Goal: Task Accomplishment & Management: Manage account settings

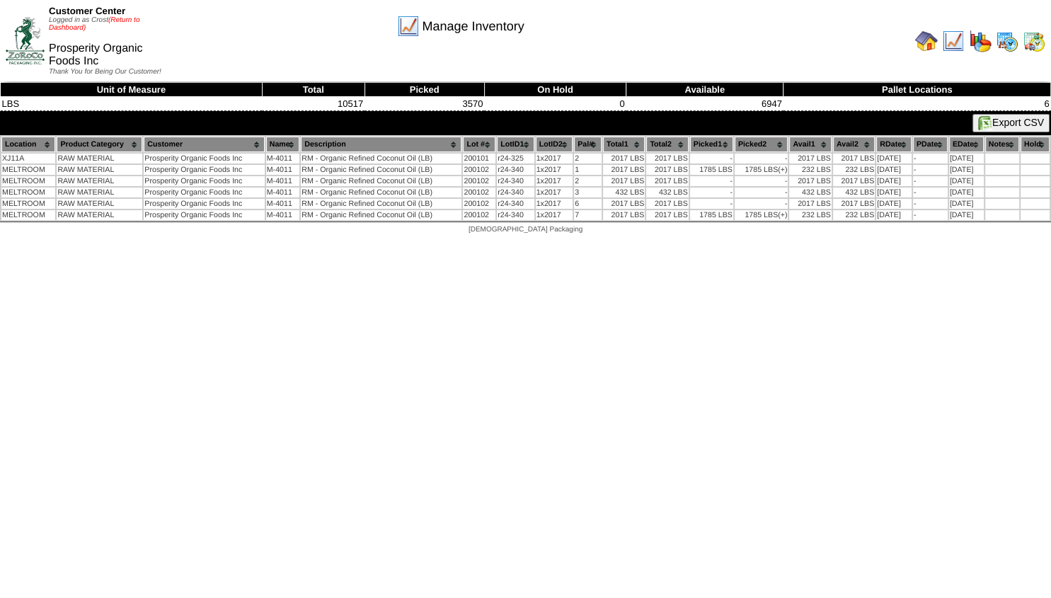
click at [125, 17] on link "(Return to Dashboard)" at bounding box center [94, 24] width 91 height 16
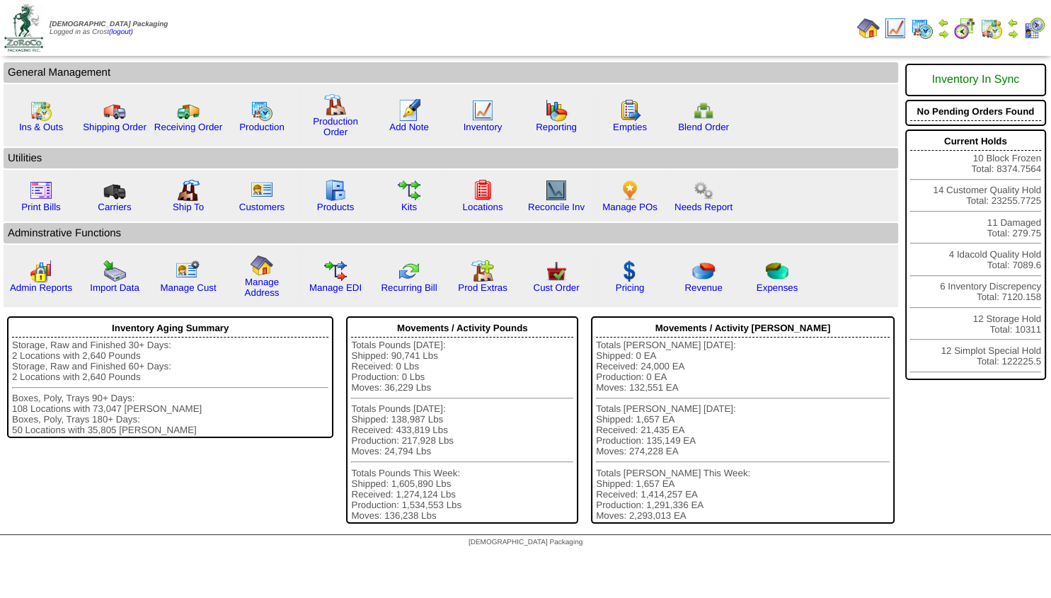
click at [1011, 30] on img at bounding box center [1012, 33] width 11 height 11
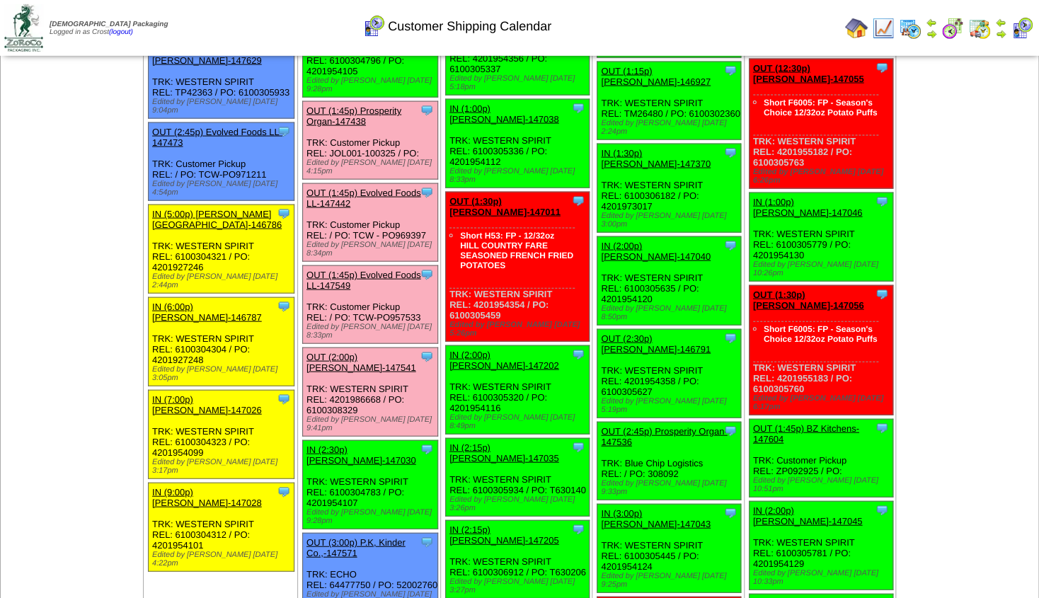
scroll to position [1403, 0]
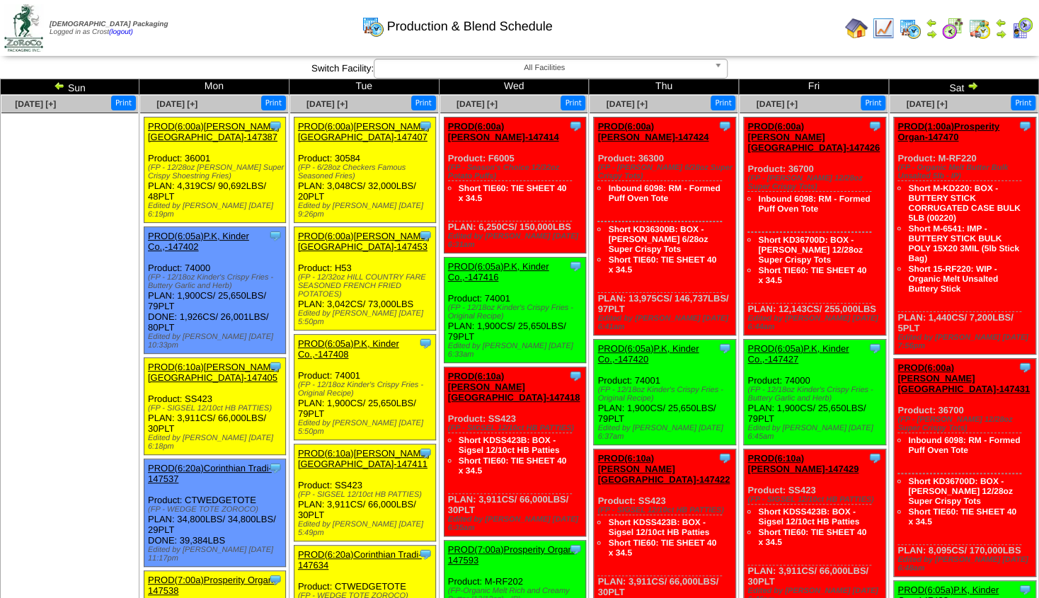
click at [931, 35] on img at bounding box center [931, 33] width 11 height 11
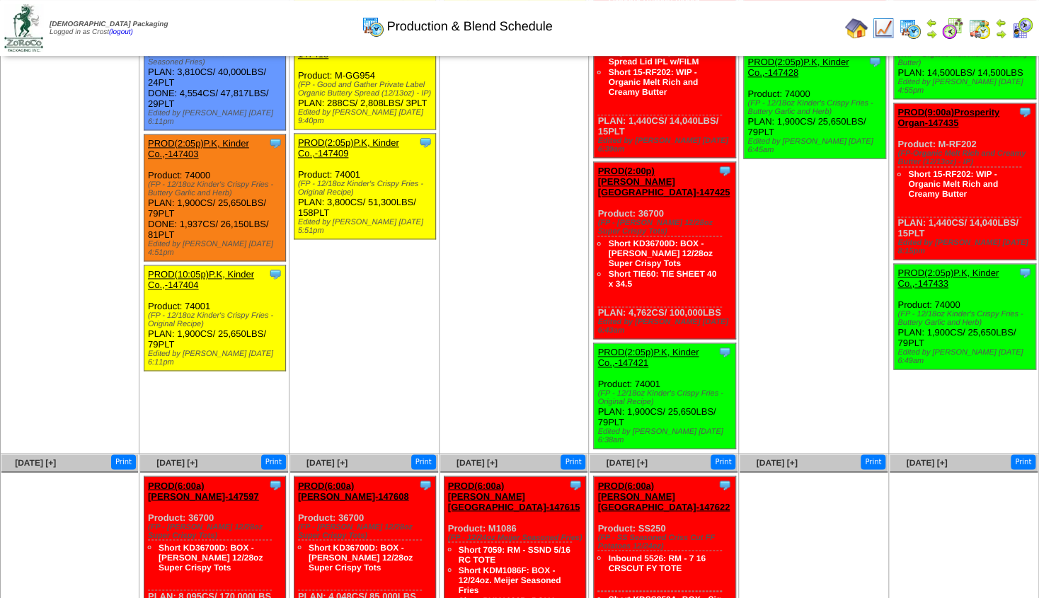
scroll to position [868, 0]
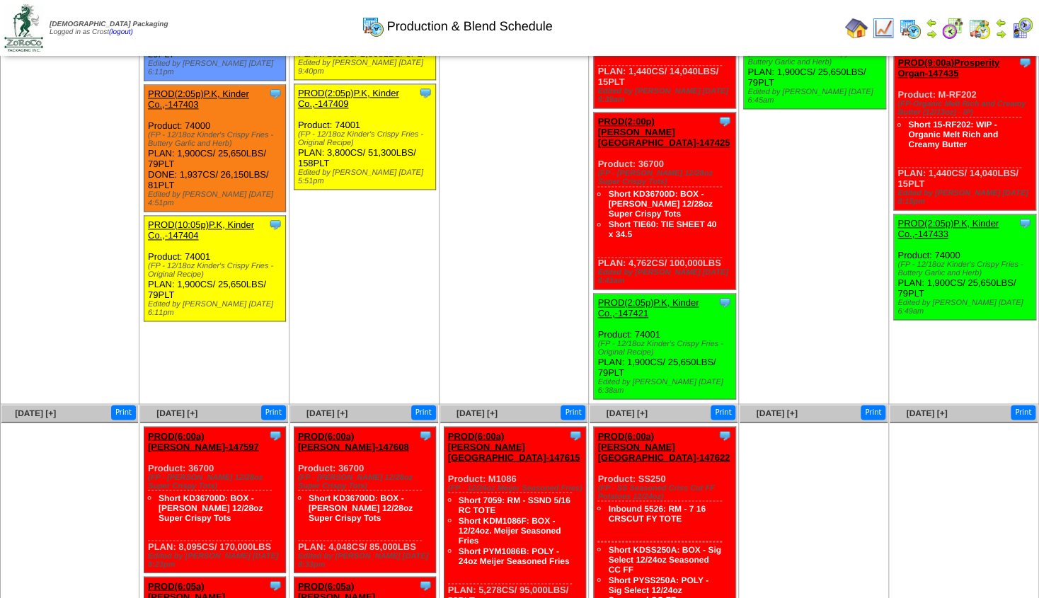
drag, startPoint x: 1038, startPoint y: 216, endPoint x: 1050, endPoint y: 62, distance: 154.8
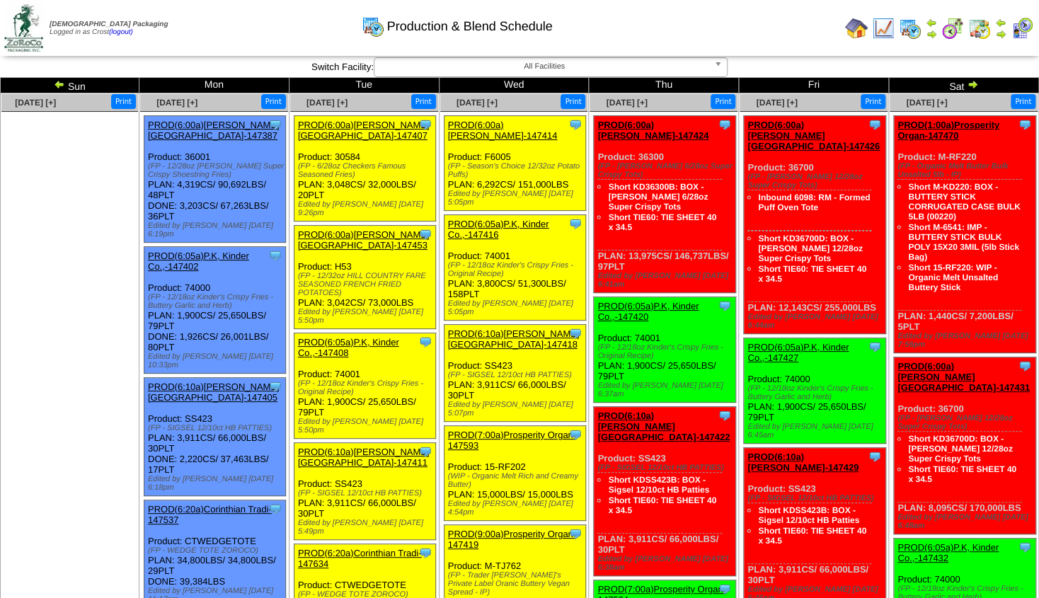
scroll to position [0, 0]
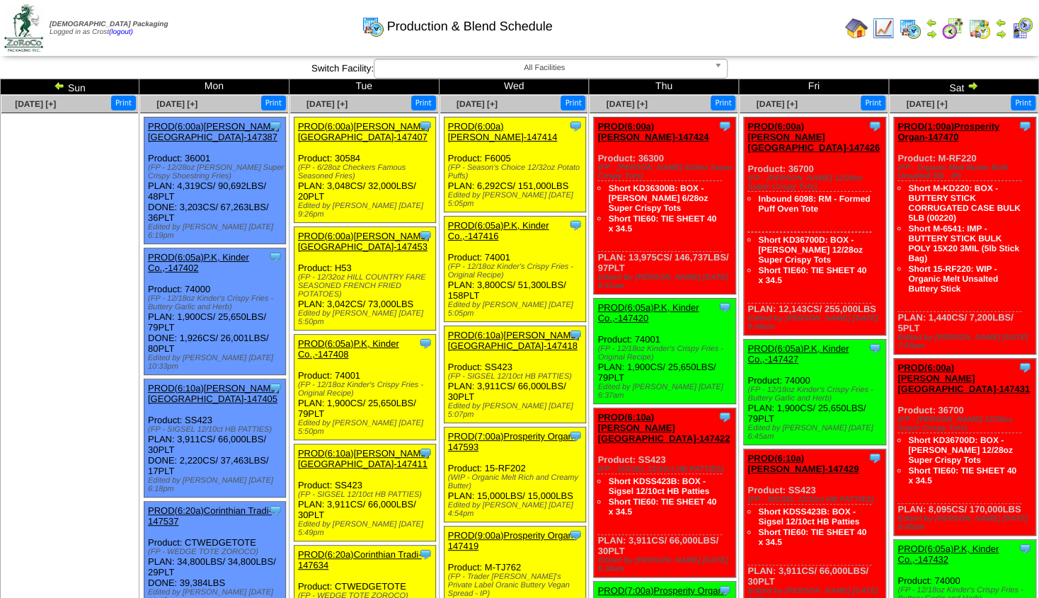
click at [1000, 30] on img at bounding box center [1000, 33] width 11 height 11
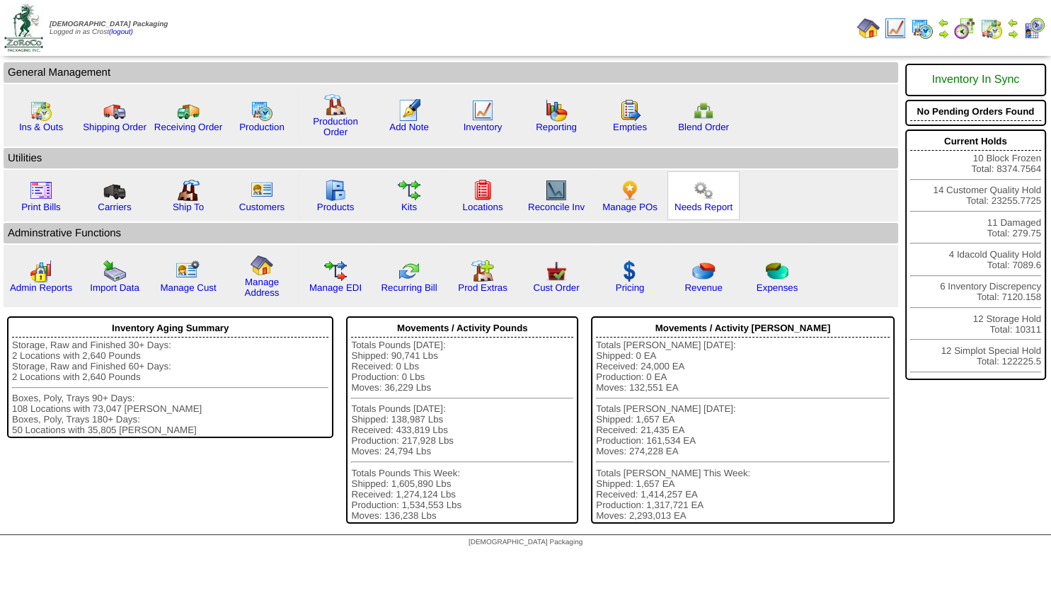
click at [697, 202] on img at bounding box center [703, 190] width 23 height 23
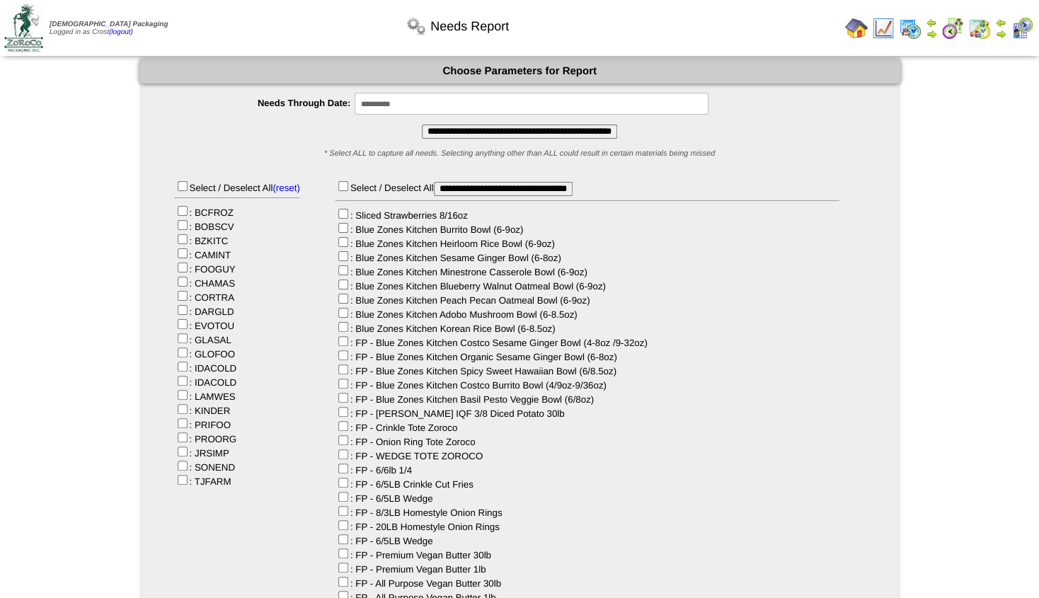
click at [383, 103] on input "**********" at bounding box center [532, 104] width 354 height 22
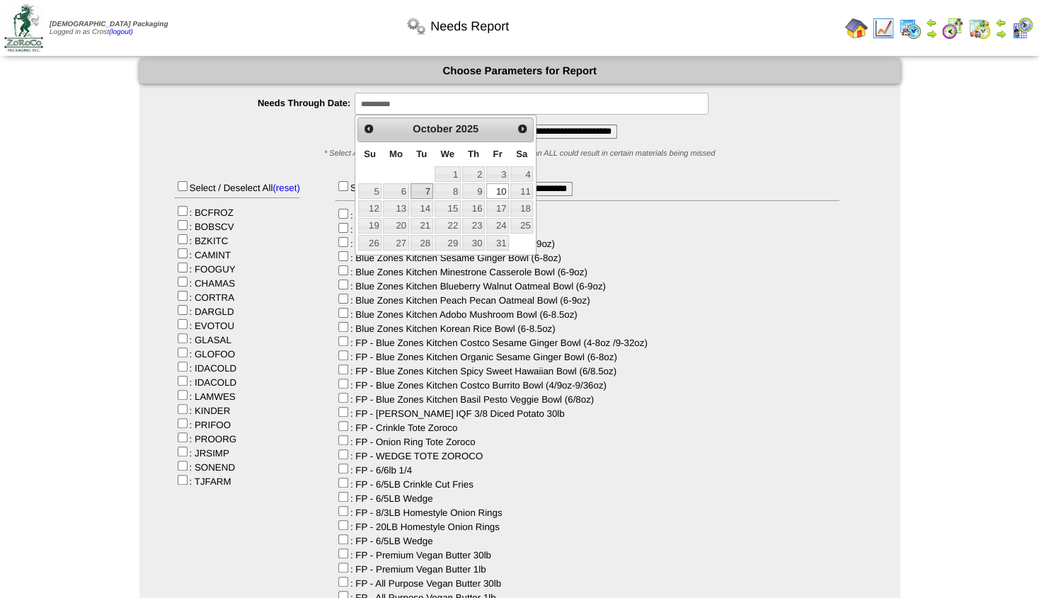
click at [422, 190] on link "7" at bounding box center [421, 191] width 23 height 16
type input "**********"
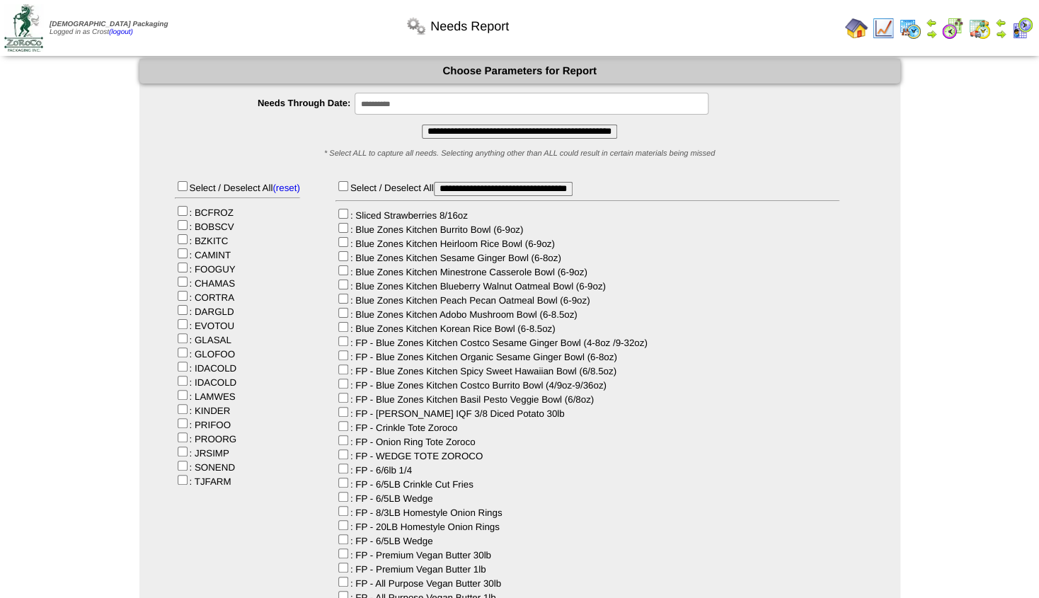
click at [494, 135] on input "**********" at bounding box center [519, 132] width 195 height 14
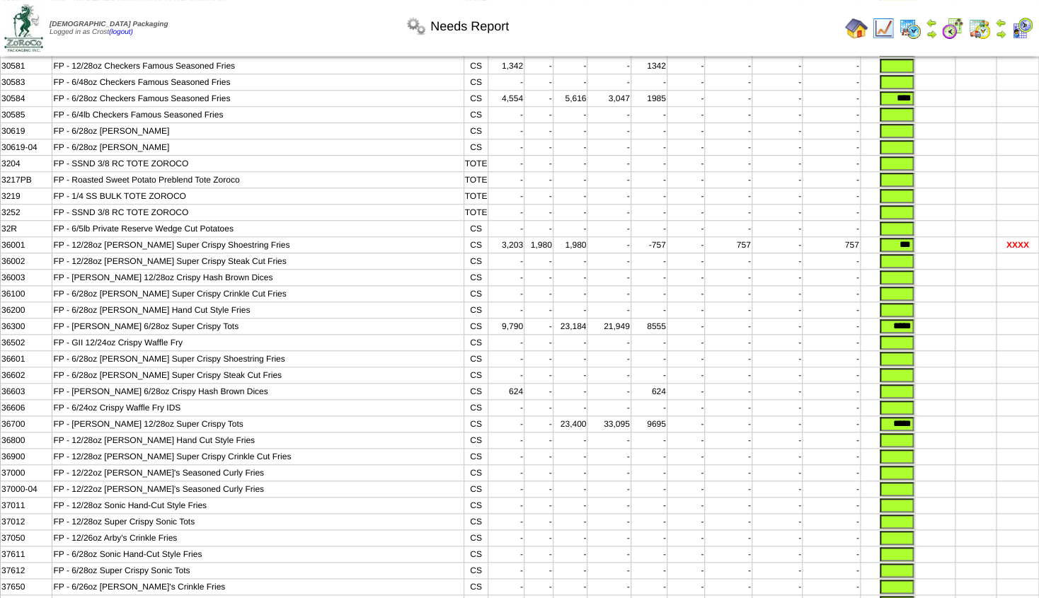
scroll to position [535, 0]
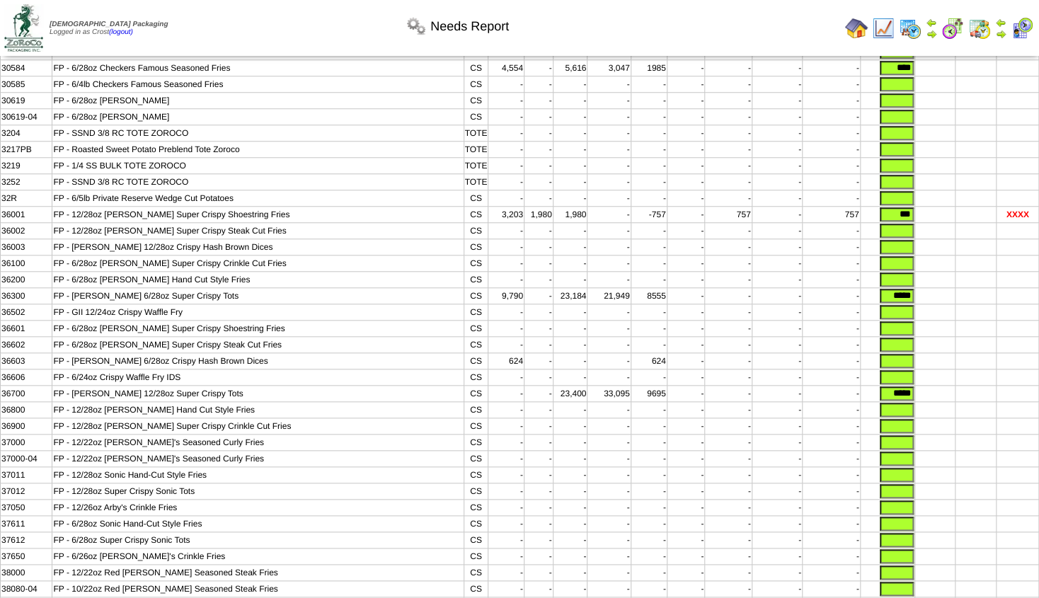
drag, startPoint x: 892, startPoint y: 251, endPoint x: 994, endPoint y: 243, distance: 102.2
click at [914, 222] on input "***" at bounding box center [897, 214] width 34 height 14
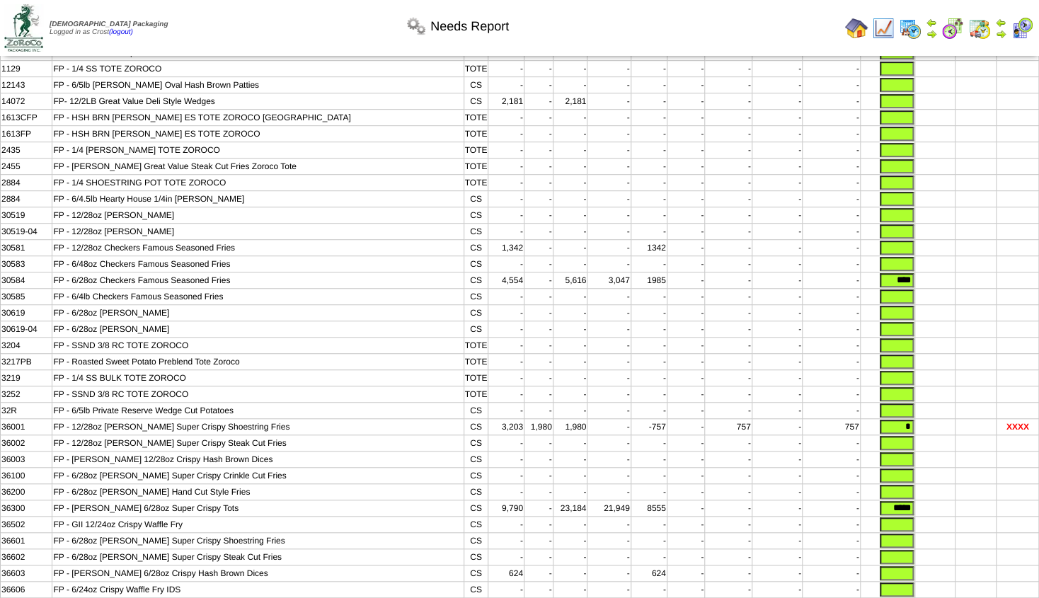
scroll to position [328, 0]
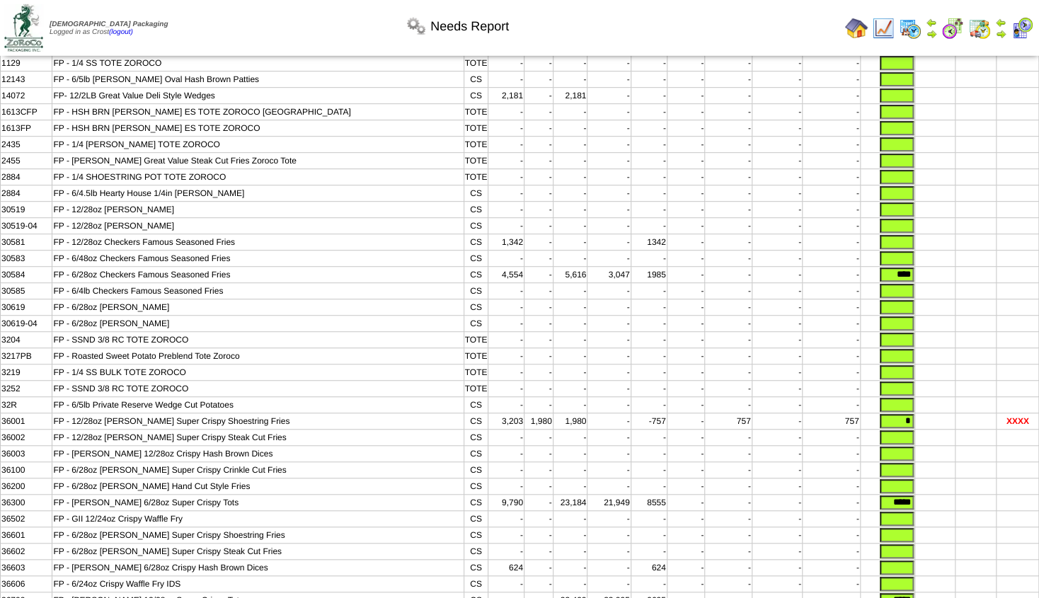
type input "*"
drag, startPoint x: 876, startPoint y: 296, endPoint x: 995, endPoint y: 283, distance: 119.6
click at [914, 282] on input "****" at bounding box center [897, 275] width 34 height 14
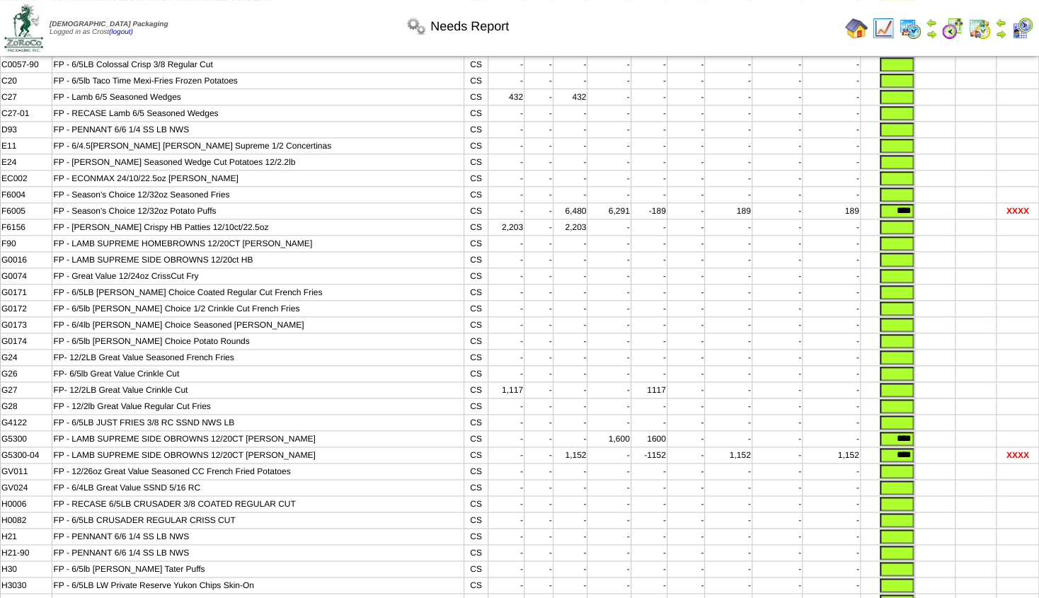
scroll to position [3175, 0]
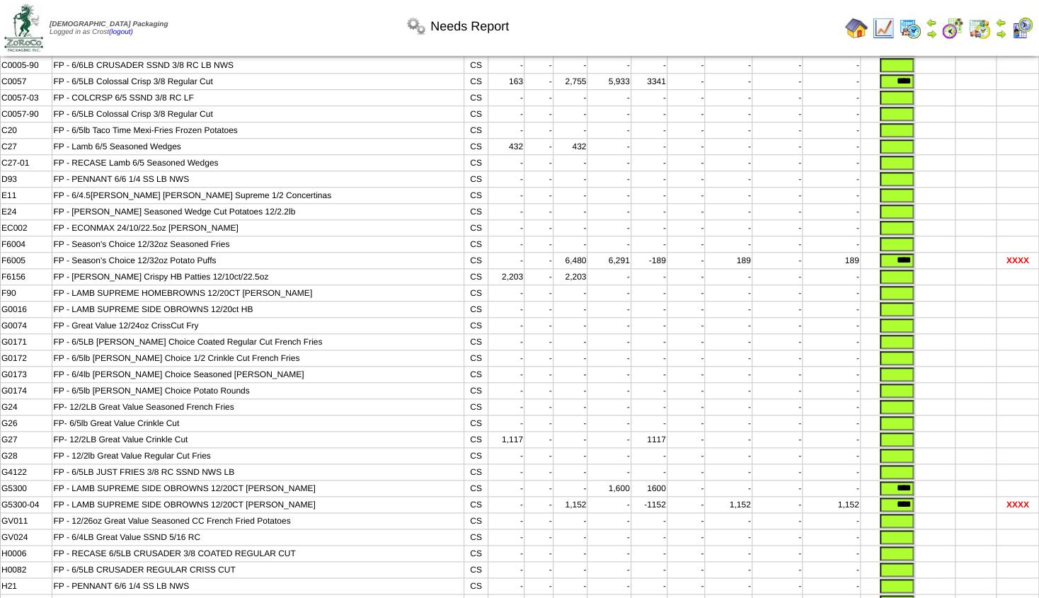
type input "*"
drag, startPoint x: 871, startPoint y: 316, endPoint x: 964, endPoint y: 321, distance: 92.8
click at [914, 88] on input "****" at bounding box center [897, 81] width 34 height 14
type input "*"
drag, startPoint x: 874, startPoint y: 508, endPoint x: 1012, endPoint y: 505, distance: 138.0
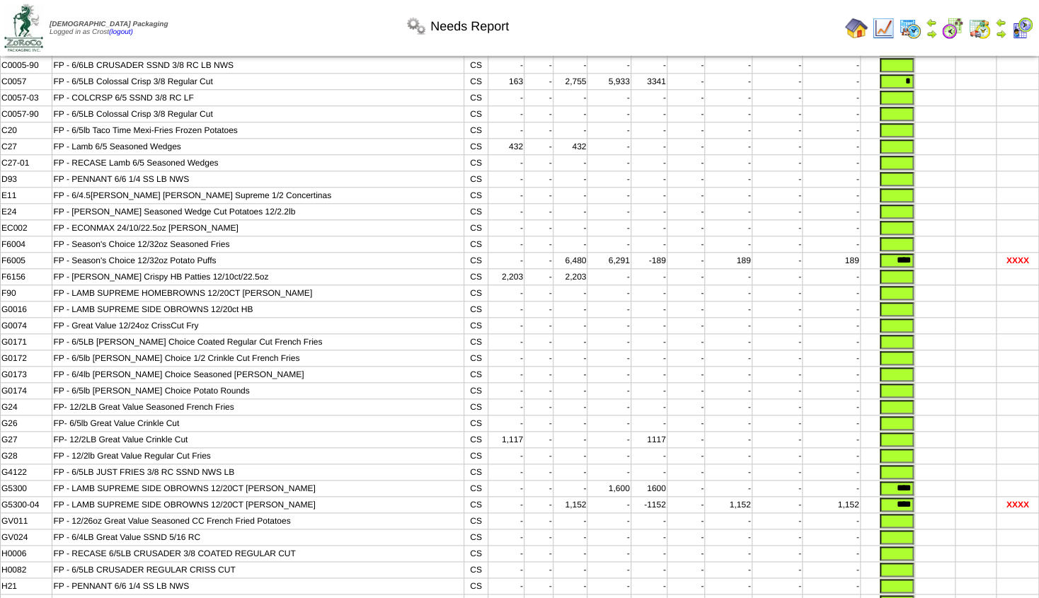
click at [914, 268] on input "****" at bounding box center [897, 260] width 34 height 14
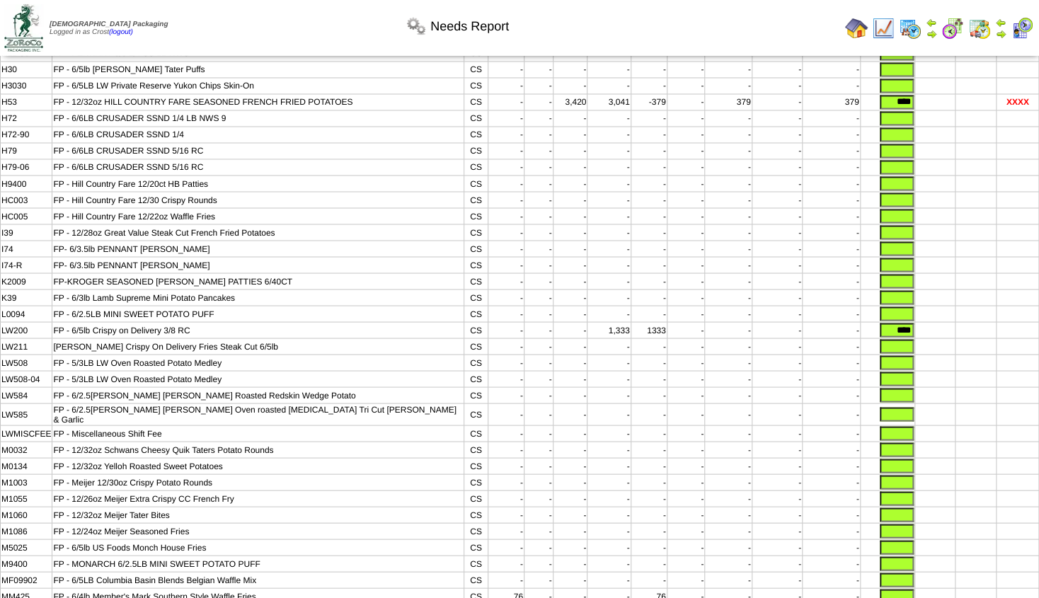
scroll to position [3710, 0]
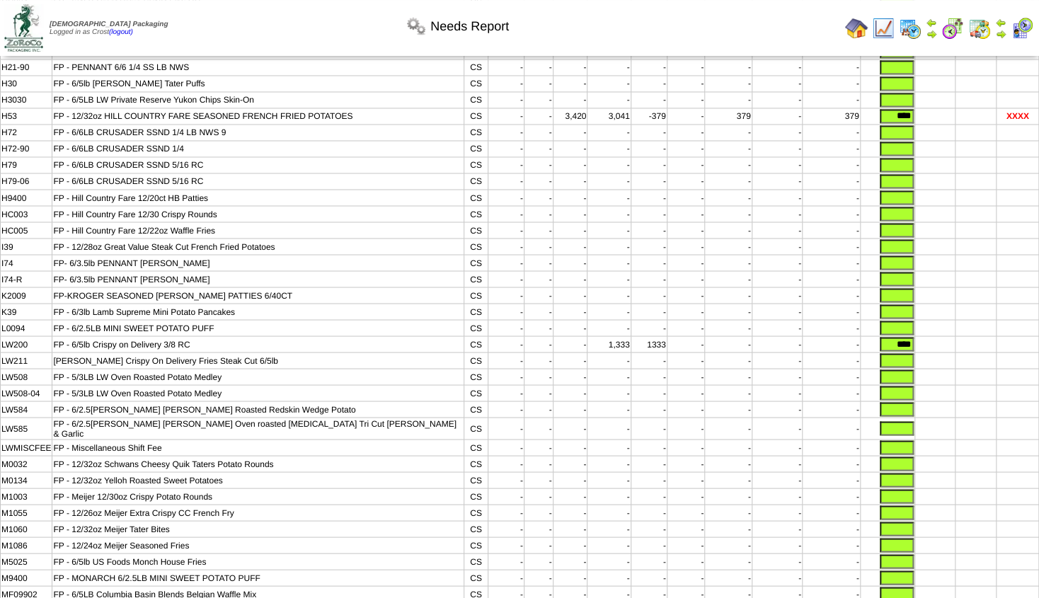
type input "*"
drag, startPoint x: 875, startPoint y: 213, endPoint x: 921, endPoint y: 217, distance: 46.9
type input "*"
drag, startPoint x: 874, startPoint y: 234, endPoint x: 926, endPoint y: 243, distance: 52.4
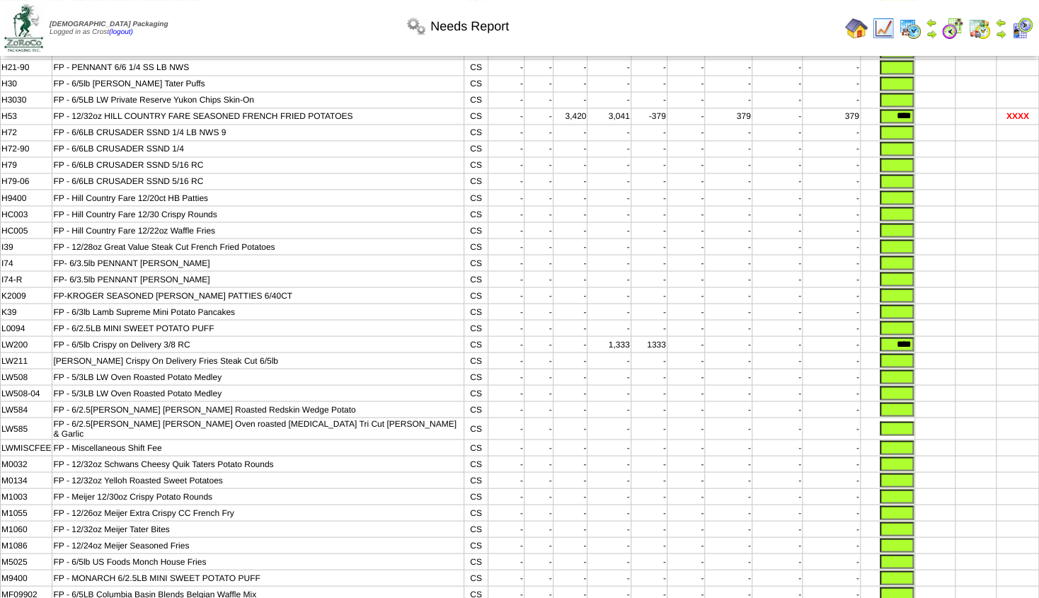
type input "*"
drag, startPoint x: 872, startPoint y: 391, endPoint x: 952, endPoint y: 384, distance: 80.3
click at [914, 123] on input "****" at bounding box center [897, 116] width 34 height 14
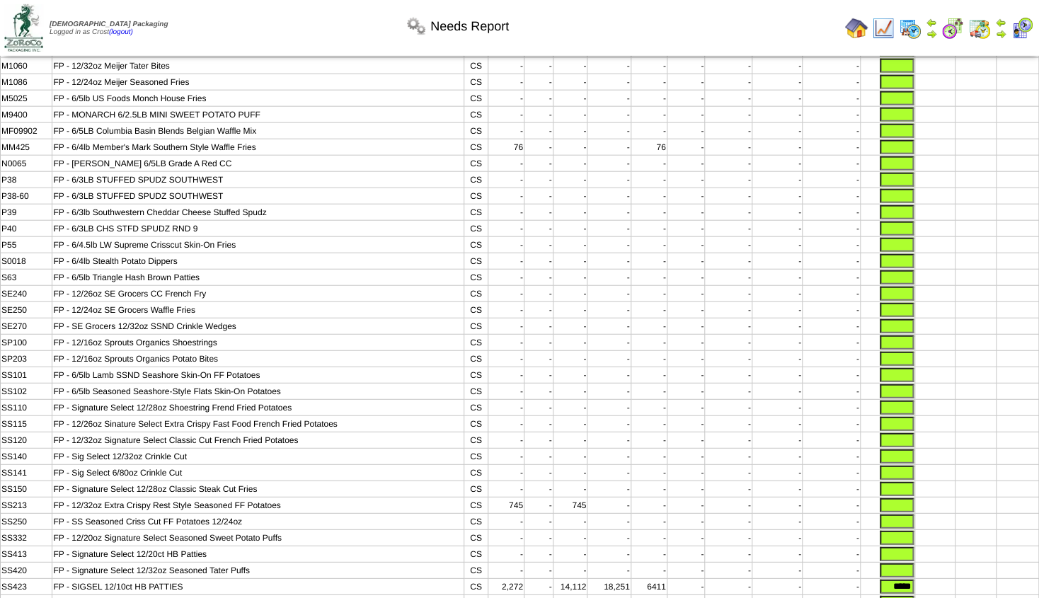
scroll to position [4129, 0]
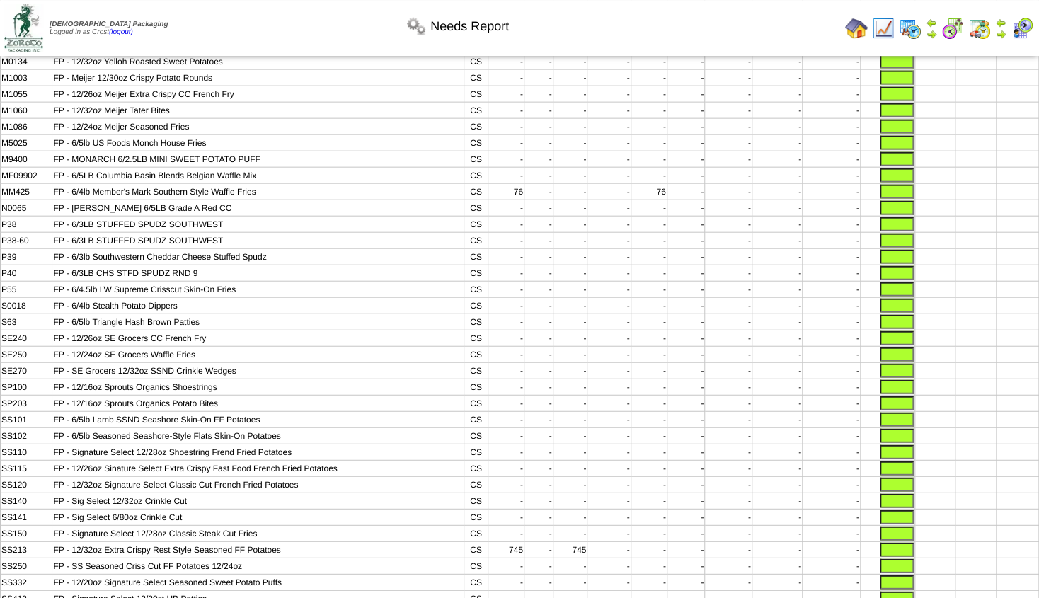
type input "*"
drag, startPoint x: 868, startPoint y: 222, endPoint x: 984, endPoint y: 227, distance: 116.2
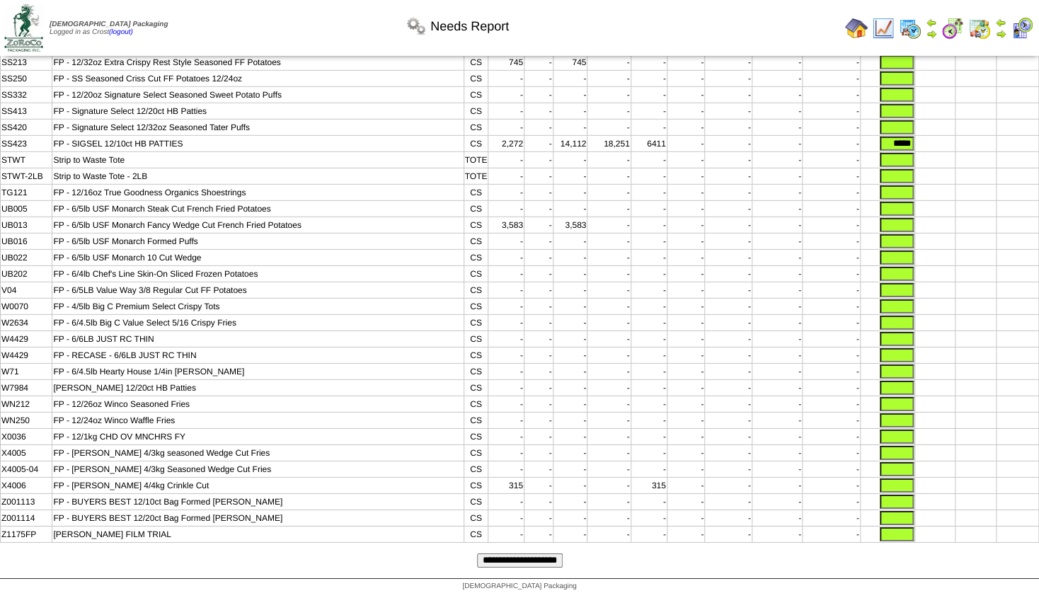
scroll to position [4679, 0]
type input "*"
drag, startPoint x: 871, startPoint y: 424, endPoint x: 949, endPoint y: 426, distance: 77.9
click at [914, 151] on input "*****" at bounding box center [897, 144] width 34 height 14
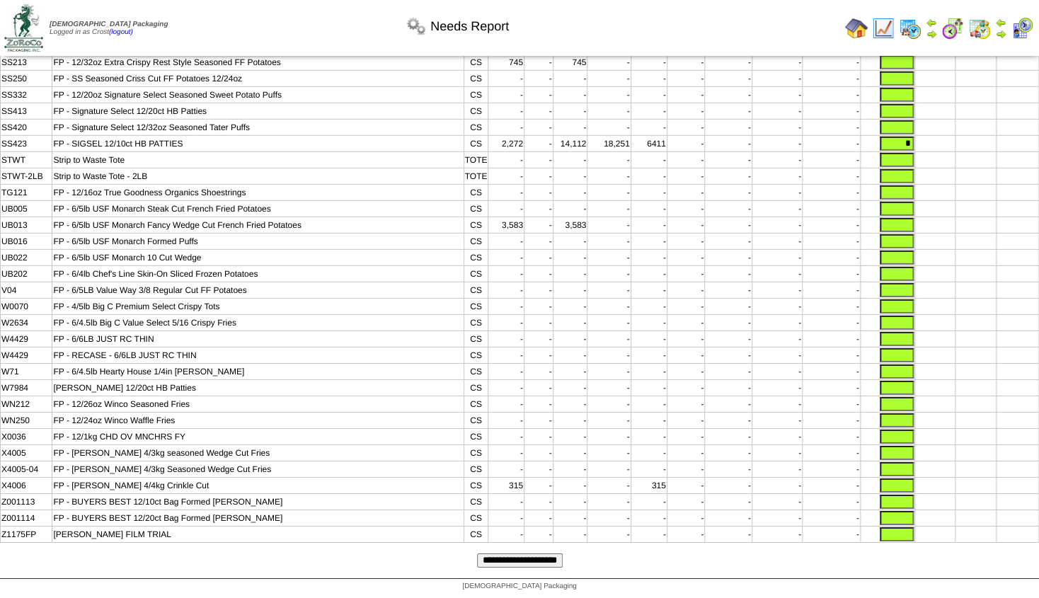
type input "*"
drag, startPoint x: 504, startPoint y: 558, endPoint x: 515, endPoint y: 560, distance: 10.8
click at [510, 558] on input "**********" at bounding box center [520, 560] width 86 height 14
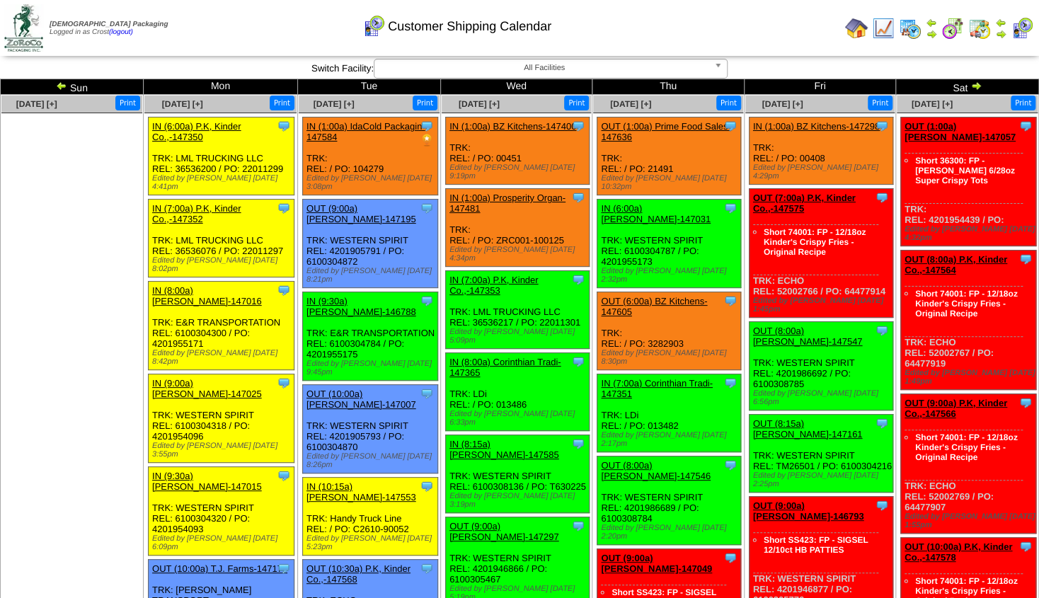
click at [856, 26] on img at bounding box center [856, 28] width 23 height 23
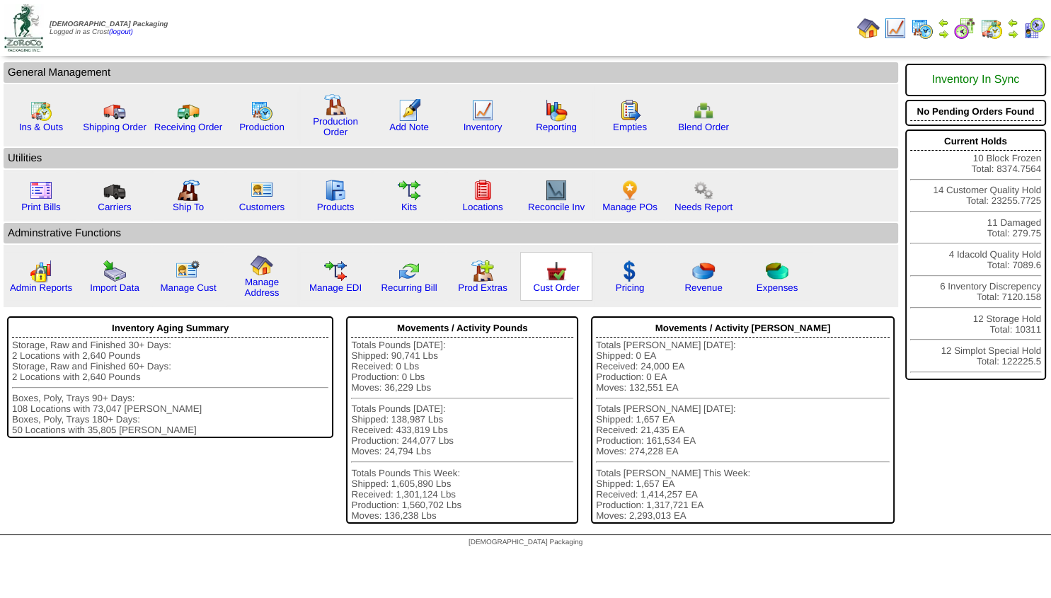
click at [552, 273] on img at bounding box center [556, 271] width 23 height 23
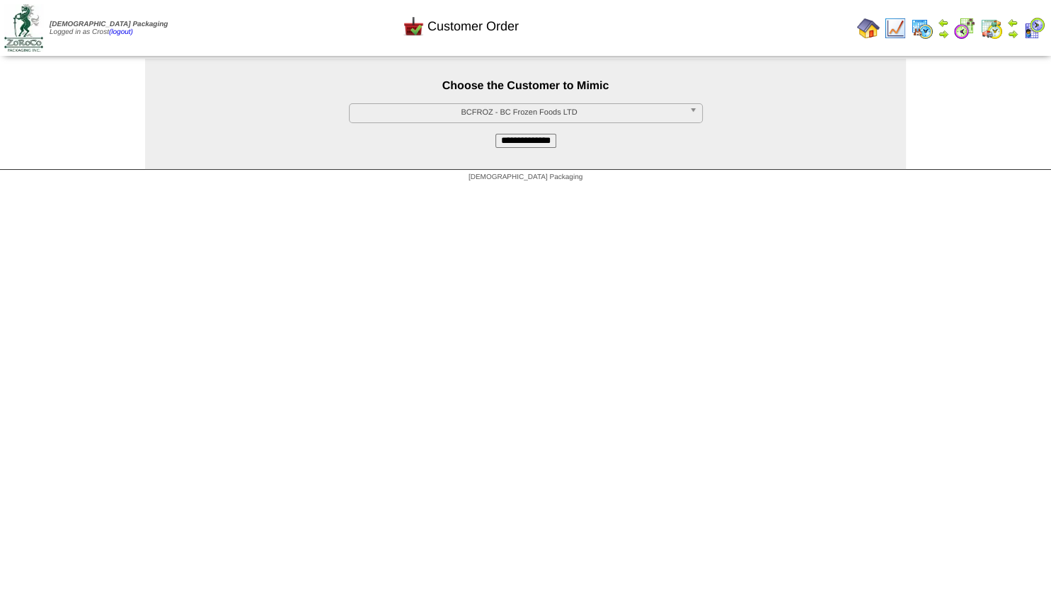
click at [480, 111] on span "BCFROZ - BC Frozen Foods LTD" at bounding box center [519, 112] width 328 height 17
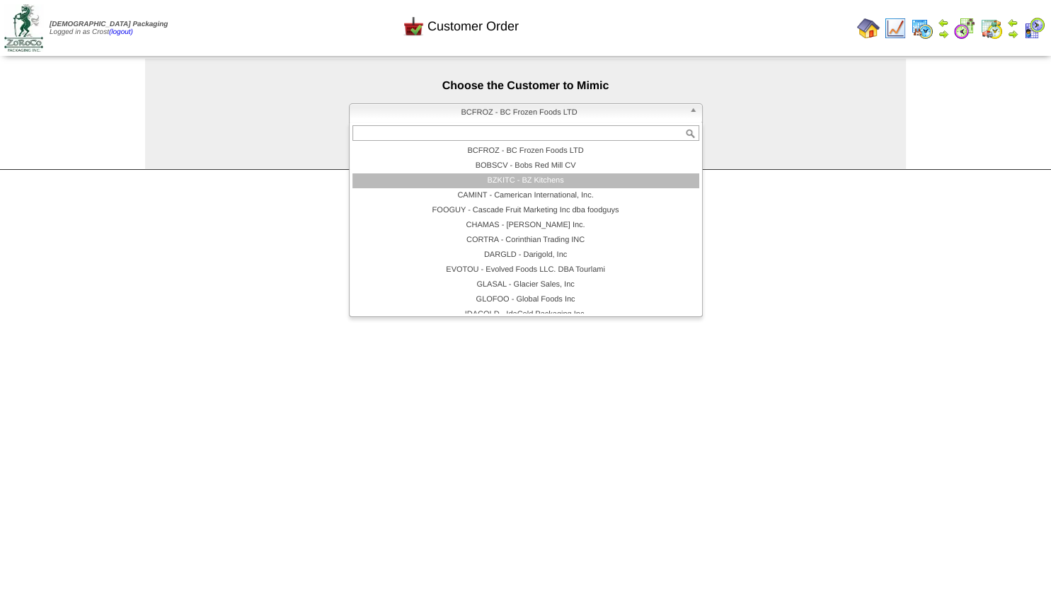
click at [488, 178] on li "BZKITC - BZ Kitchens" at bounding box center [525, 180] width 347 height 15
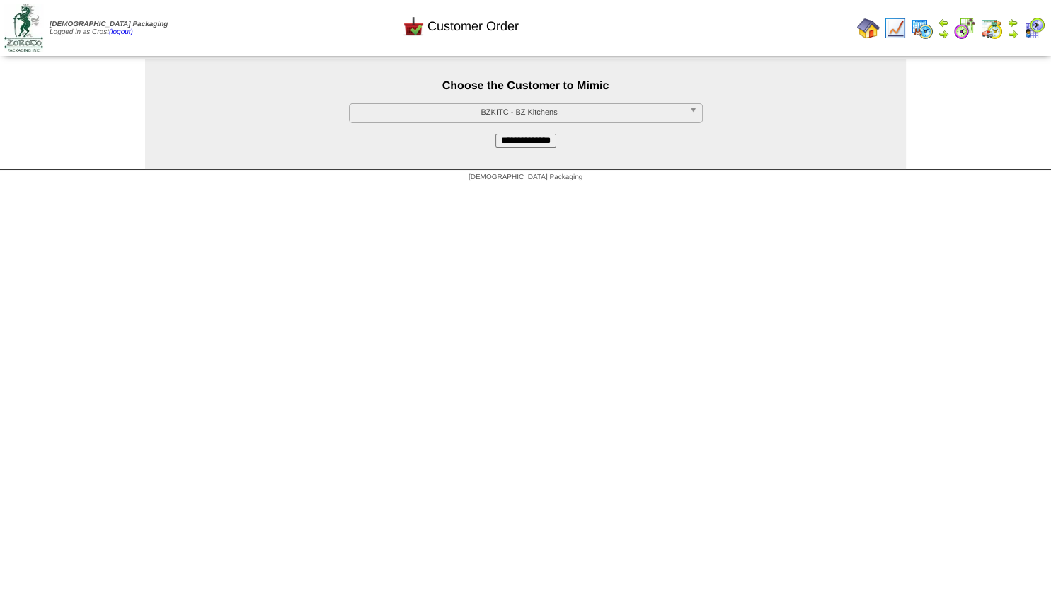
click at [515, 142] on input "**********" at bounding box center [525, 141] width 61 height 14
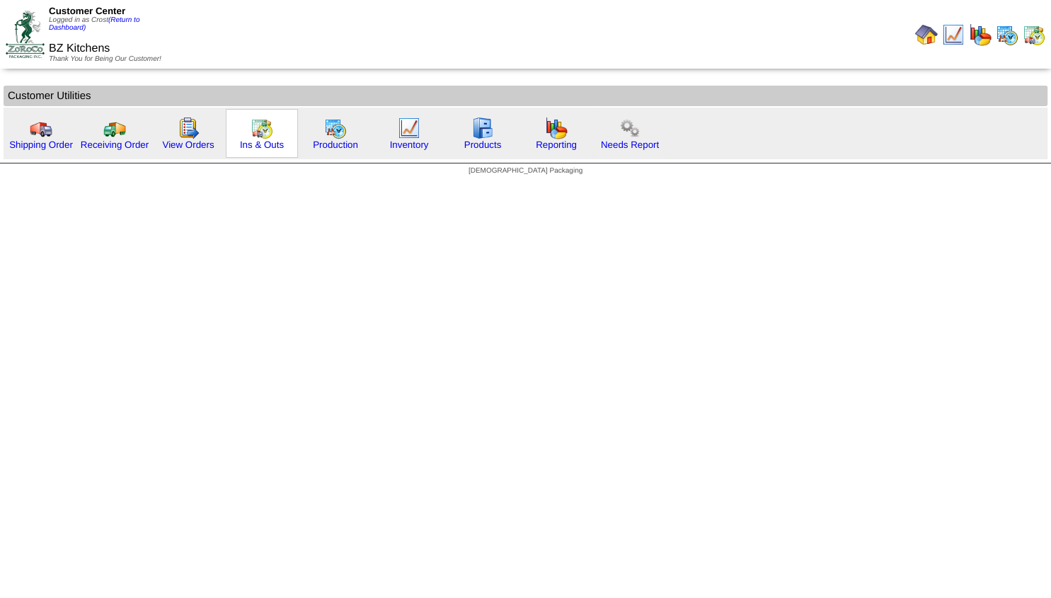
click at [253, 132] on img at bounding box center [262, 128] width 23 height 23
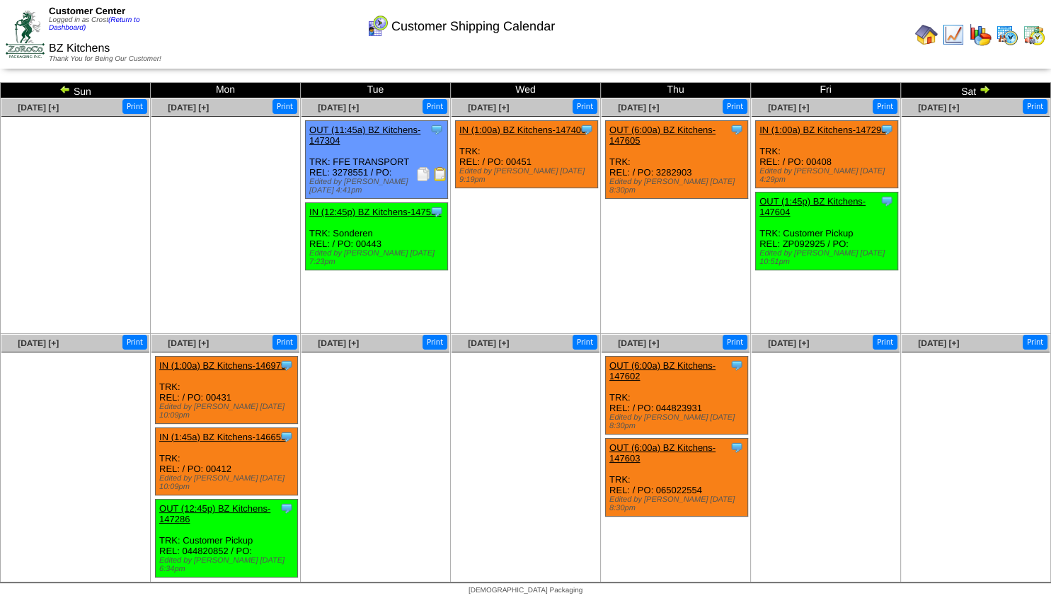
click at [982, 88] on img at bounding box center [984, 89] width 11 height 11
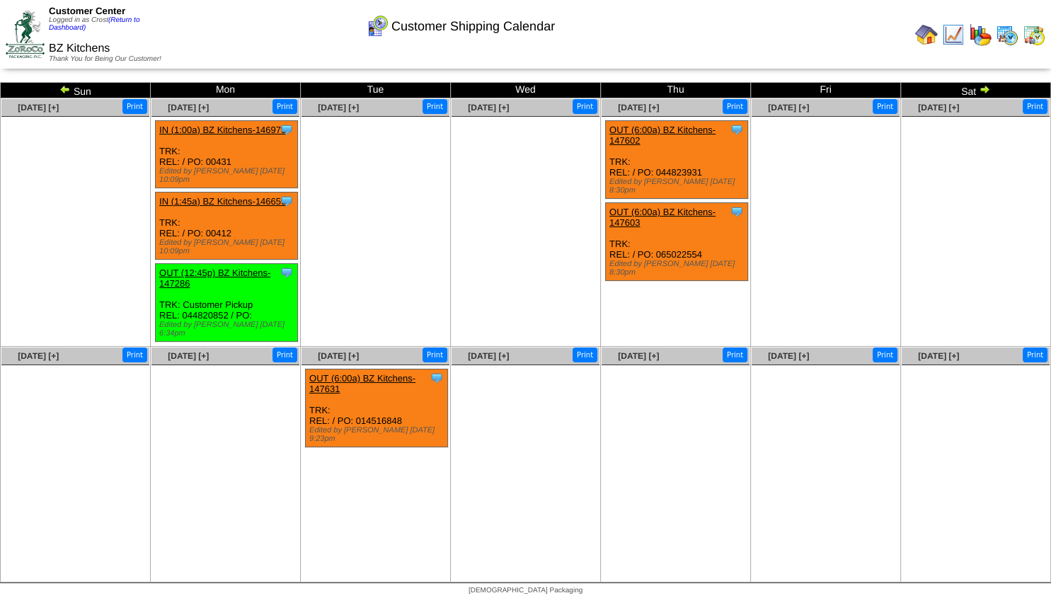
click at [982, 90] on img at bounding box center [984, 89] width 11 height 11
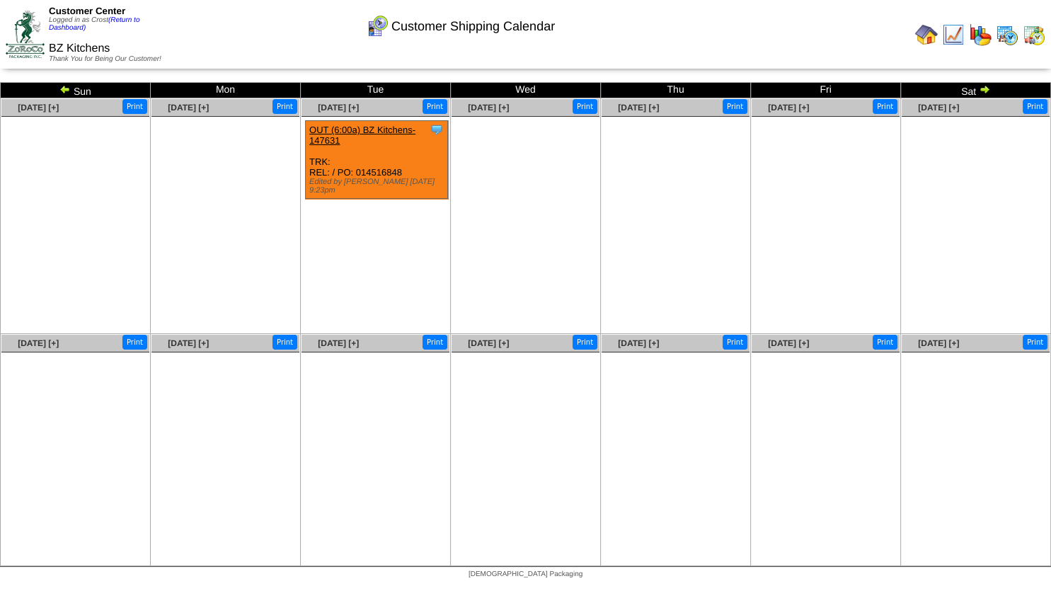
click at [64, 93] on img at bounding box center [64, 89] width 11 height 11
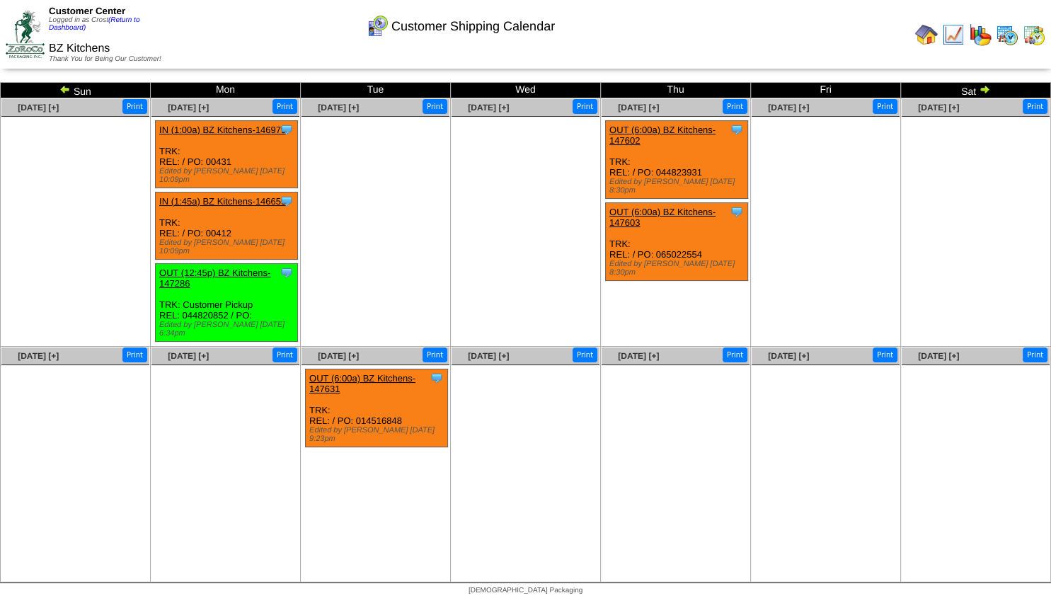
click at [64, 93] on img at bounding box center [64, 89] width 11 height 11
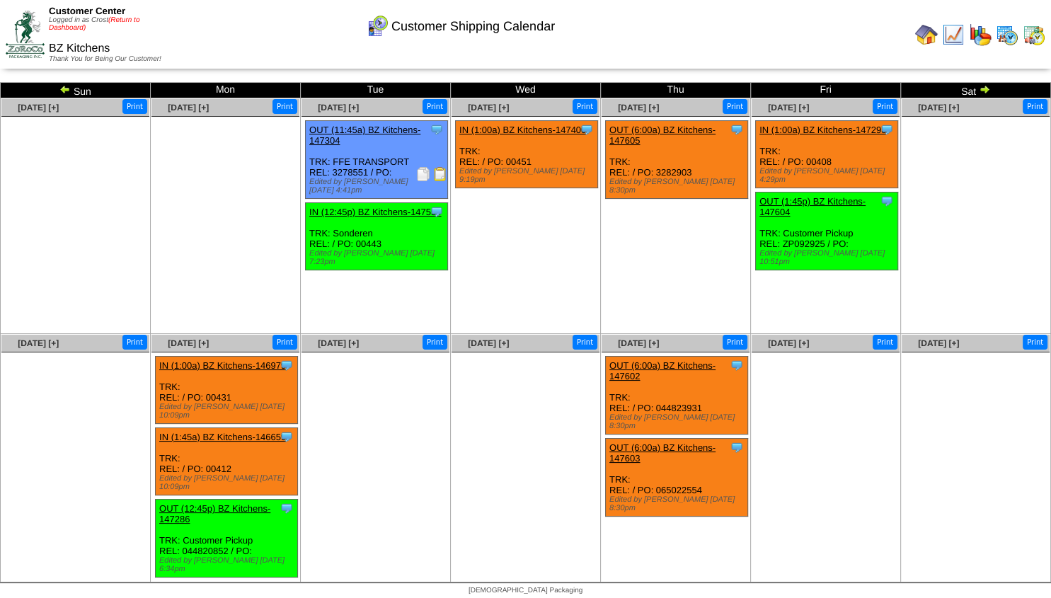
click at [129, 23] on link "(Return to Dashboard)" at bounding box center [94, 24] width 91 height 16
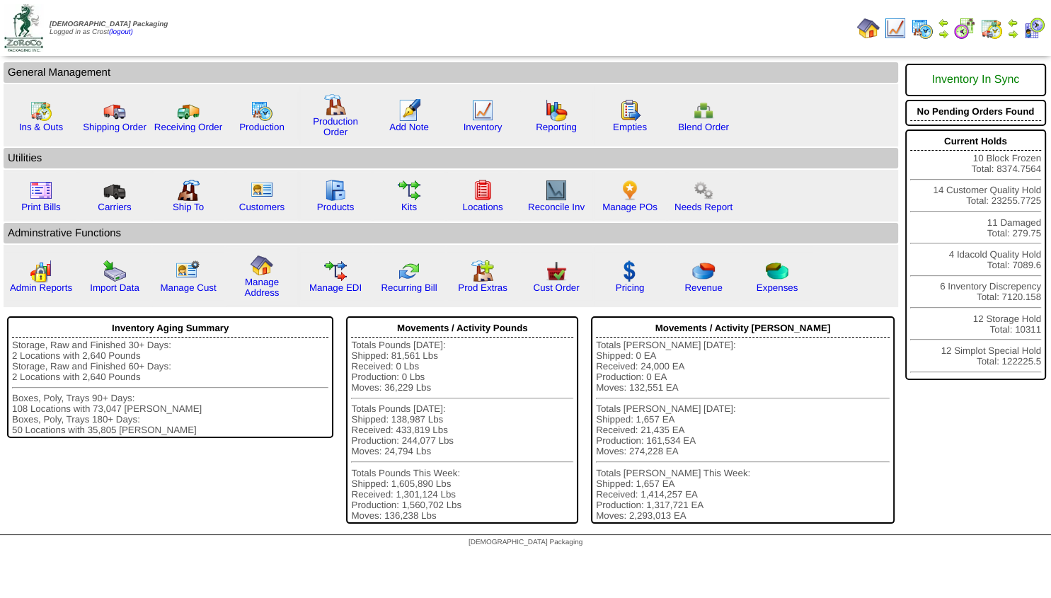
click at [1011, 30] on img at bounding box center [1012, 33] width 11 height 11
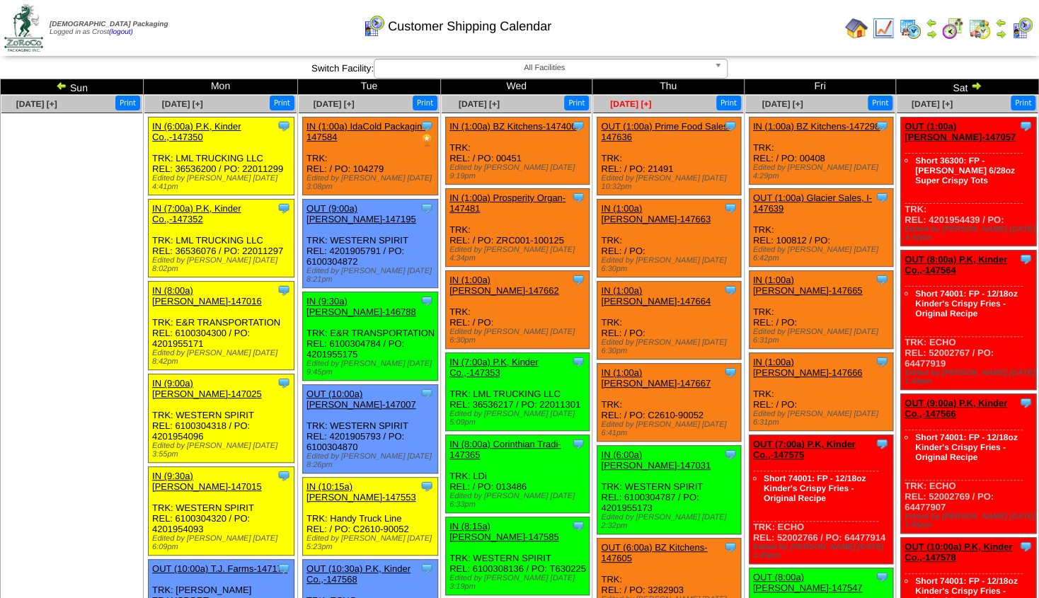
click at [649, 102] on span "[DATE] [+]" at bounding box center [630, 104] width 41 height 10
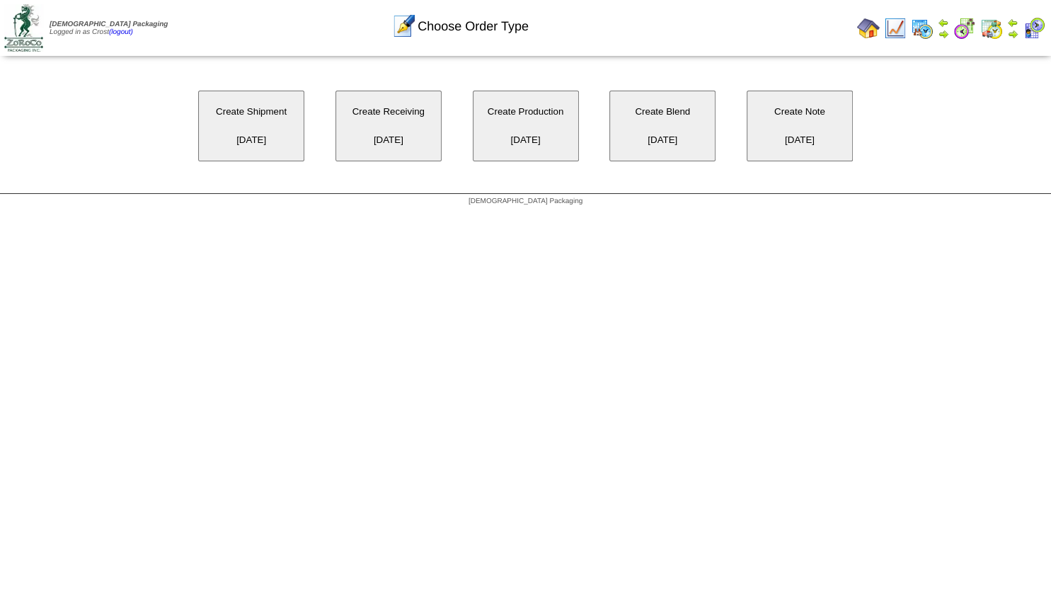
click at [397, 132] on button "Create Receiving [DATE]" at bounding box center [388, 126] width 106 height 71
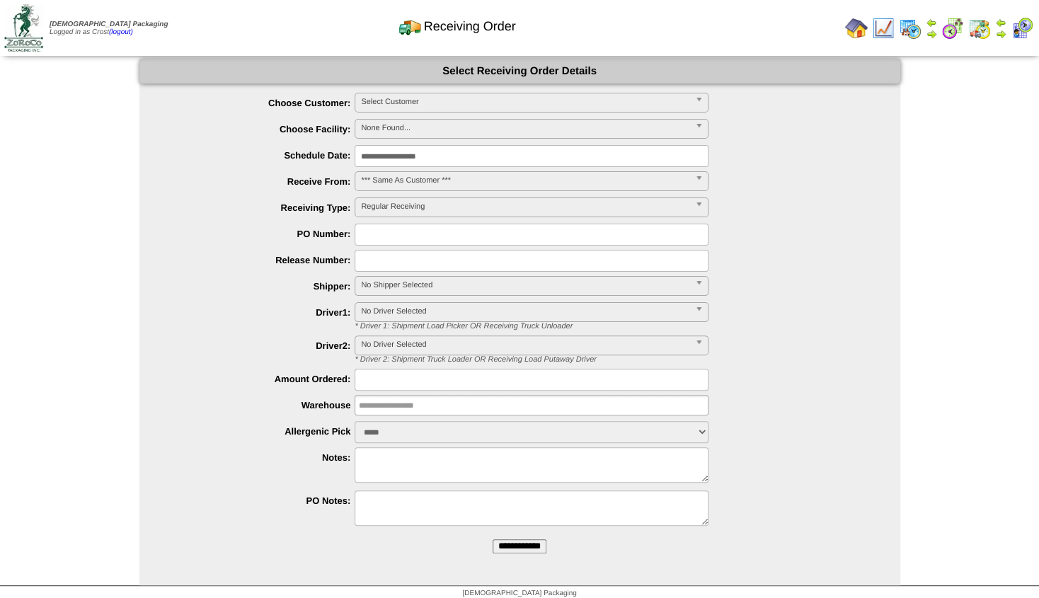
click at [420, 103] on span "Select Customer" at bounding box center [525, 101] width 328 height 17
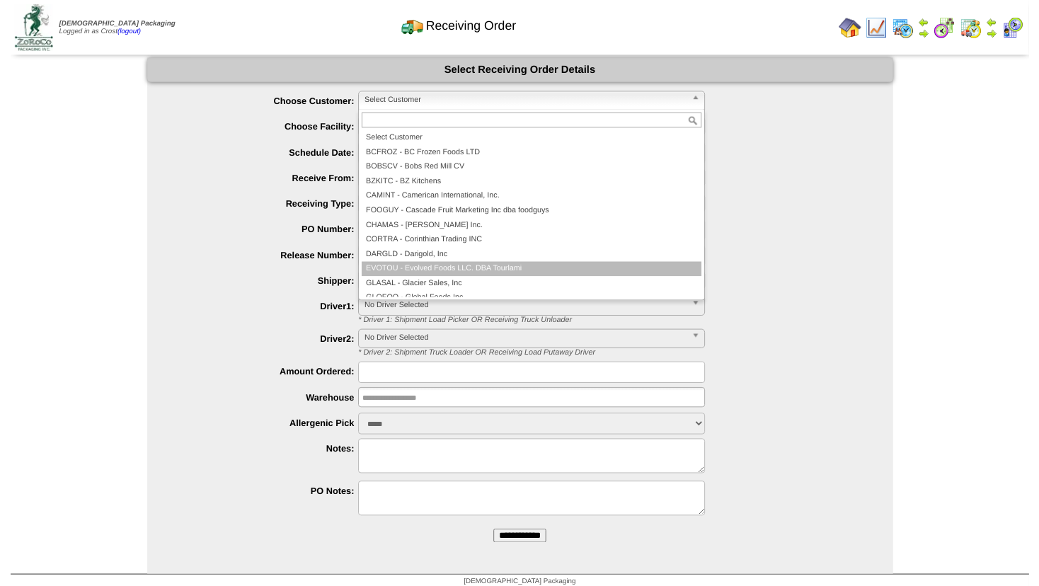
scroll to position [85, 0]
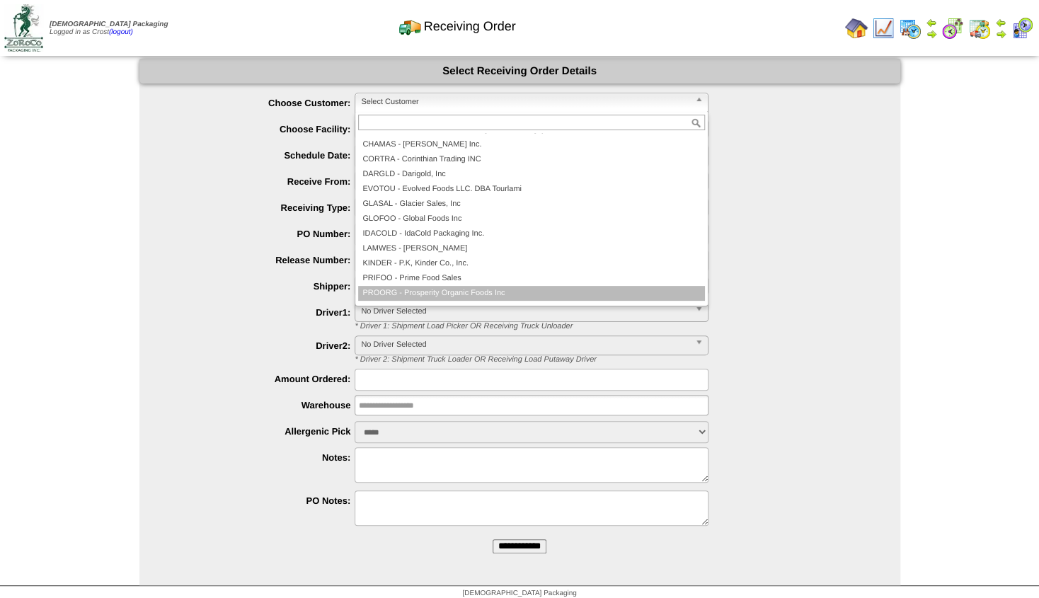
click at [466, 292] on li "PROORG - Prosperity Organic Foods Inc" at bounding box center [531, 293] width 347 height 15
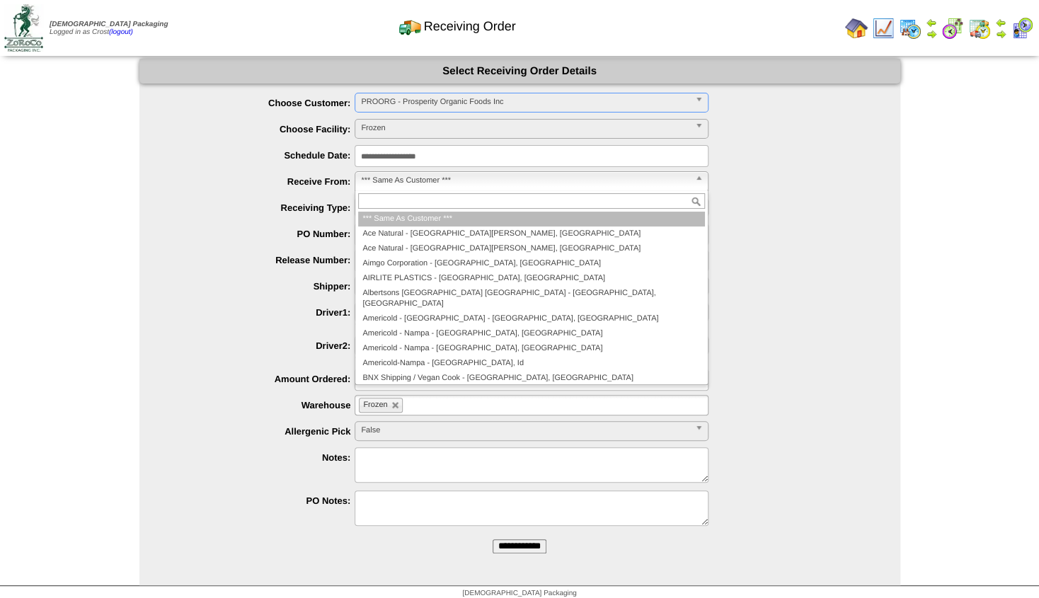
click at [413, 180] on span "*** Same As Customer ***" at bounding box center [525, 180] width 328 height 17
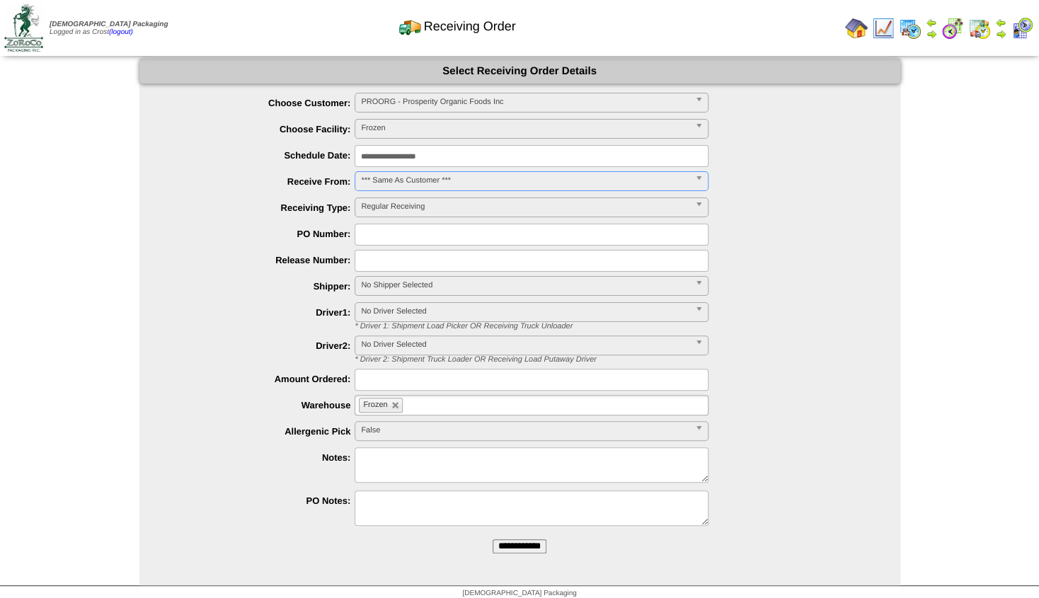
click at [413, 180] on span "*** Same As Customer ***" at bounding box center [525, 180] width 328 height 17
click at [387, 231] on input "text" at bounding box center [532, 235] width 354 height 22
type input "****"
click at [375, 256] on input "text" at bounding box center [532, 261] width 354 height 22
type input "********"
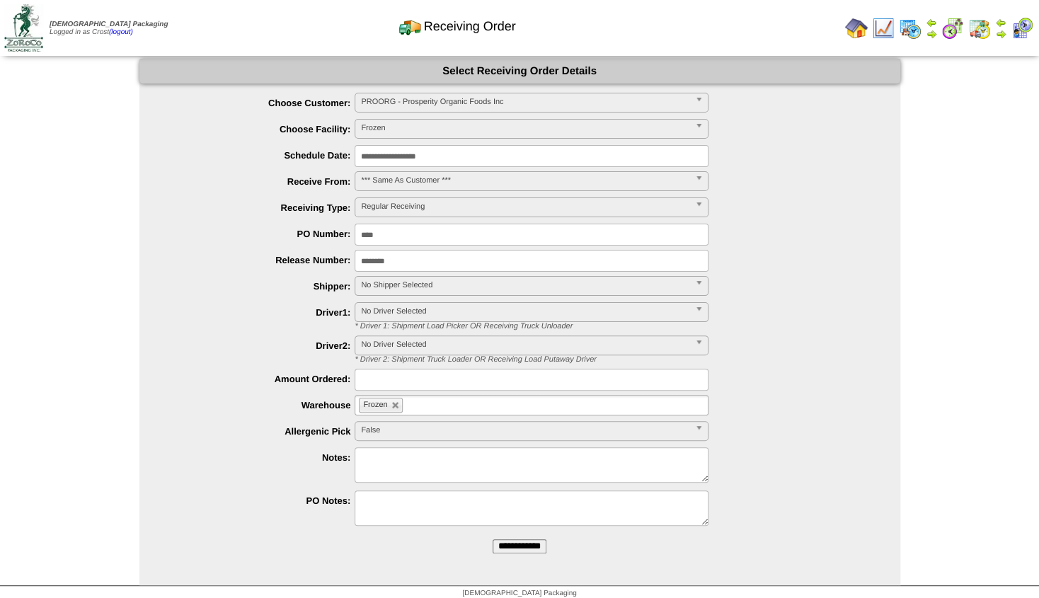
click at [386, 285] on span "No Shipper Selected" at bounding box center [525, 285] width 328 height 17
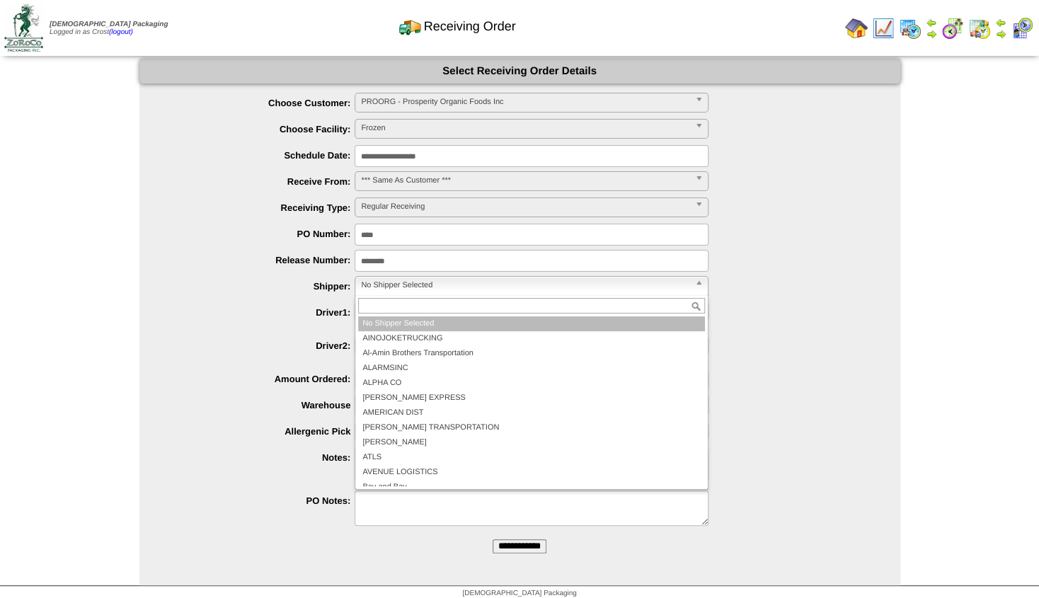
click at [378, 322] on li "No Shipper Selected" at bounding box center [531, 323] width 347 height 15
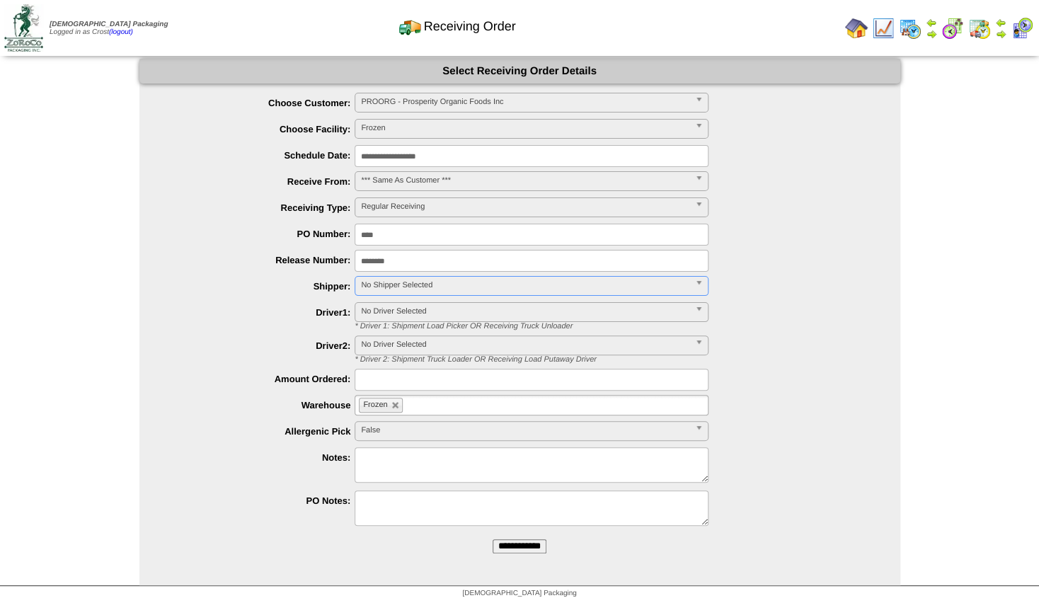
click at [365, 377] on input "text" at bounding box center [532, 380] width 354 height 22
type input "*****"
click at [320, 369] on div "*****" at bounding box center [534, 380] width 732 height 22
click at [512, 545] on input "**********" at bounding box center [520, 546] width 54 height 14
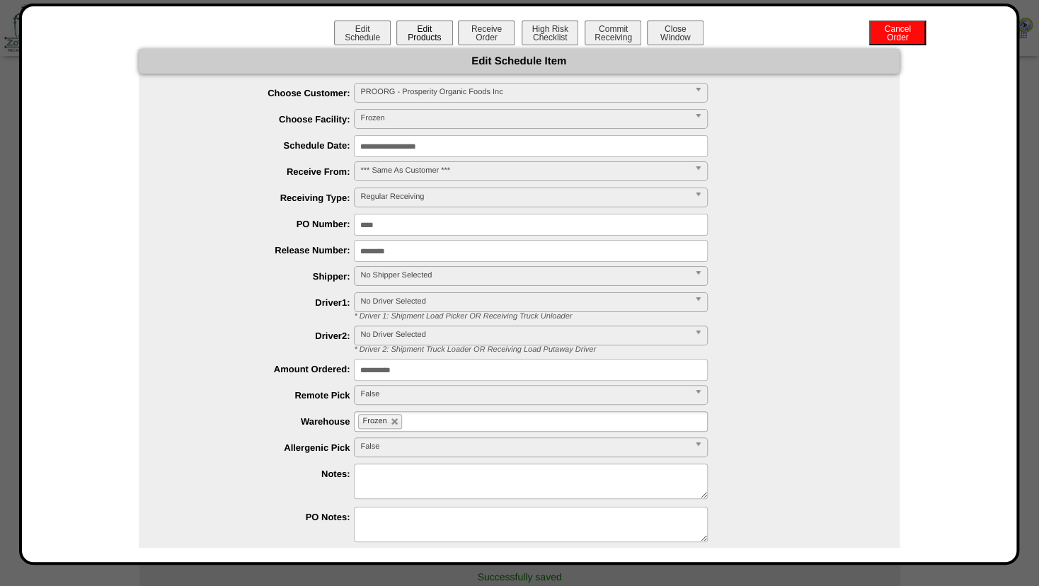
click at [415, 42] on button "Edit Products" at bounding box center [424, 33] width 57 height 25
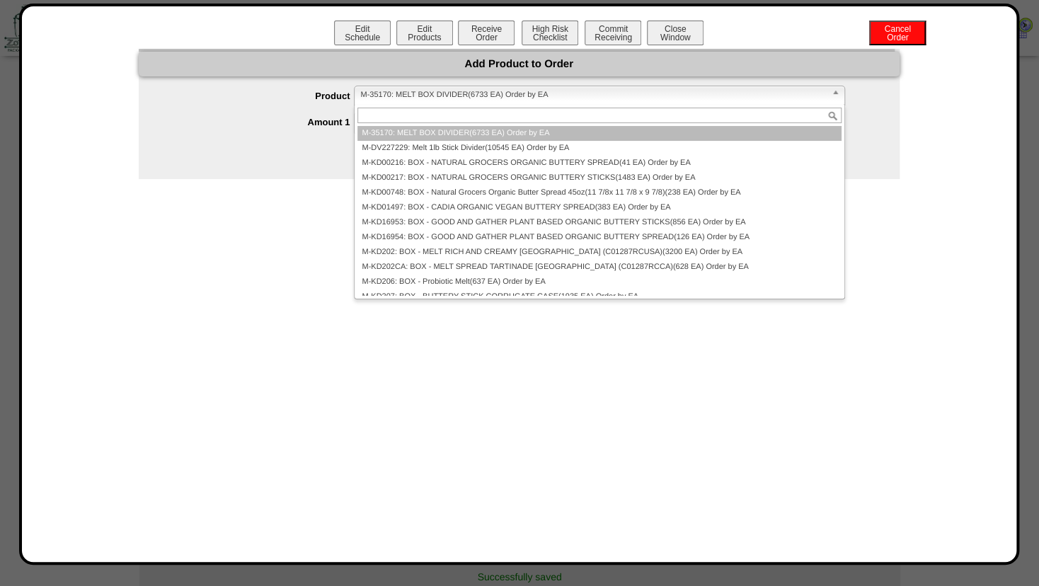
click at [396, 93] on span "M-35170: MELT BOX DIVIDER(6733 EA) Order by EA" at bounding box center [592, 94] width 465 height 17
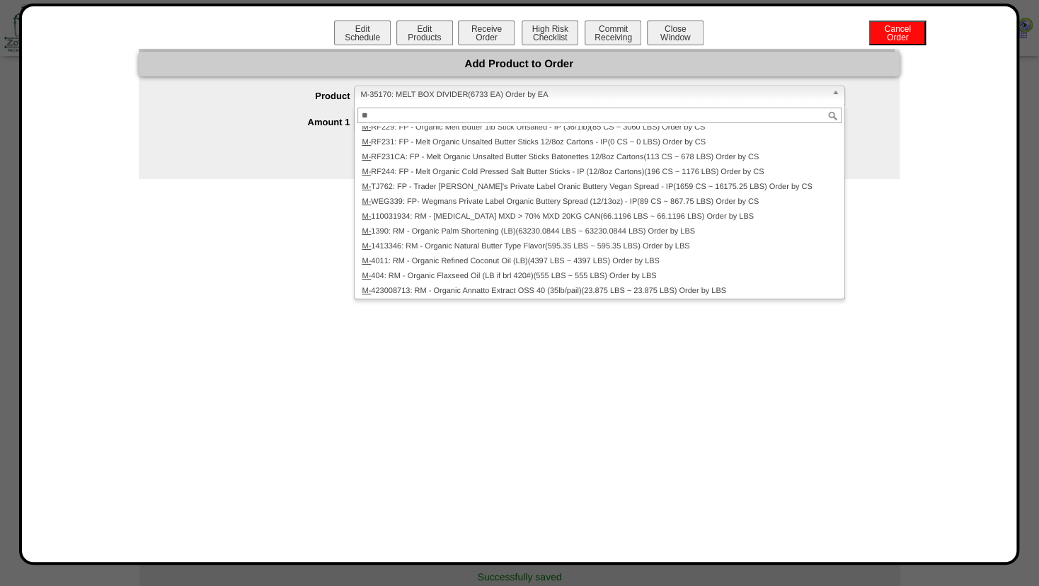
scroll to position [722, 0]
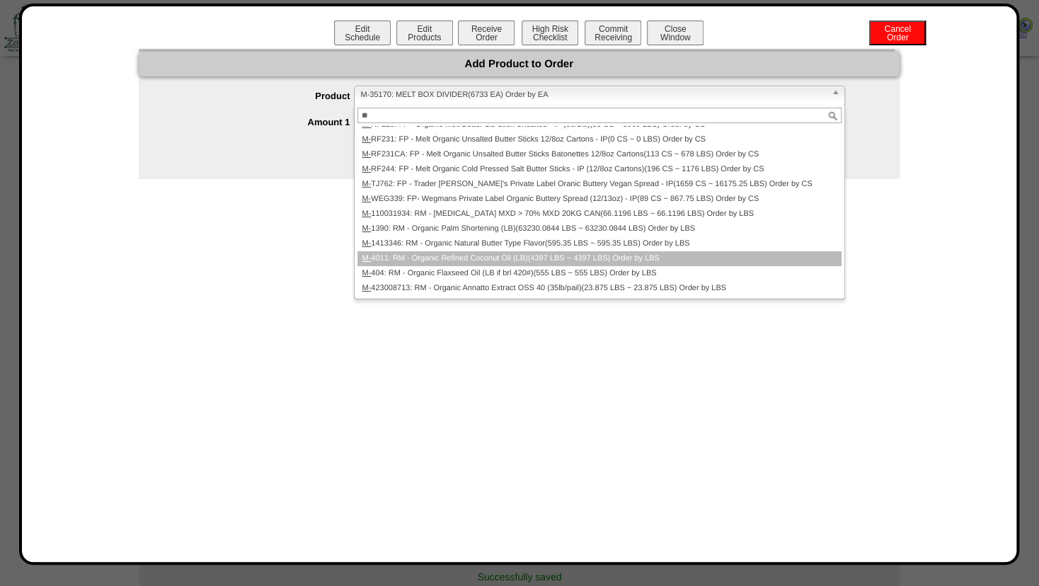
type input "**"
click at [561, 257] on li "M- 4011: RM - Organic Refined Coconut Oil (LB)(4397 LBS ~ 4397 LBS) Order by LBS" at bounding box center [598, 258] width 483 height 15
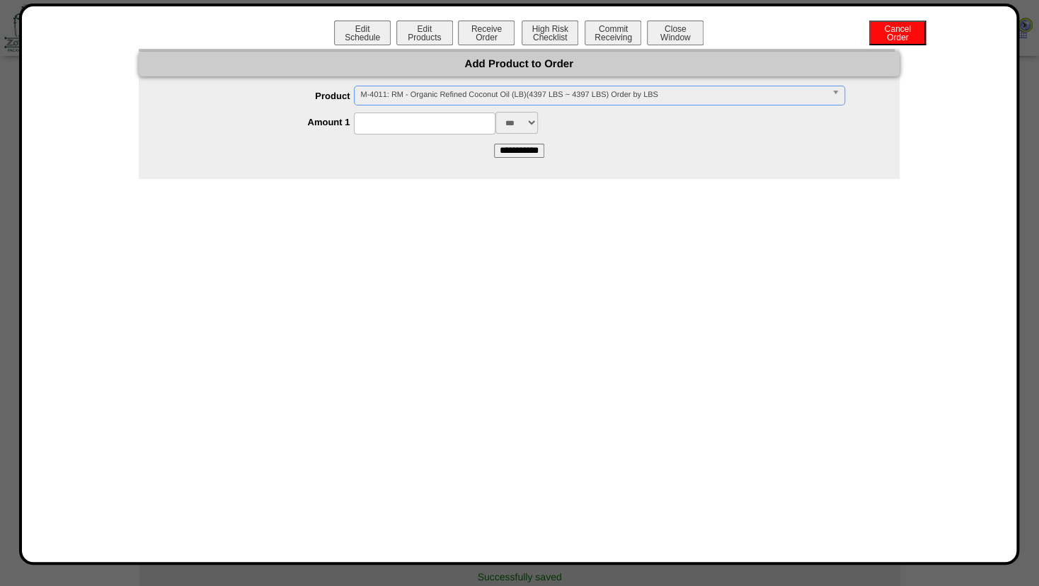
click at [374, 126] on input at bounding box center [425, 124] width 142 height 22
type input "*****"
drag, startPoint x: 599, startPoint y: 139, endPoint x: 603, endPoint y: 146, distance: 7.9
click at [600, 139] on form "**********" at bounding box center [519, 121] width 761 height 71
click at [520, 153] on input "**********" at bounding box center [519, 151] width 50 height 14
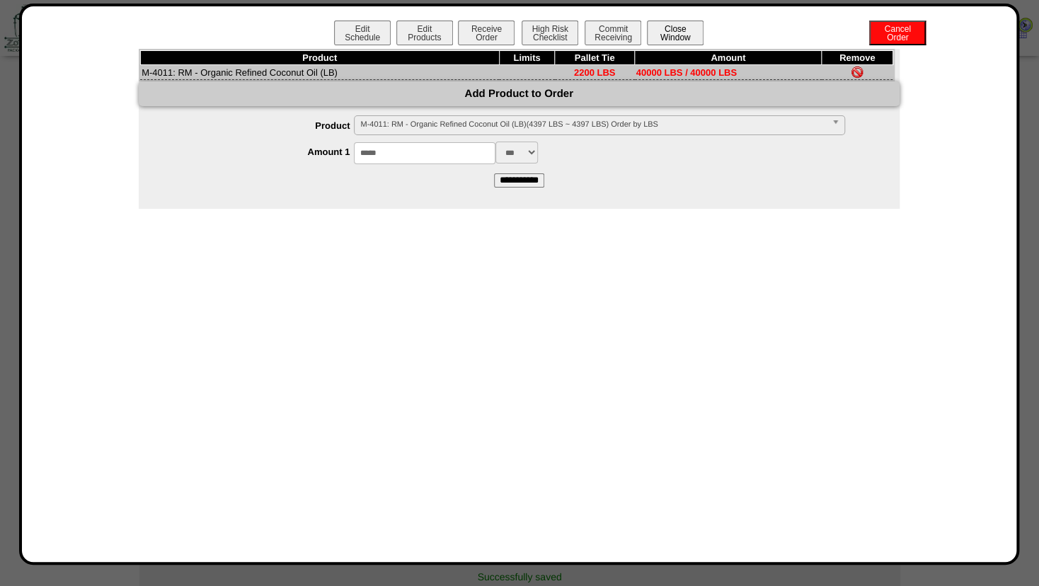
click at [672, 32] on button "Close Window" at bounding box center [675, 33] width 57 height 25
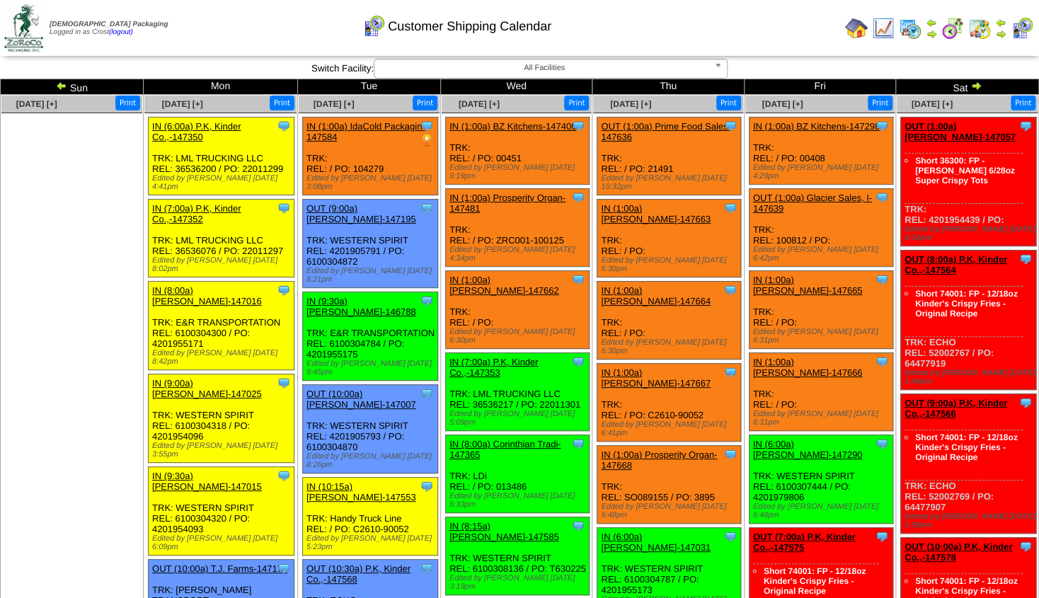
click at [930, 33] on img at bounding box center [931, 33] width 11 height 11
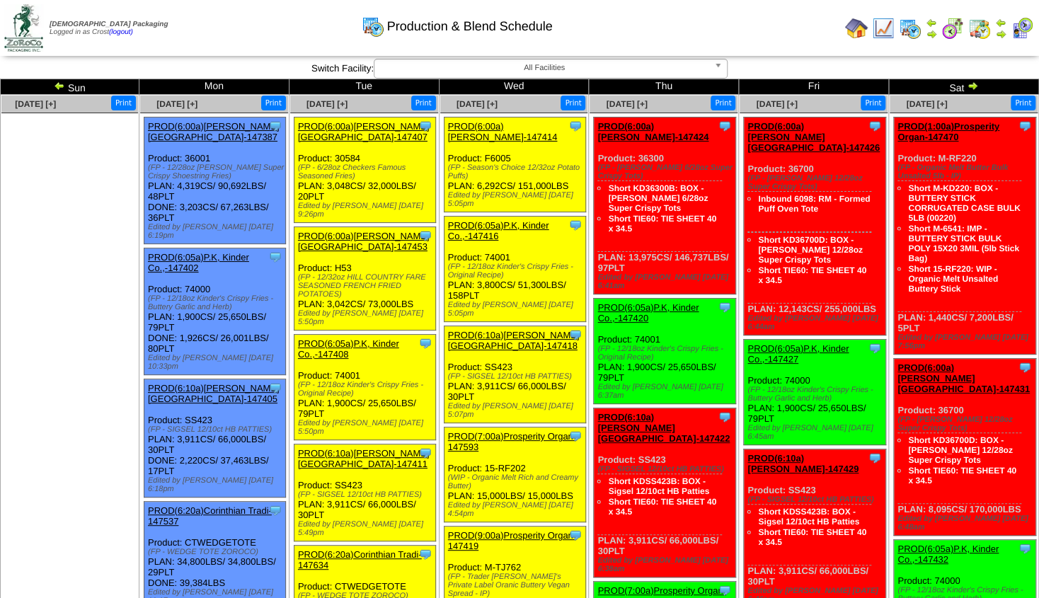
click at [882, 17] on img at bounding box center [883, 28] width 23 height 23
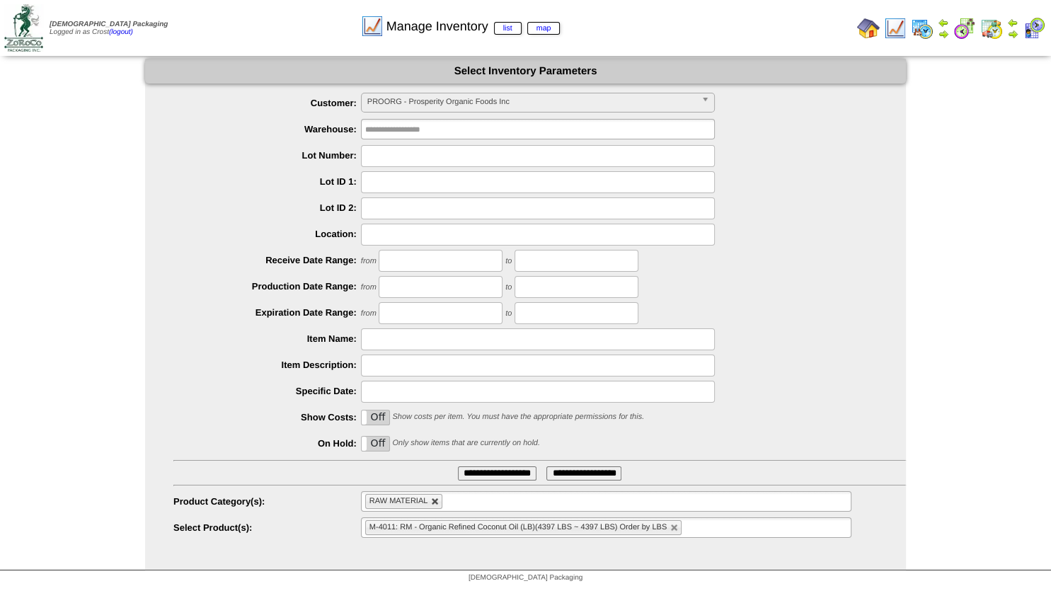
click at [435, 505] on link at bounding box center [435, 502] width 8 height 8
type input "**********"
click at [419, 505] on input "text" at bounding box center [410, 502] width 91 height 18
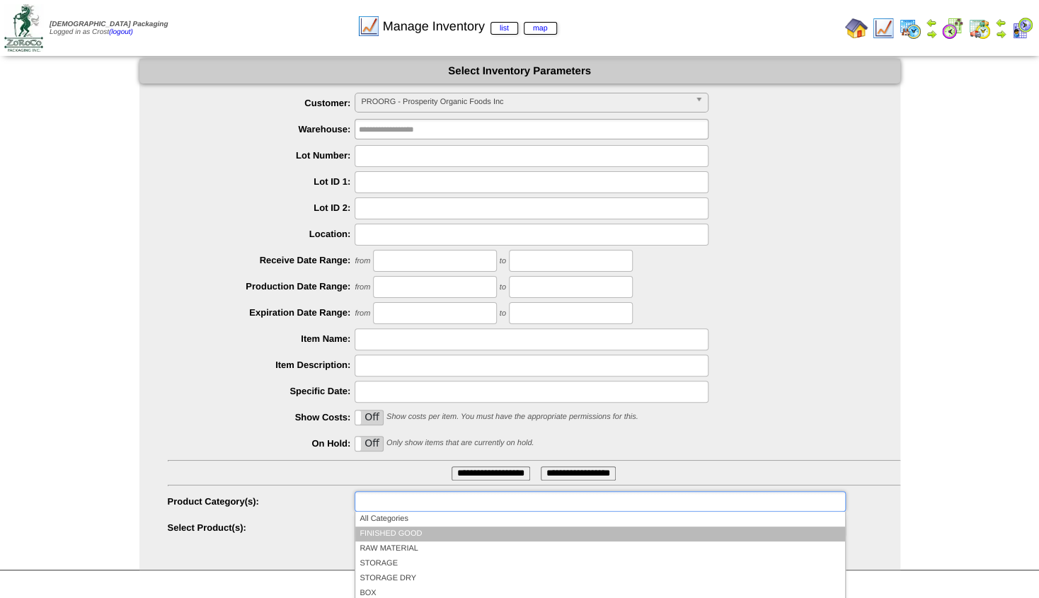
click at [402, 530] on li "FINISHED GOOD" at bounding box center [599, 534] width 489 height 15
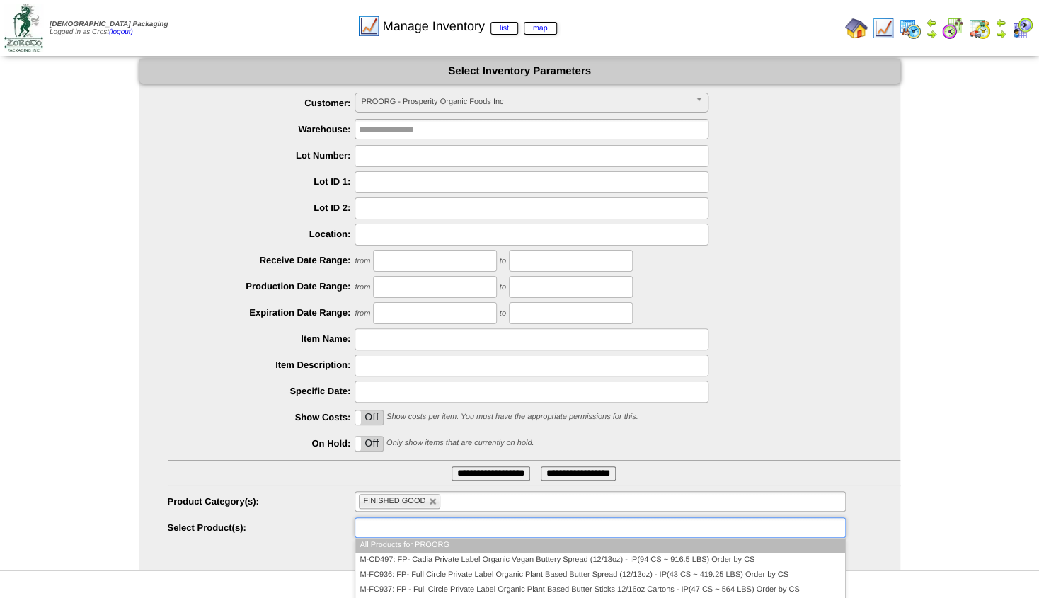
click at [382, 528] on input "text" at bounding box center [404, 528] width 91 height 18
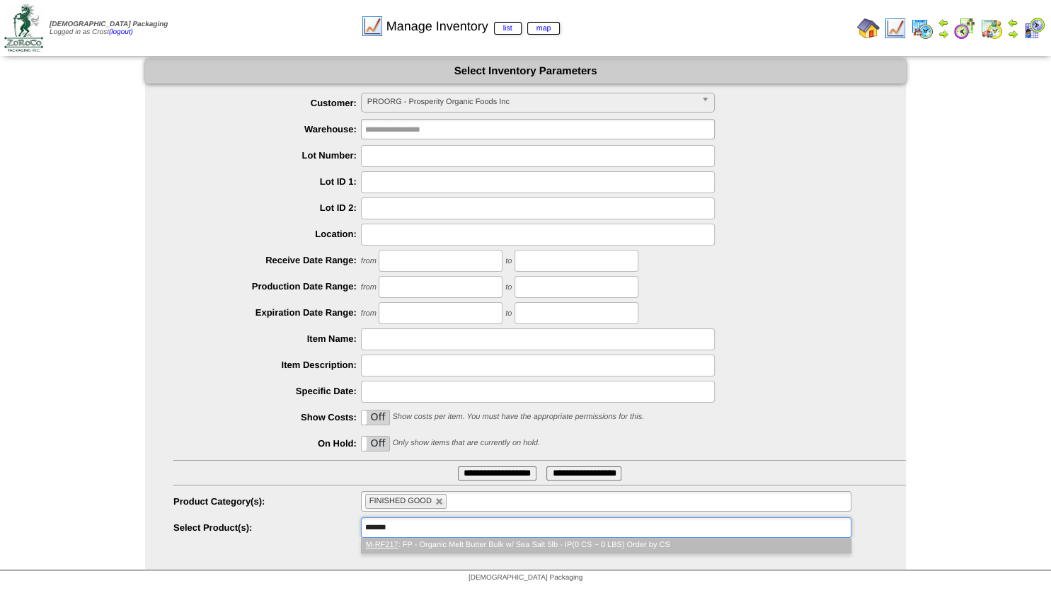
type input "*******"
click at [397, 548] on em "M-RF217" at bounding box center [382, 545] width 33 height 8
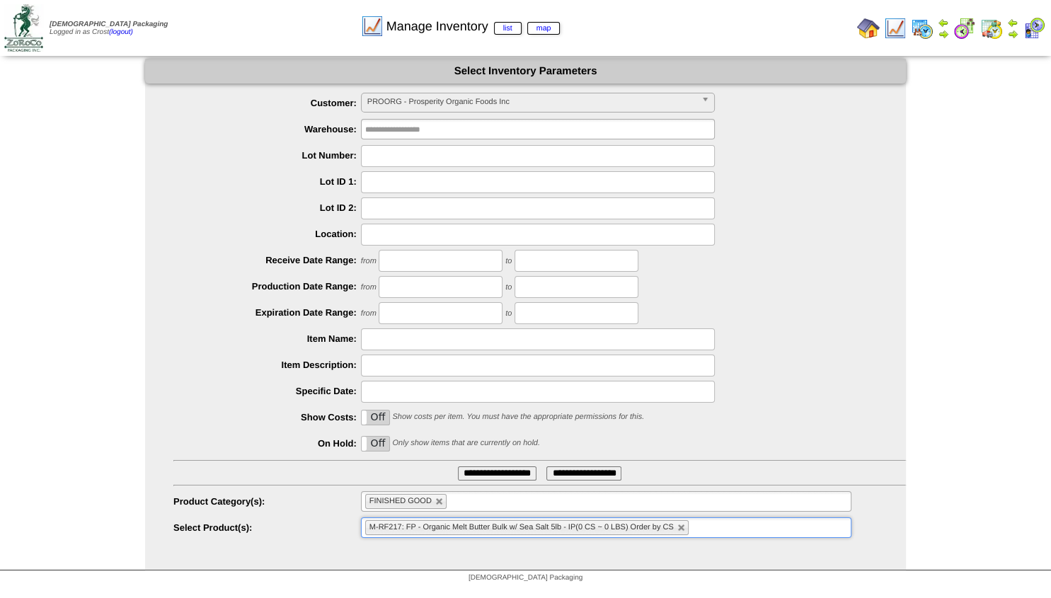
click at [466, 479] on input "**********" at bounding box center [497, 473] width 79 height 14
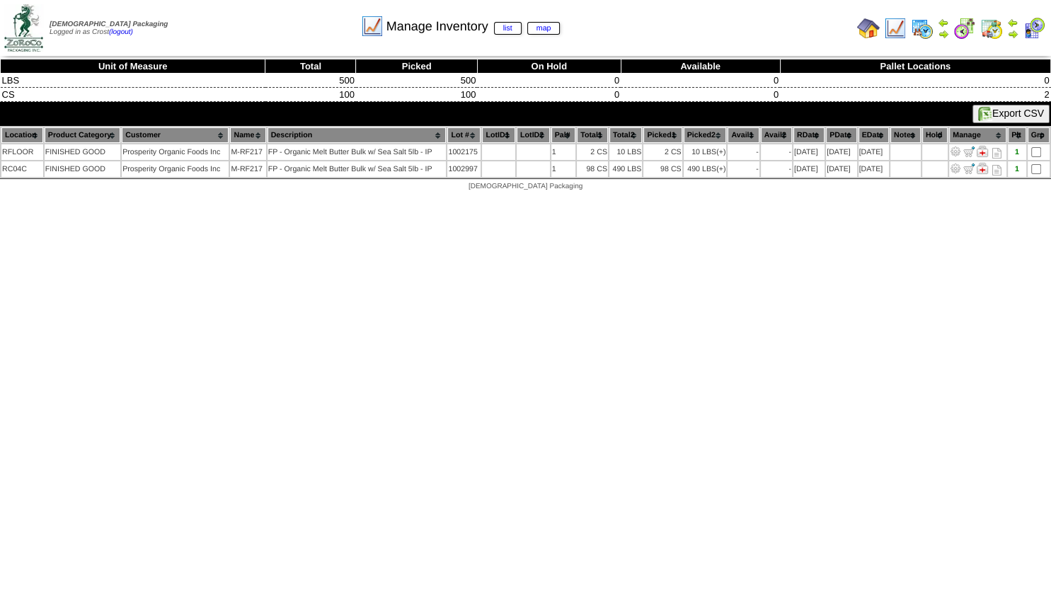
click at [1012, 35] on img at bounding box center [1012, 33] width 11 height 11
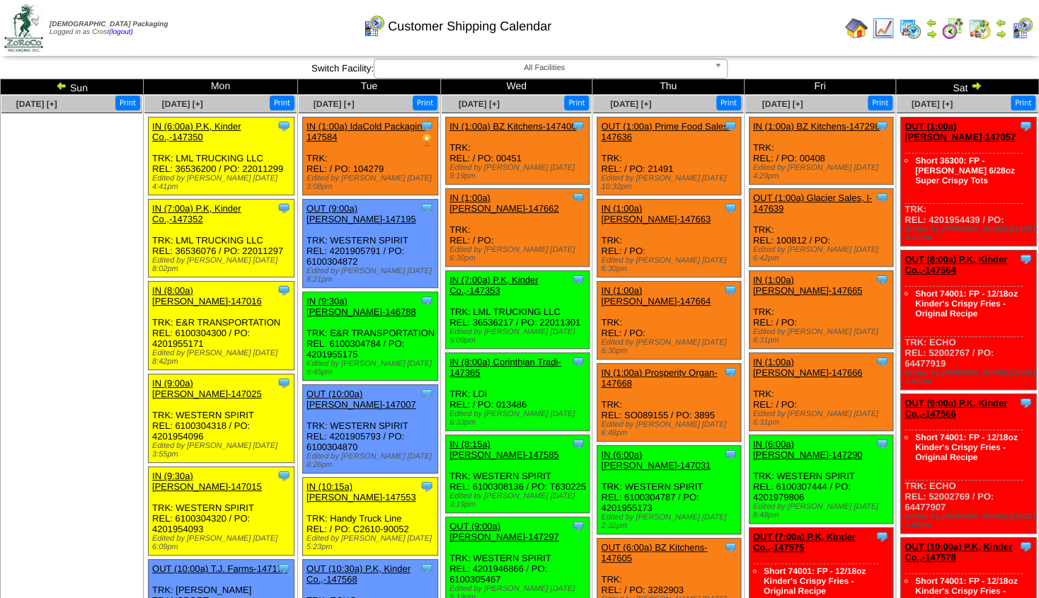
click at [667, 367] on link "IN (1:00a) Prosperity Organ-147668" at bounding box center [659, 377] width 116 height 21
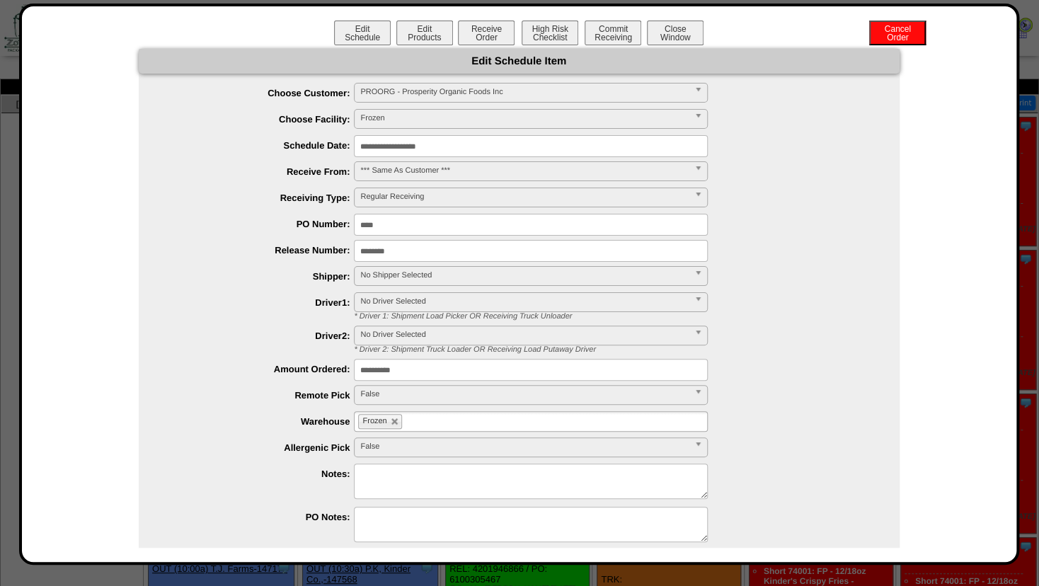
drag, startPoint x: 412, startPoint y: 369, endPoint x: 255, endPoint y: 367, distance: 156.4
click at [354, 366] on input "**********" at bounding box center [531, 370] width 354 height 22
type input "*****"
click at [774, 352] on div "* Driver 2: Shipment Truck Loader OR Receiving Load Putaway Driver" at bounding box center [622, 349] width 556 height 8
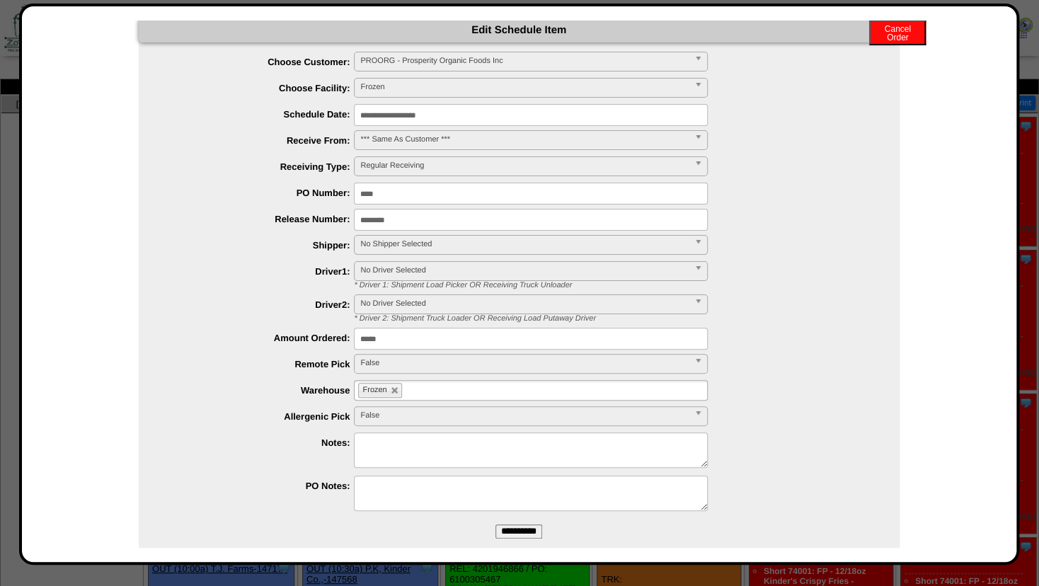
scroll to position [55, 0]
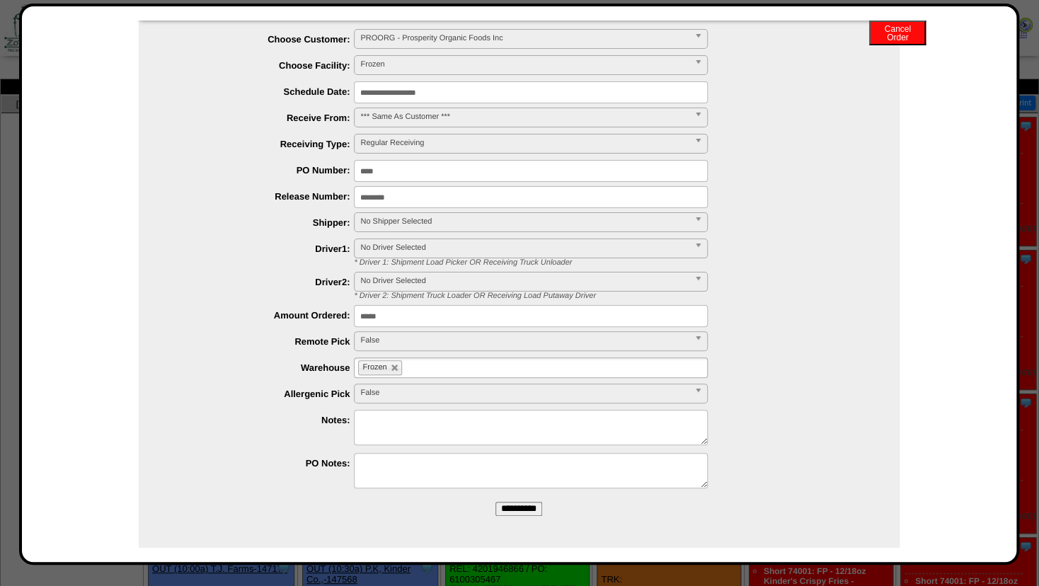
click at [509, 510] on input "**********" at bounding box center [518, 509] width 47 height 14
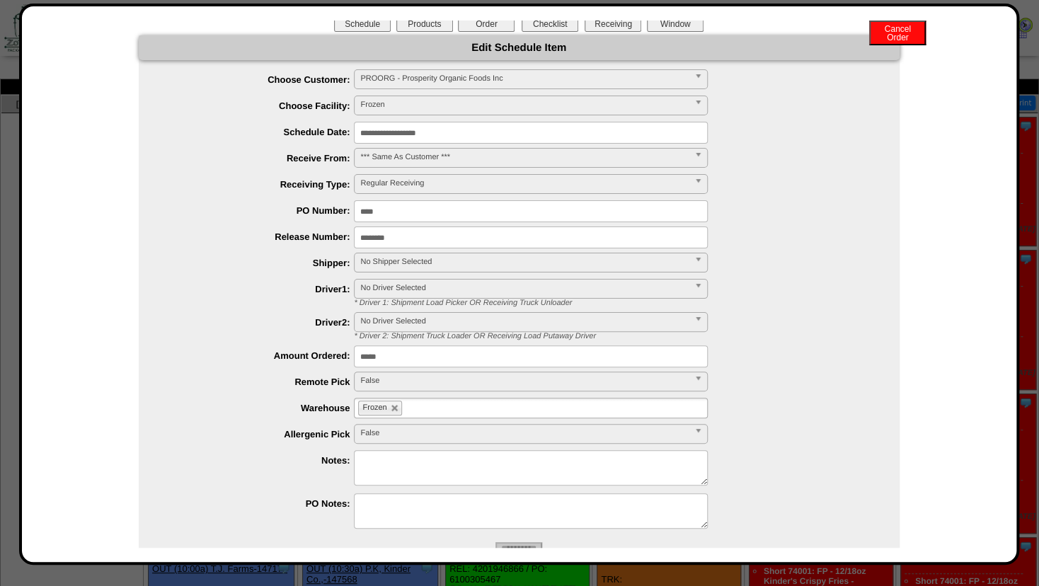
scroll to position [0, 0]
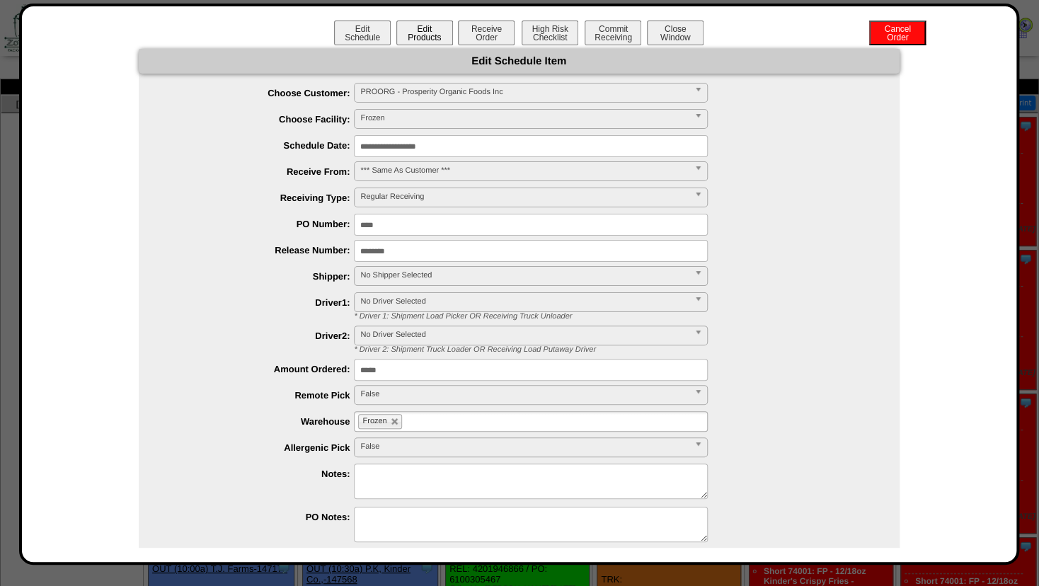
click at [413, 35] on button "Edit Products" at bounding box center [424, 33] width 57 height 25
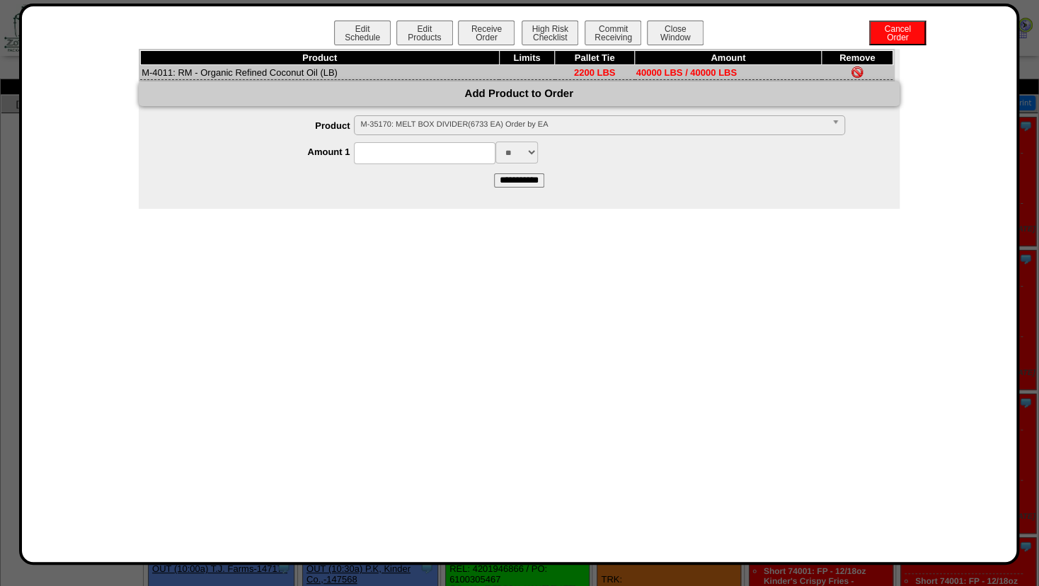
click at [378, 127] on span "M-35170: MELT BOX DIVIDER(6733 EA) Order by EA" at bounding box center [592, 124] width 465 height 17
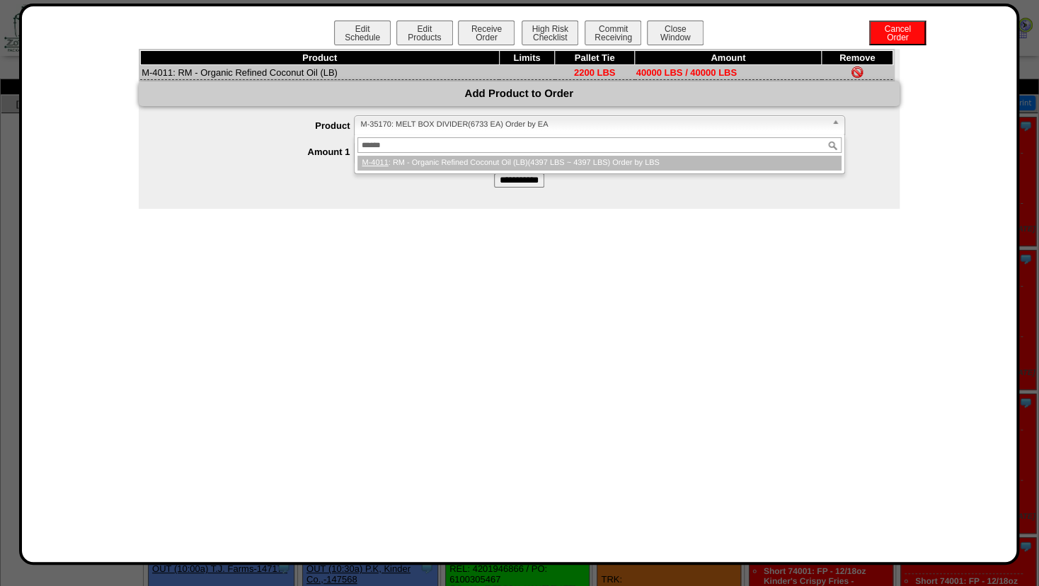
type input "******"
click at [403, 163] on li "M-4011 : RM - Organic Refined Coconut Oil (LB)(4397 LBS ~ 4397 LBS) Order by LBS" at bounding box center [598, 163] width 483 height 15
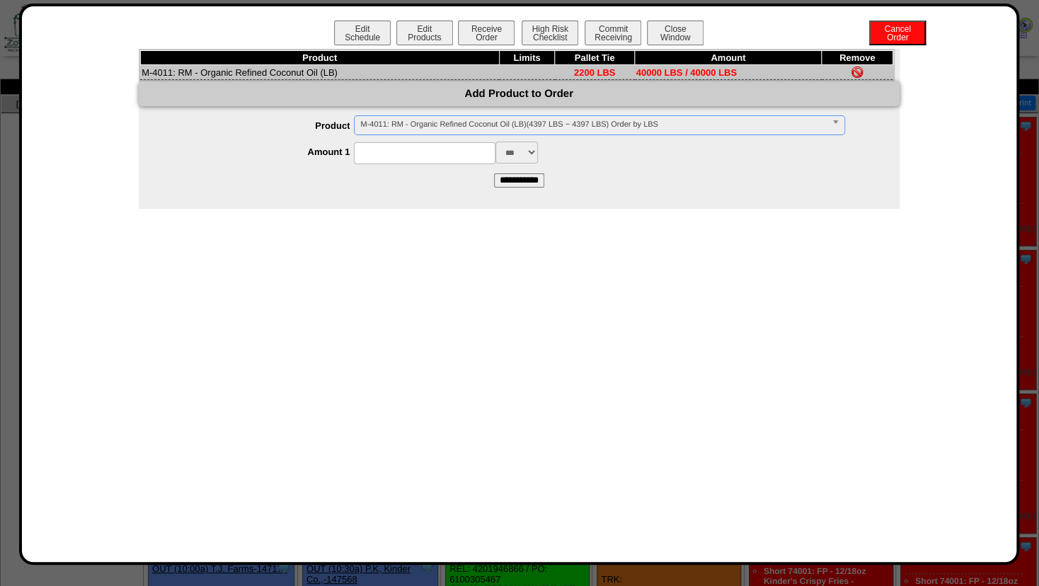
click at [401, 158] on input at bounding box center [425, 153] width 142 height 22
type input "*****"
click at [536, 180] on input "**********" at bounding box center [519, 180] width 50 height 14
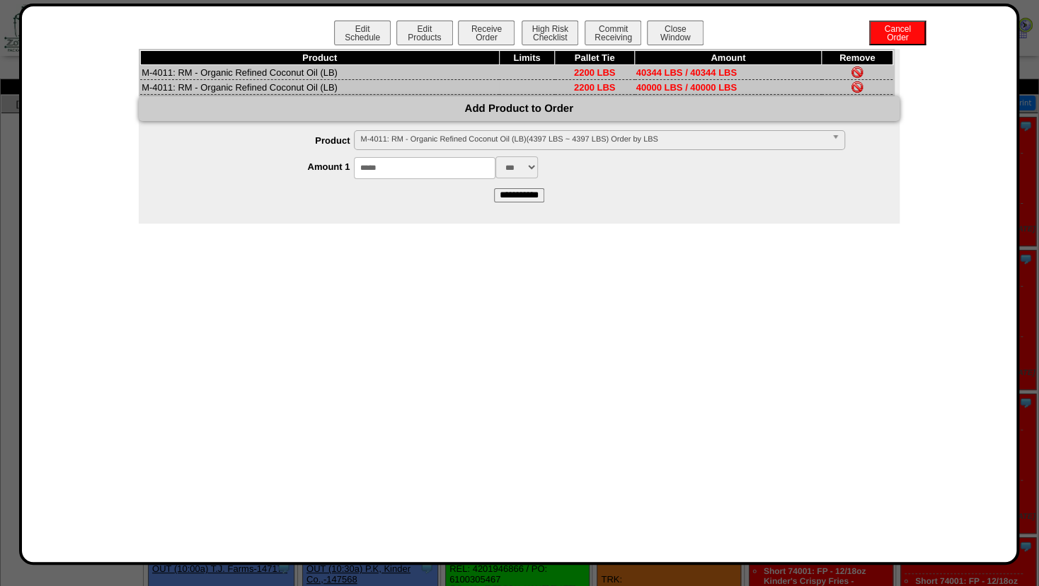
click at [860, 90] on img at bounding box center [856, 86] width 11 height 11
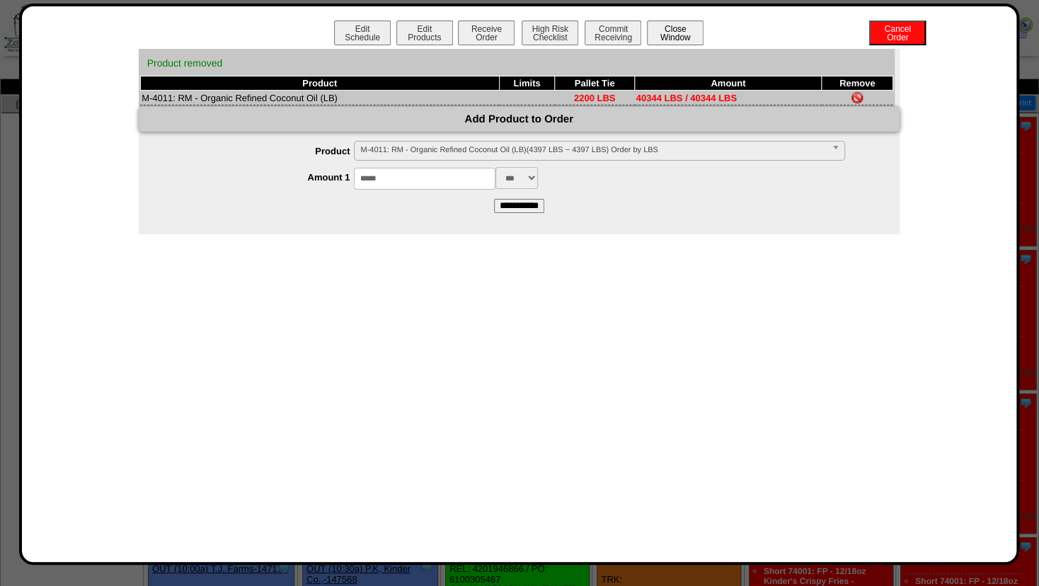
click at [690, 34] on button "Close Window" at bounding box center [675, 33] width 57 height 25
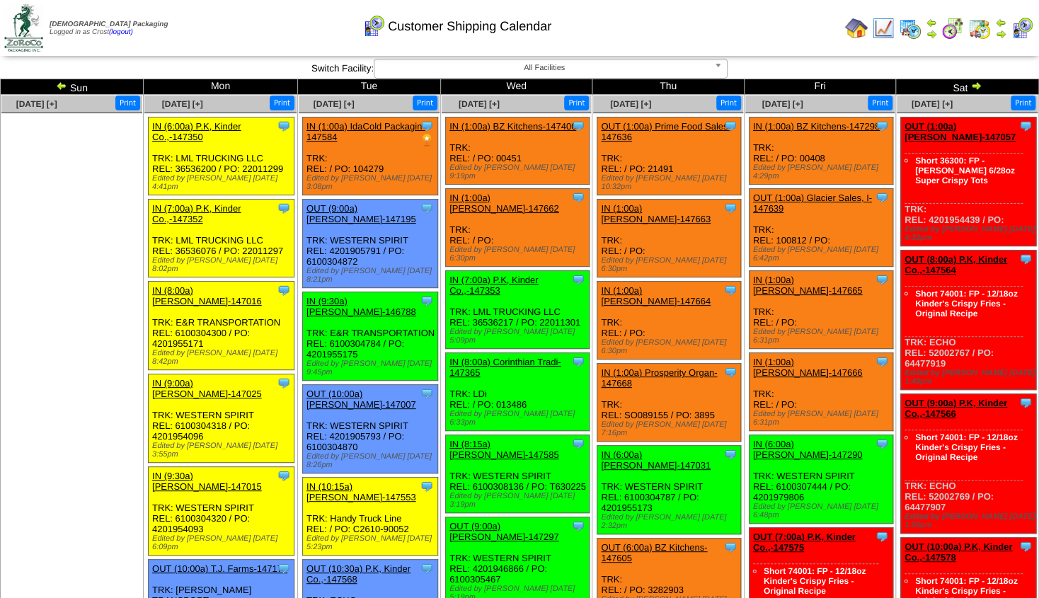
click at [878, 28] on img at bounding box center [883, 28] width 23 height 23
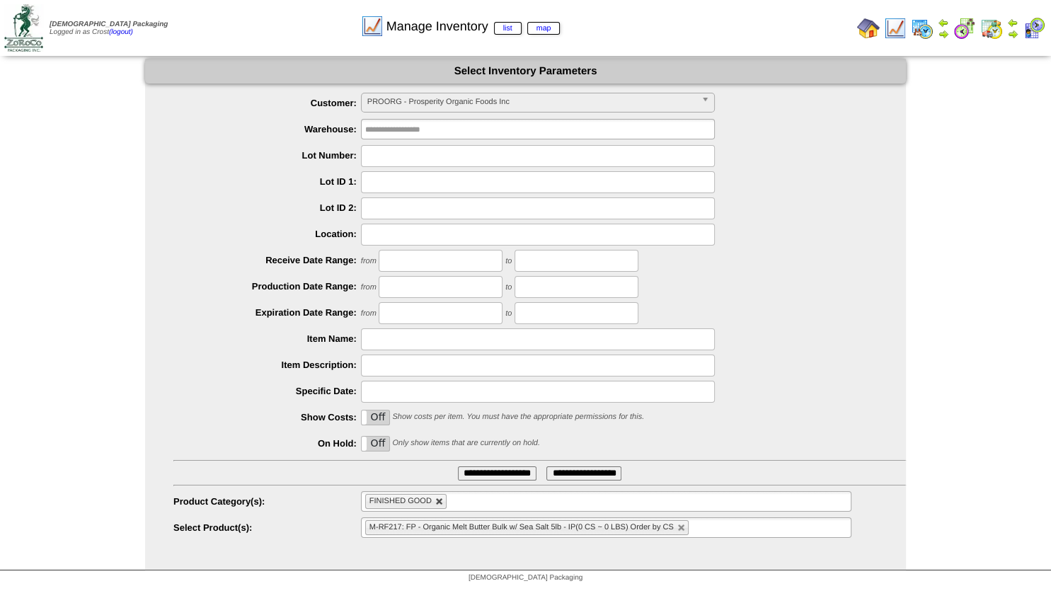
click at [438, 505] on link at bounding box center [439, 502] width 8 height 8
type input "**********"
click at [438, 505] on input "text" at bounding box center [410, 502] width 91 height 18
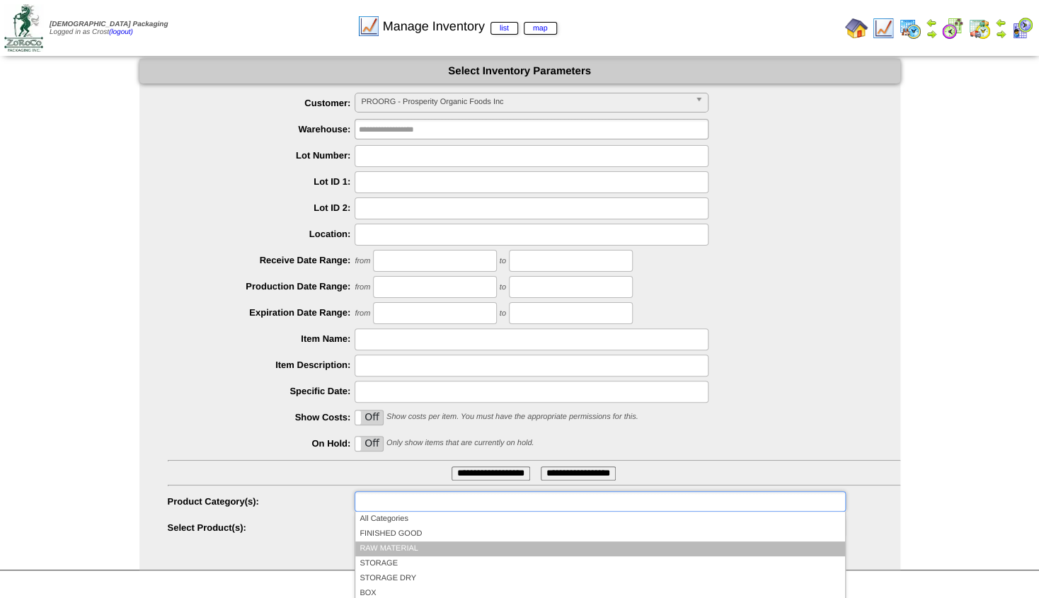
scroll to position [82, 0]
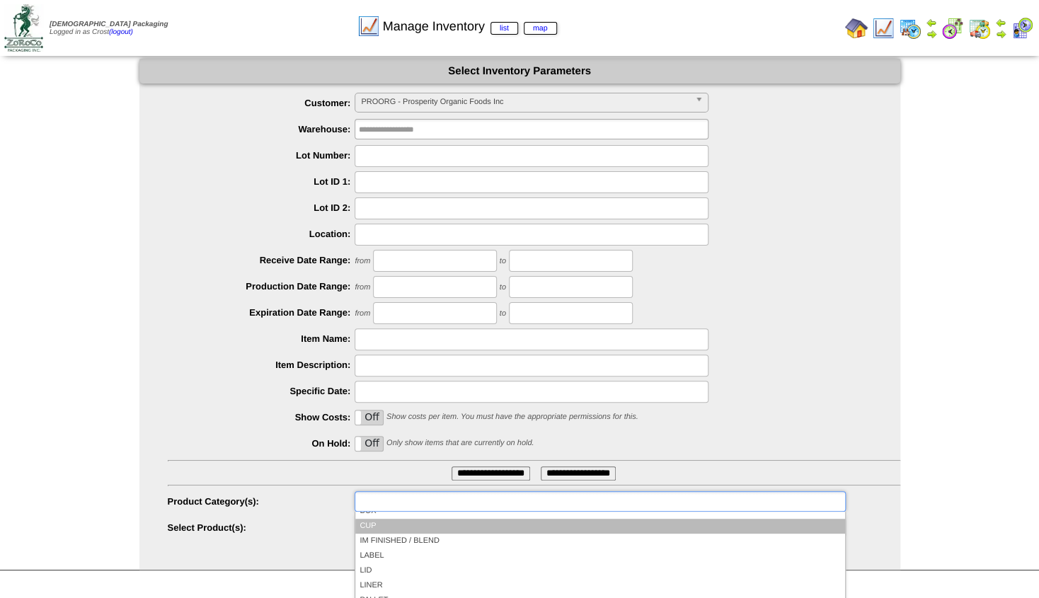
click at [381, 529] on li "CUP" at bounding box center [599, 526] width 489 height 15
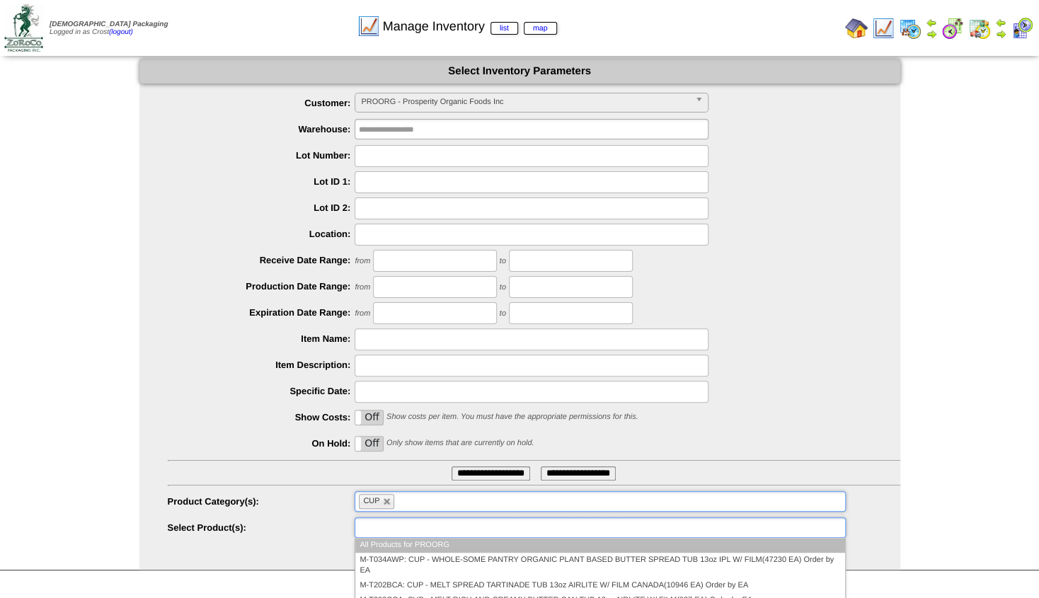
click at [398, 529] on input "text" at bounding box center [404, 528] width 91 height 18
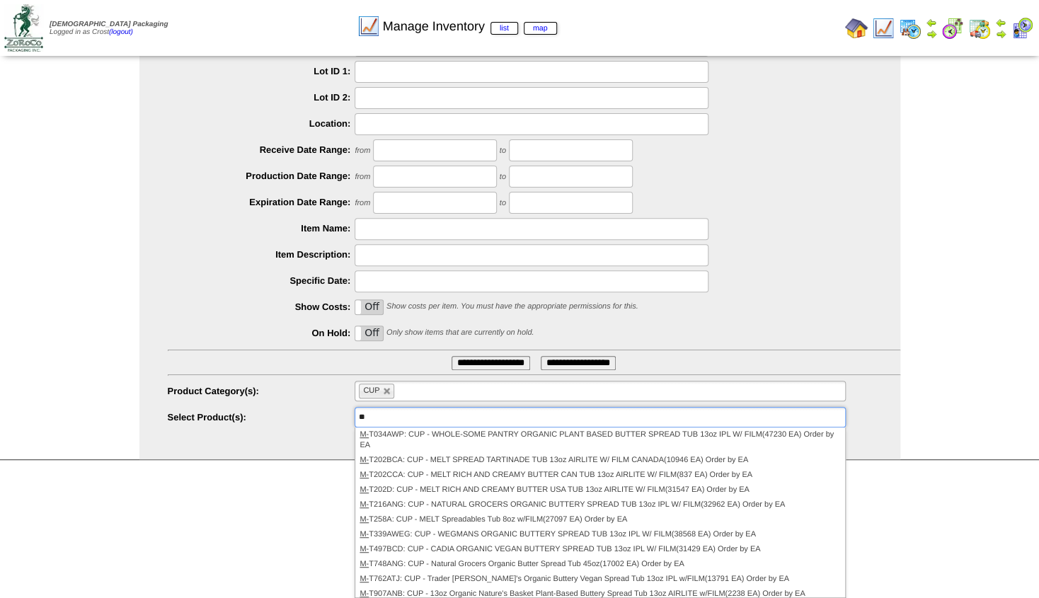
scroll to position [4, 0]
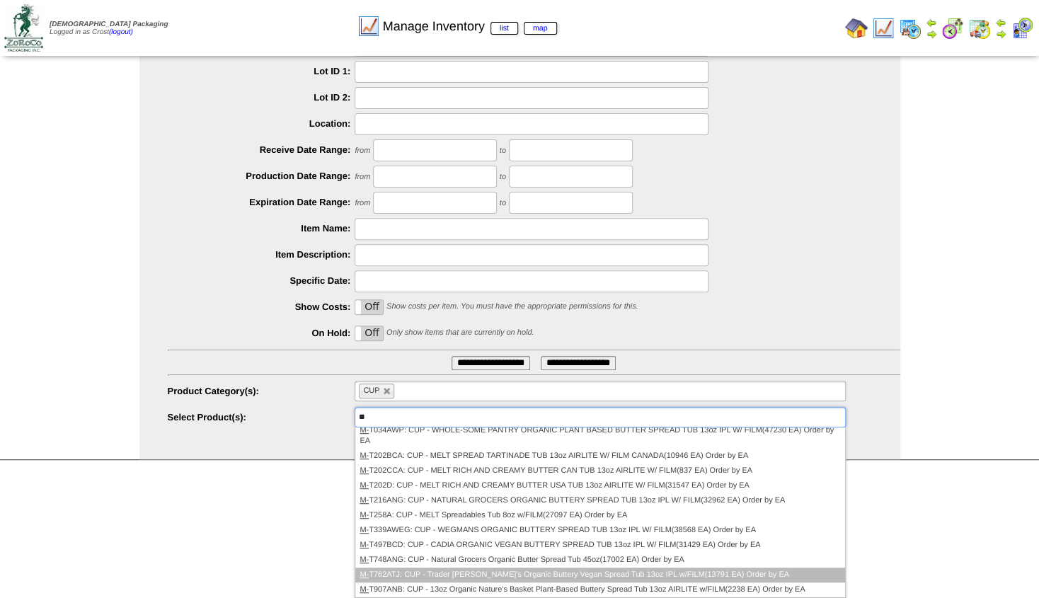
type input "**"
click at [450, 576] on li "M- T762ATJ: CUP - Trader Joe's Organic Buttery Vegan Spread Tub 13oz IPL w/FILM…" at bounding box center [599, 575] width 489 height 15
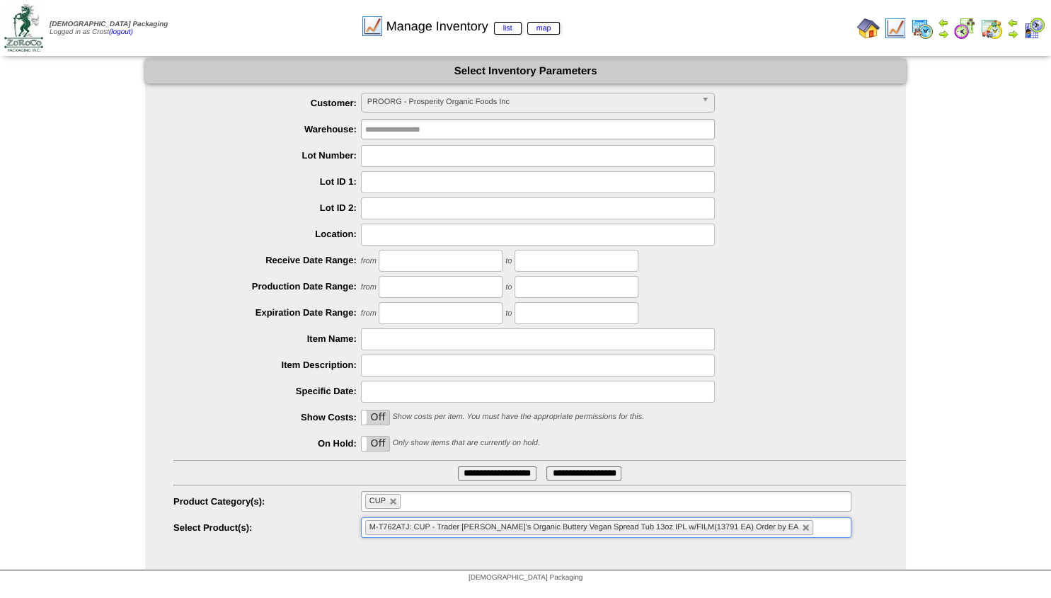
click at [467, 474] on input "**********" at bounding box center [497, 473] width 79 height 14
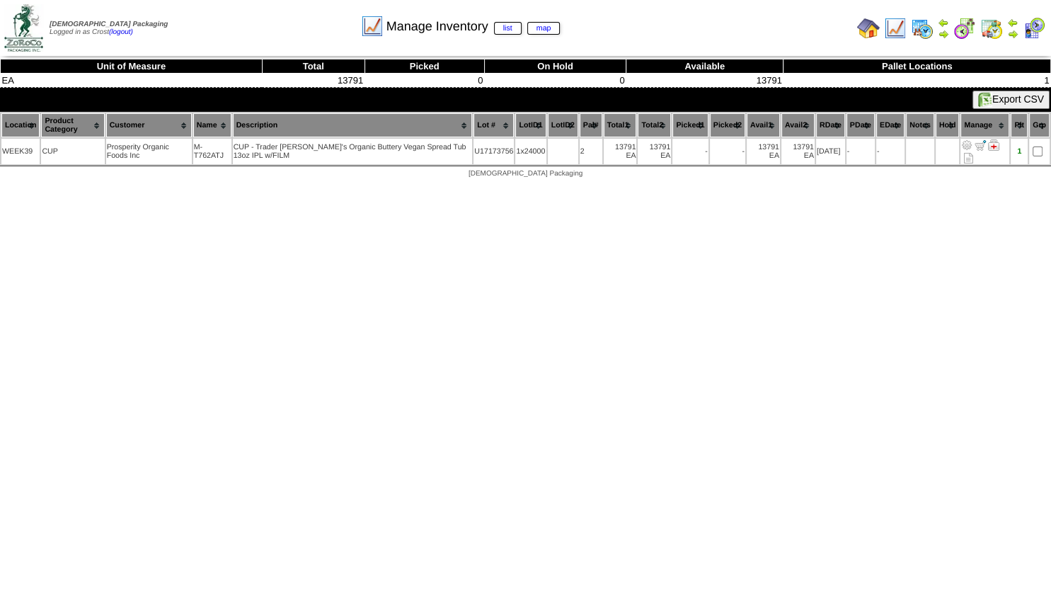
drag, startPoint x: 33, startPoint y: 151, endPoint x: 299, endPoint y: 280, distance: 296.3
click at [36, 150] on td "WEEK39" at bounding box center [20, 151] width 38 height 25
click at [1011, 34] on img at bounding box center [1012, 33] width 11 height 11
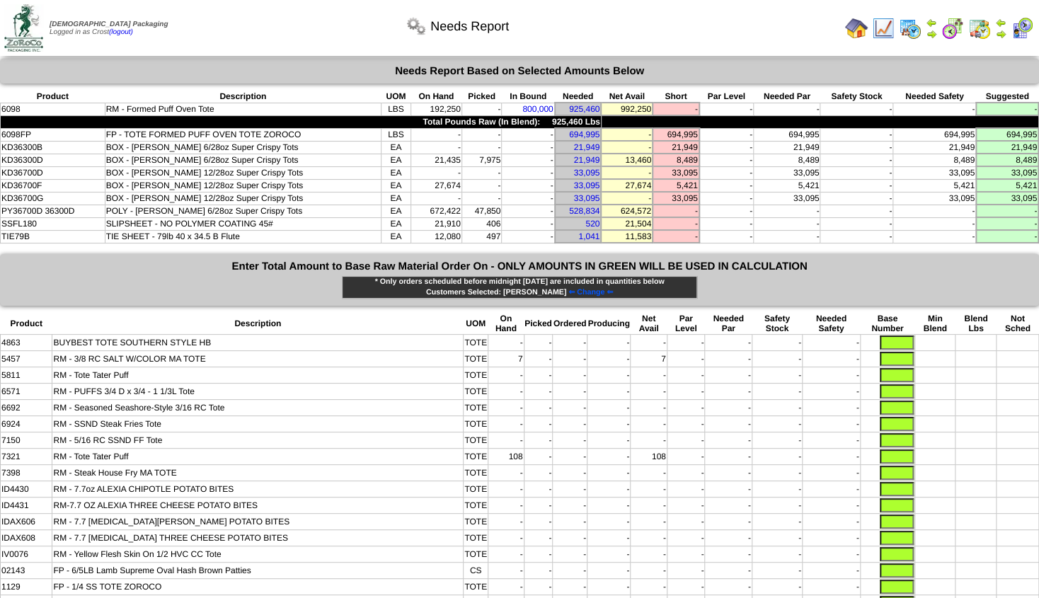
click at [1000, 33] on img at bounding box center [1000, 33] width 11 height 11
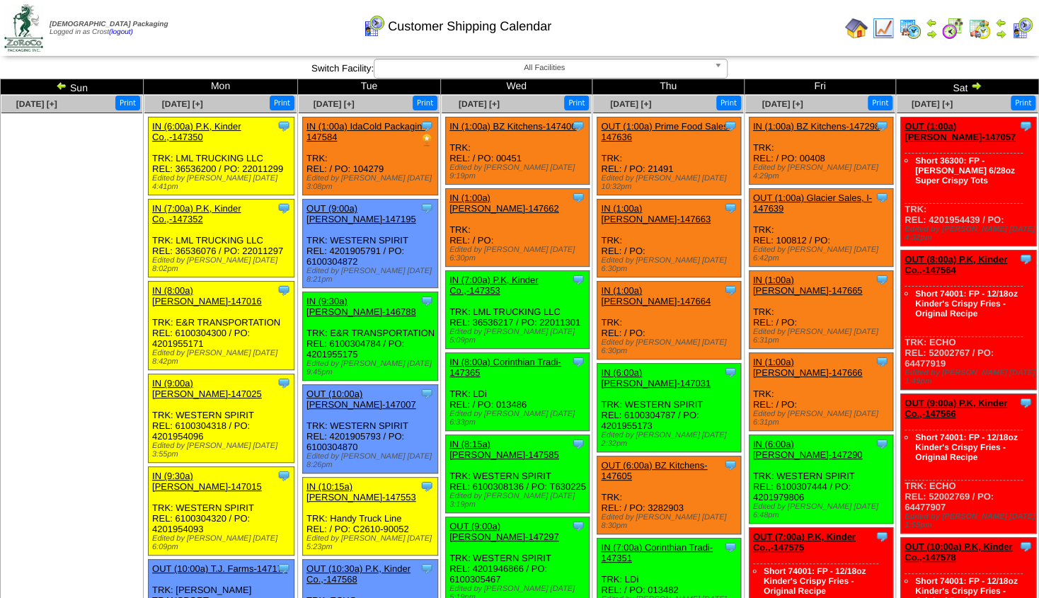
click at [854, 29] on img at bounding box center [856, 28] width 23 height 23
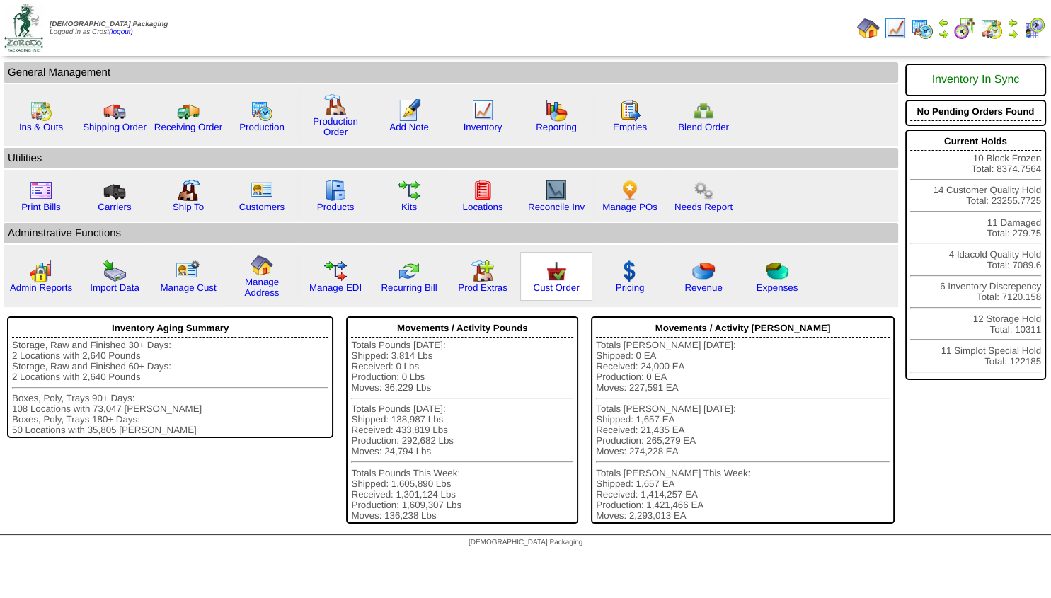
click at [556, 282] on img at bounding box center [556, 271] width 23 height 23
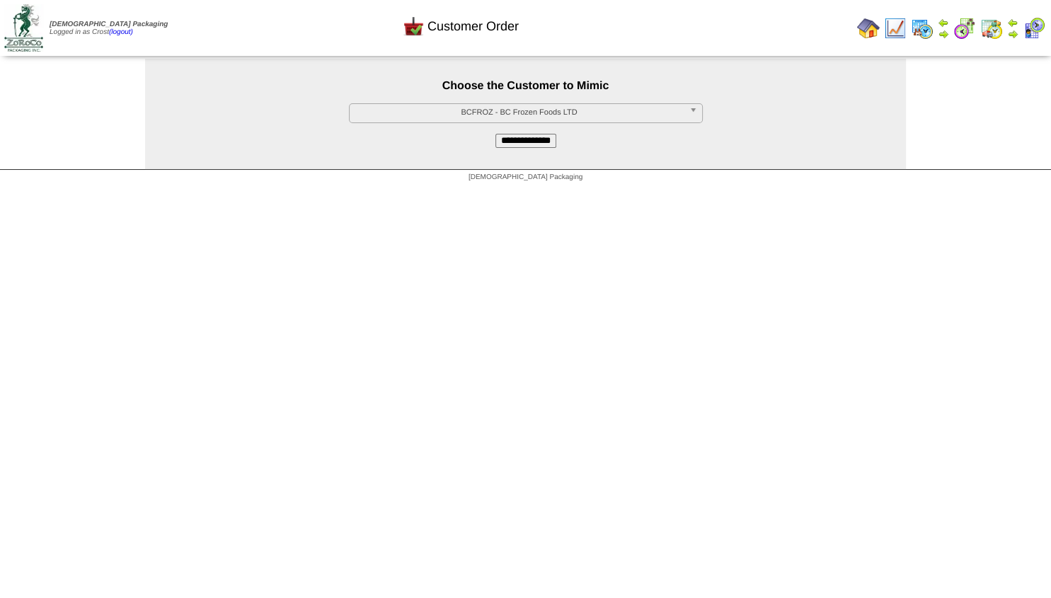
click at [485, 109] on span "BCFROZ - BC Frozen Foods LTD" at bounding box center [519, 112] width 328 height 17
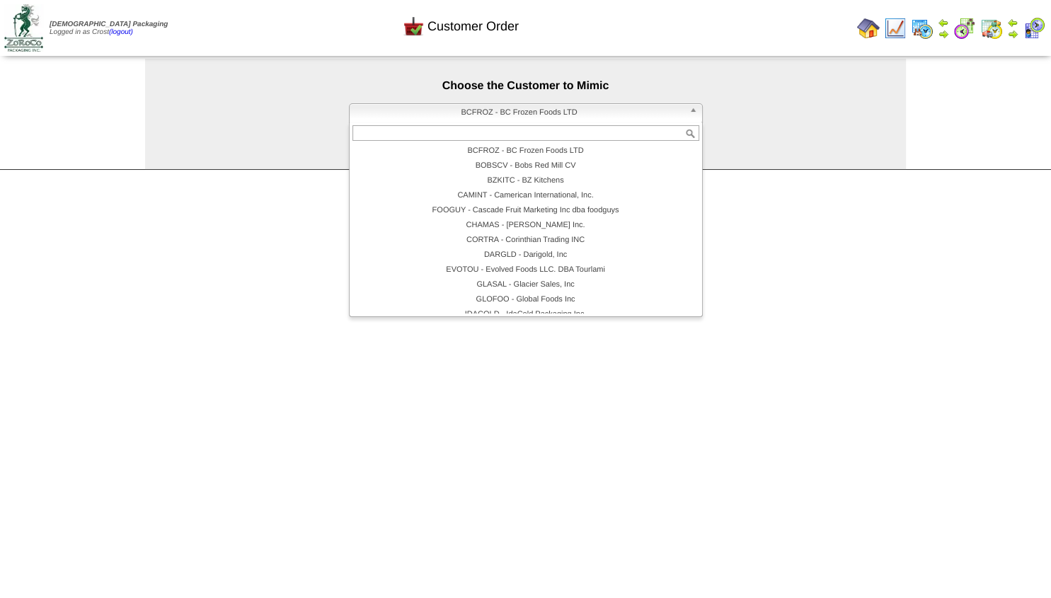
scroll to position [85, 0]
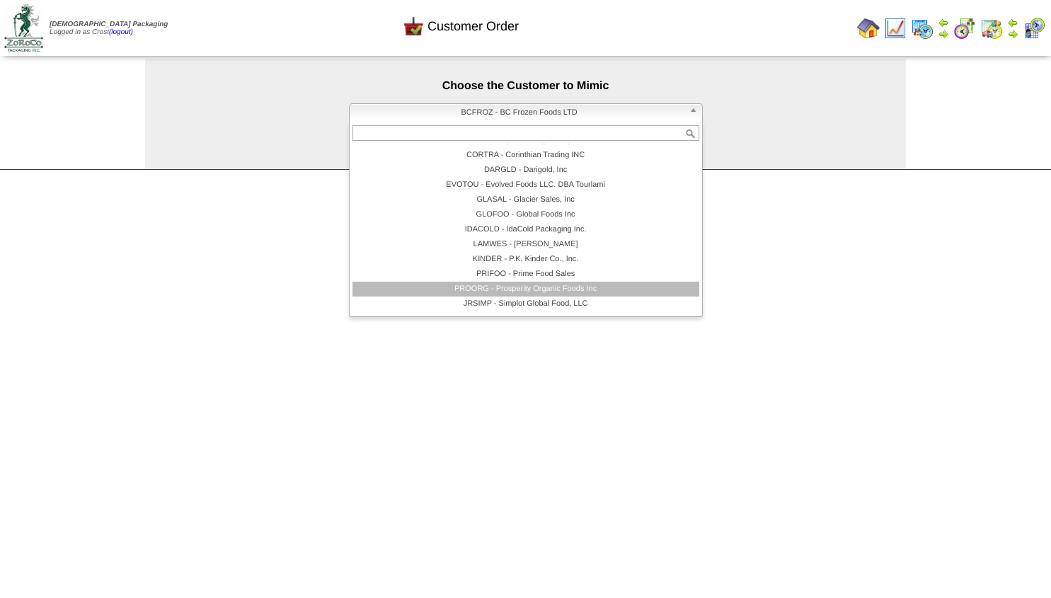
drag, startPoint x: 501, startPoint y: 287, endPoint x: 502, endPoint y: 276, distance: 11.3
click at [501, 287] on li "PROORG - Prosperity Organic Foods Inc" at bounding box center [525, 289] width 347 height 15
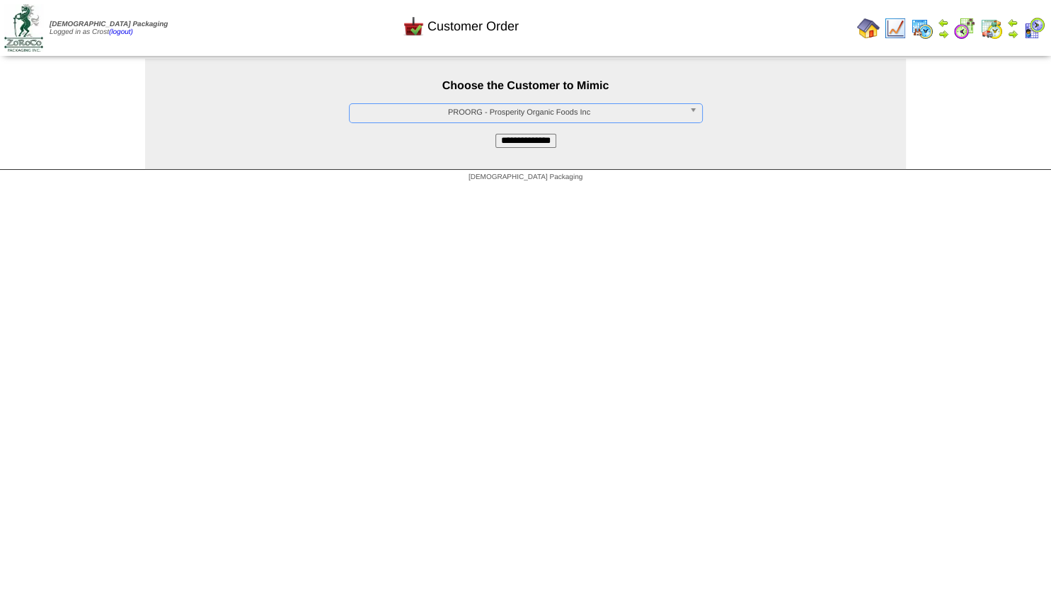
click at [527, 140] on input "**********" at bounding box center [525, 141] width 61 height 14
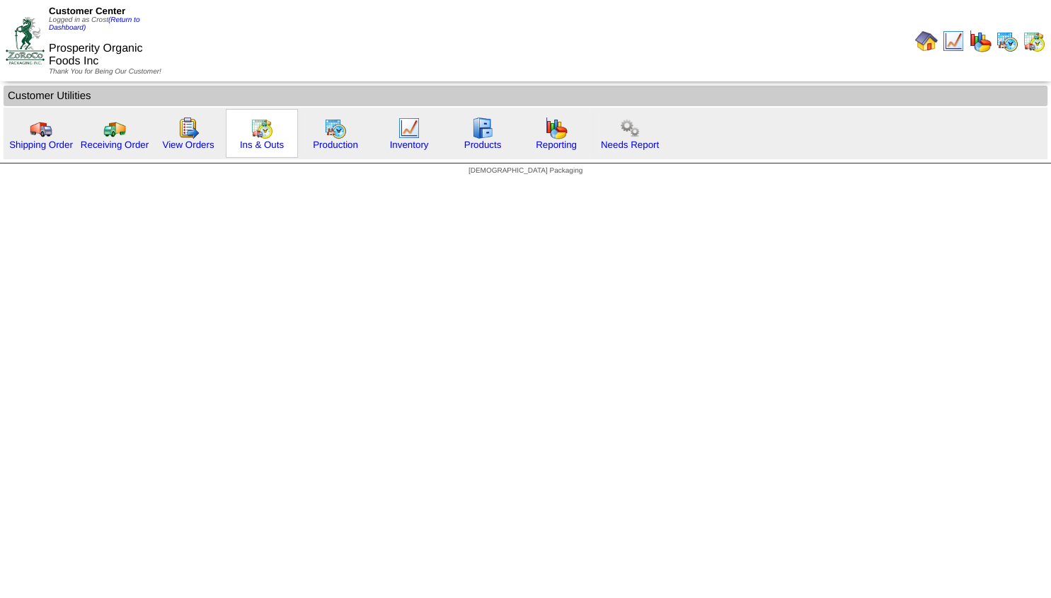
click at [252, 132] on img at bounding box center [262, 128] width 23 height 23
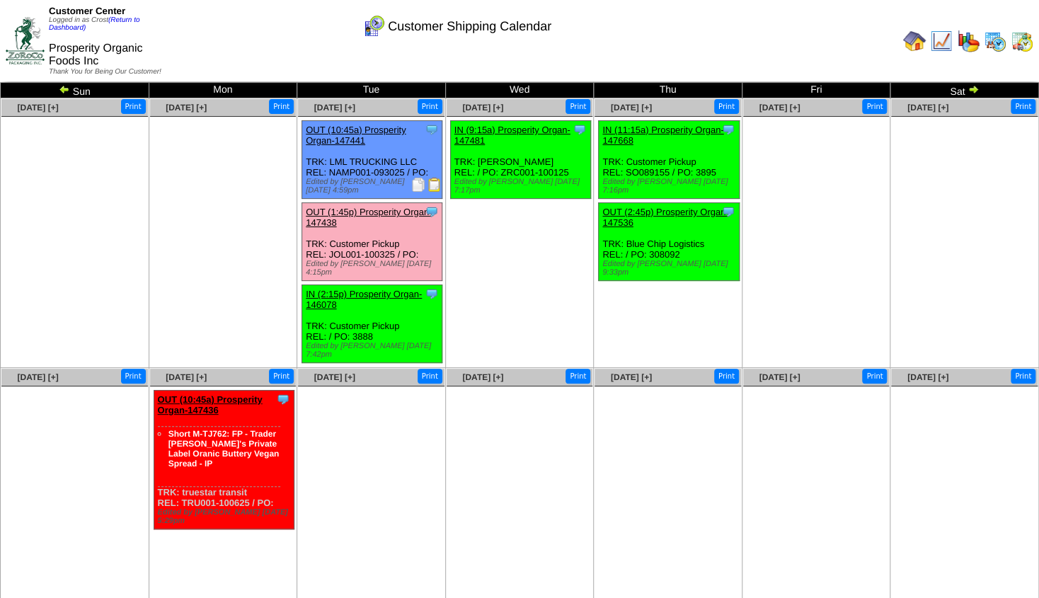
click at [941, 44] on img at bounding box center [941, 41] width 23 height 23
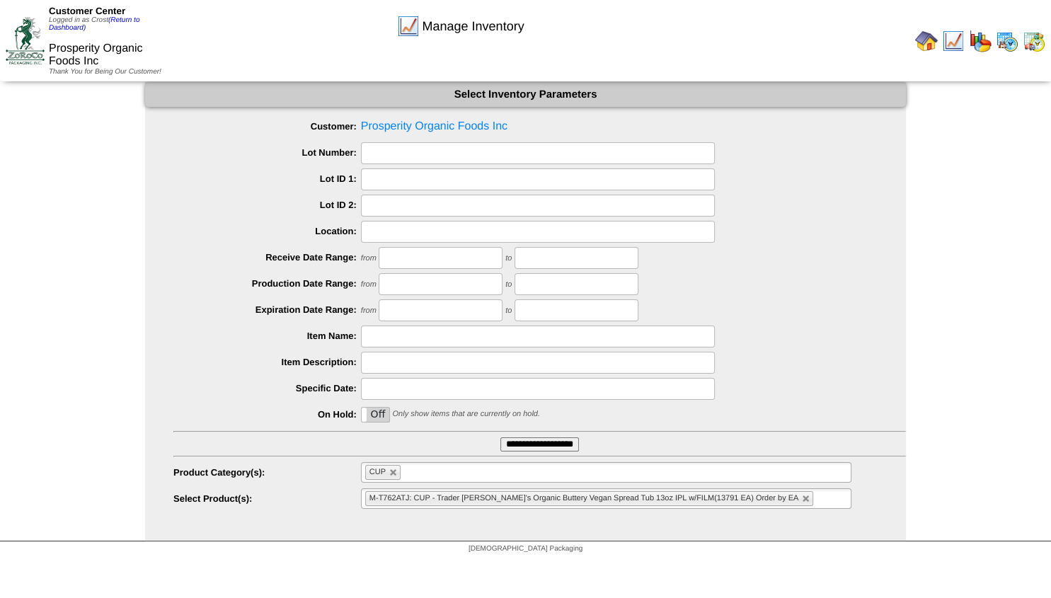
click at [1006, 44] on img at bounding box center [1007, 41] width 23 height 23
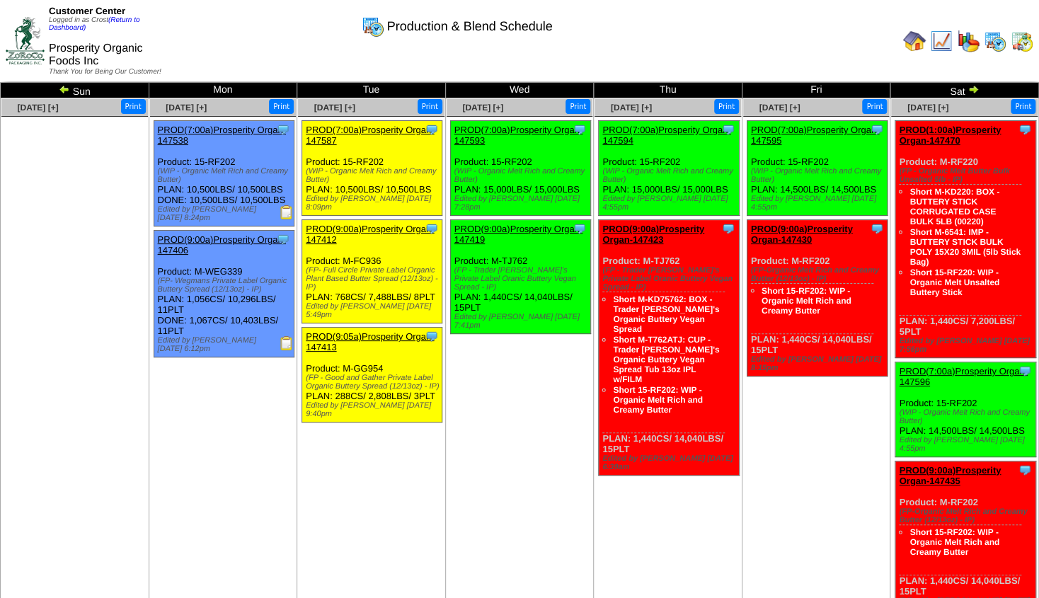
click at [943, 48] on img at bounding box center [941, 41] width 23 height 23
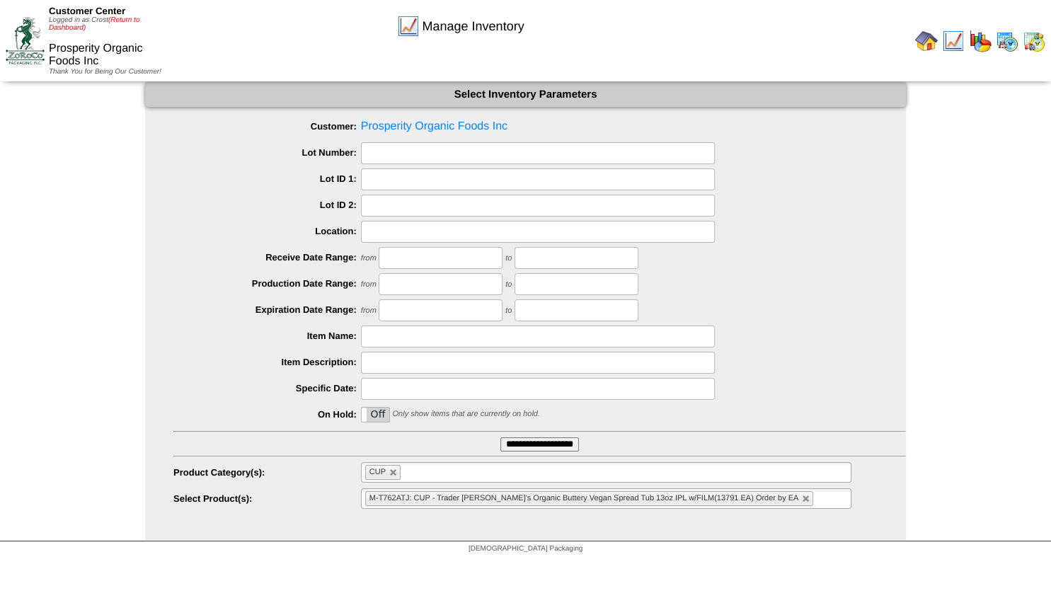
click at [130, 20] on link "(Return to Dashboard)" at bounding box center [94, 24] width 91 height 16
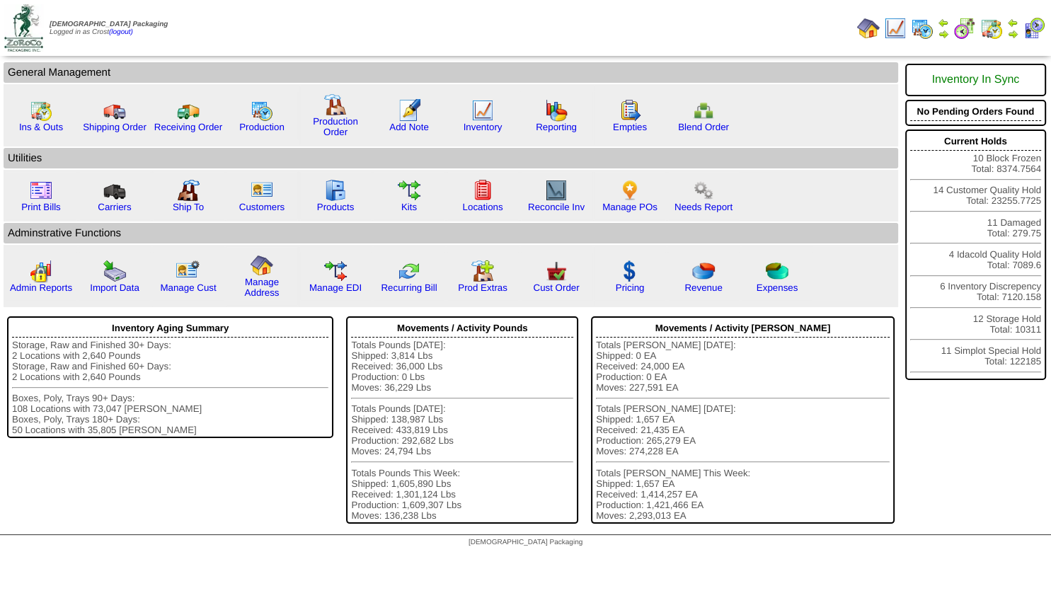
click at [938, 30] on img at bounding box center [943, 33] width 11 height 11
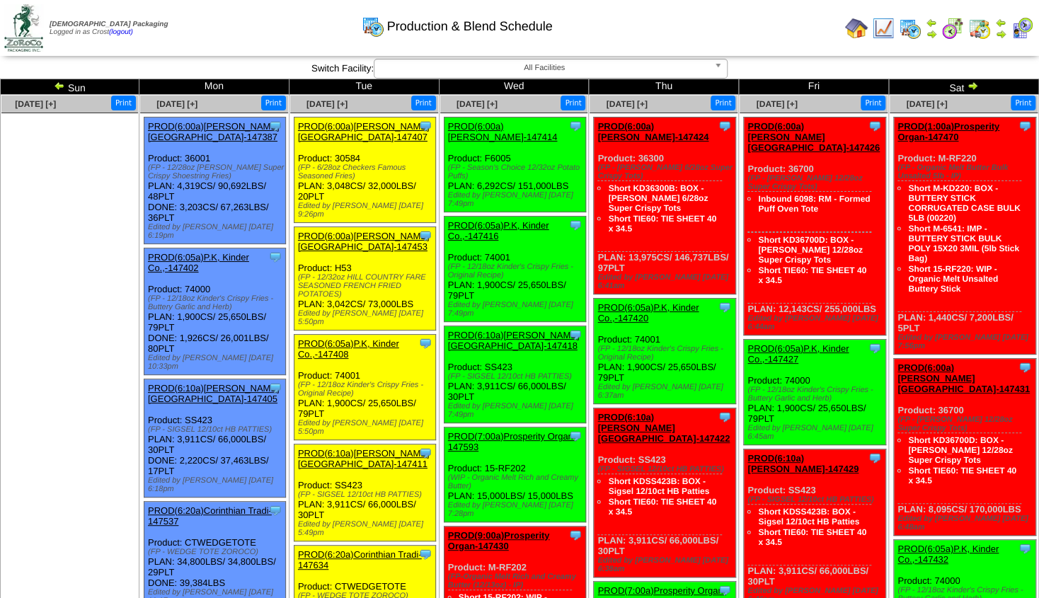
click at [65, 85] on img at bounding box center [59, 85] width 11 height 11
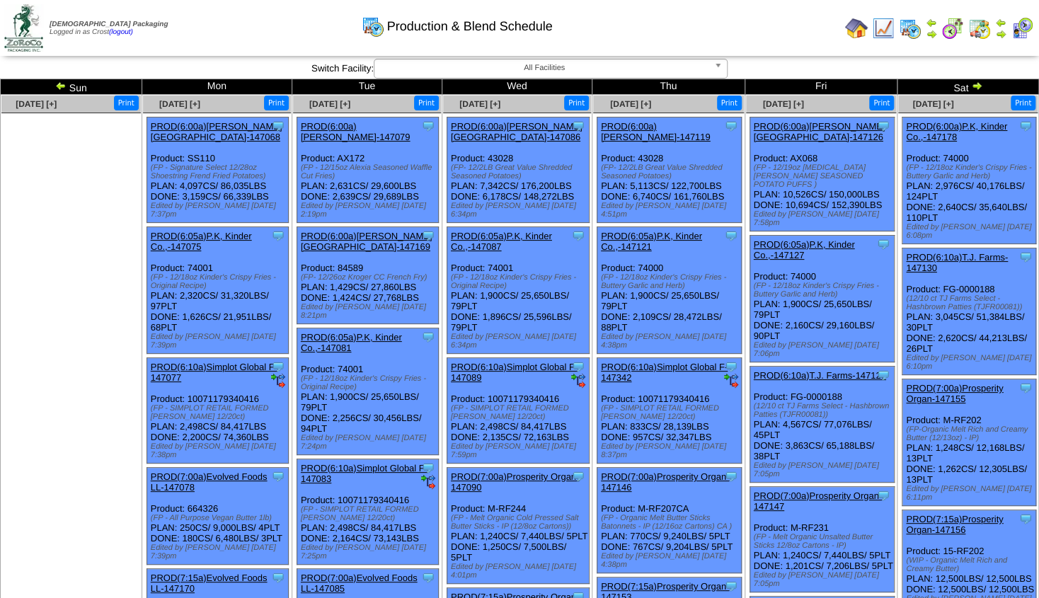
click at [958, 128] on link "PROD(6:00a)P.K, Kinder Co.,-147178" at bounding box center [956, 131] width 101 height 21
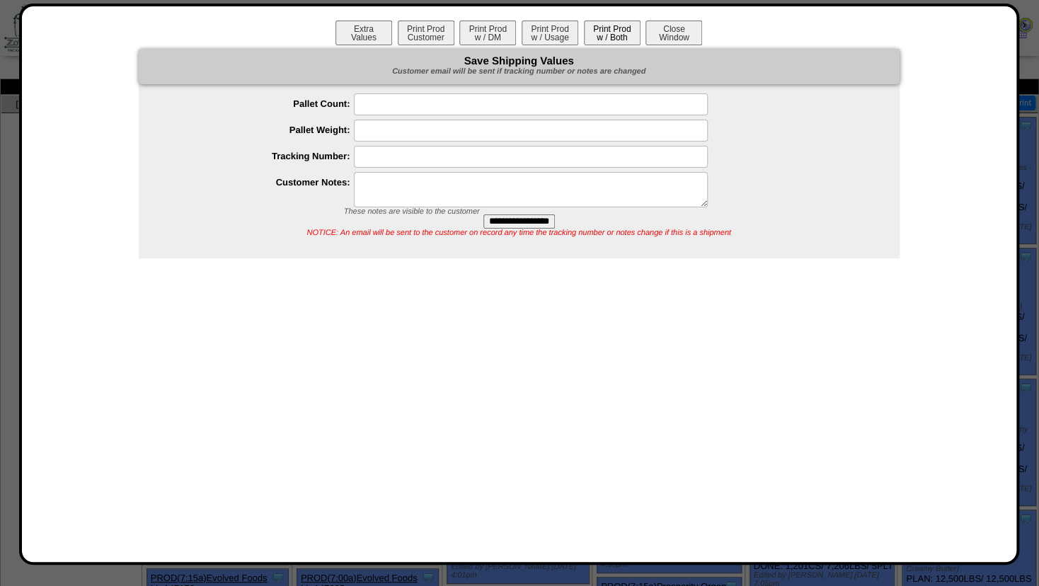
click at [612, 35] on button "Print Prod w / Both" at bounding box center [612, 33] width 57 height 25
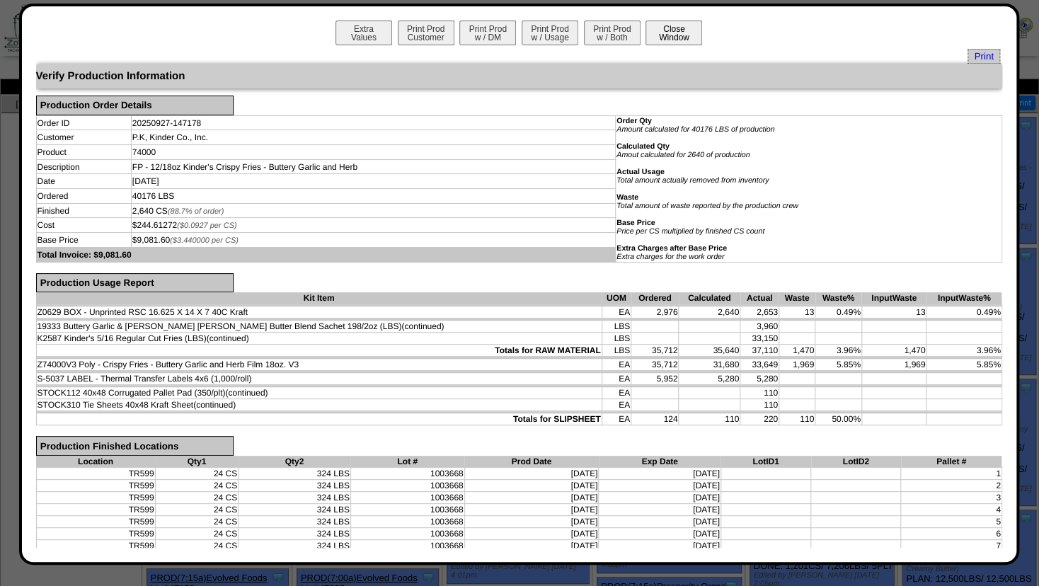
click at [670, 29] on button "Close Window" at bounding box center [673, 33] width 57 height 25
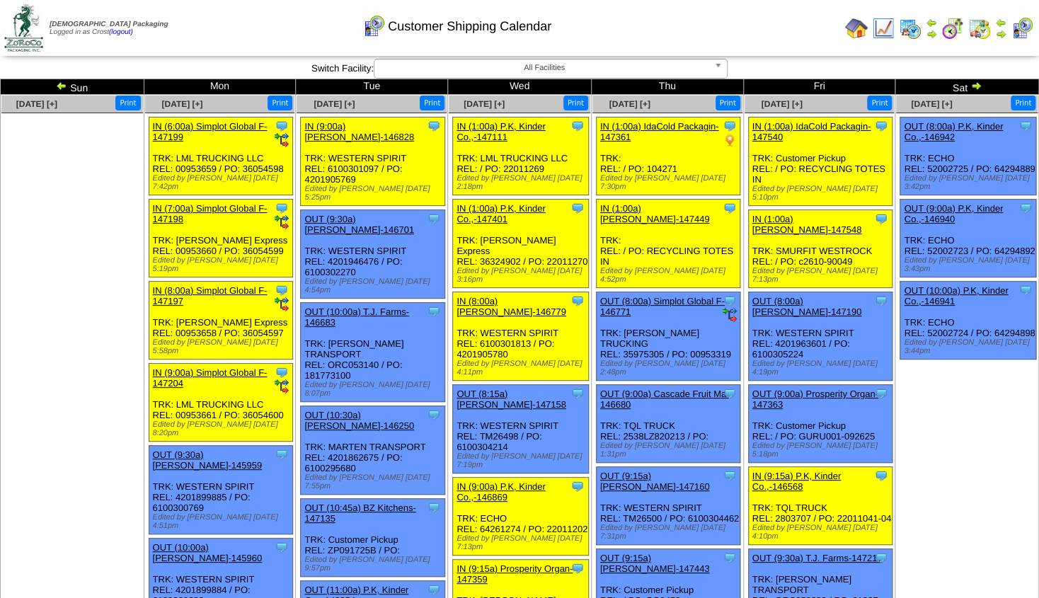
click at [977, 86] on img at bounding box center [975, 85] width 11 height 11
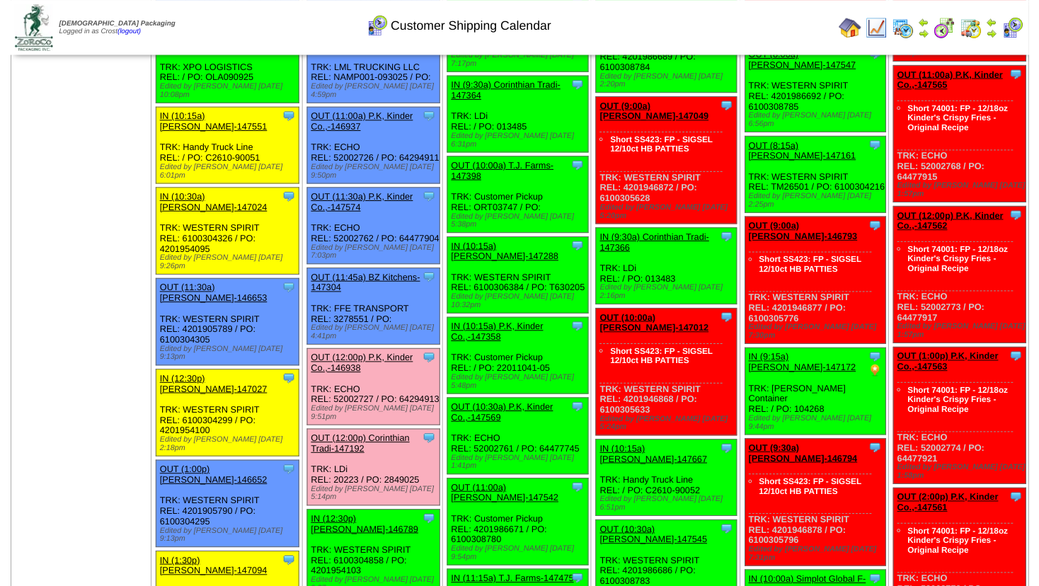
scroll to position [721, 0]
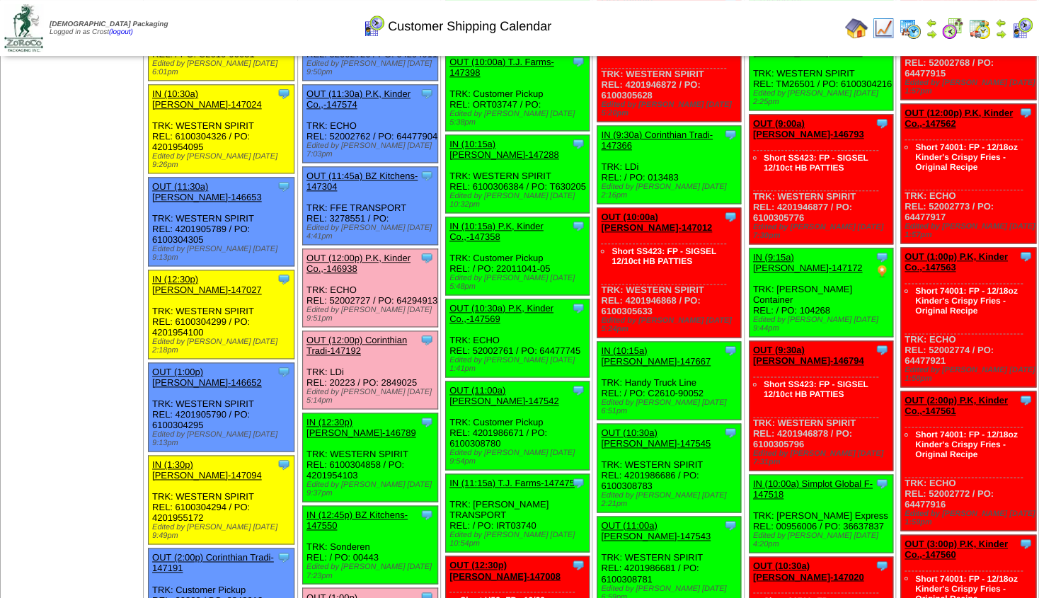
click at [355, 253] on link "OUT (12:00p) P.K, Kinder Co.,-146938" at bounding box center [358, 263] width 104 height 21
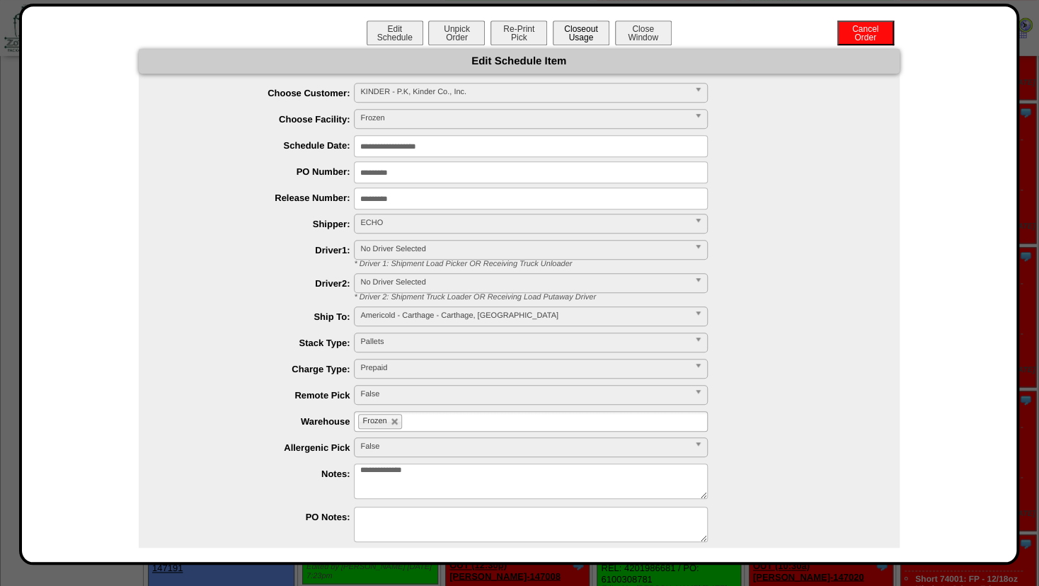
click at [576, 37] on button "Closeout Usage" at bounding box center [581, 33] width 57 height 25
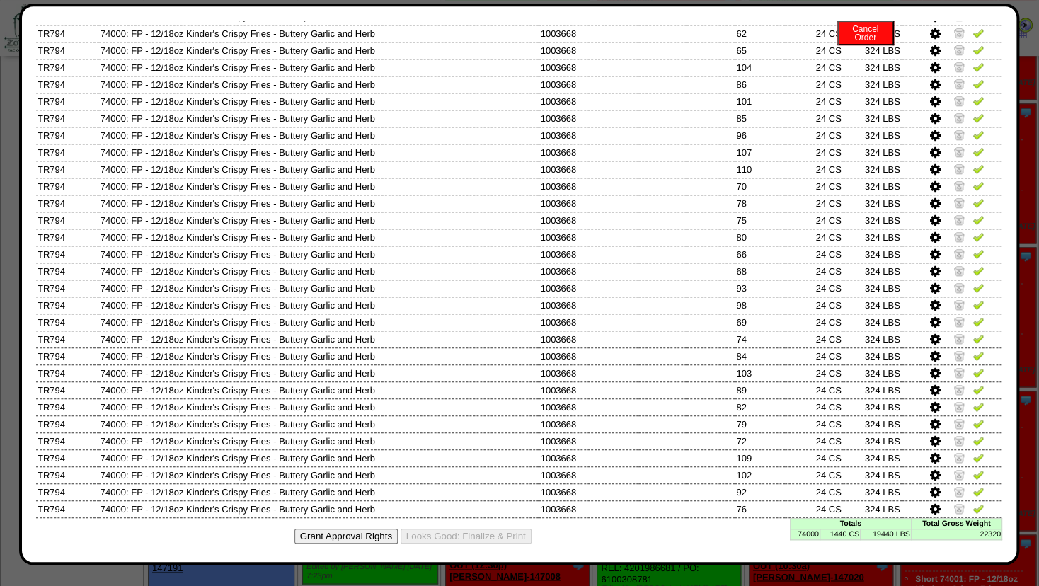
scroll to position [631, 0]
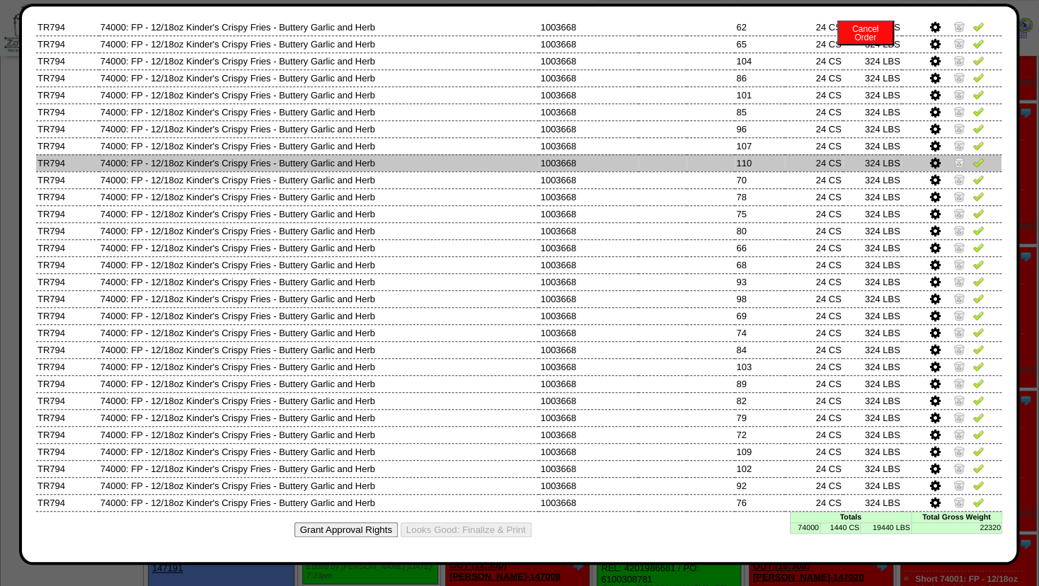
click at [930, 158] on icon at bounding box center [935, 163] width 11 height 13
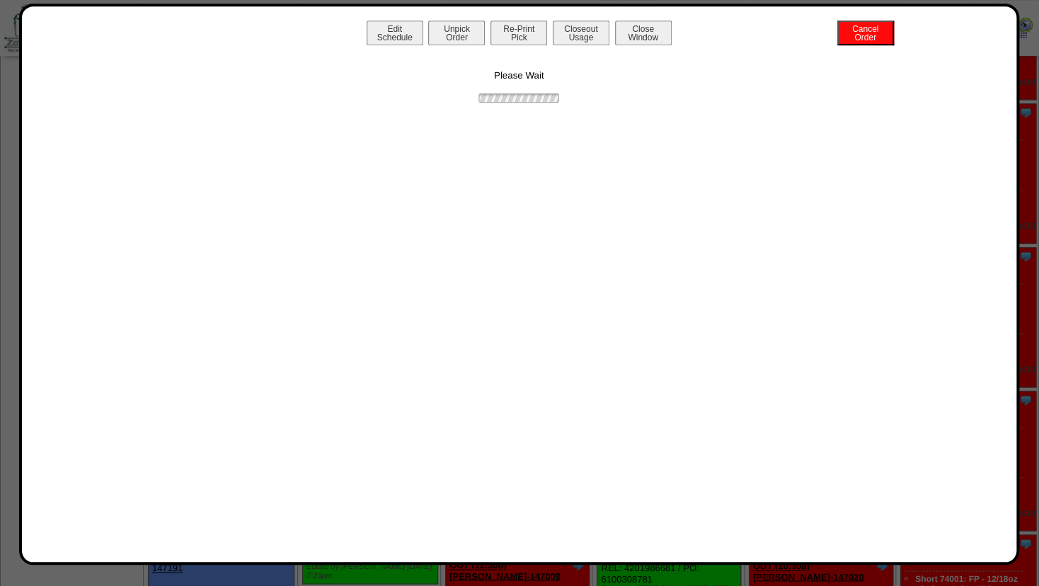
scroll to position [0, 0]
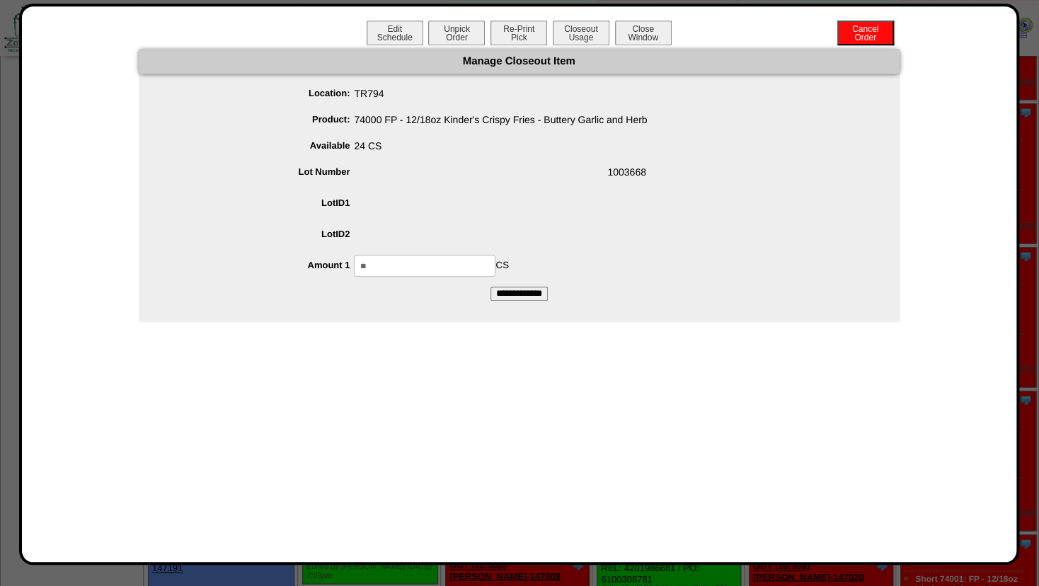
drag, startPoint x: 266, startPoint y: 263, endPoint x: 99, endPoint y: 261, distance: 167.0
click at [354, 263] on input "**" at bounding box center [425, 266] width 142 height 22
type input "**"
click at [469, 230] on span at bounding box center [533, 237] width 732 height 27
click at [508, 292] on input "**********" at bounding box center [518, 294] width 57 height 14
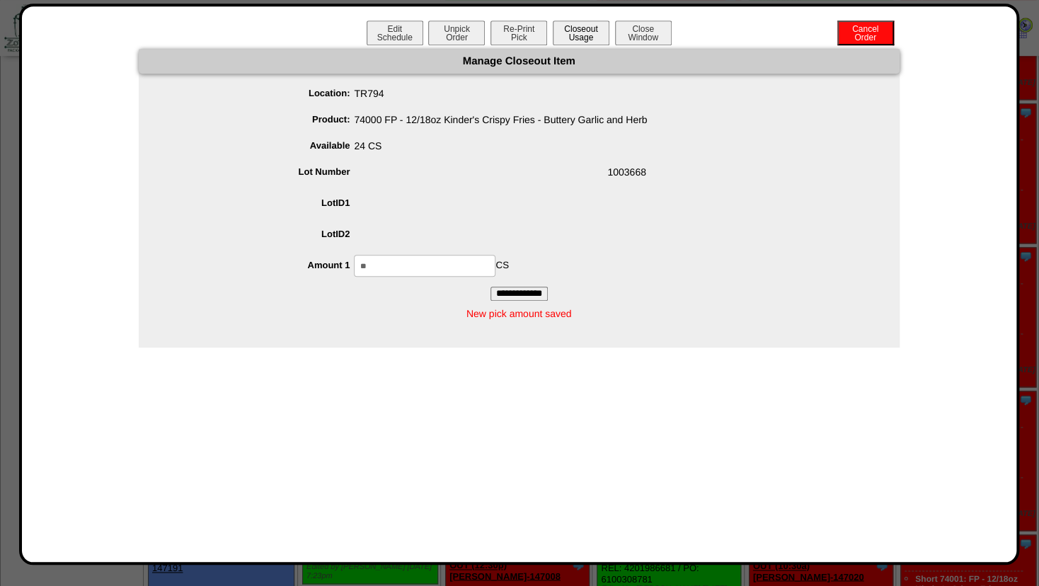
click at [565, 36] on button "Closeout Usage" at bounding box center [581, 33] width 57 height 25
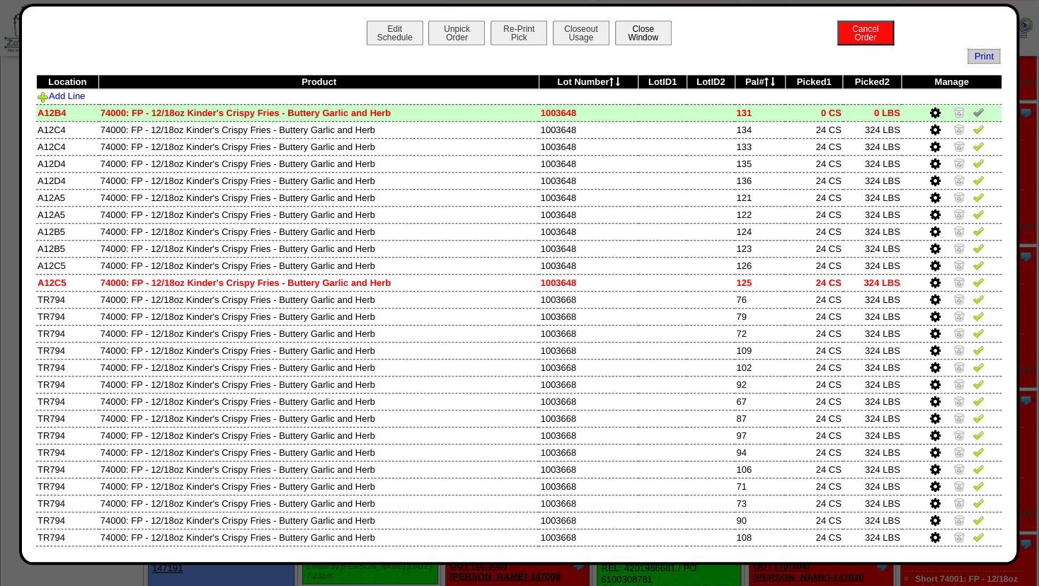
click at [630, 27] on button "Close Window" at bounding box center [643, 33] width 57 height 25
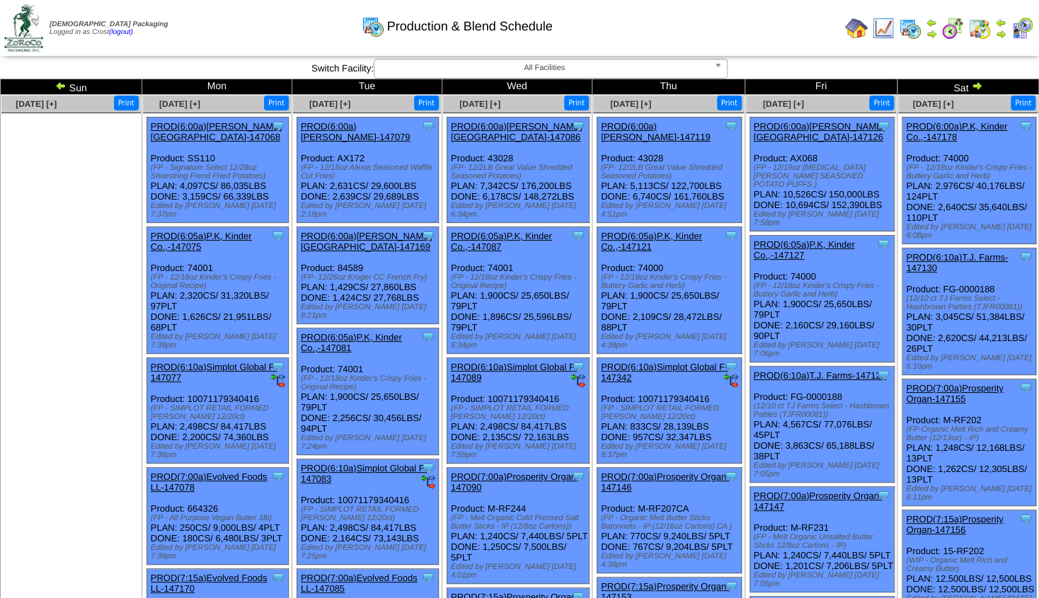
click at [882, 28] on img at bounding box center [883, 28] width 23 height 23
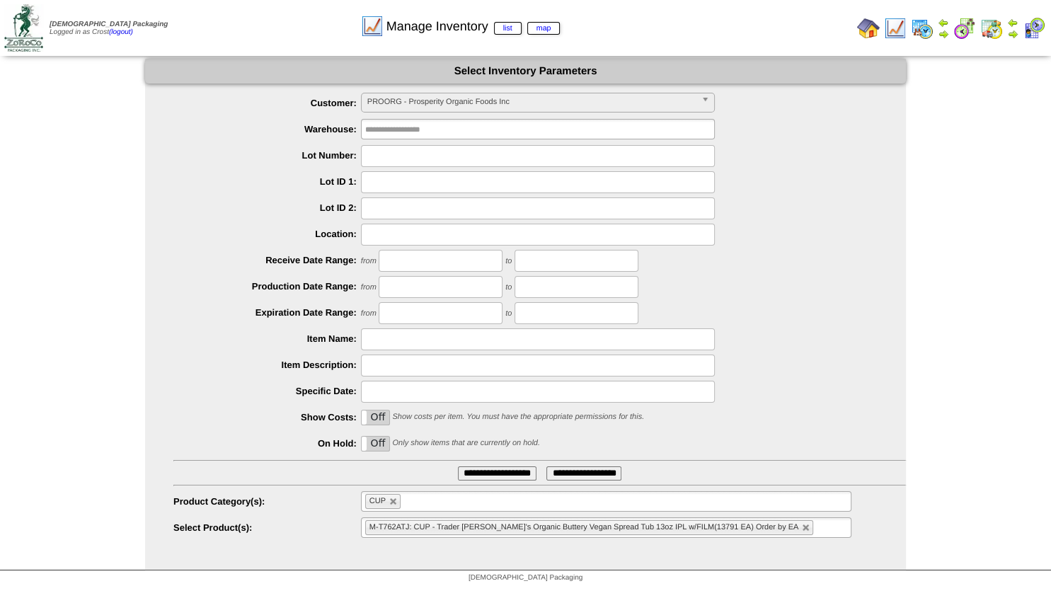
click at [415, 100] on span "PROORG - Prosperity Organic Foods Inc" at bounding box center [531, 101] width 328 height 17
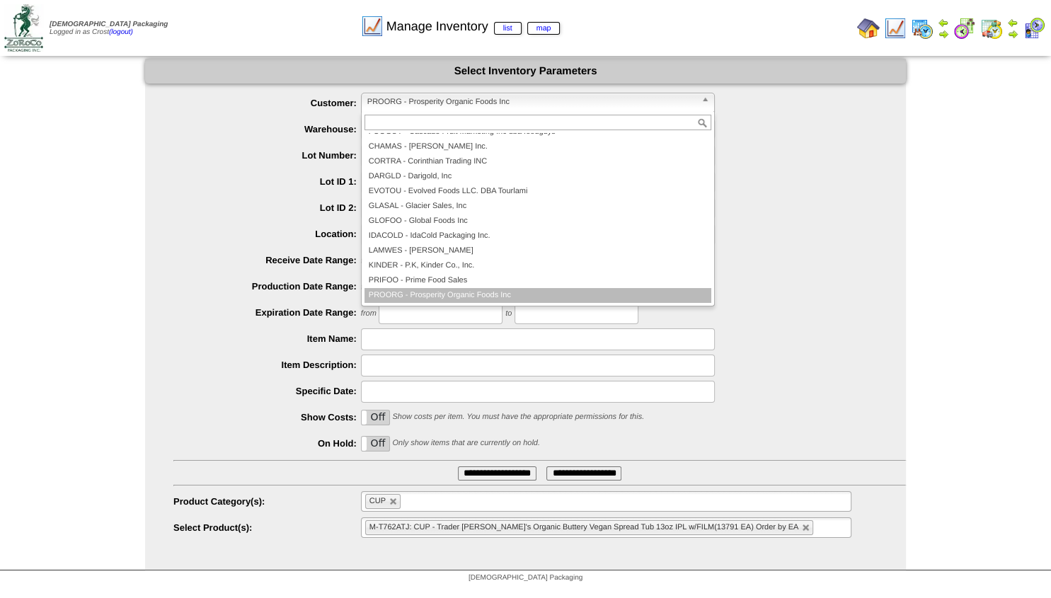
scroll to position [74, 0]
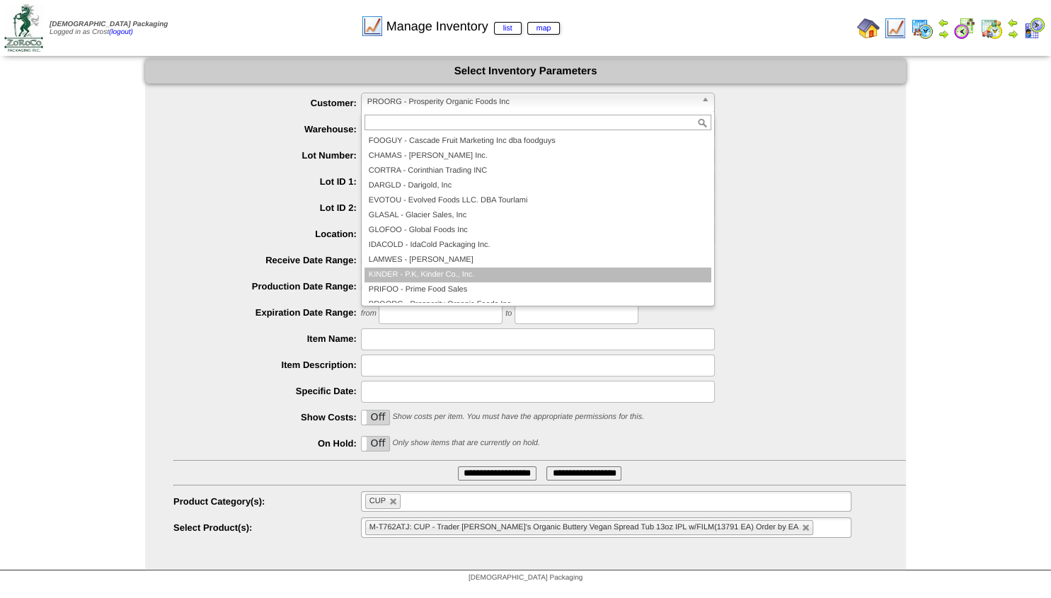
click at [411, 276] on li "KINDER - P.K, Kinder Co., Inc." at bounding box center [537, 275] width 347 height 15
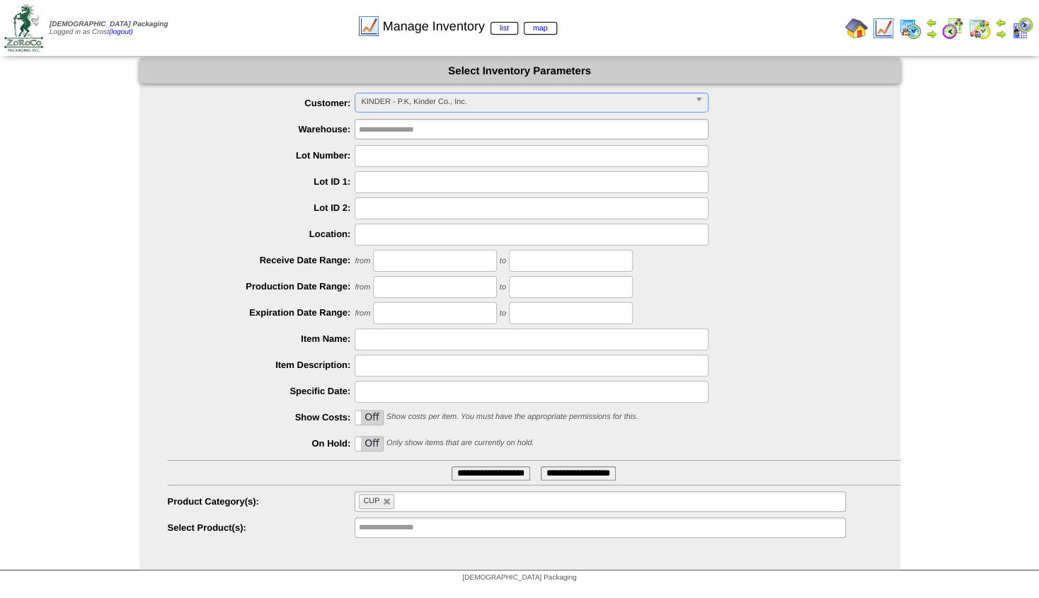
click at [385, 501] on li "CUP" at bounding box center [376, 501] width 35 height 15
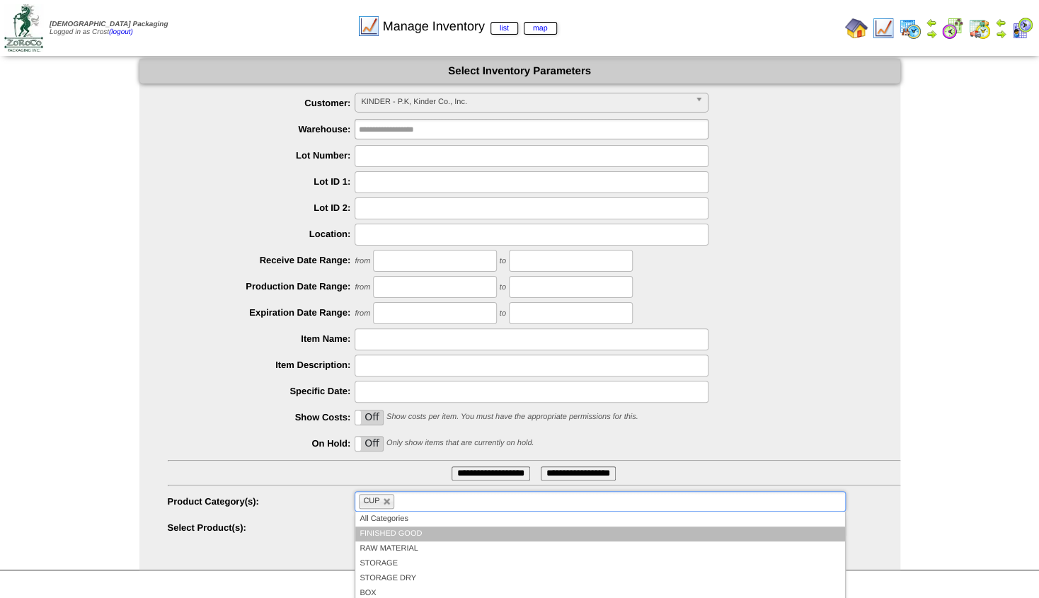
click at [387, 532] on li "FINISHED GOOD" at bounding box center [599, 534] width 489 height 15
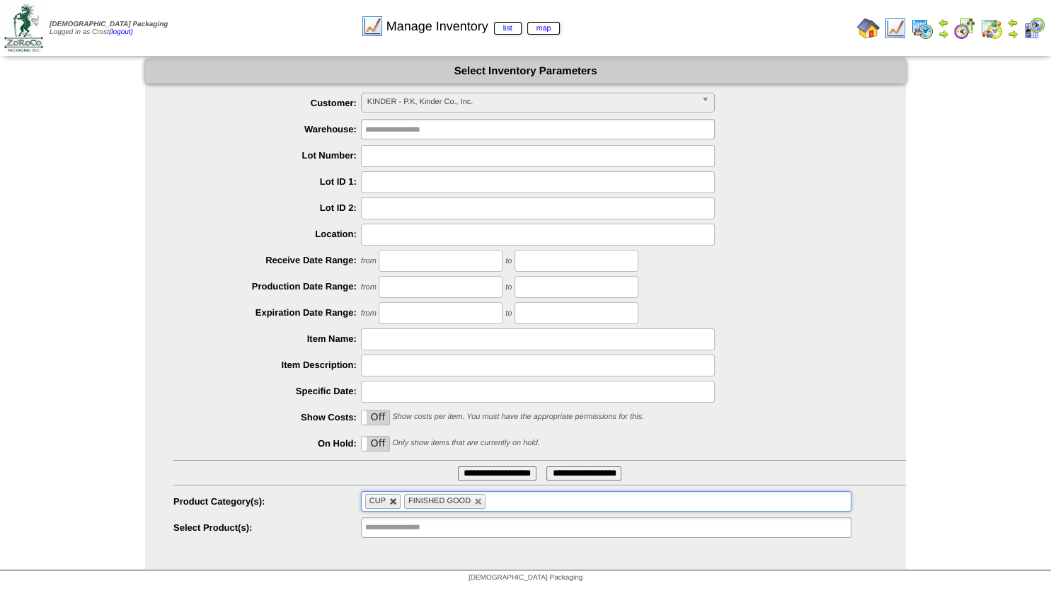
click at [393, 503] on link at bounding box center [393, 502] width 8 height 8
click at [382, 526] on input "text" at bounding box center [410, 528] width 91 height 18
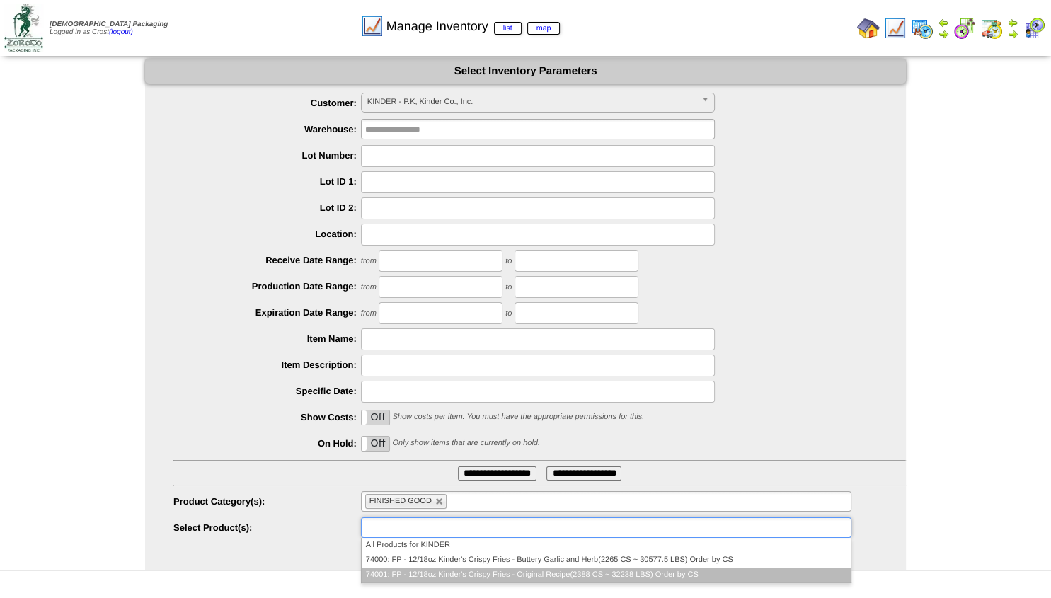
click at [426, 568] on li "74001: FP - 12/18oz Kinder's Crispy Fries - Original Recipe(2388 CS ~ 32238 LBS…" at bounding box center [606, 575] width 489 height 15
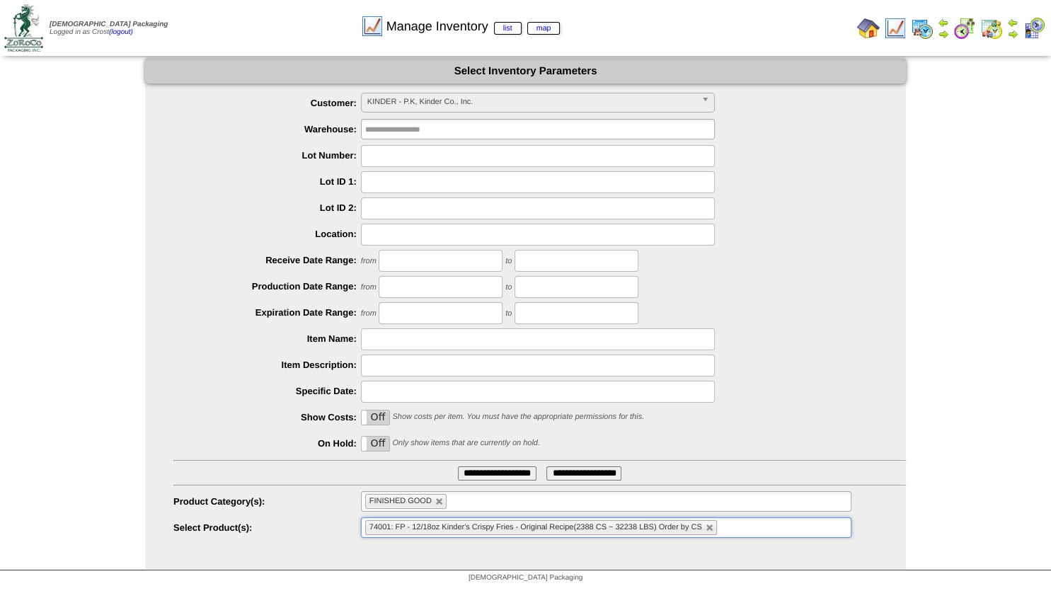
click at [426, 529] on span "74001: FP - 12/18oz Kinder's Crispy Fries - Original Recipe(2388 CS ~ 32238 LBS…" at bounding box center [535, 527] width 333 height 8
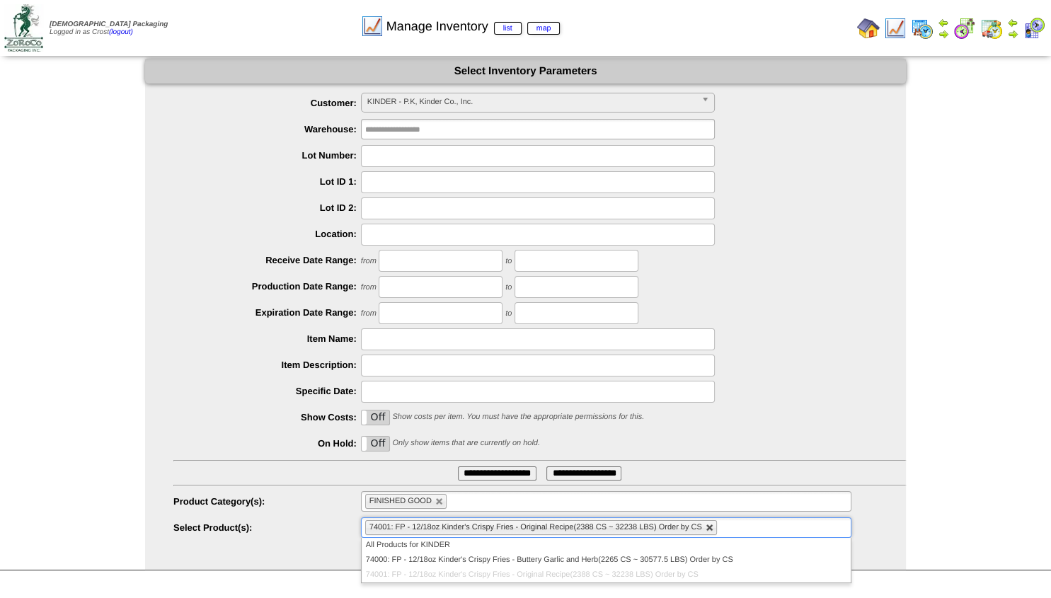
click at [708, 525] on link at bounding box center [710, 528] width 8 height 8
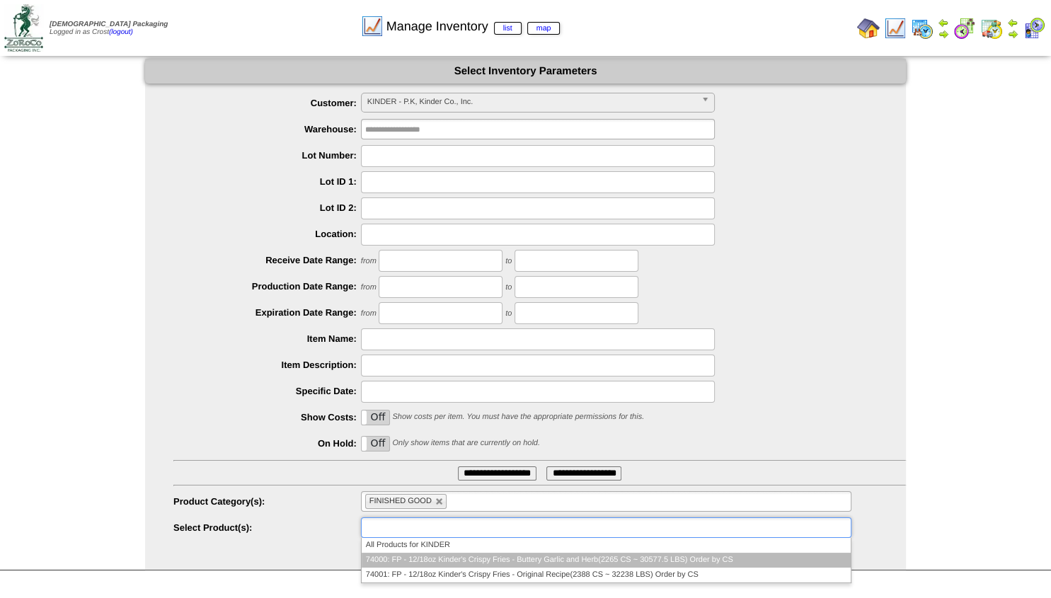
drag, startPoint x: 399, startPoint y: 558, endPoint x: 416, endPoint y: 550, distance: 19.0
click at [400, 558] on li "74000: FP - 12/18oz Kinder's Crispy Fries - Buttery Garlic and Herb(2265 CS ~ 3…" at bounding box center [606, 560] width 489 height 15
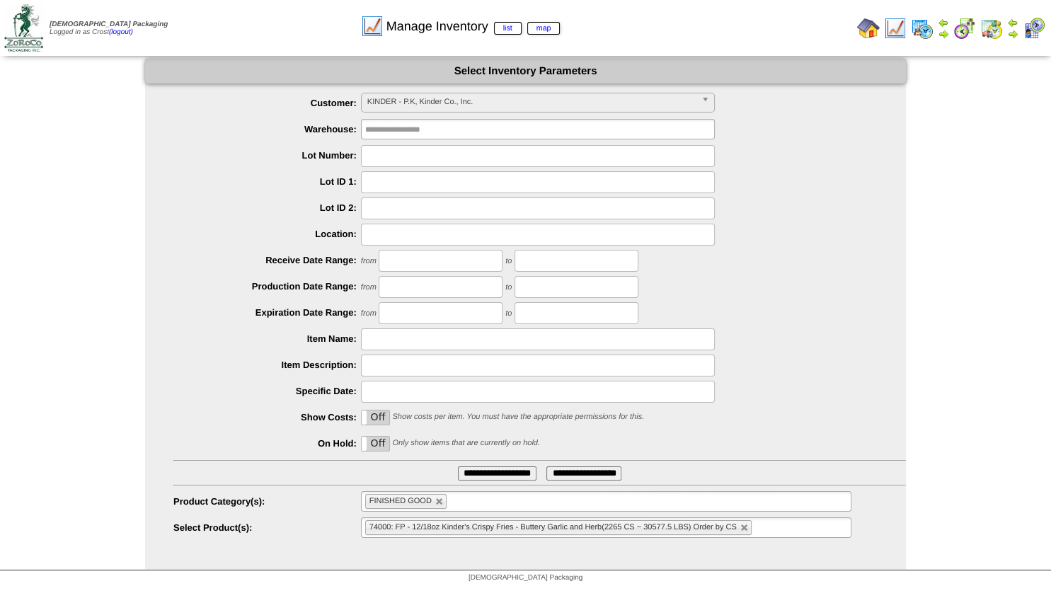
click at [507, 476] on input "**********" at bounding box center [497, 473] width 79 height 14
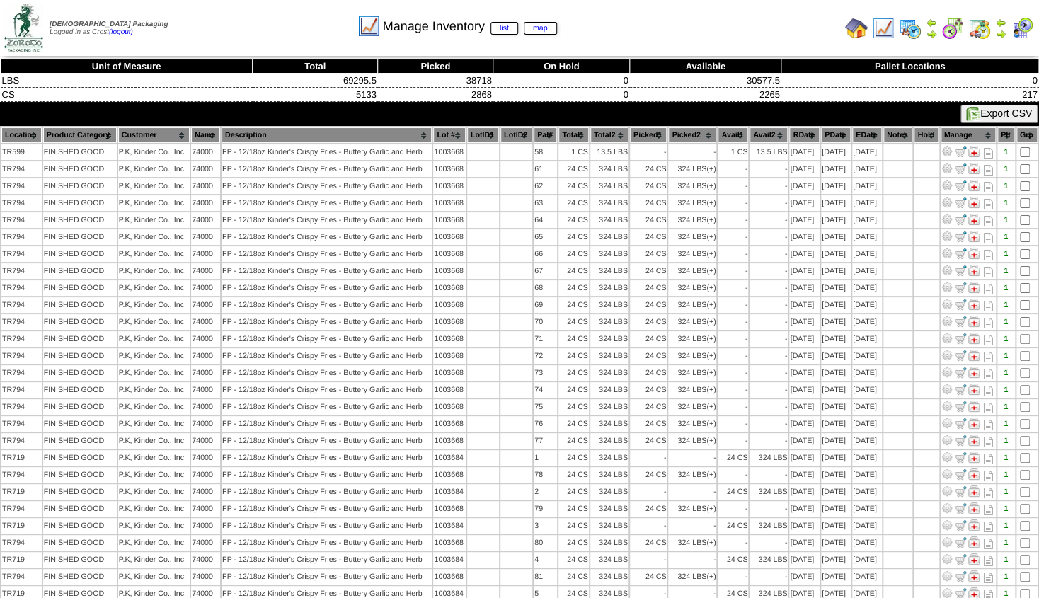
click at [444, 138] on th "Lot #" at bounding box center [449, 135] width 32 height 16
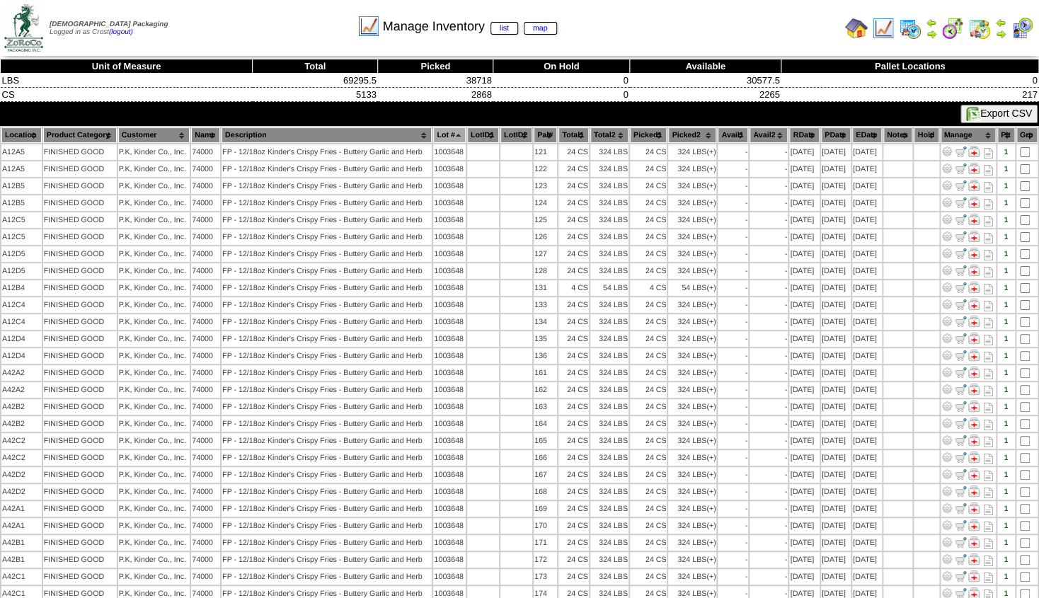
click at [452, 137] on th "Lot #" at bounding box center [449, 135] width 32 height 16
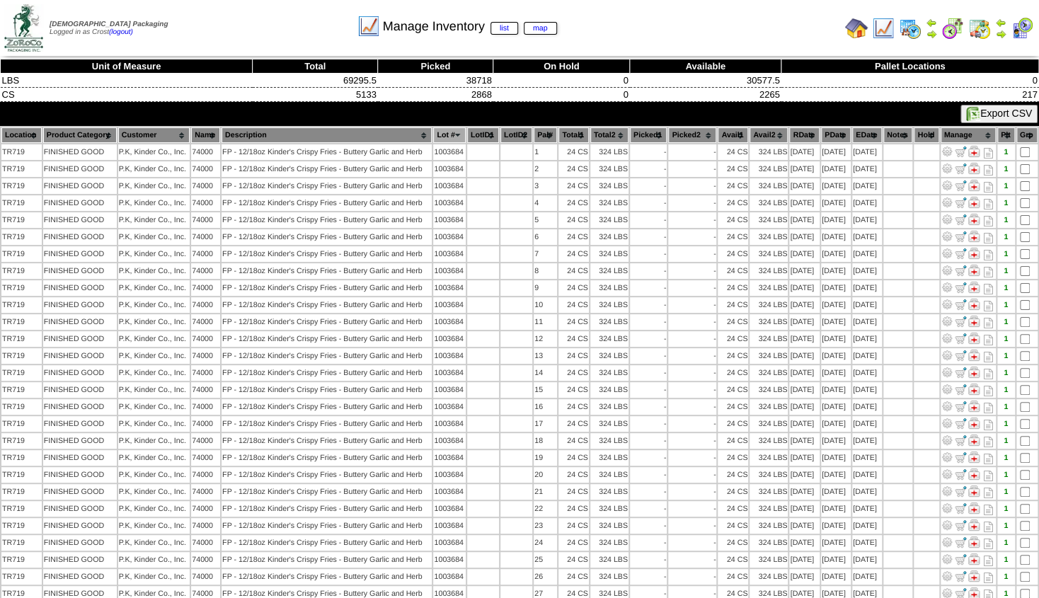
click at [452, 137] on th "Lot #" at bounding box center [449, 135] width 32 height 16
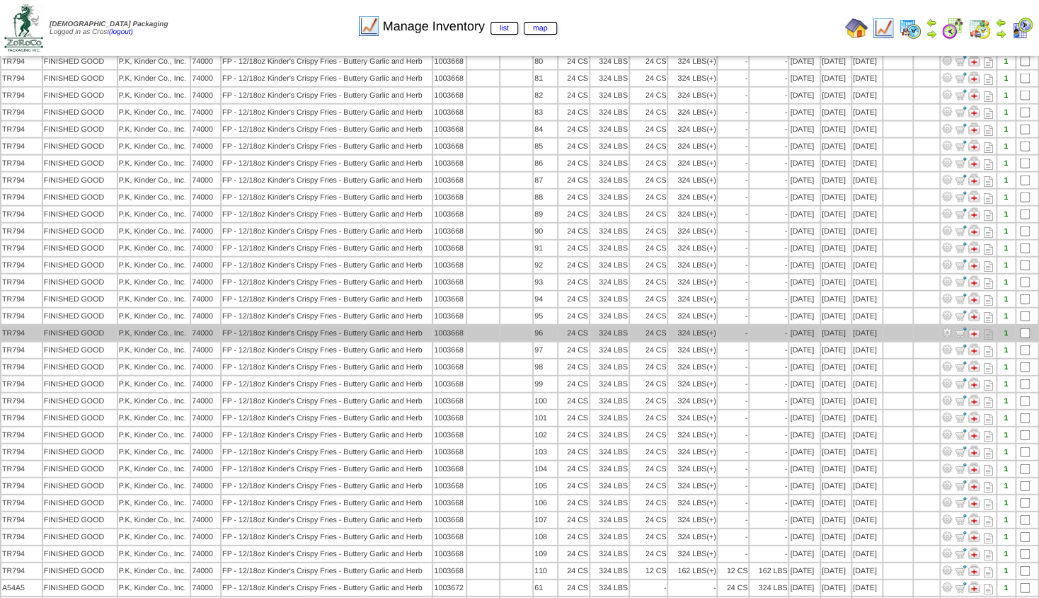
scroll to position [1477, 0]
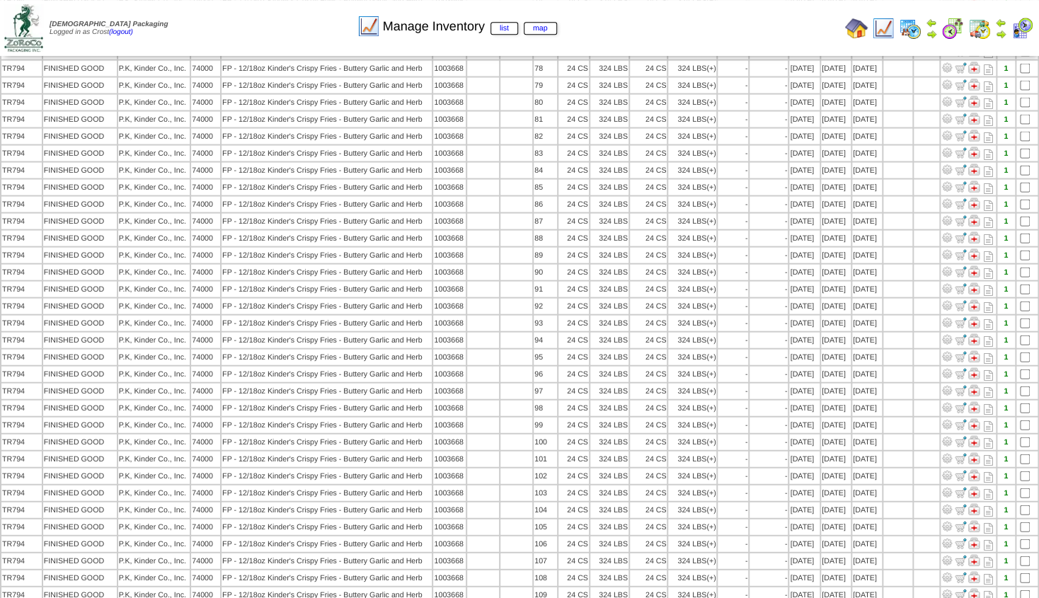
click at [931, 32] on img at bounding box center [931, 33] width 11 height 11
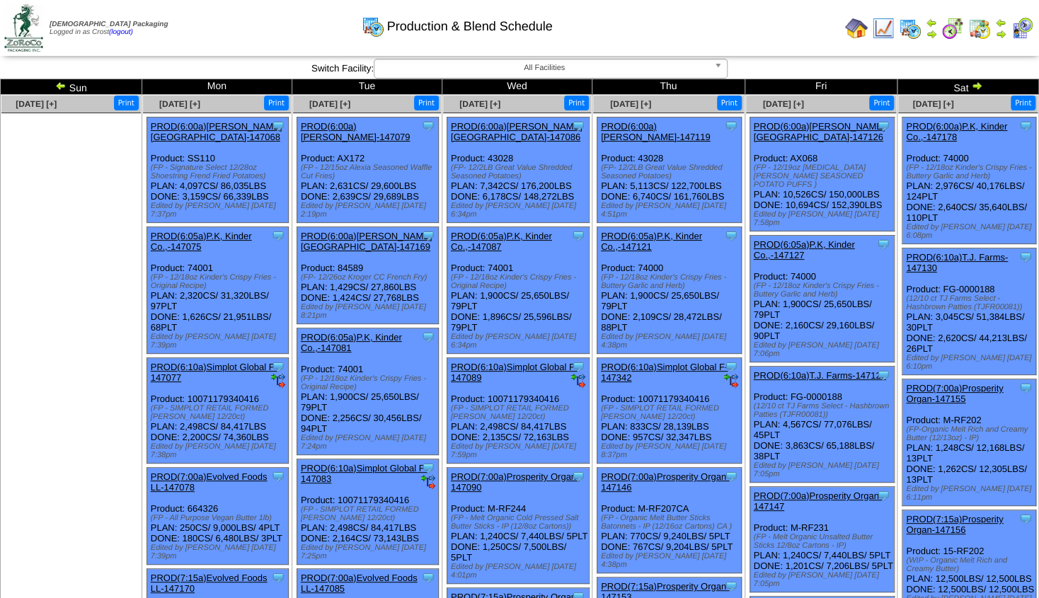
click at [974, 86] on img at bounding box center [976, 85] width 11 height 11
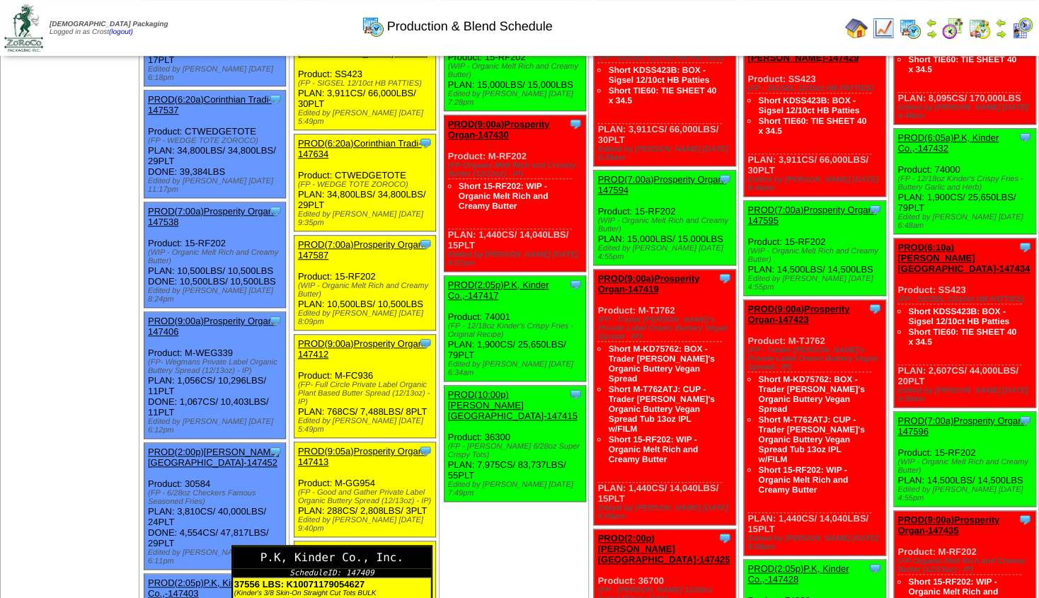
scroll to position [459, 0]
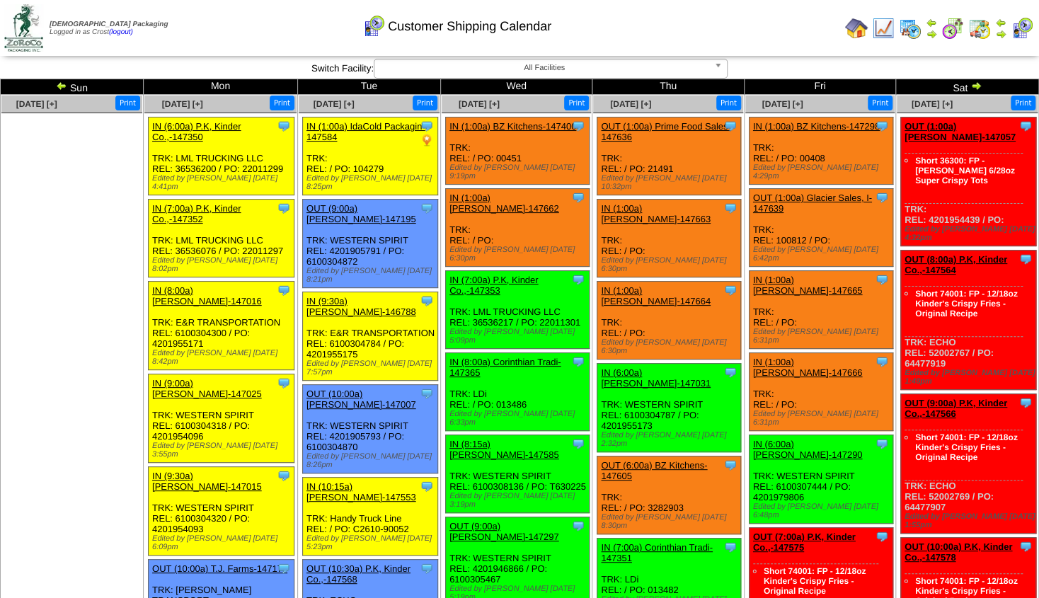
click at [879, 27] on img at bounding box center [883, 28] width 23 height 23
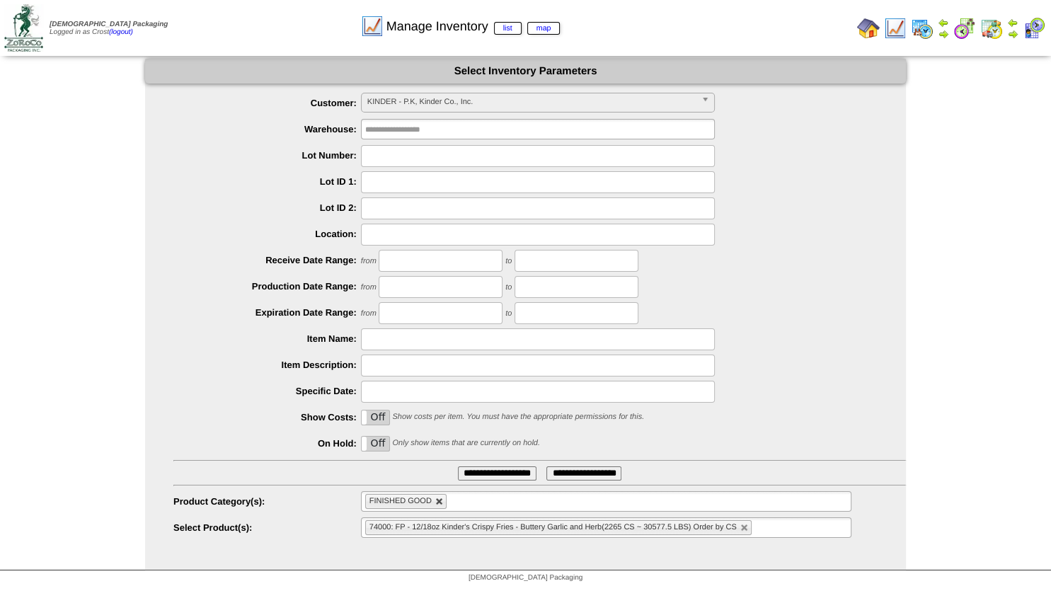
click at [443, 506] on link at bounding box center [439, 502] width 8 height 8
type input "**********"
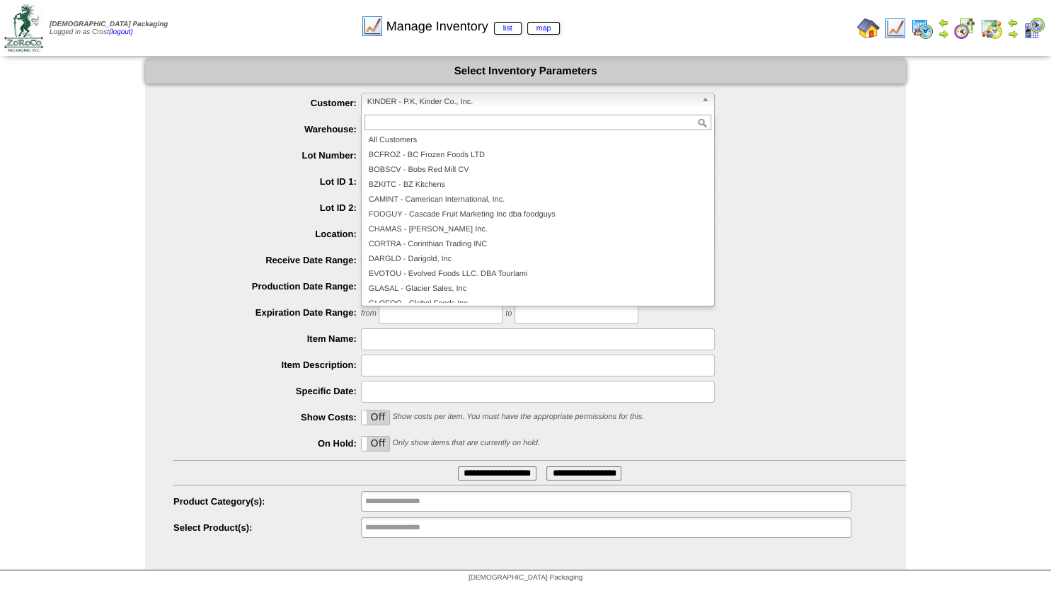
click at [403, 98] on span "KINDER - P.K, Kinder Co., Inc." at bounding box center [531, 101] width 328 height 17
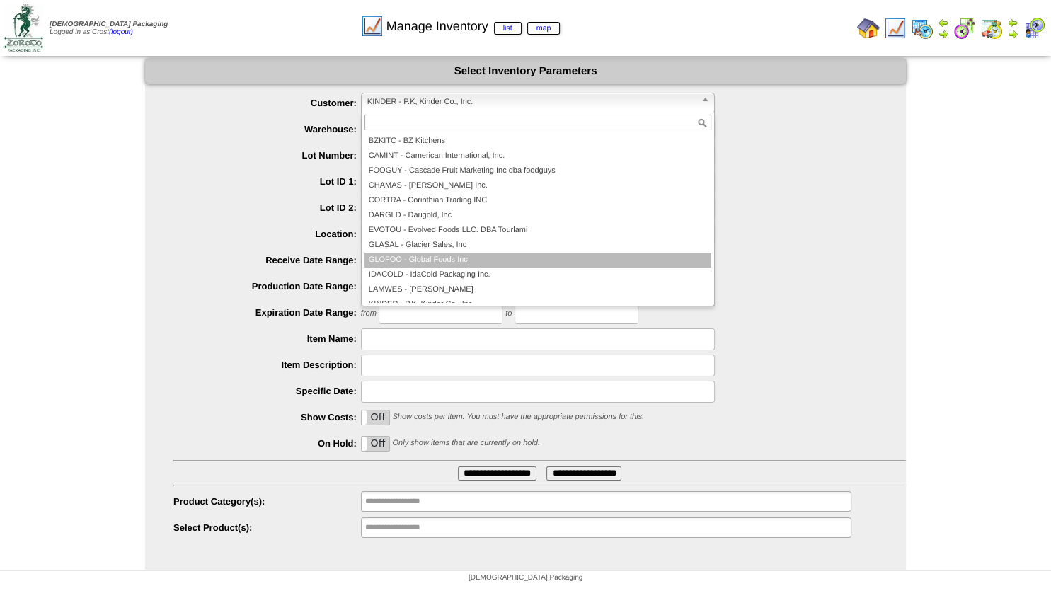
scroll to position [127, 0]
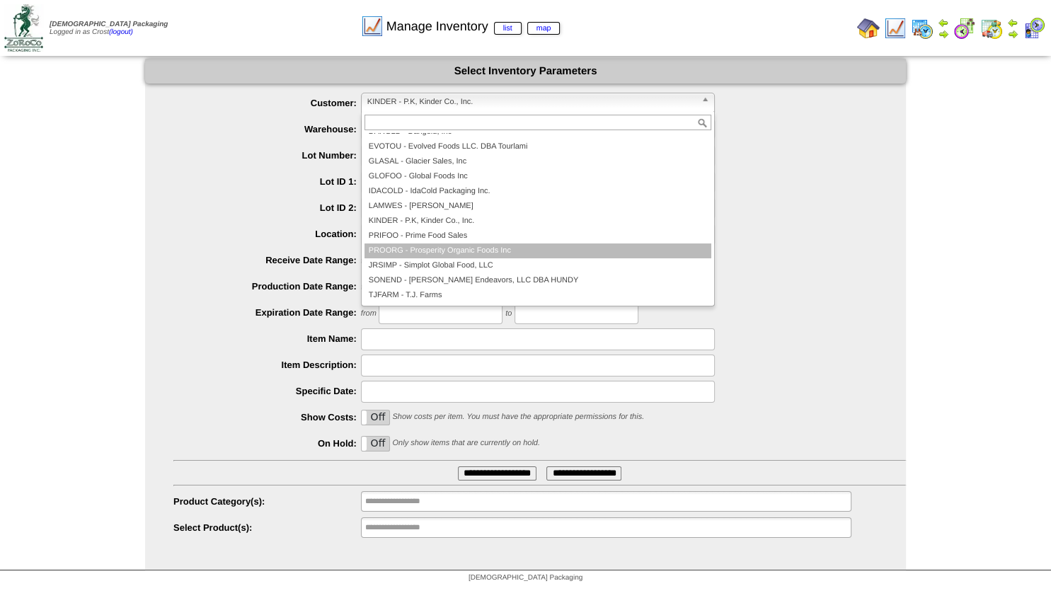
click at [412, 248] on li "PROORG - Prosperity Organic Foods Inc" at bounding box center [537, 250] width 347 height 15
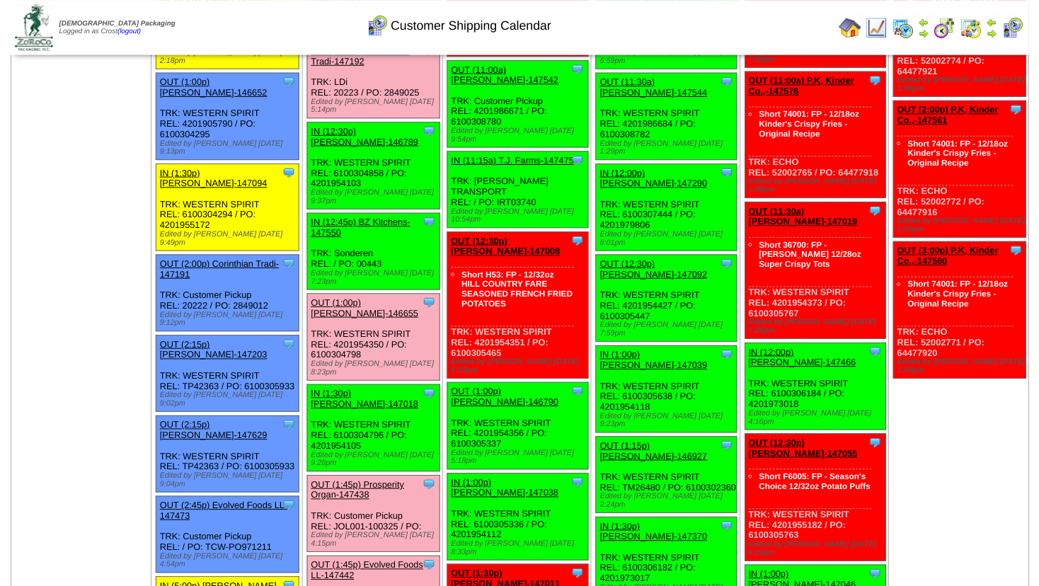
scroll to position [992, 0]
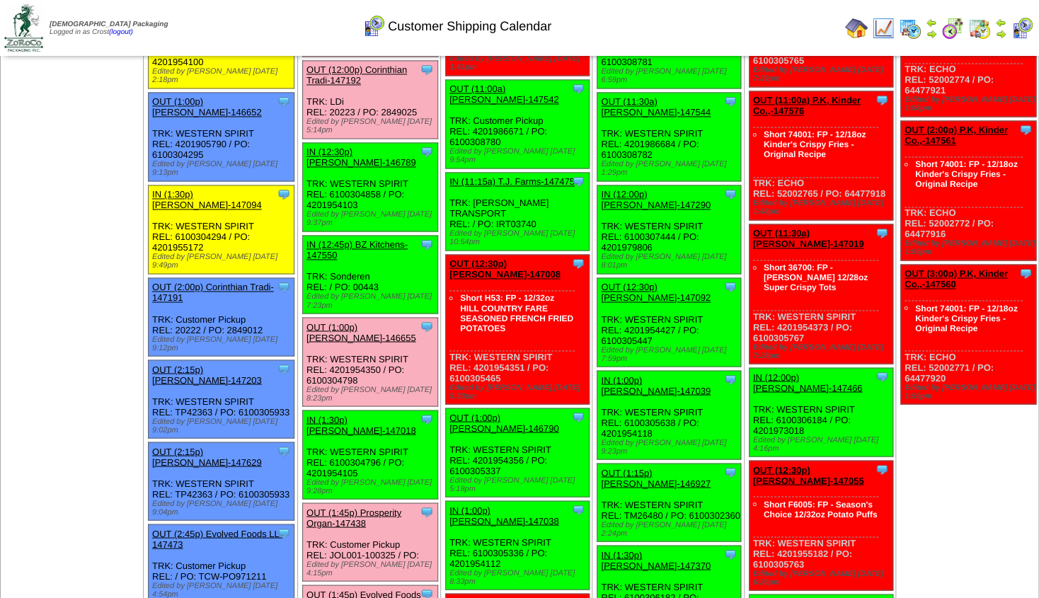
click at [366, 507] on link "OUT (1:45p) Prosperity Organ-147438" at bounding box center [353, 517] width 95 height 21
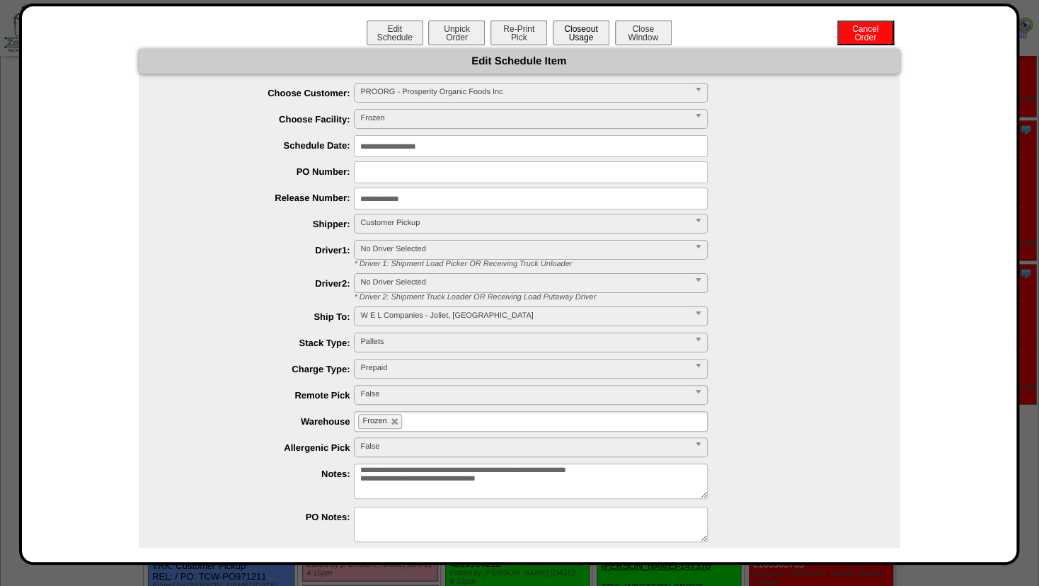
click at [575, 33] on button "Closeout Usage" at bounding box center [581, 33] width 57 height 25
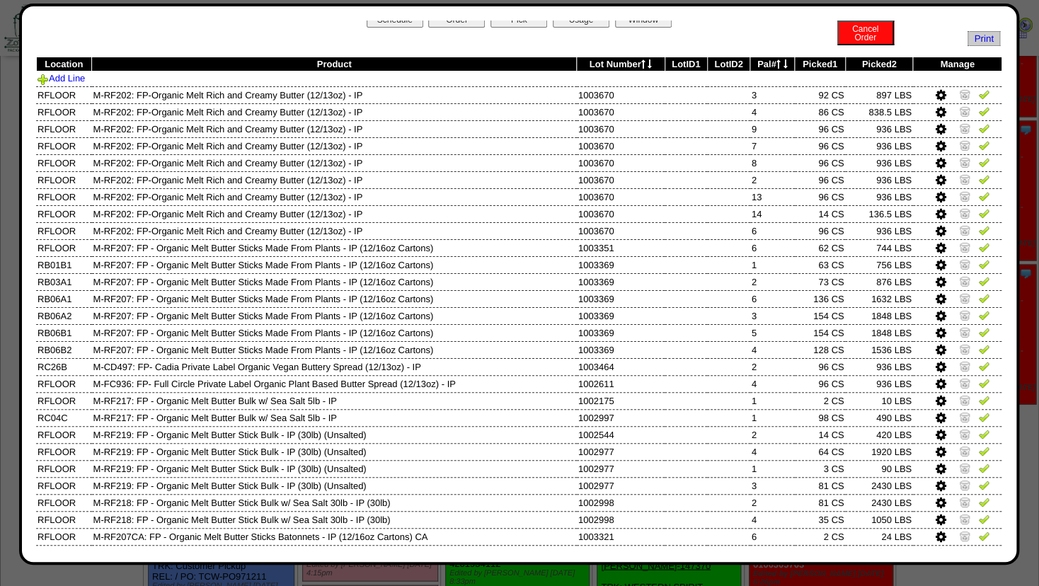
scroll to position [22, 0]
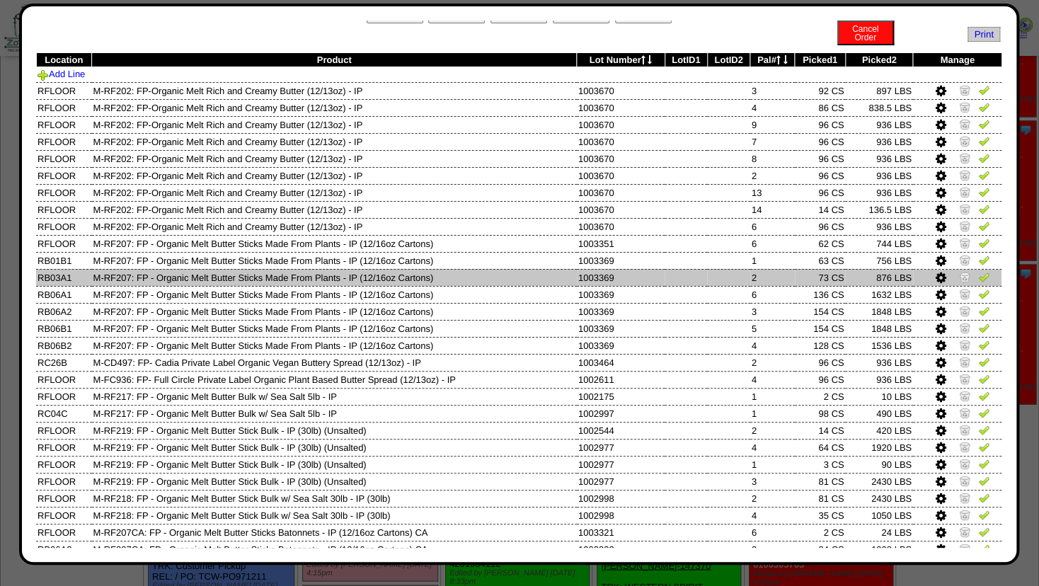
click at [921, 275] on td at bounding box center [957, 277] width 88 height 17
click at [936, 277] on icon at bounding box center [941, 278] width 11 height 13
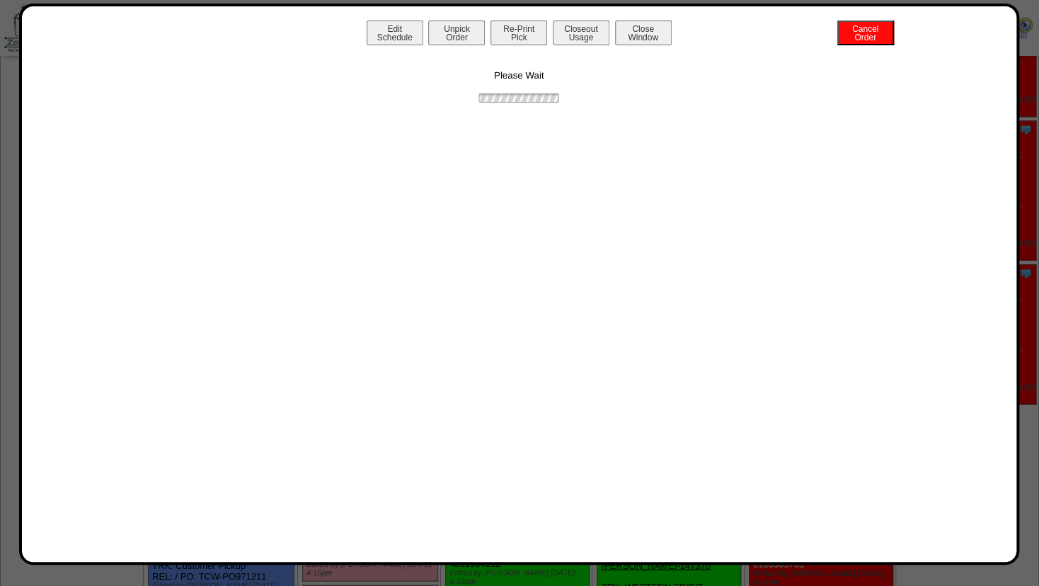
scroll to position [0, 0]
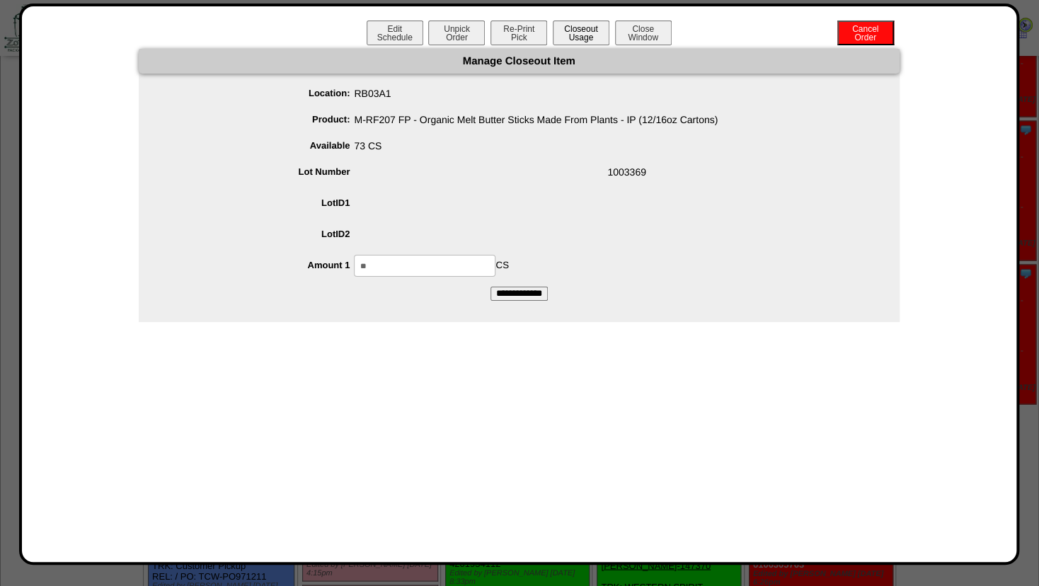
click at [582, 26] on button "Closeout Usage" at bounding box center [581, 33] width 57 height 25
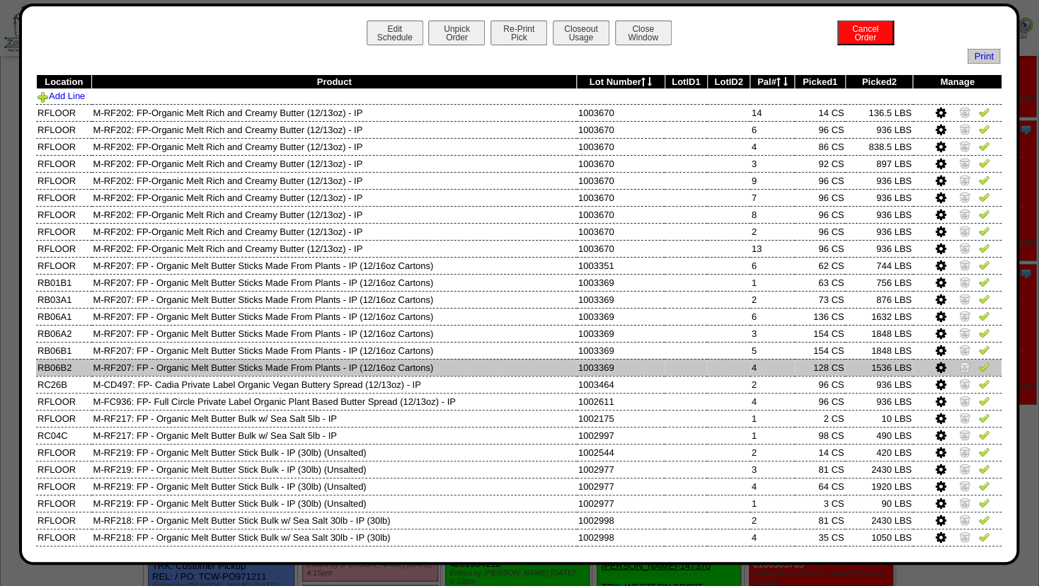
click at [936, 365] on icon at bounding box center [941, 368] width 11 height 13
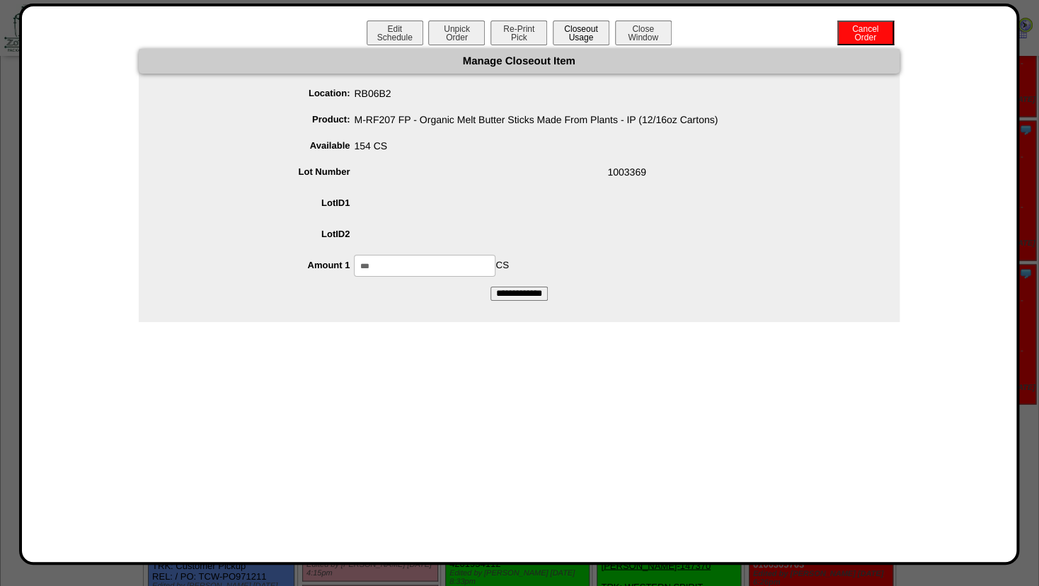
click at [580, 37] on button "Closeout Usage" at bounding box center [581, 33] width 57 height 25
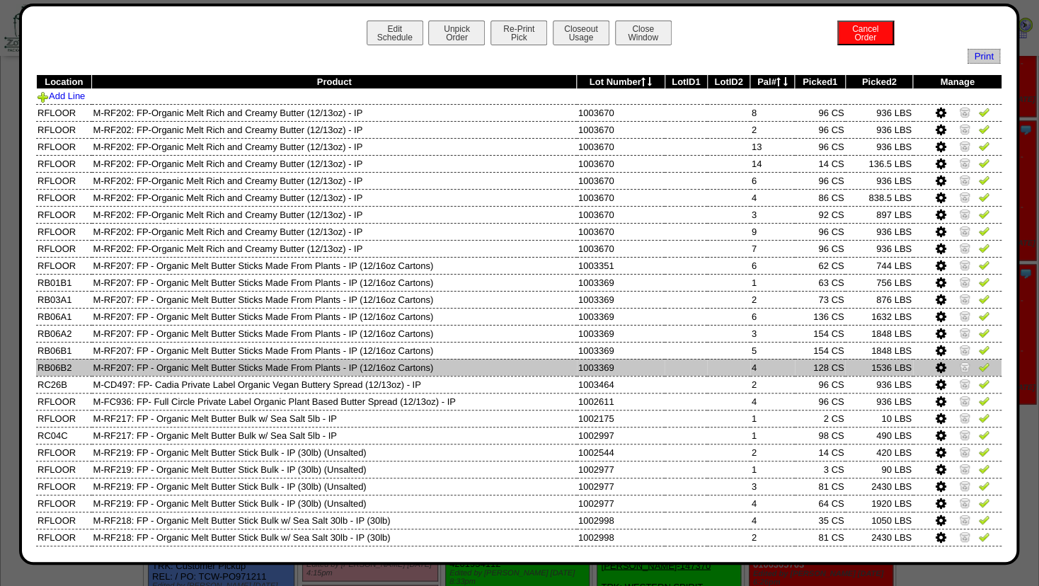
click at [936, 364] on icon at bounding box center [941, 368] width 11 height 13
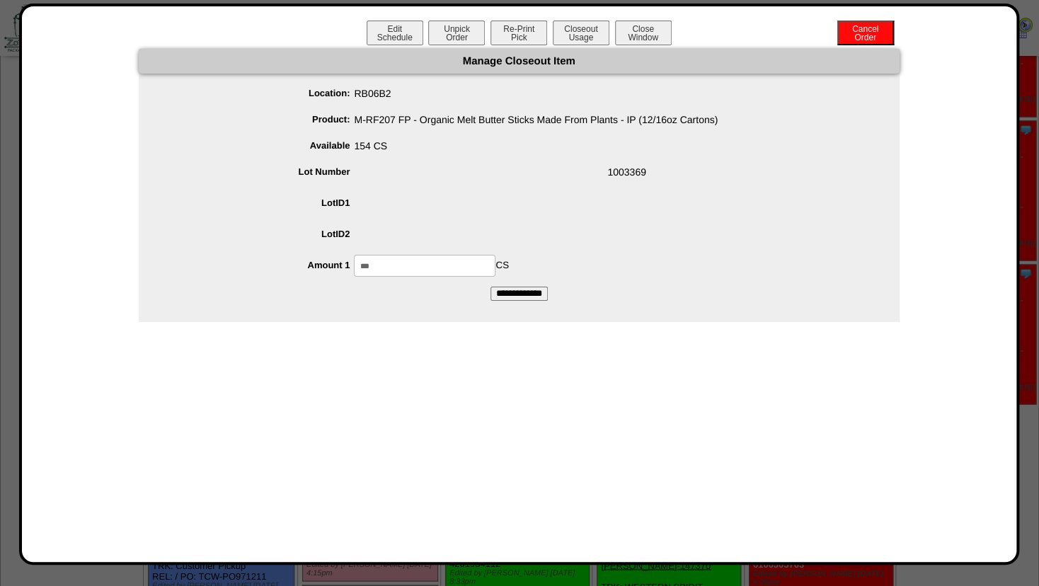
drag, startPoint x: 405, startPoint y: 268, endPoint x: 151, endPoint y: 248, distance: 254.8
click at [354, 255] on input "***" at bounding box center [425, 266] width 142 height 22
type input "***"
click at [599, 224] on span at bounding box center [533, 237] width 732 height 27
click at [511, 297] on input "**********" at bounding box center [518, 294] width 57 height 14
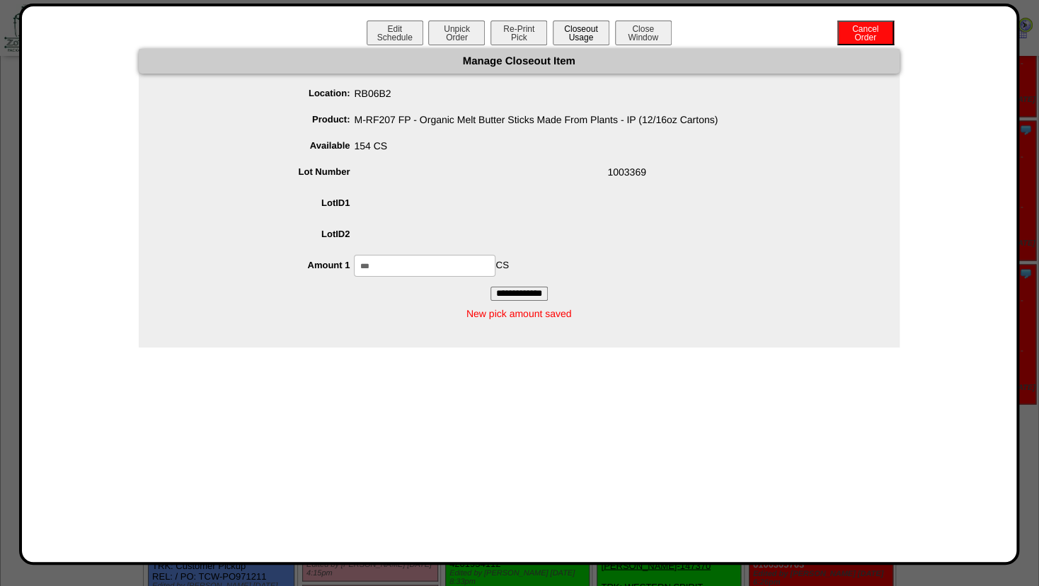
click at [580, 32] on button "Closeout Usage" at bounding box center [581, 33] width 57 height 25
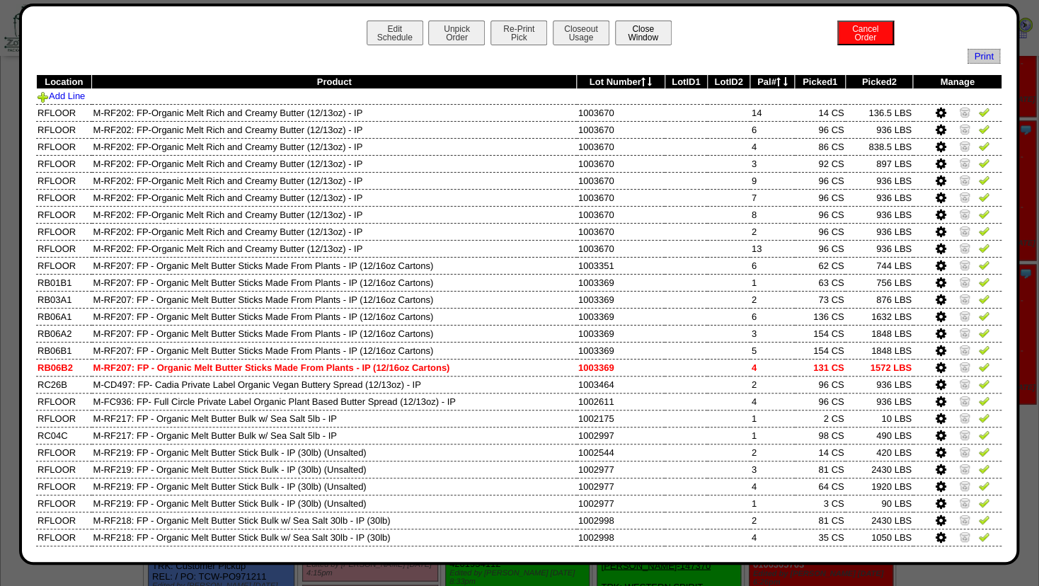
click at [650, 36] on button "Close Window" at bounding box center [643, 33] width 57 height 25
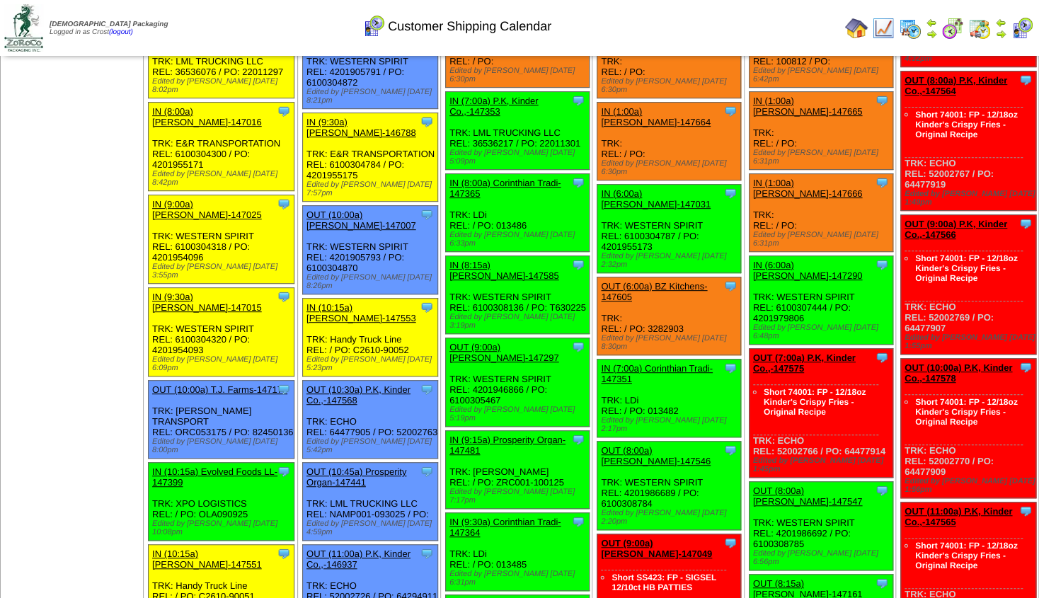
scroll to position [153, 0]
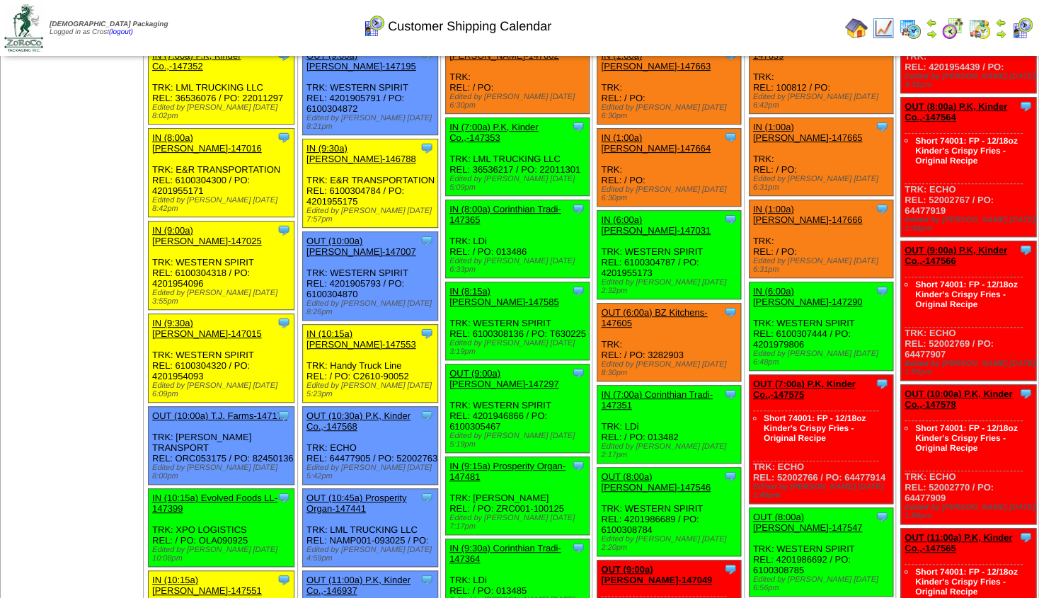
click at [252, 511] on div "Clone Item IN (10:15a) Evolved Foods LL-147399 Evolved Foods LLC. DBA Tourlami …" at bounding box center [222, 528] width 146 height 78
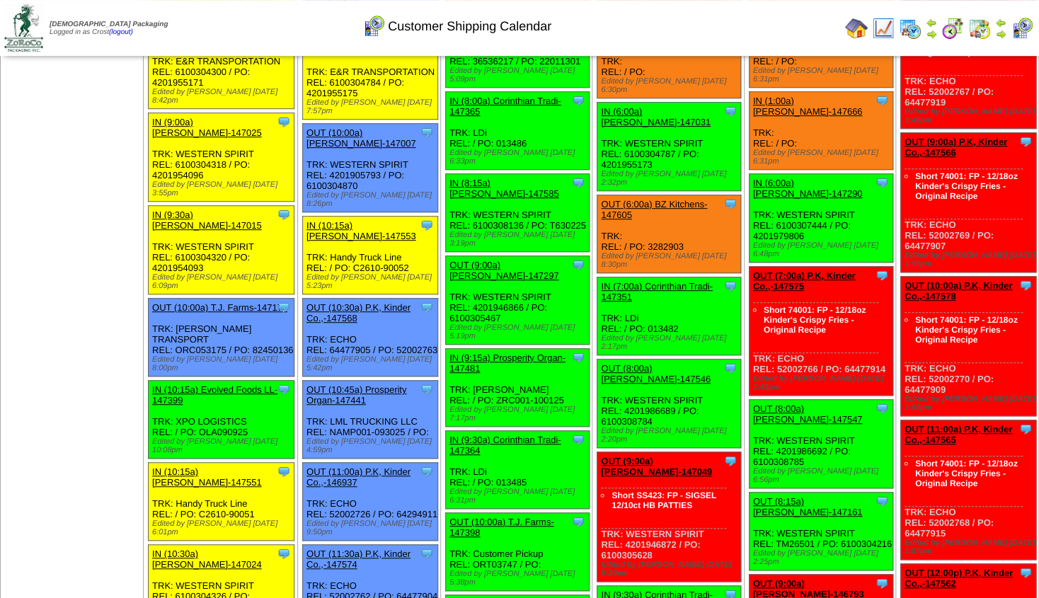
scroll to position [306, 0]
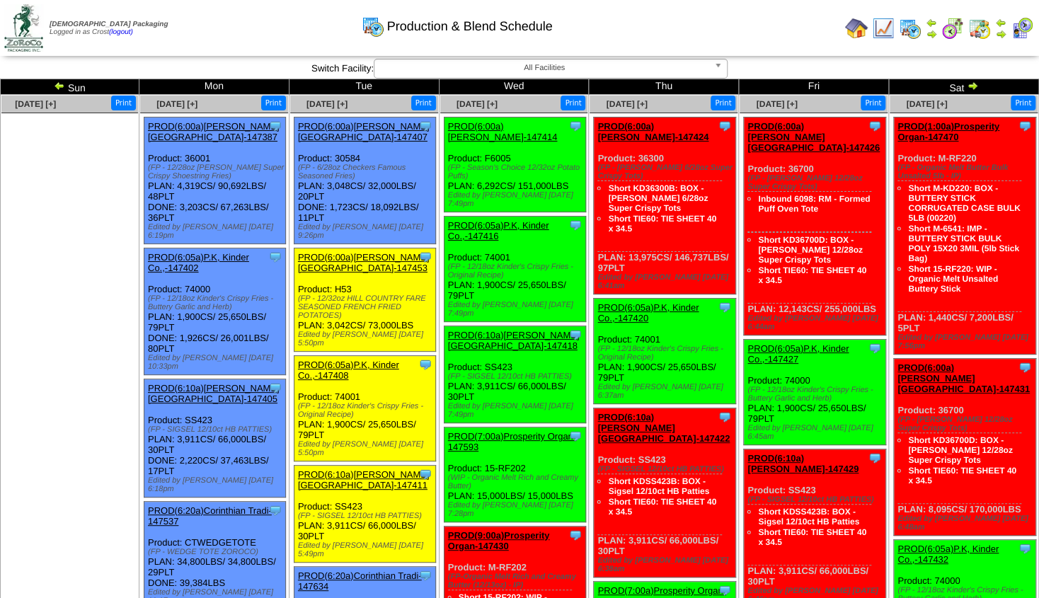
click at [1001, 28] on td at bounding box center [1001, 28] width 14 height 25
click at [1005, 33] on img at bounding box center [1000, 33] width 11 height 11
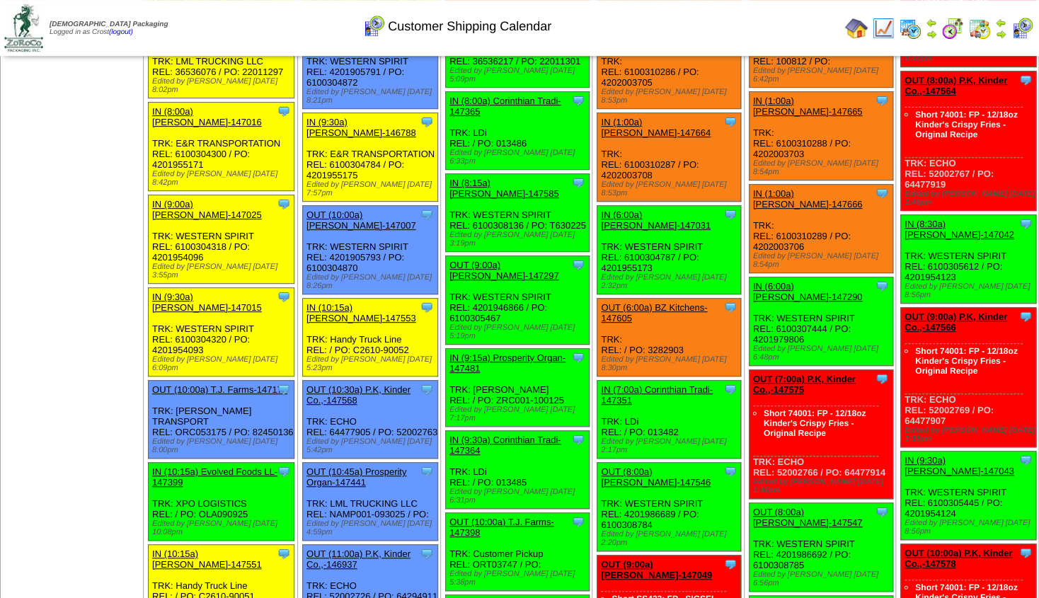
scroll to position [128, 0]
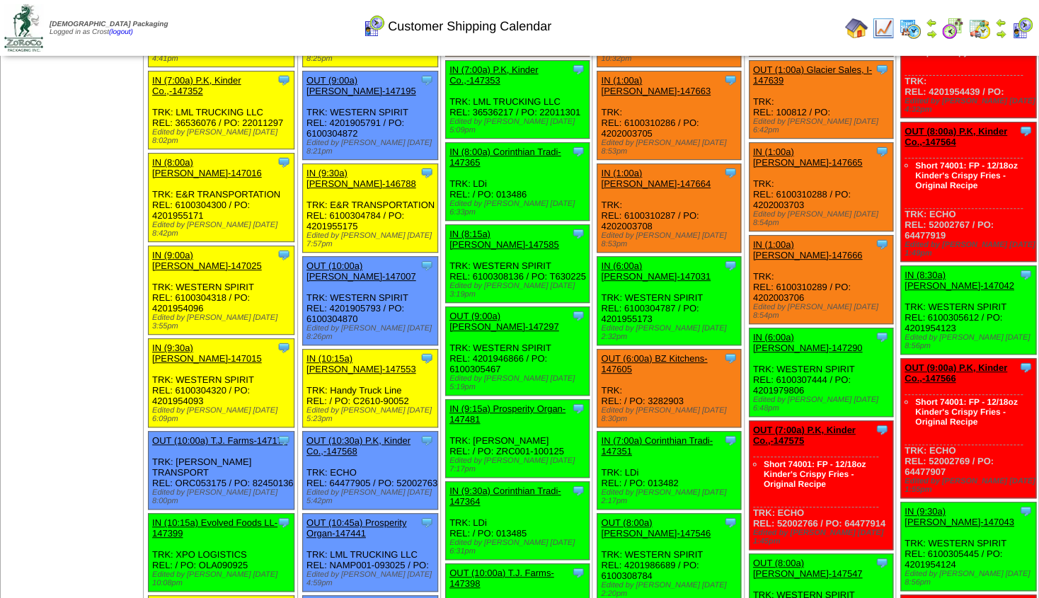
click at [854, 25] on img at bounding box center [856, 28] width 23 height 23
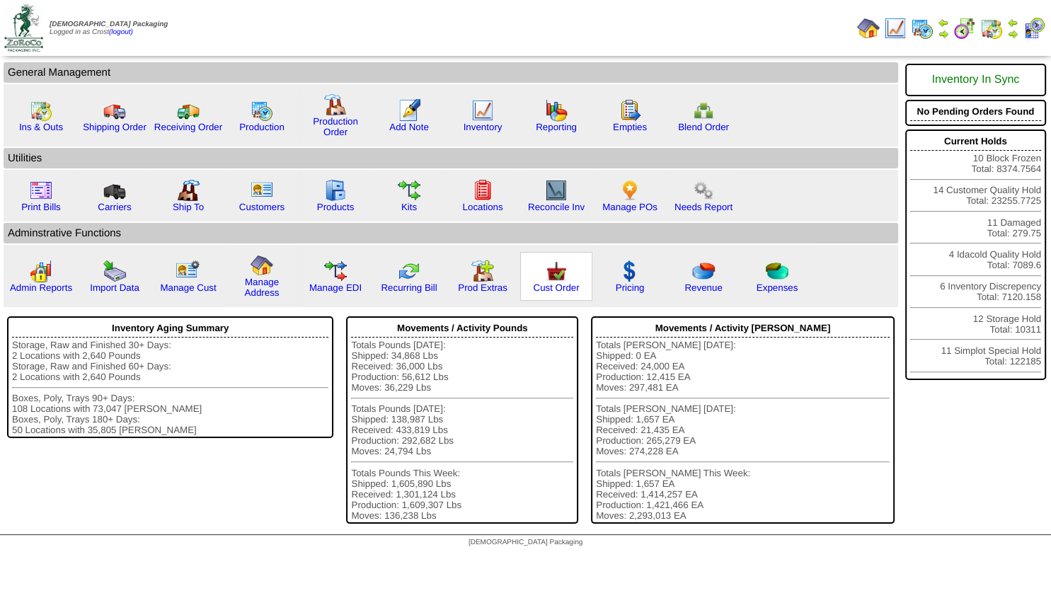
click at [548, 275] on img at bounding box center [556, 271] width 23 height 23
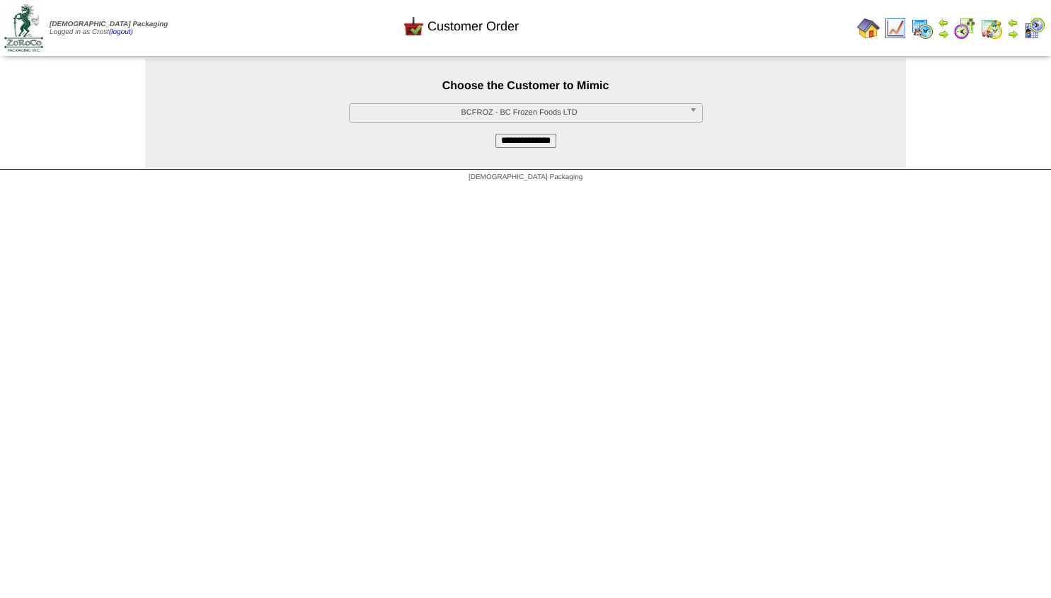
click at [461, 118] on span "BCFROZ - BC Frozen Foods LTD" at bounding box center [519, 112] width 328 height 17
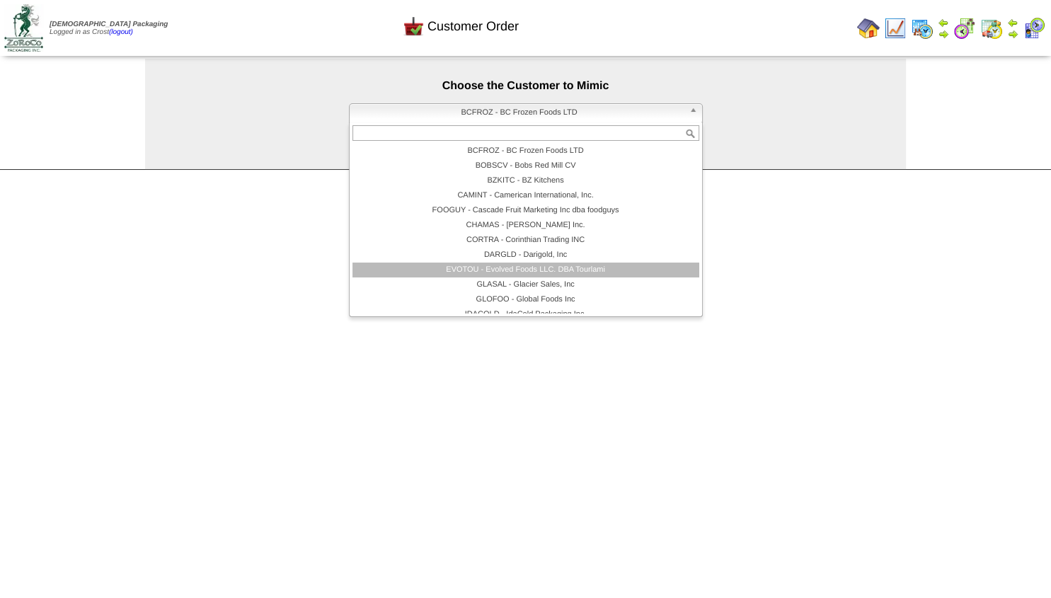
scroll to position [85, 0]
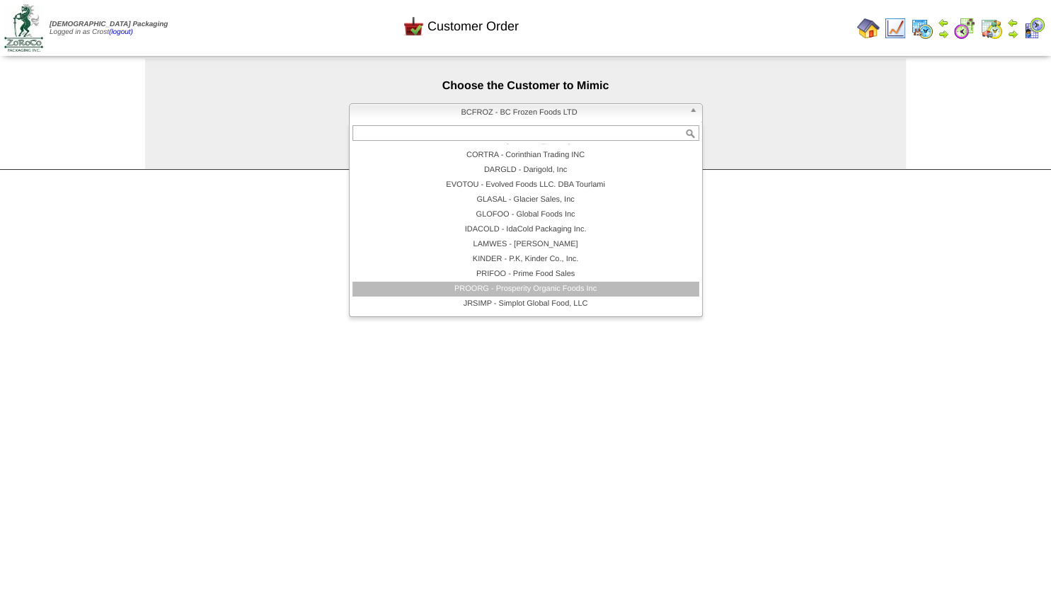
click at [509, 286] on li "PROORG - Prosperity Organic Foods Inc" at bounding box center [525, 289] width 347 height 15
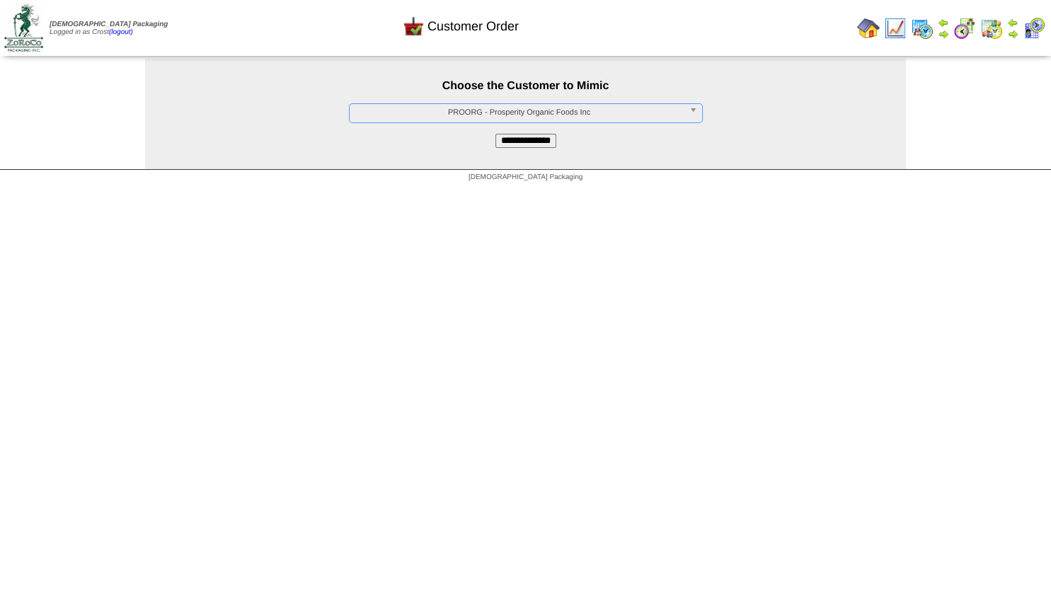
click at [532, 137] on input "**********" at bounding box center [525, 141] width 61 height 14
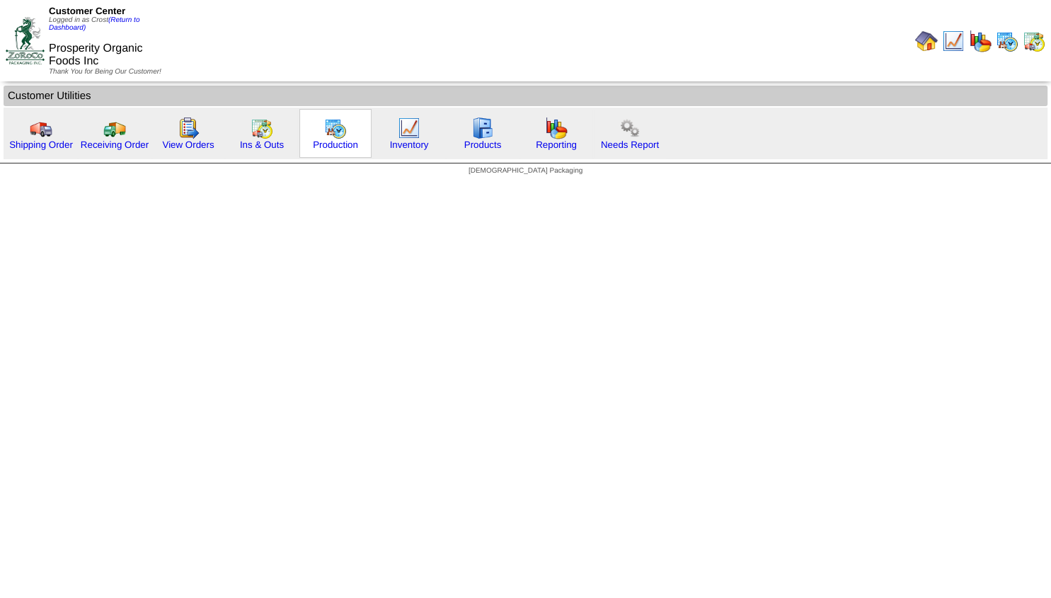
click at [328, 134] on img at bounding box center [335, 128] width 23 height 23
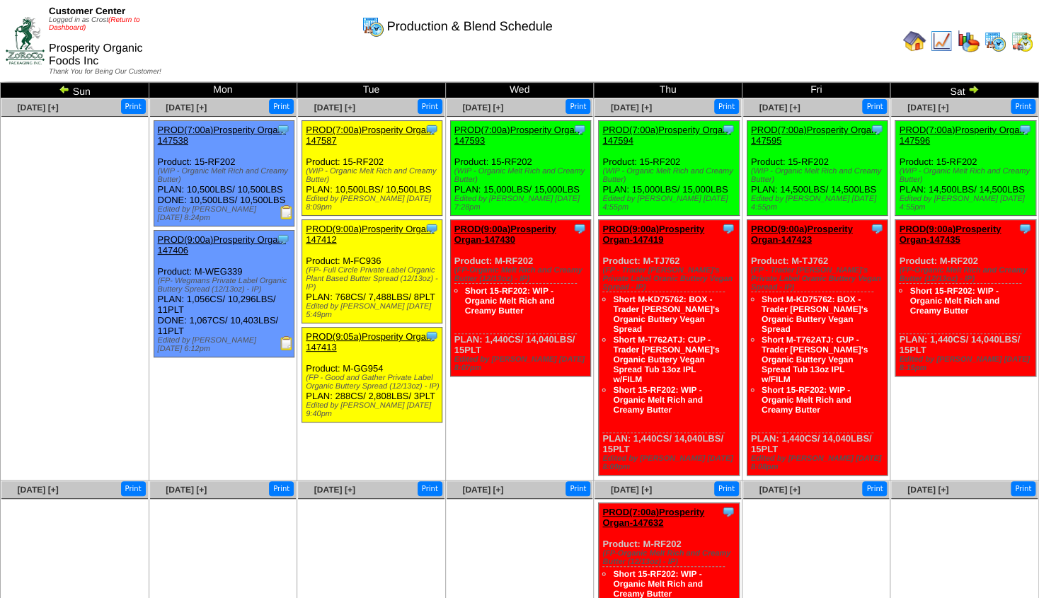
click at [123, 19] on link "(Return to Dashboard)" at bounding box center [94, 24] width 91 height 16
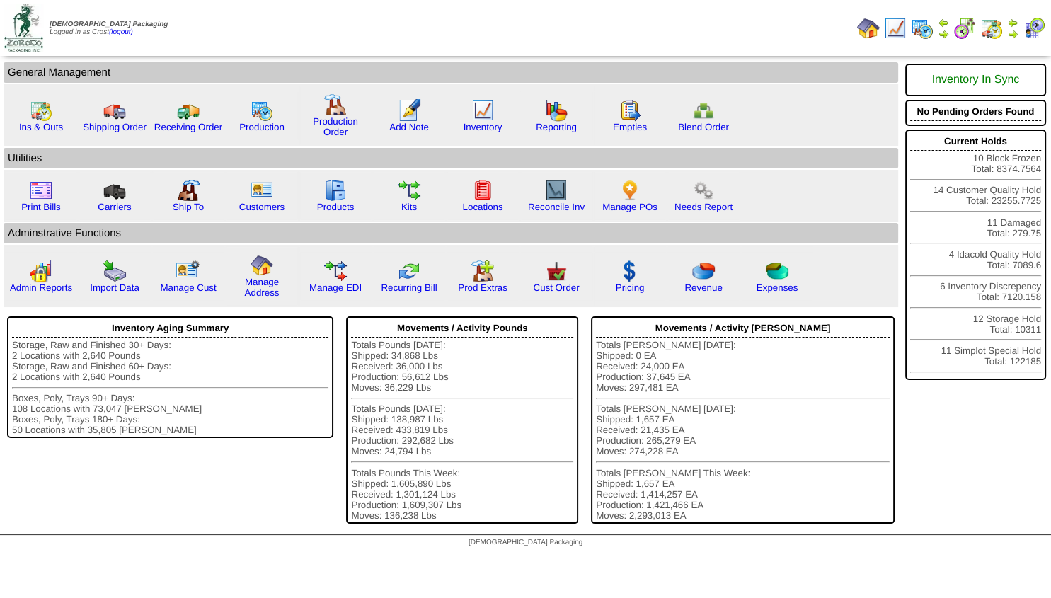
click at [1015, 33] on img at bounding box center [1012, 33] width 11 height 11
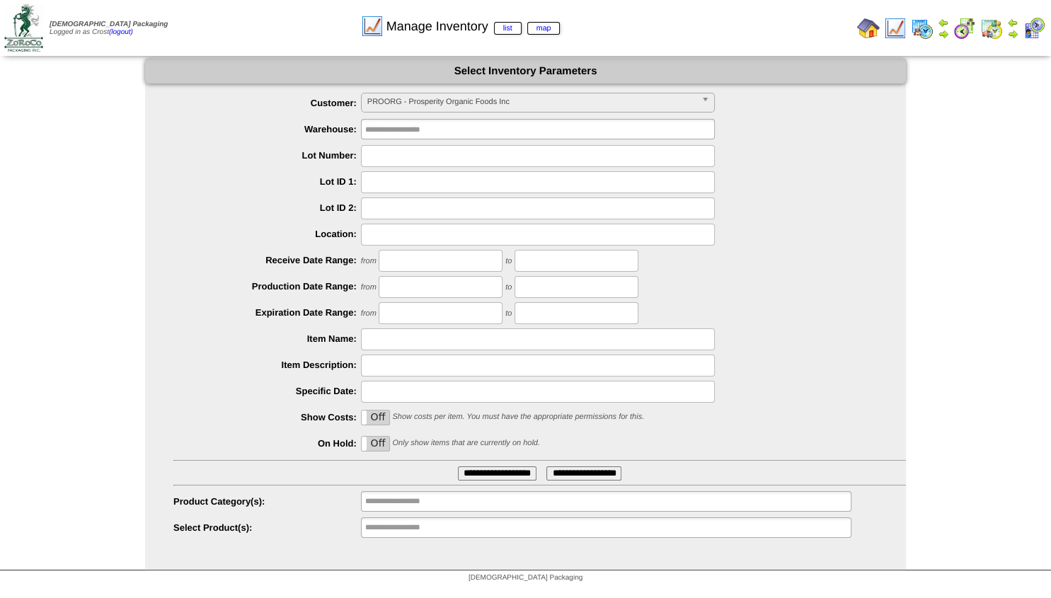
scroll to position [127, 0]
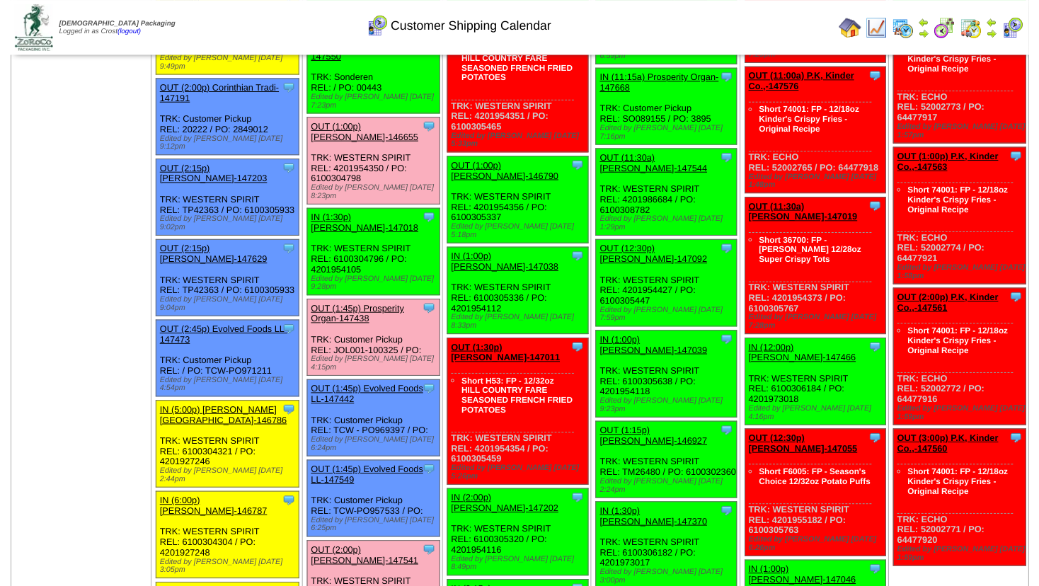
scroll to position [1223, 0]
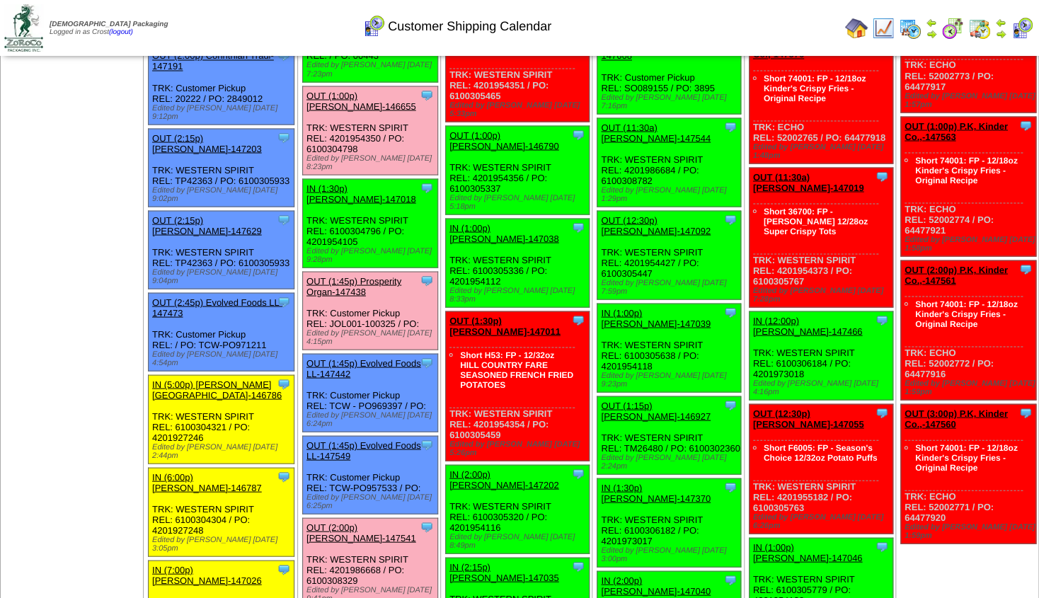
click at [384, 275] on link "OUT (1:45p) Prosperity Organ-147438" at bounding box center [353, 285] width 95 height 21
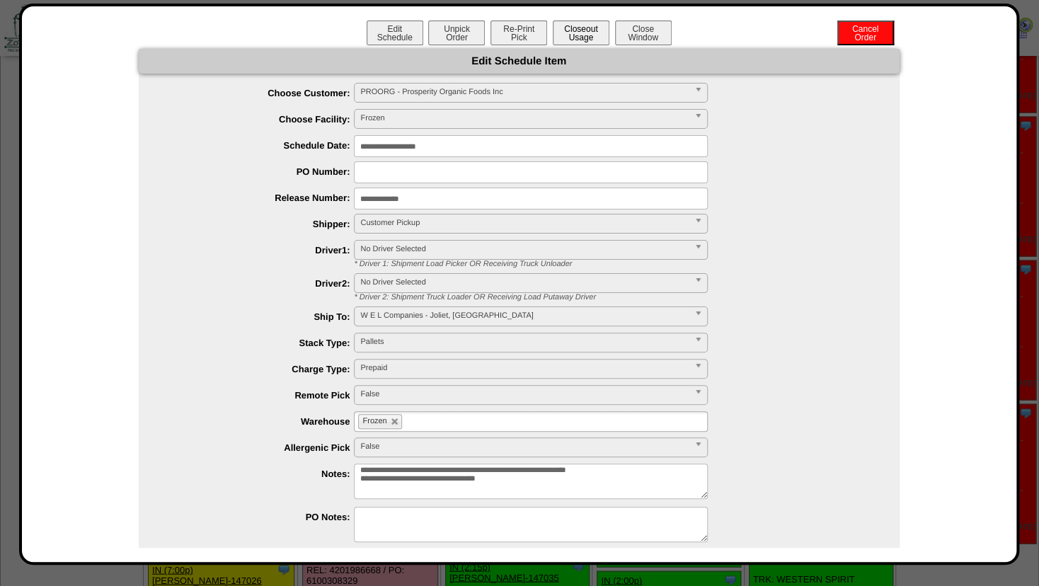
click at [574, 33] on button "Closeout Usage" at bounding box center [581, 33] width 57 height 25
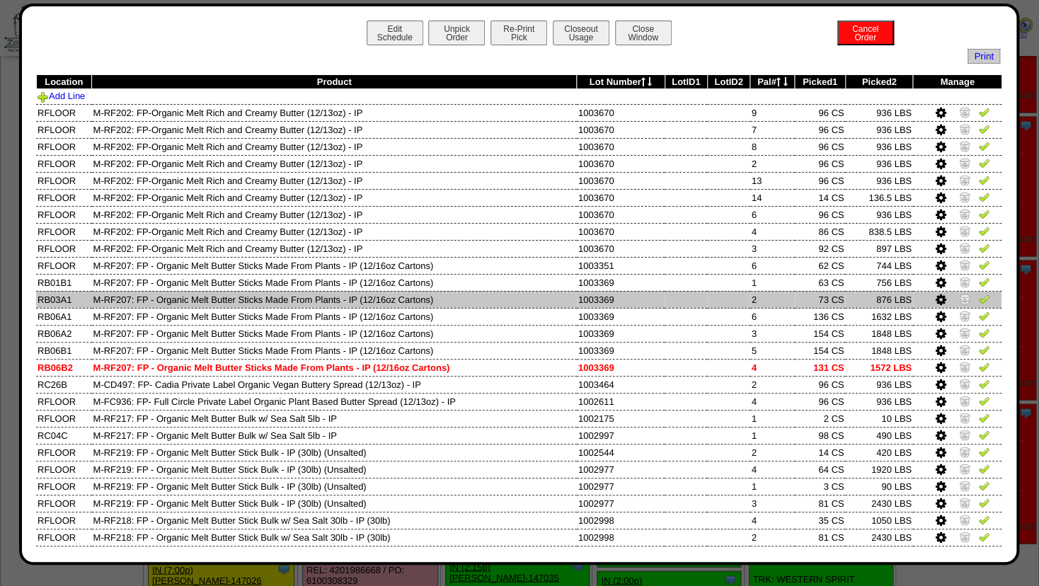
click at [936, 300] on icon at bounding box center [941, 300] width 11 height 13
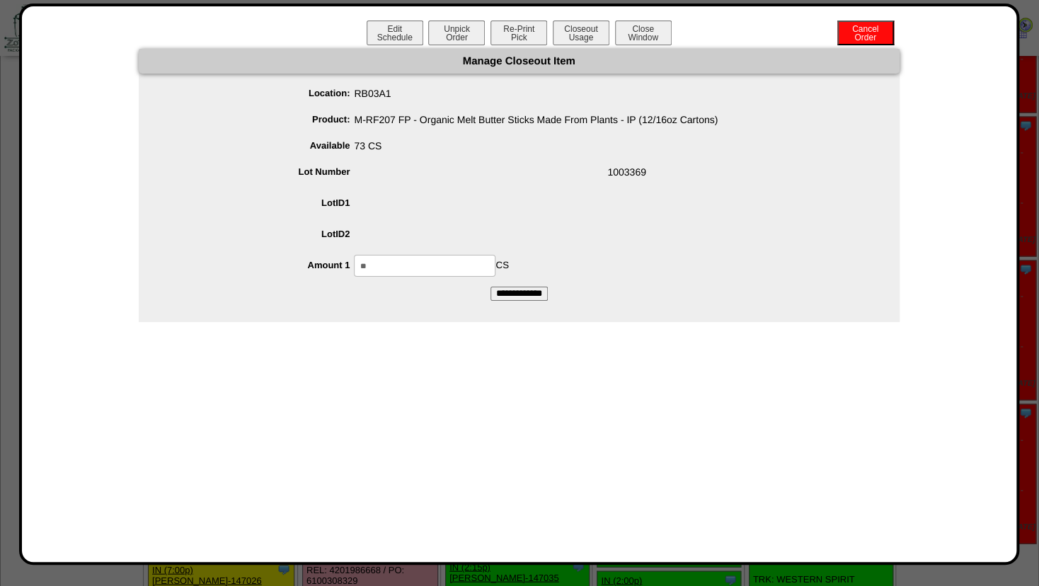
drag, startPoint x: 387, startPoint y: 270, endPoint x: 202, endPoint y: 260, distance: 185.7
click at [354, 267] on input "**" at bounding box center [425, 266] width 142 height 22
type input "**"
click at [525, 217] on span at bounding box center [533, 205] width 732 height 27
click at [510, 293] on input "**********" at bounding box center [518, 294] width 57 height 14
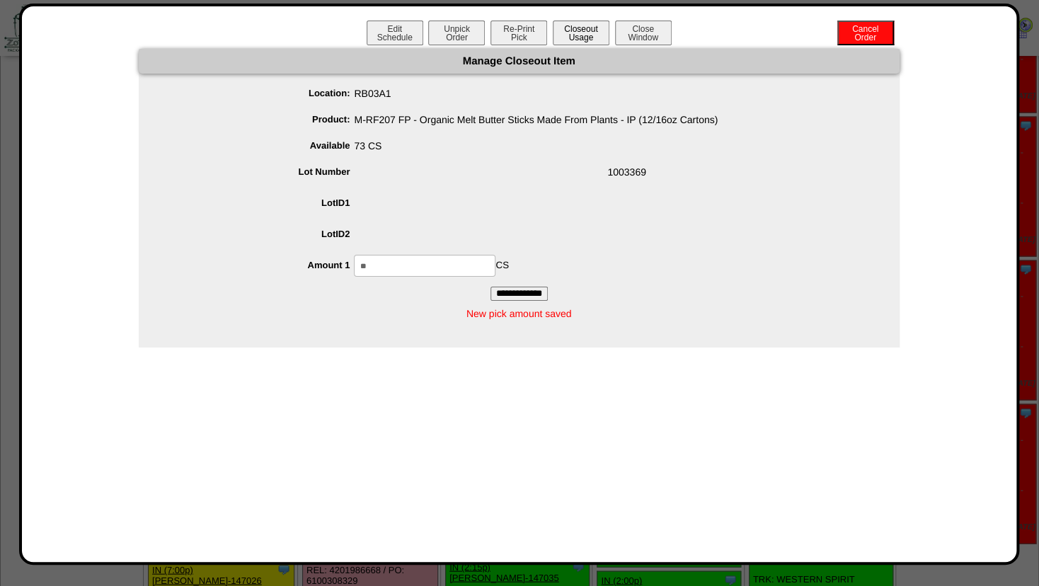
click at [569, 33] on button "Closeout Usage" at bounding box center [581, 33] width 57 height 25
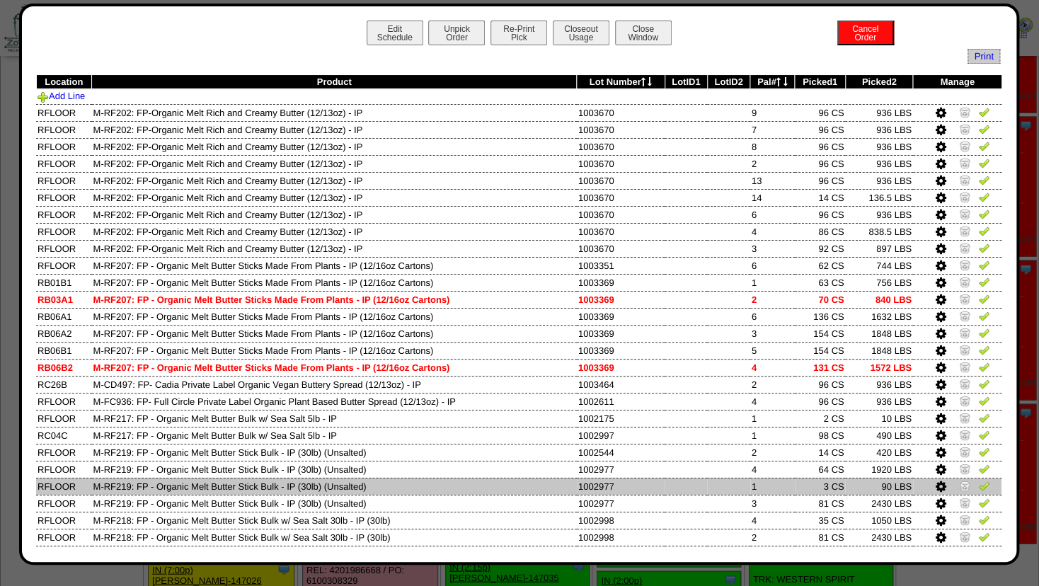
scroll to position [62, 0]
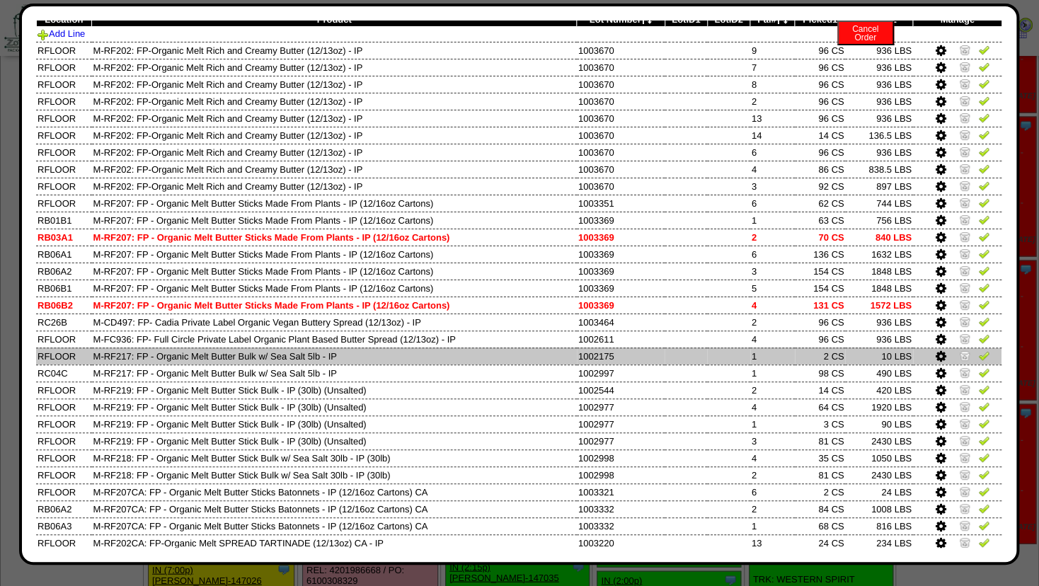
click at [959, 357] on img at bounding box center [964, 355] width 11 height 11
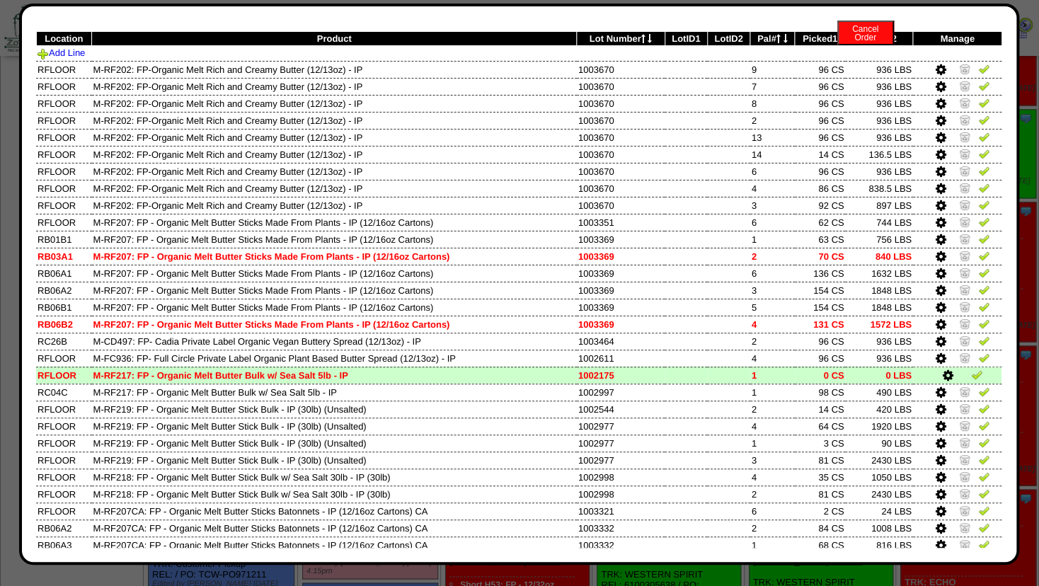
scroll to position [0, 0]
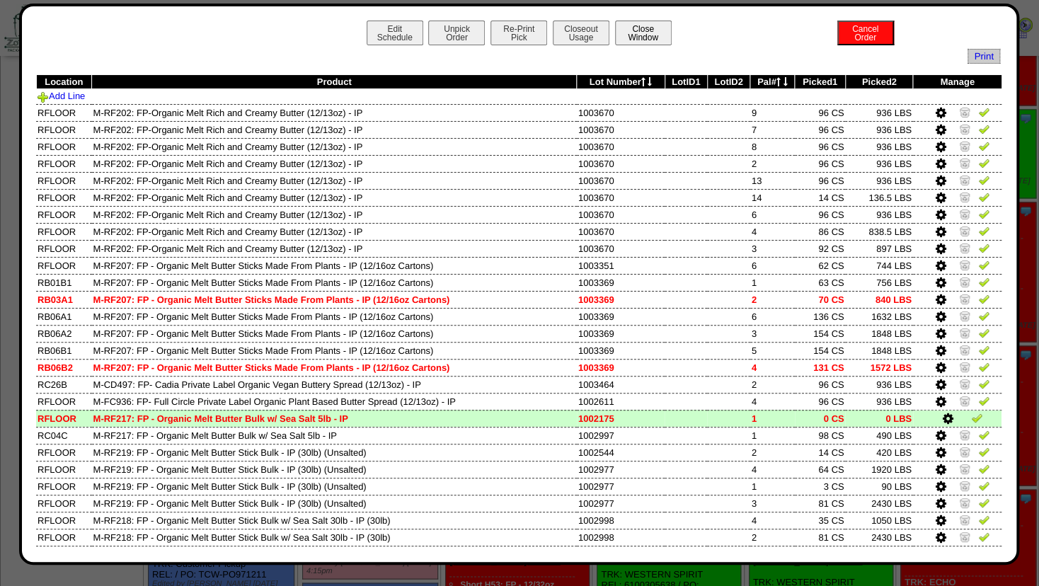
click at [633, 38] on button "Close Window" at bounding box center [643, 33] width 57 height 25
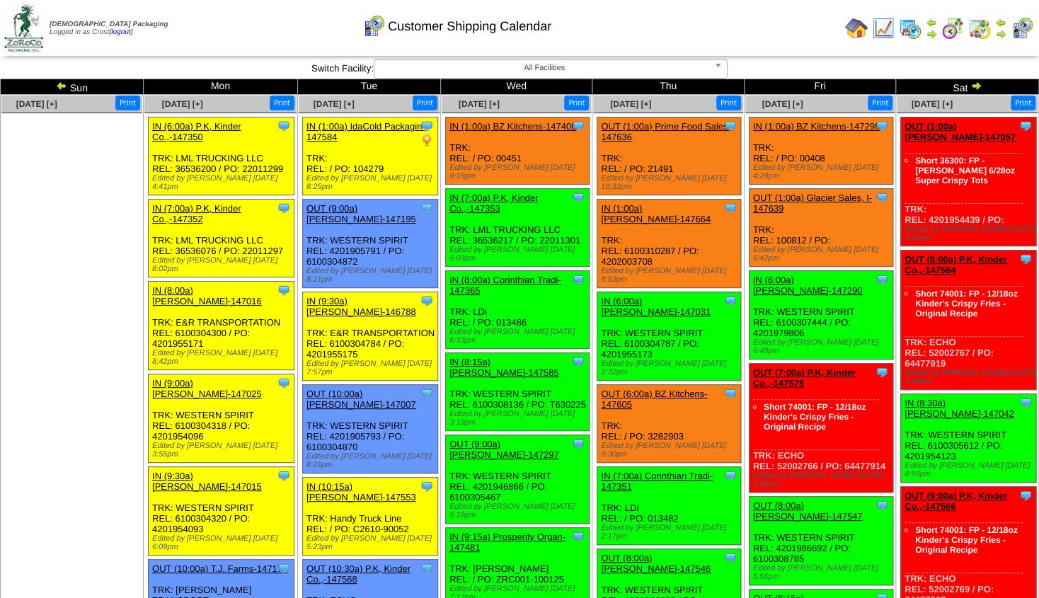
click at [930, 26] on link at bounding box center [931, 31] width 11 height 22
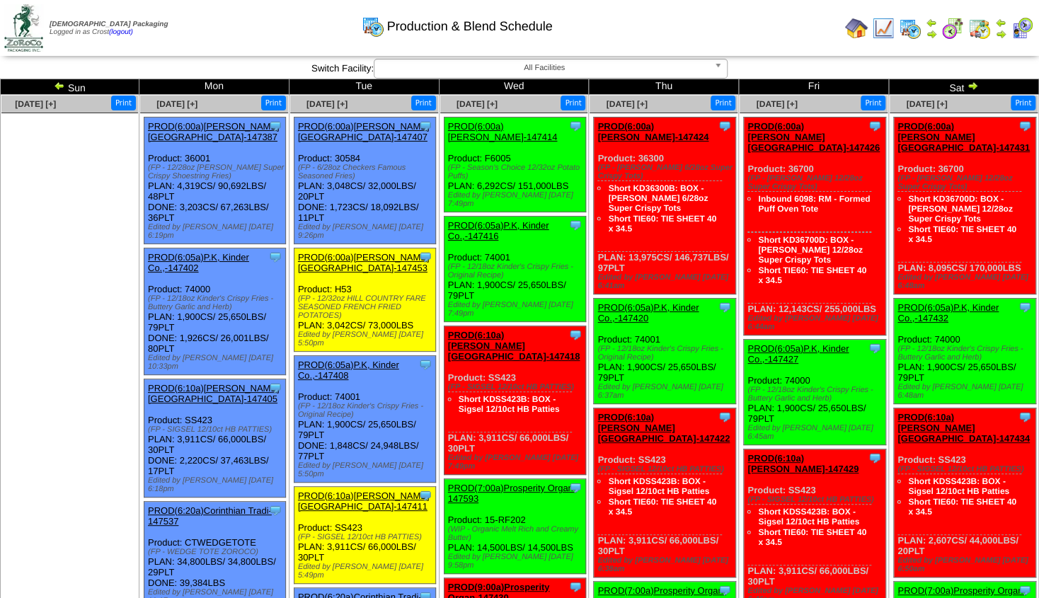
click at [999, 33] on img at bounding box center [1000, 33] width 11 height 11
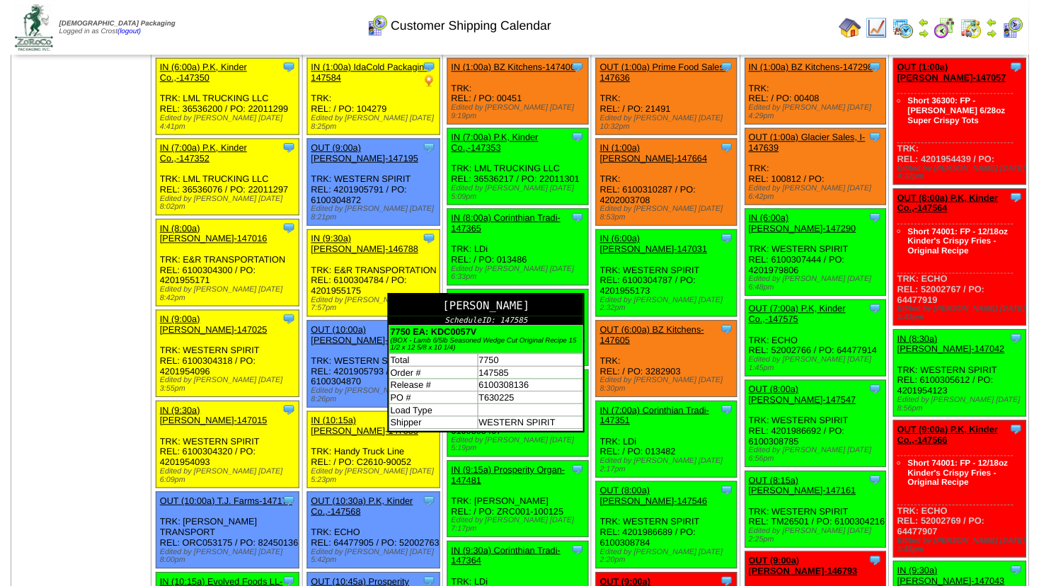
scroll to position [153, 0]
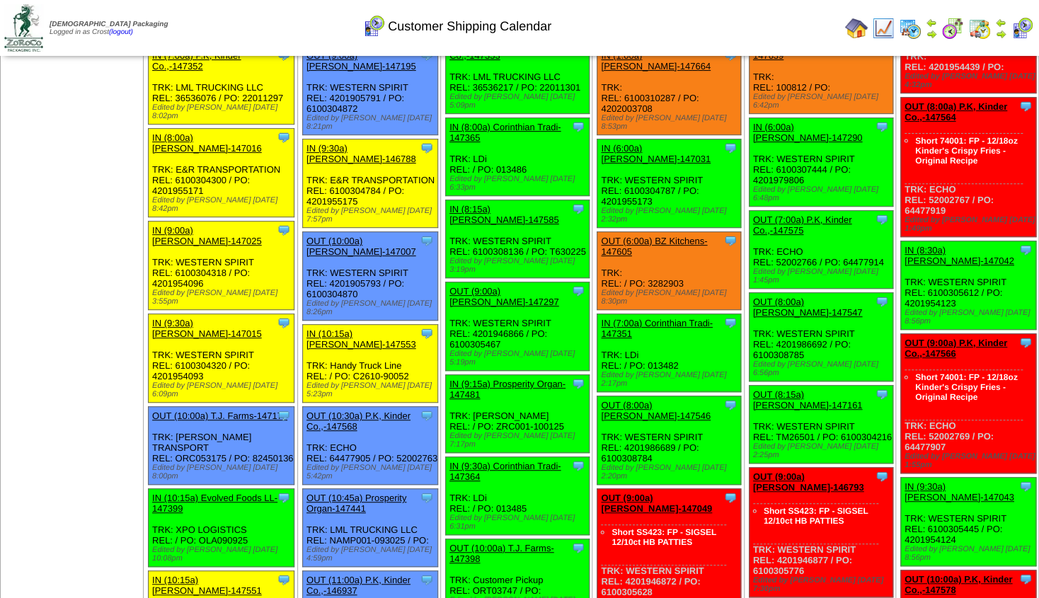
click at [492, 286] on link "OUT (9:00a) [PERSON_NAME]-147297" at bounding box center [504, 296] width 110 height 21
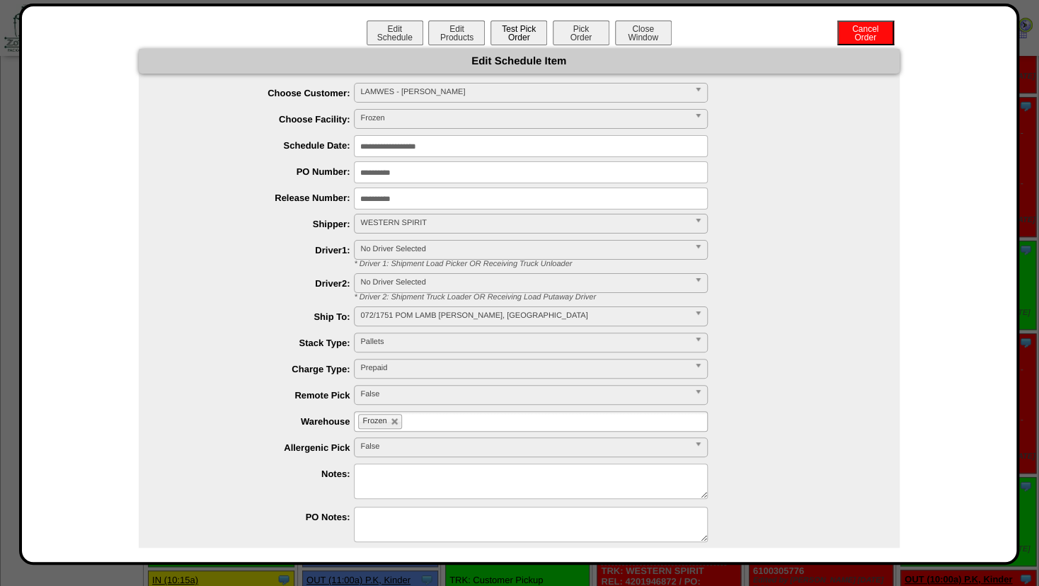
click at [521, 40] on button "Test Pick Order" at bounding box center [518, 33] width 57 height 25
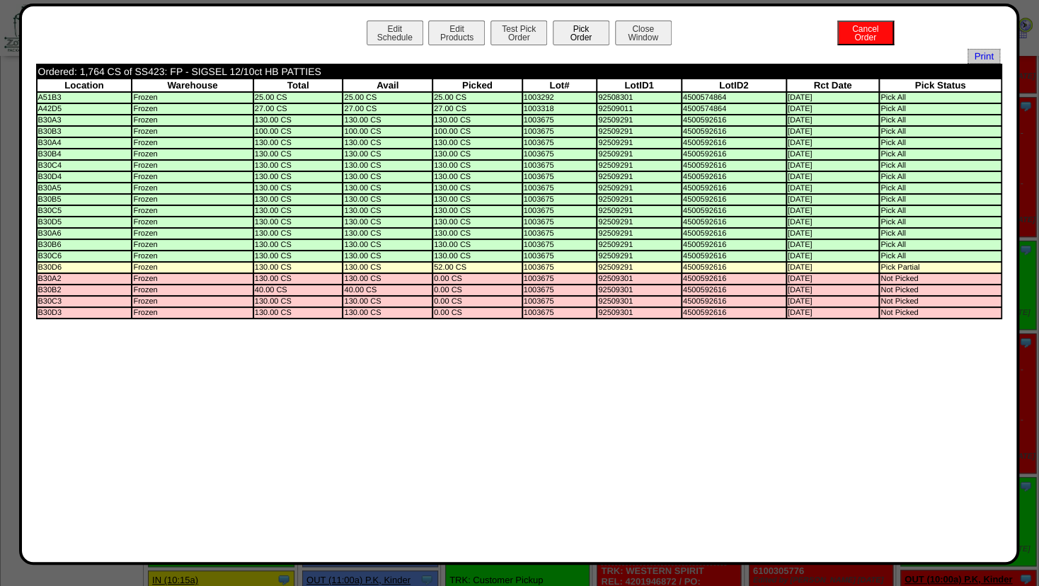
click at [568, 33] on button "Pick Order" at bounding box center [581, 33] width 57 height 25
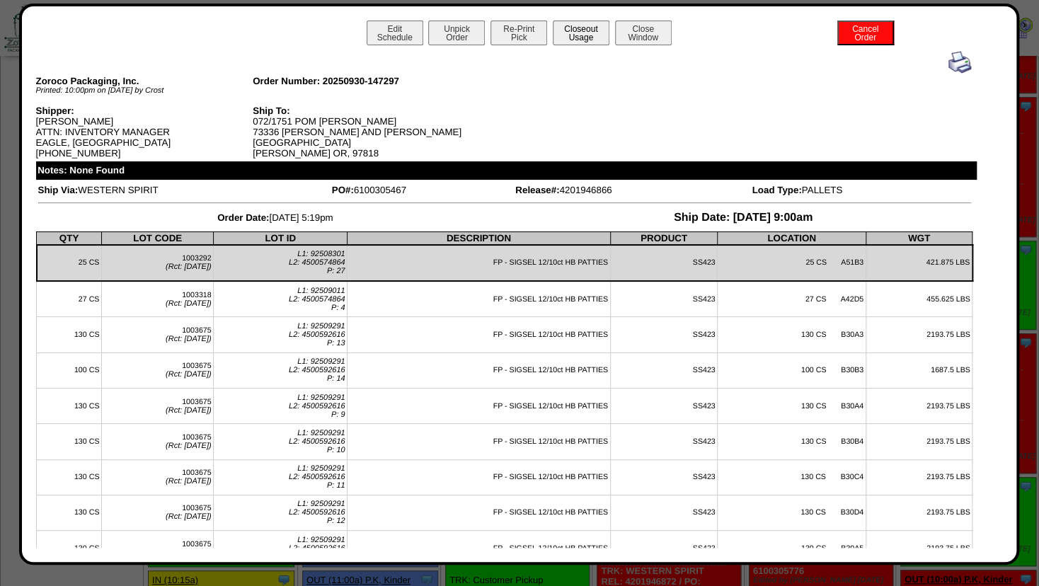
click at [587, 33] on button "Closeout Usage" at bounding box center [581, 33] width 57 height 25
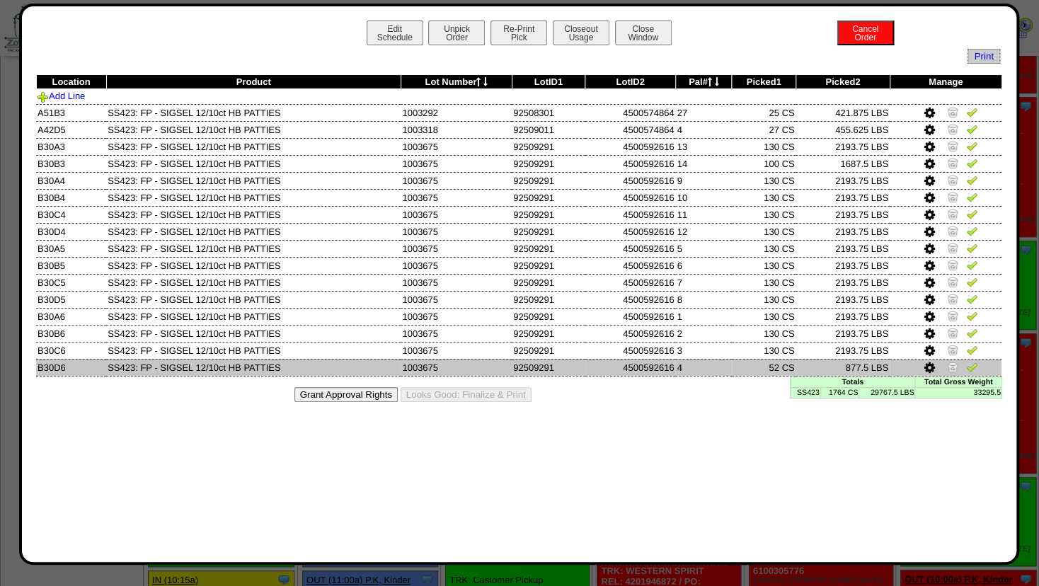
click at [930, 367] on icon at bounding box center [929, 368] width 11 height 13
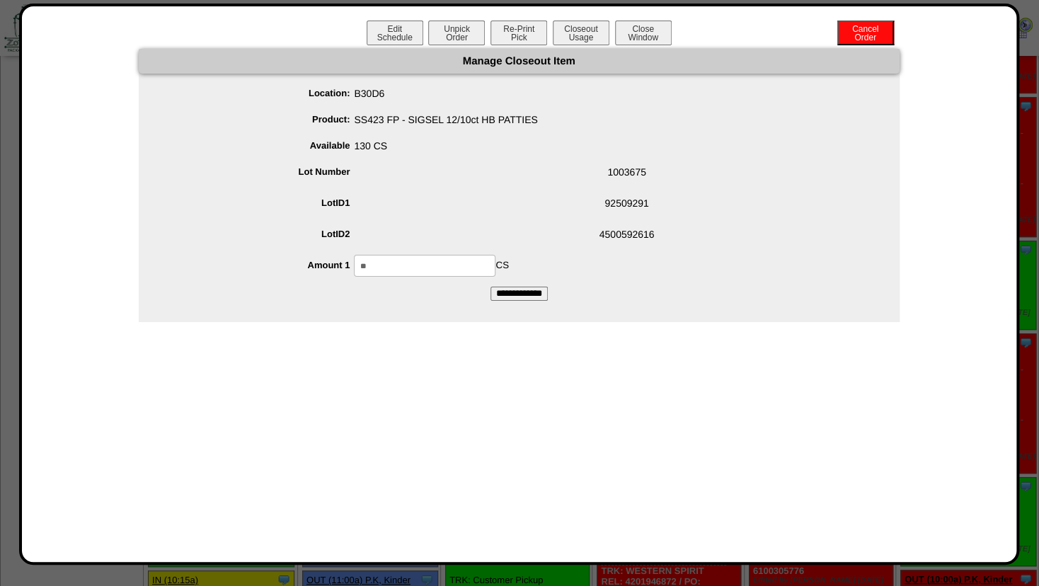
drag, startPoint x: 398, startPoint y: 269, endPoint x: 314, endPoint y: 275, distance: 84.4
click at [354, 275] on input "**" at bounding box center [425, 266] width 142 height 22
type input "***"
click at [537, 236] on span "4500592616" at bounding box center [533, 237] width 732 height 27
click at [508, 293] on input "**********" at bounding box center [518, 294] width 57 height 14
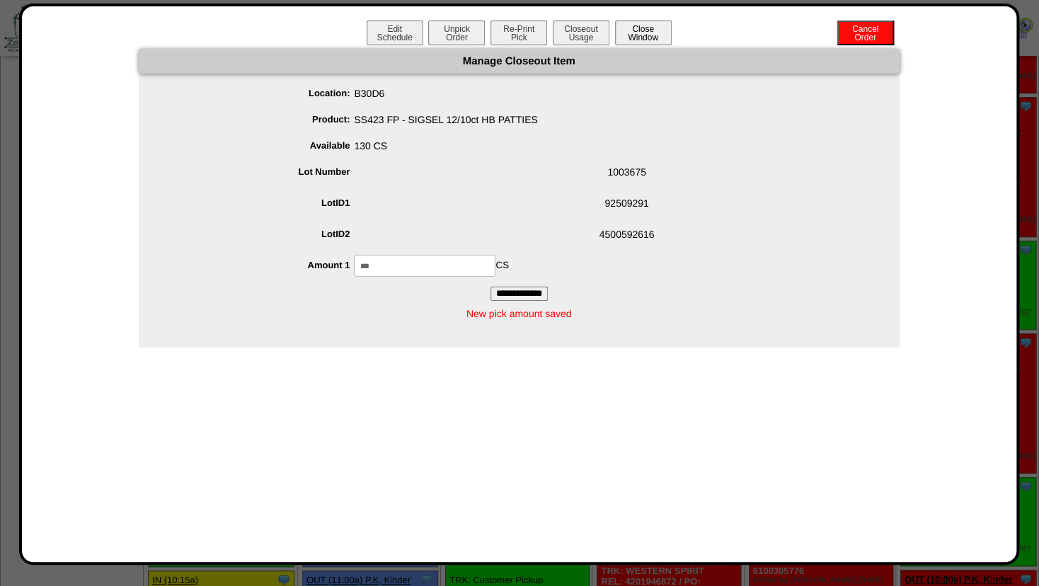
click at [643, 34] on button "Close Window" at bounding box center [643, 33] width 57 height 25
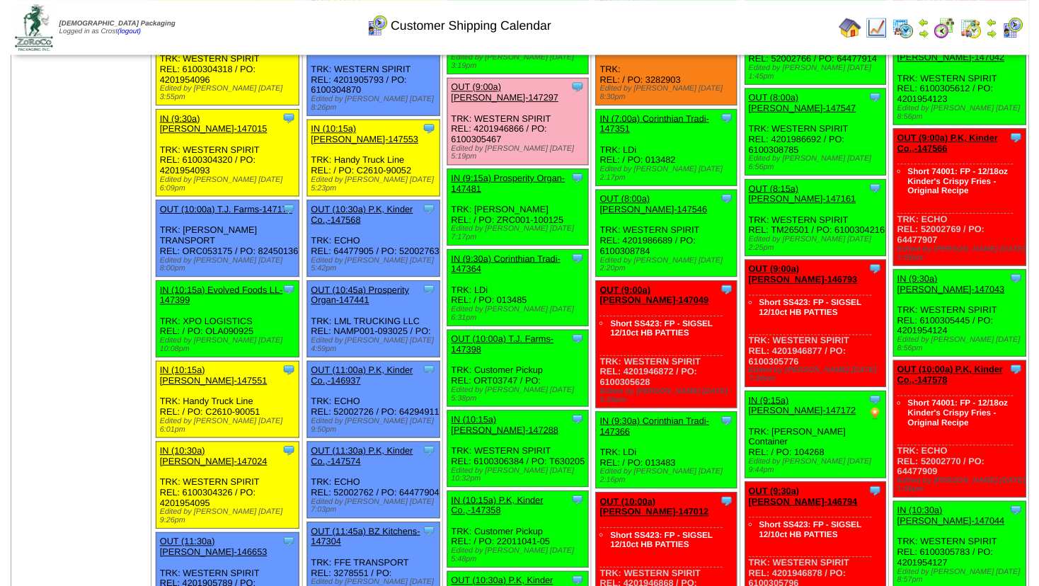
scroll to position [382, 0]
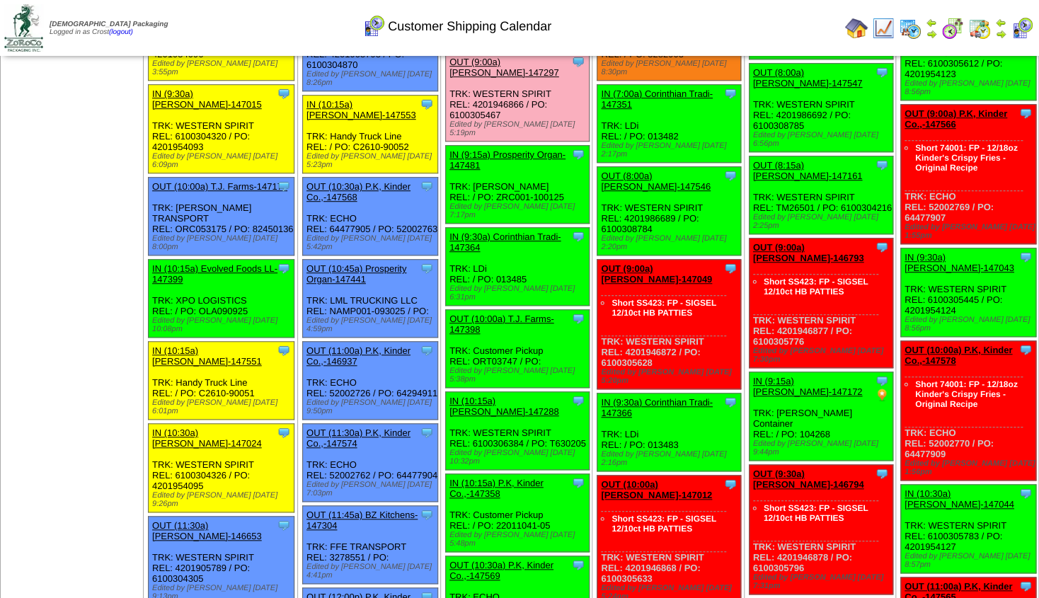
click at [498, 314] on link "OUT (10:00a) T.J. Farms-147398" at bounding box center [501, 324] width 105 height 21
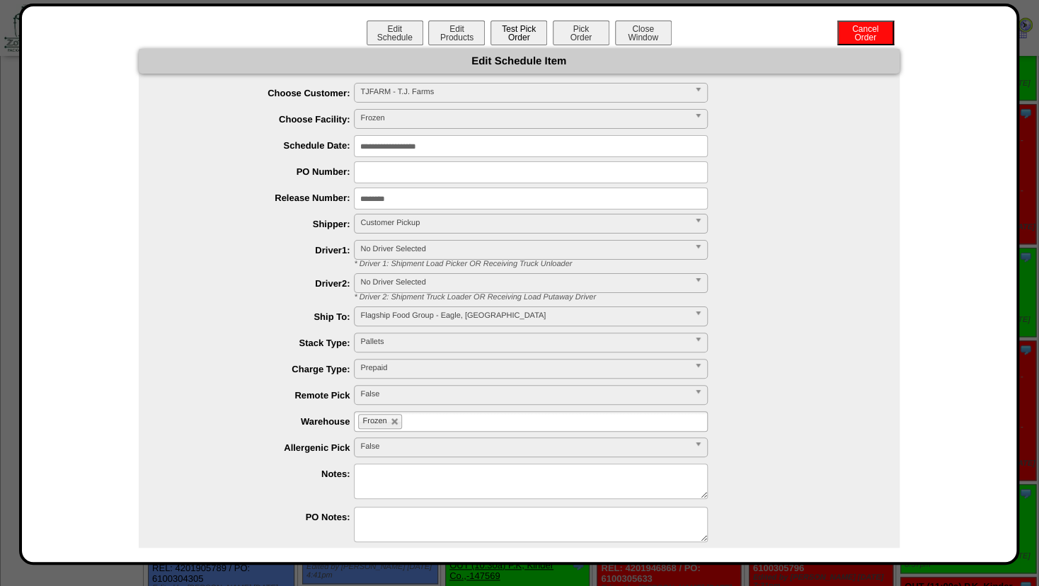
click at [518, 36] on button "Test Pick Order" at bounding box center [518, 33] width 57 height 25
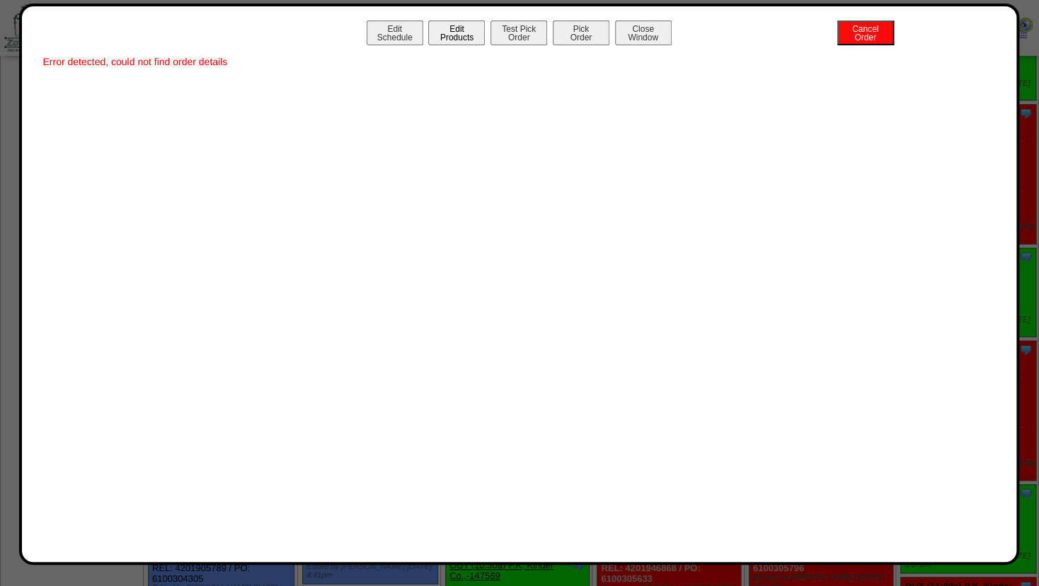
click at [452, 38] on button "Edit Products" at bounding box center [456, 33] width 57 height 25
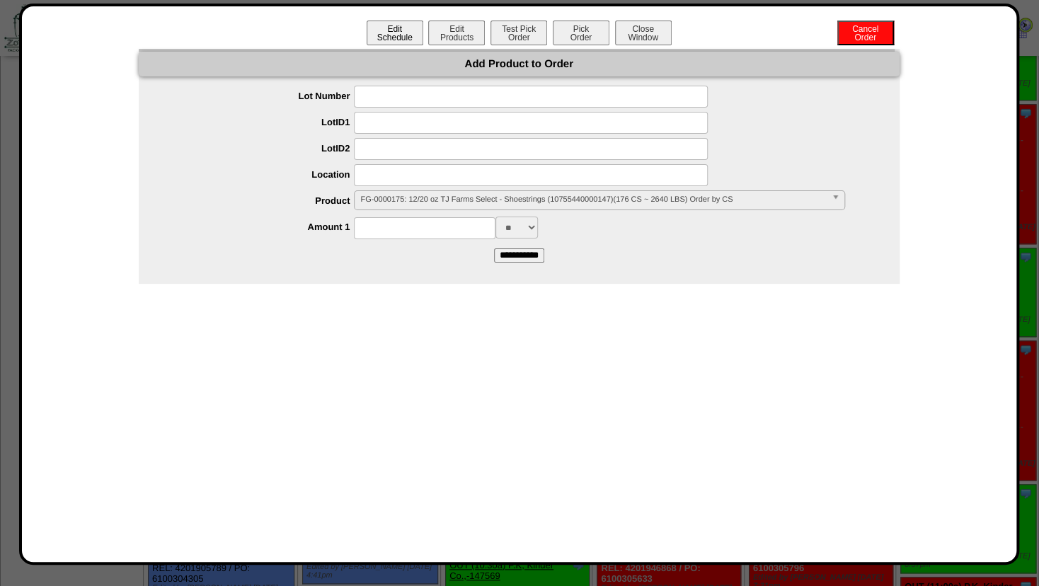
click at [395, 39] on button "Edit Schedule" at bounding box center [395, 33] width 57 height 25
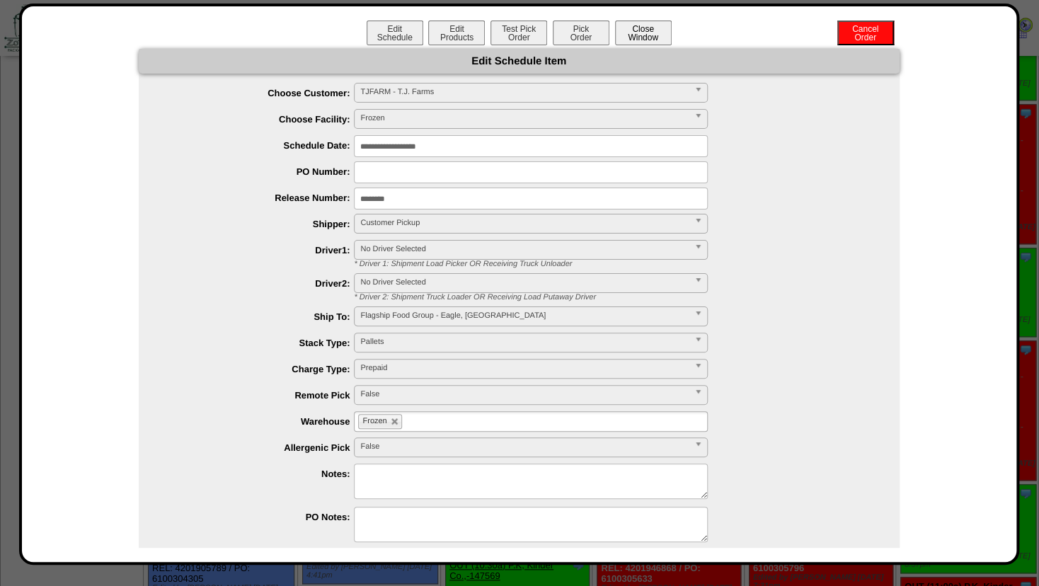
click at [642, 38] on button "Close Window" at bounding box center [643, 33] width 57 height 25
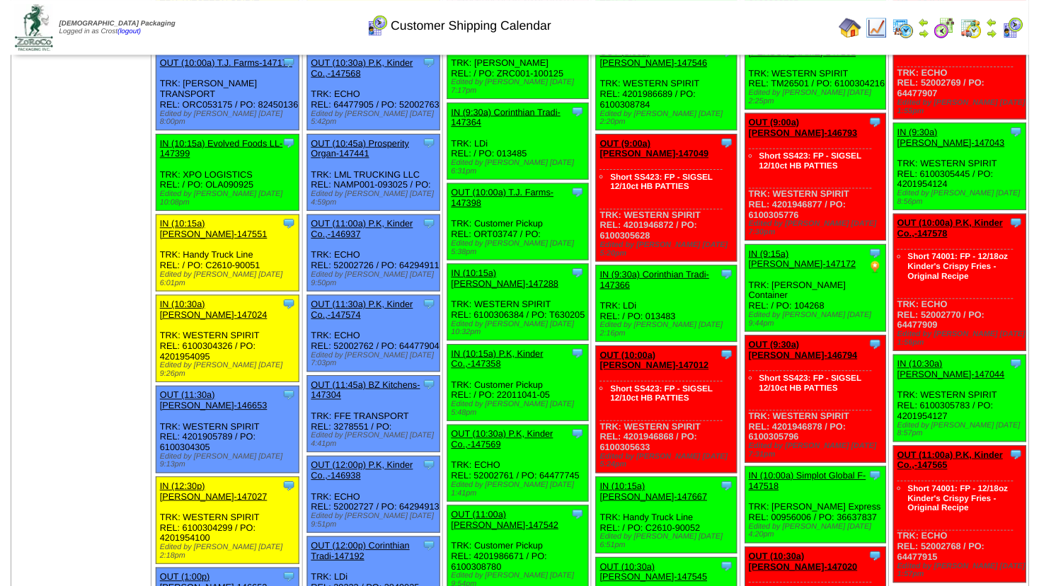
scroll to position [535, 0]
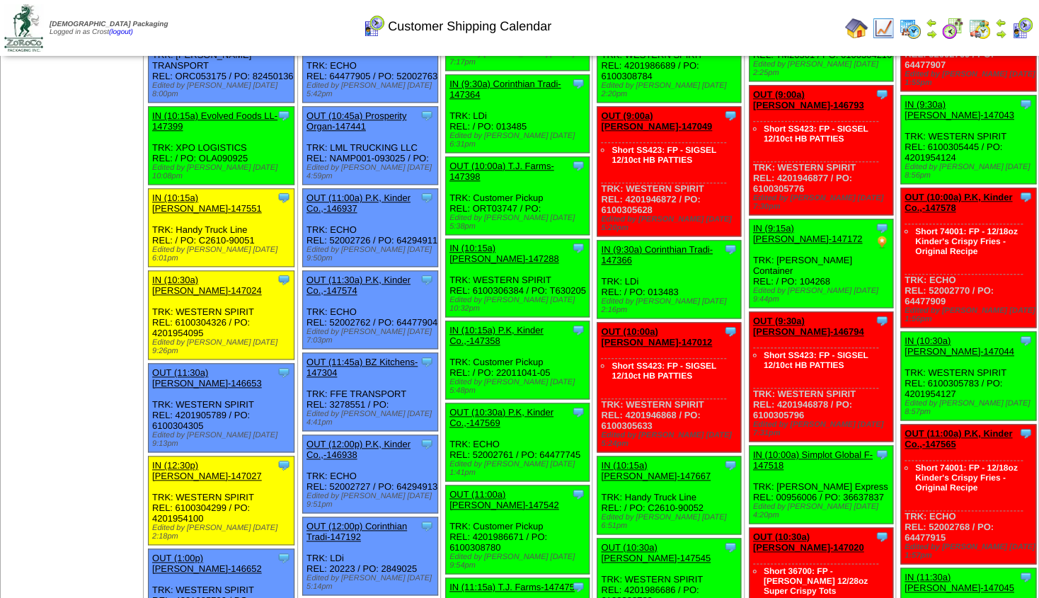
click at [491, 407] on link "OUT (10:30a) P.K, Kinder Co.,-147569" at bounding box center [501, 417] width 104 height 21
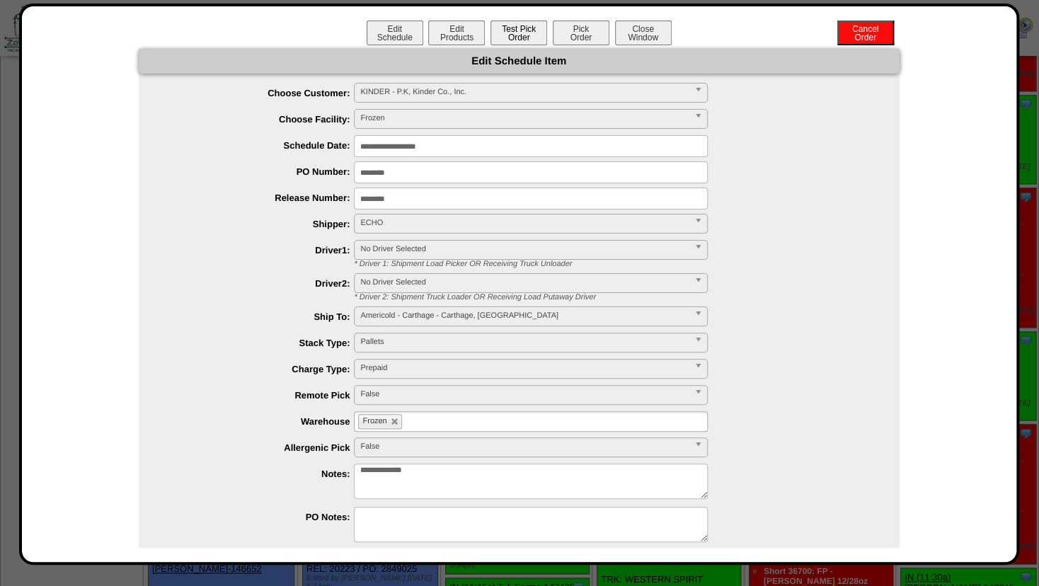
click at [520, 37] on button "Test Pick Order" at bounding box center [518, 33] width 57 height 25
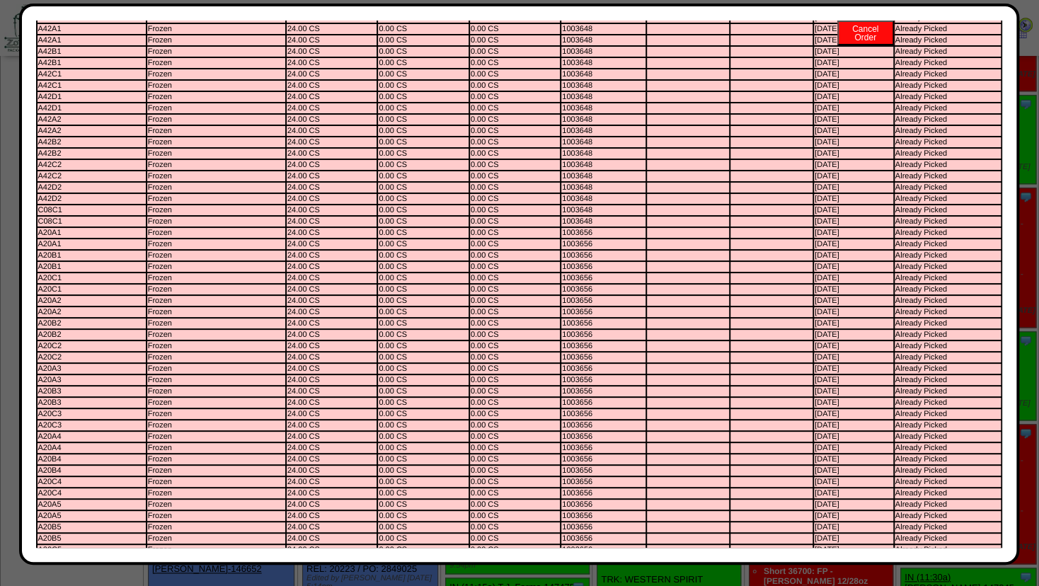
scroll to position [0, 0]
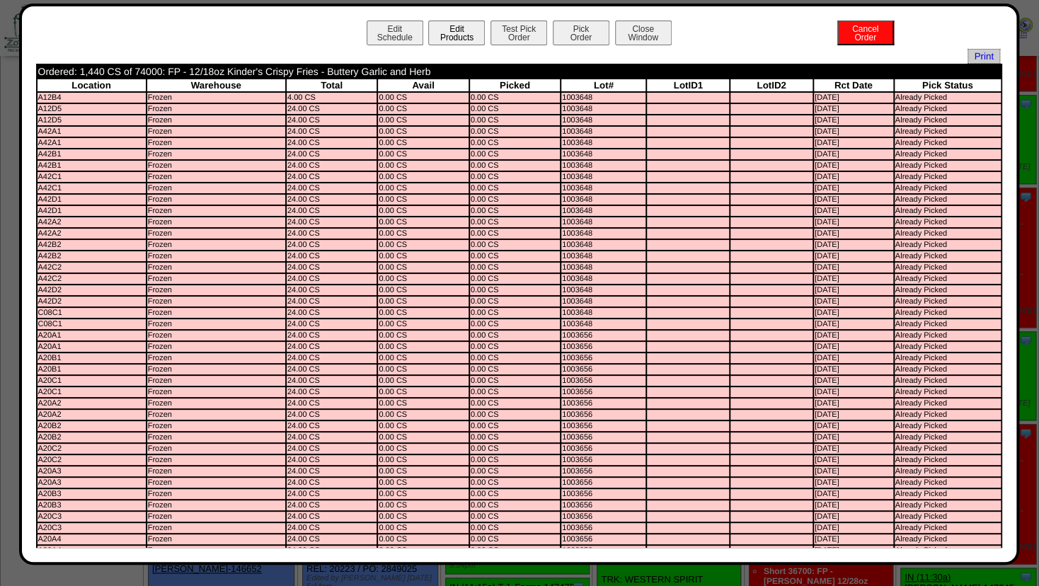
click at [439, 37] on button "Edit Products" at bounding box center [456, 33] width 57 height 25
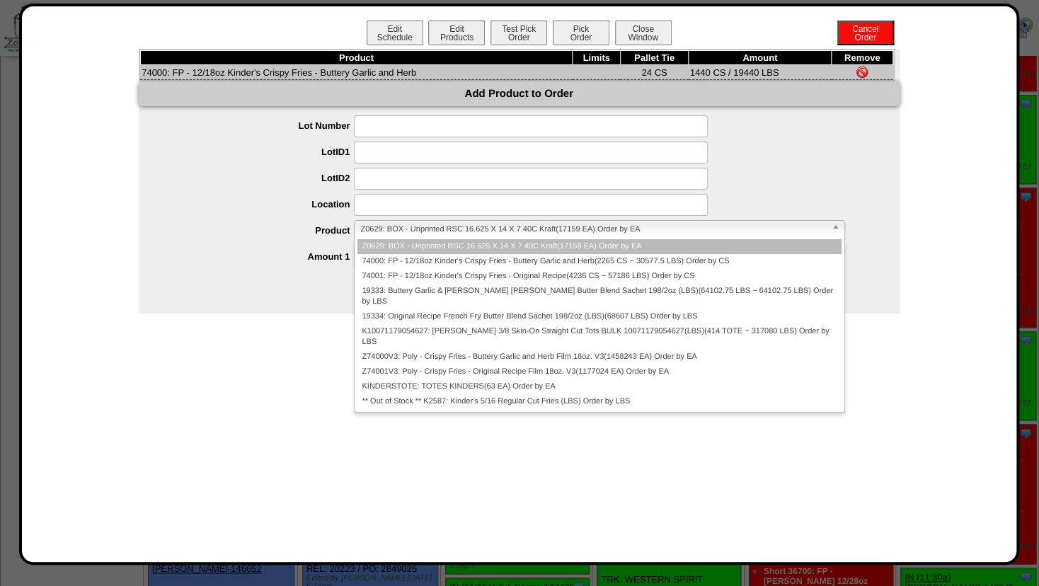
click at [379, 228] on span "Z0629: BOX - Unprinted RSC 16.625 X 14 X 7 40C Kraft(17159 EA) Order by EA" at bounding box center [592, 229] width 465 height 17
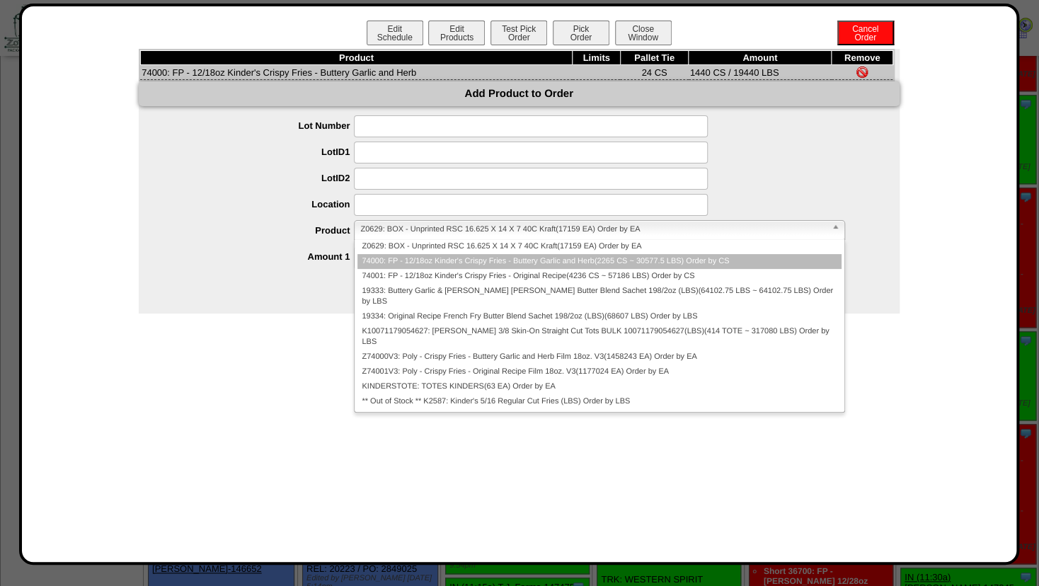
click at [396, 264] on li "74000: FP - 12/18oz Kinder's Crispy Fries - Buttery Garlic and Herb(2265 CS ~ 3…" at bounding box center [598, 261] width 483 height 15
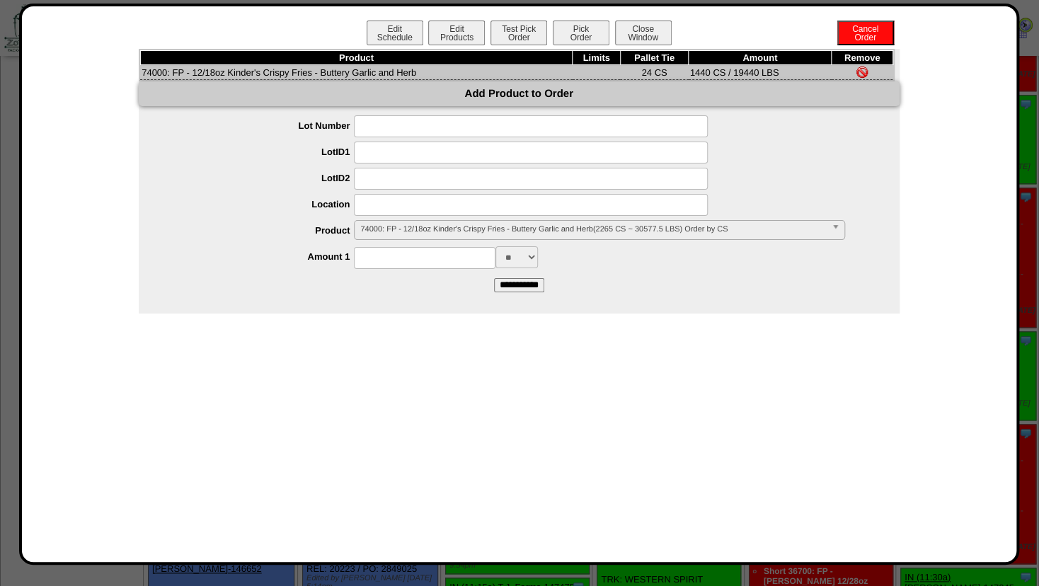
click at [374, 209] on input at bounding box center [531, 205] width 354 height 22
type input "*******"
click at [402, 179] on input at bounding box center [531, 179] width 354 height 22
click at [401, 257] on input at bounding box center [425, 258] width 142 height 22
type input "****"
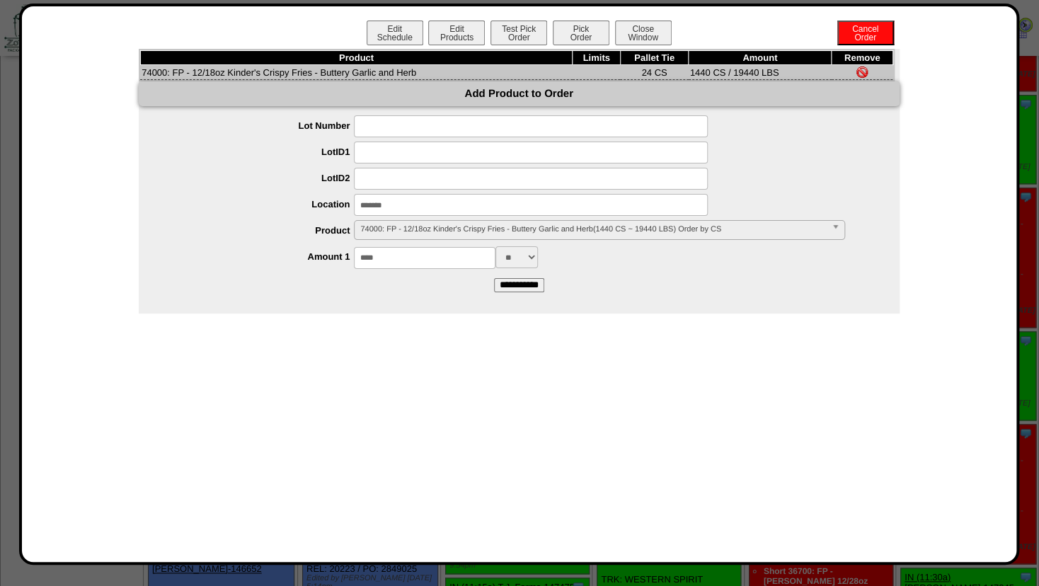
click at [667, 268] on div "**** ** ***" at bounding box center [533, 257] width 732 height 22
click at [518, 289] on input "**********" at bounding box center [519, 285] width 50 height 14
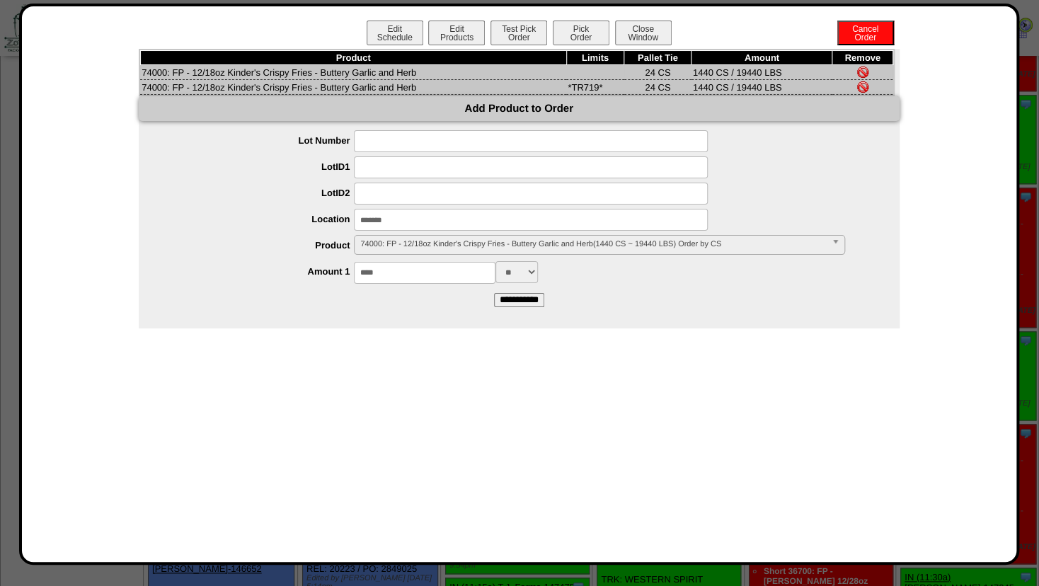
click at [863, 71] on img at bounding box center [862, 72] width 11 height 11
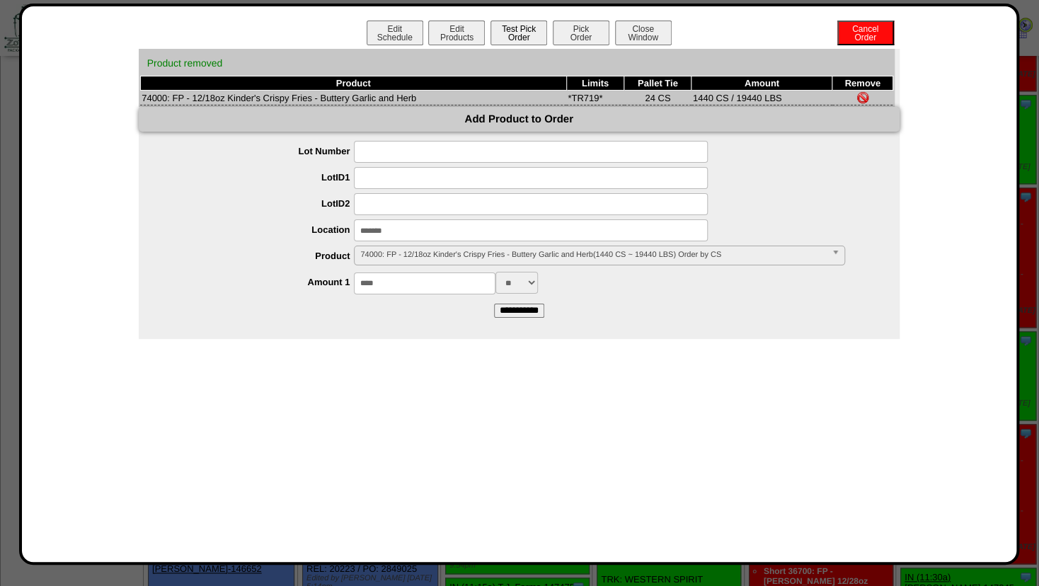
click at [525, 27] on button "Test Pick Order" at bounding box center [518, 33] width 57 height 25
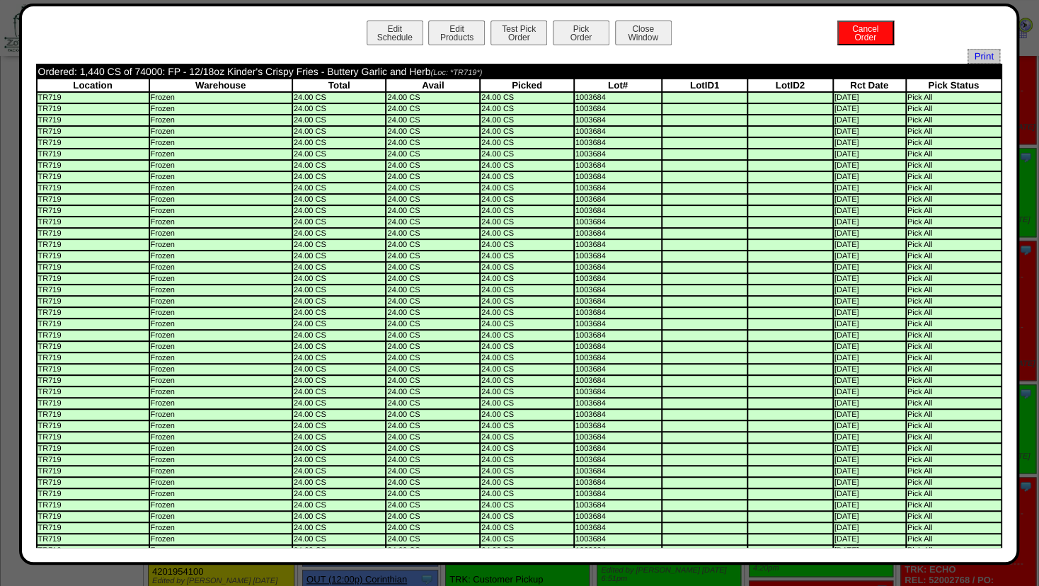
scroll to position [459, 0]
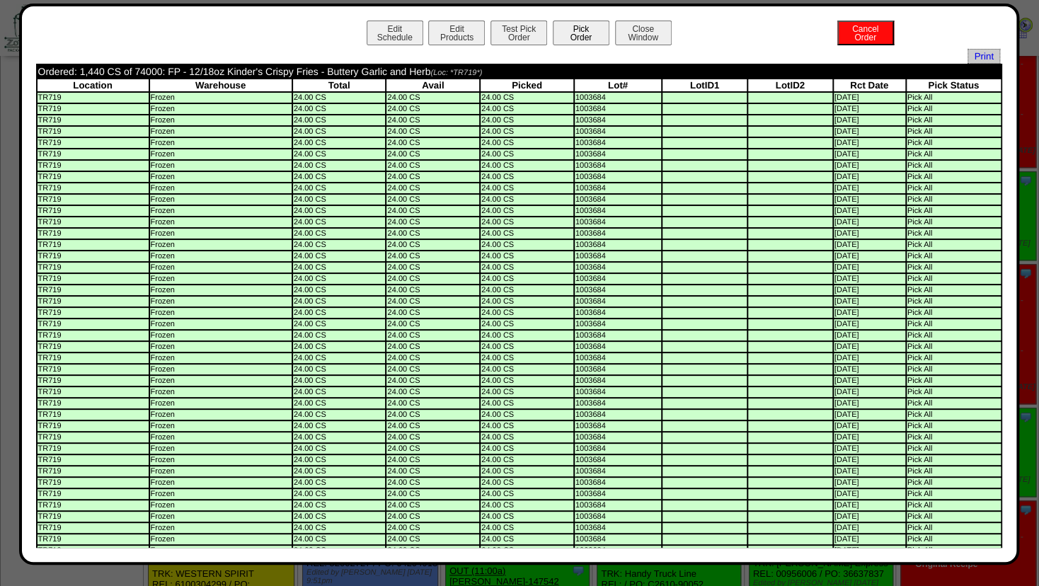
click at [580, 35] on button "Pick Order" at bounding box center [581, 33] width 57 height 25
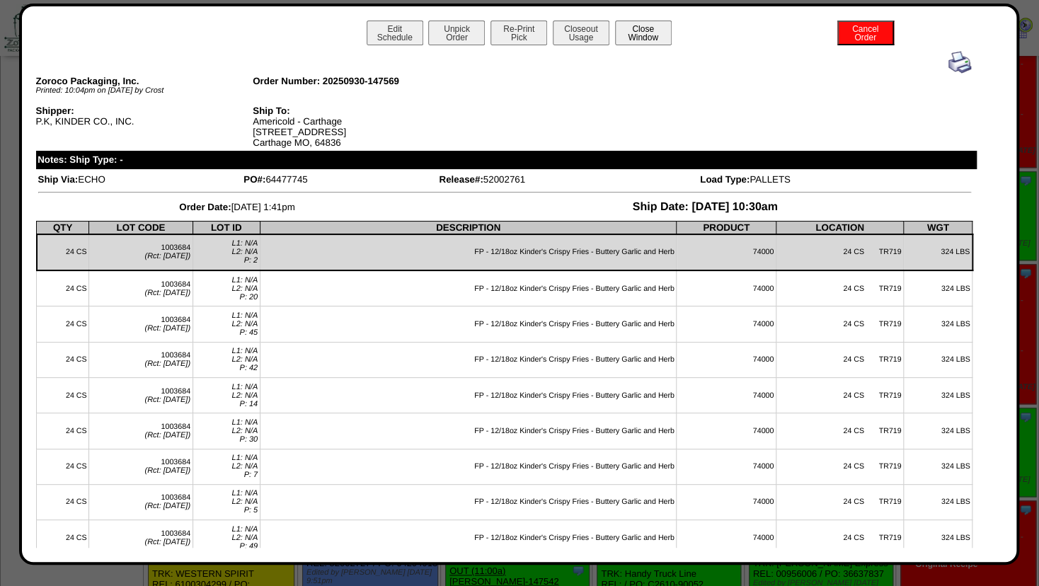
click at [635, 28] on button "Close Window" at bounding box center [643, 33] width 57 height 25
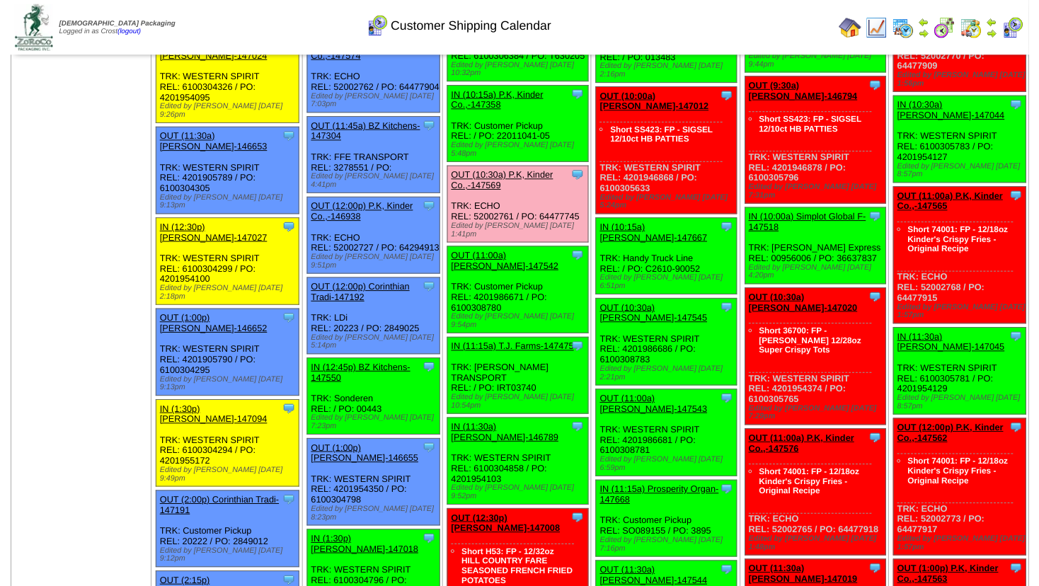
scroll to position [774, 0]
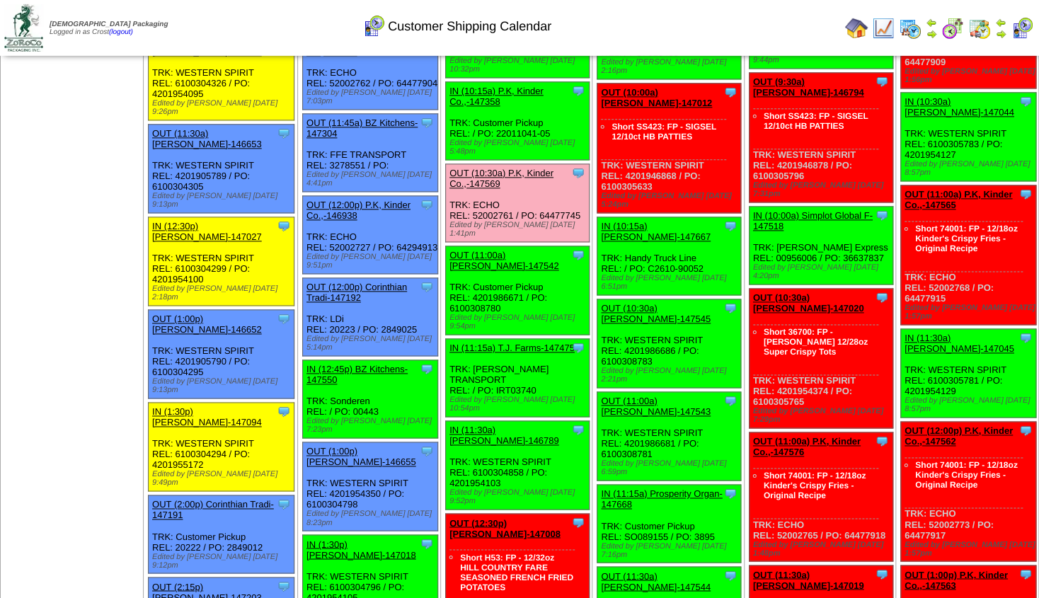
click at [488, 250] on link "OUT (11:00a) [PERSON_NAME]-147542" at bounding box center [504, 260] width 110 height 21
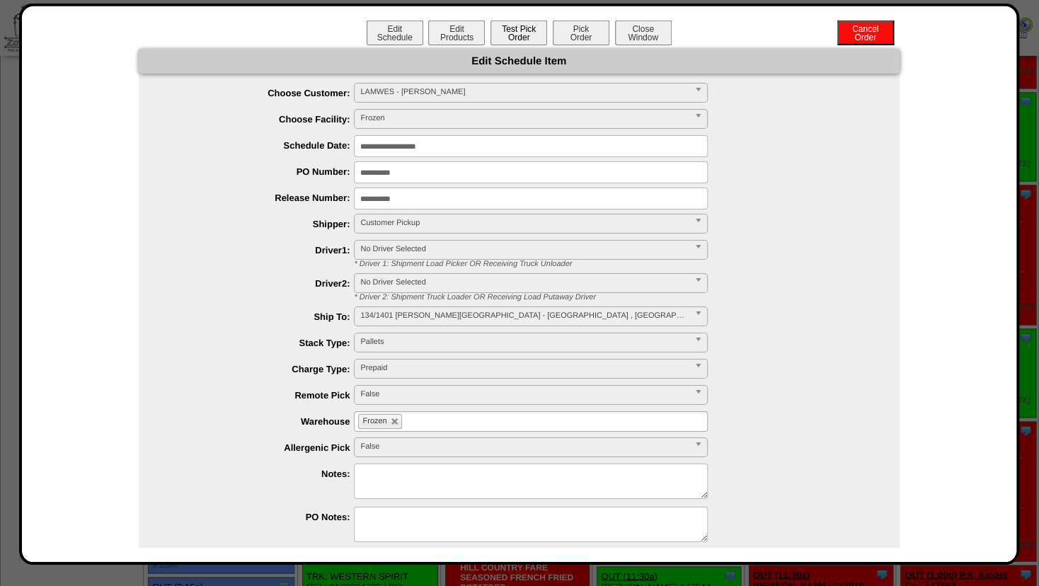
click at [502, 33] on button "Test Pick Order" at bounding box center [518, 33] width 57 height 25
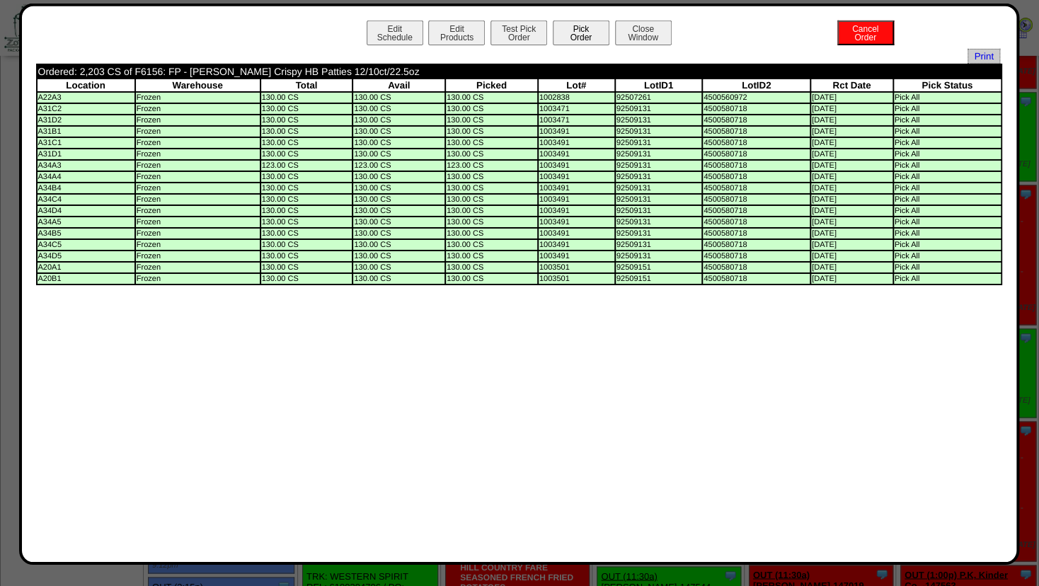
click at [595, 35] on button "Pick Order" at bounding box center [581, 33] width 57 height 25
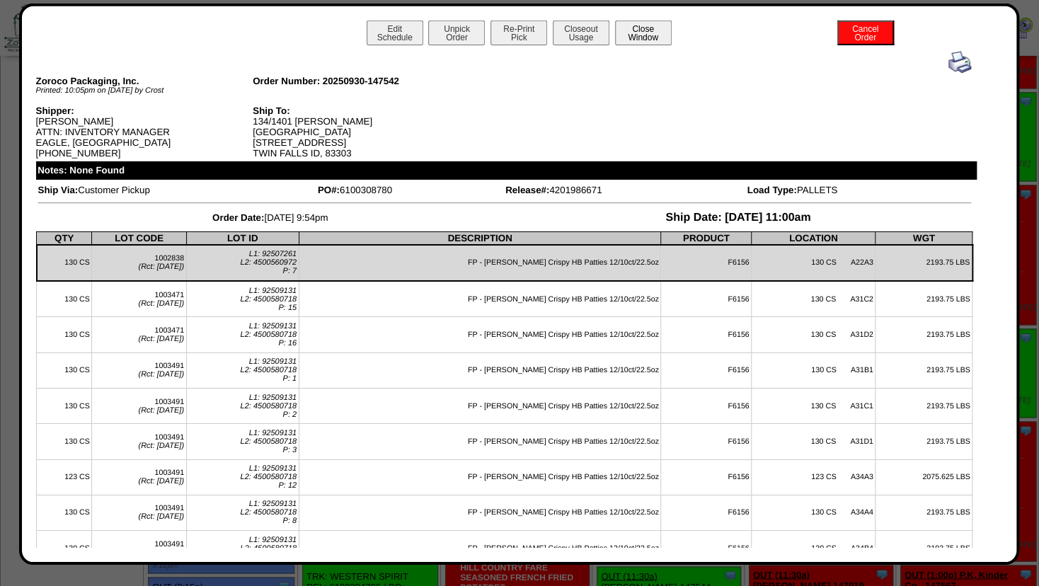
click at [631, 33] on button "Close Window" at bounding box center [643, 33] width 57 height 25
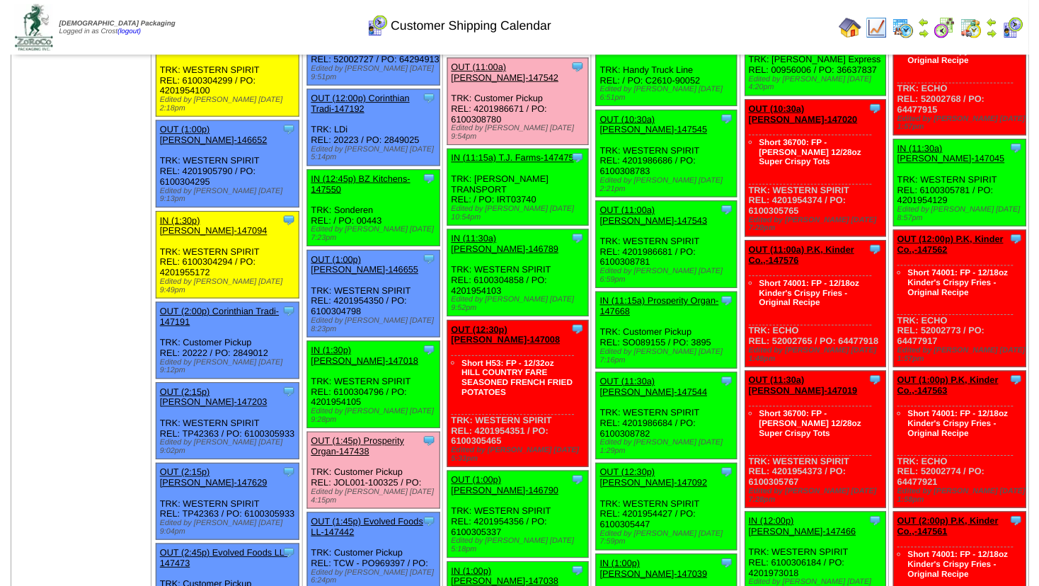
scroll to position [994, 0]
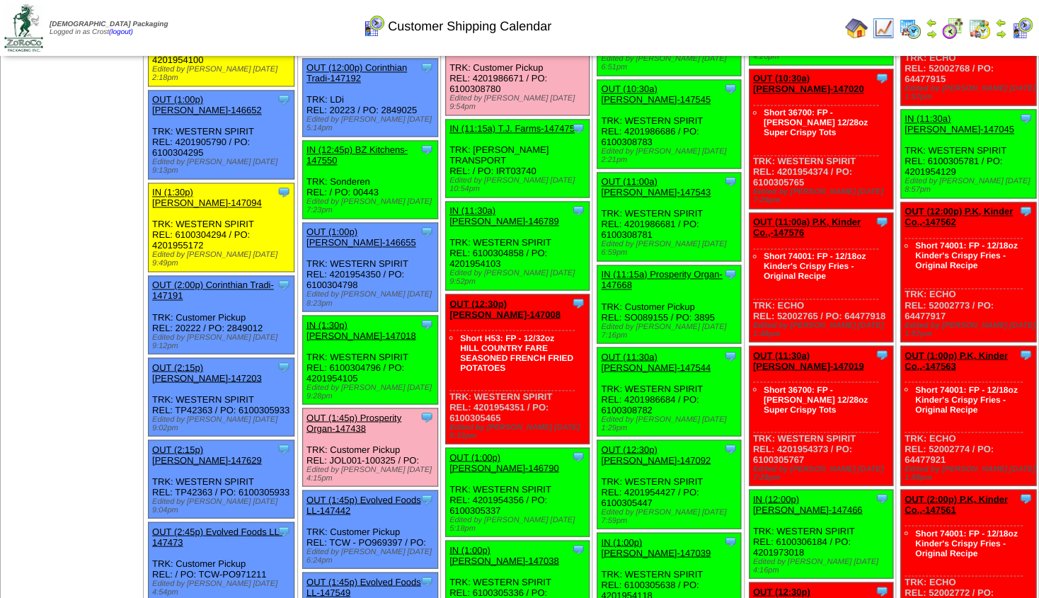
click at [491, 452] on link "OUT (1:00p) [PERSON_NAME]-146790" at bounding box center [504, 462] width 110 height 21
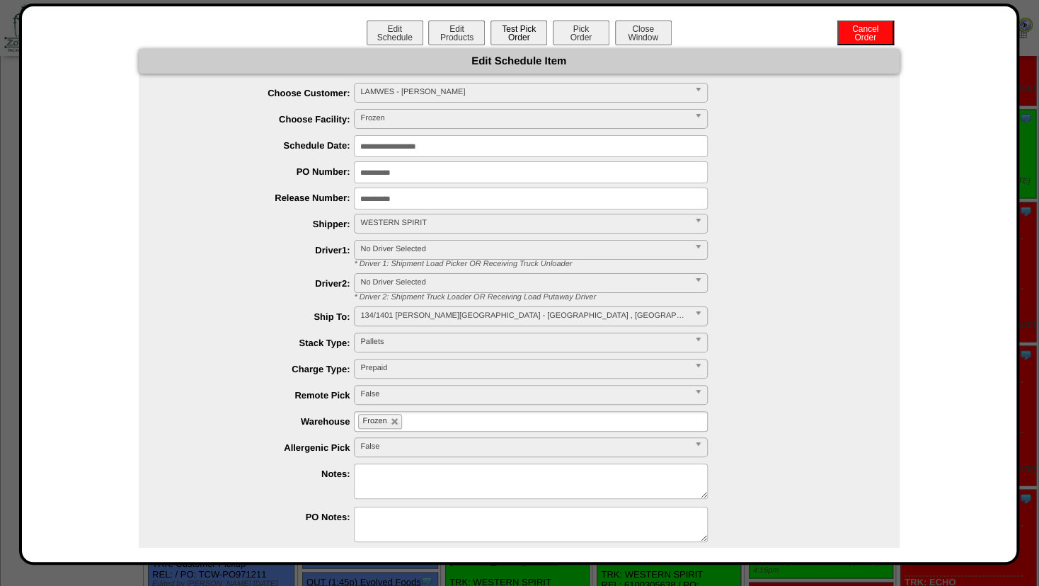
click at [509, 37] on button "Test Pick Order" at bounding box center [518, 33] width 57 height 25
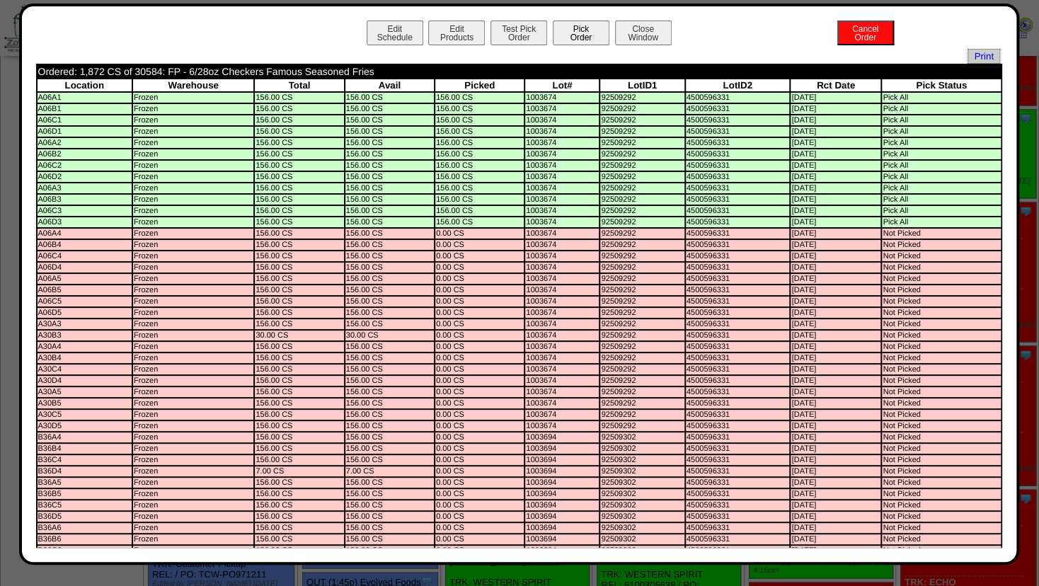
click at [565, 33] on button "Pick Order" at bounding box center [581, 33] width 57 height 25
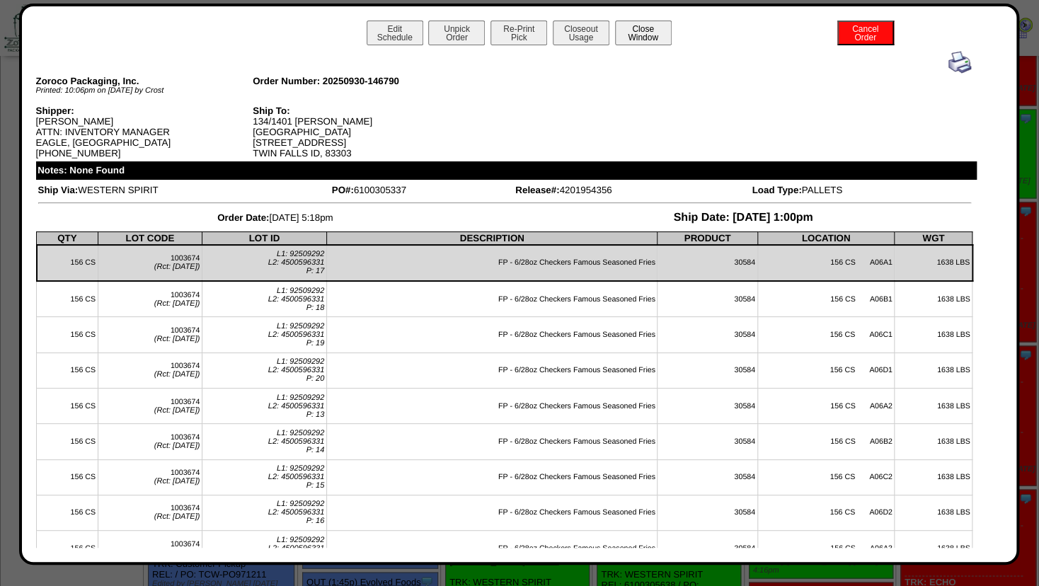
click at [632, 33] on button "Close Window" at bounding box center [643, 33] width 57 height 25
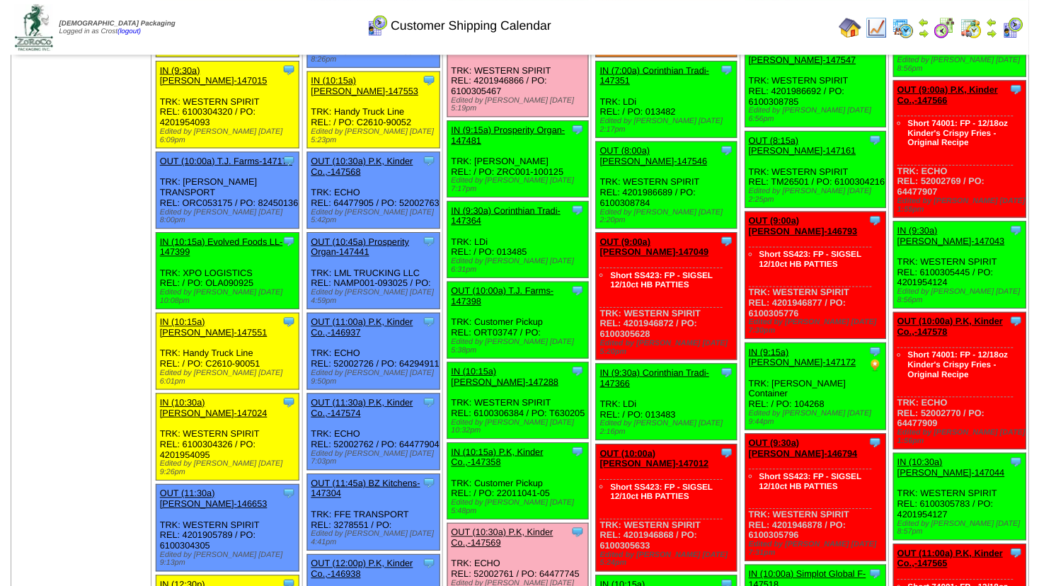
scroll to position [434, 0]
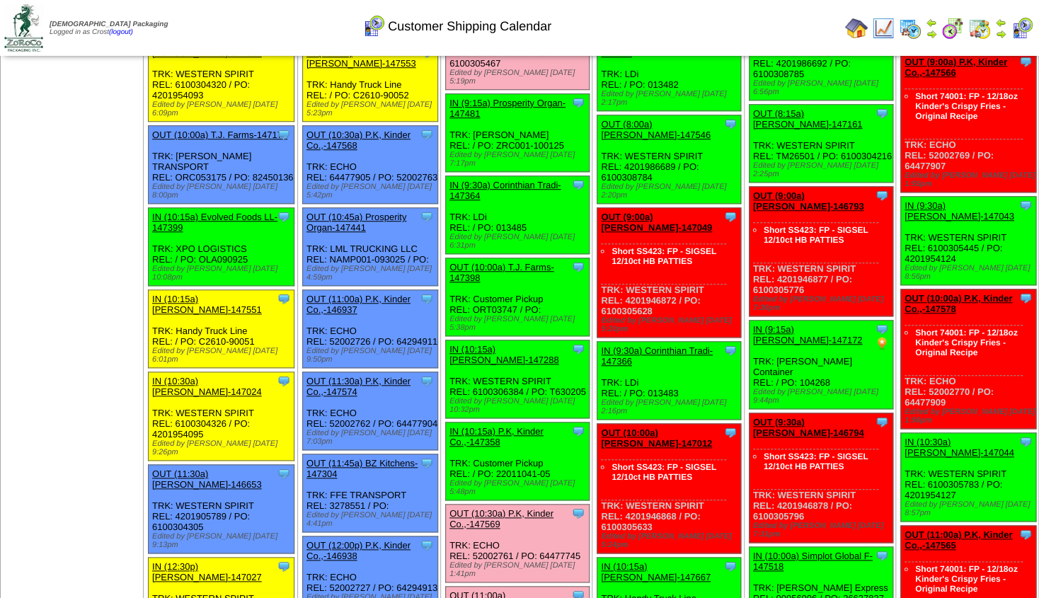
click at [484, 262] on link "OUT (10:00a) T.J. Farms-147398" at bounding box center [501, 272] width 105 height 21
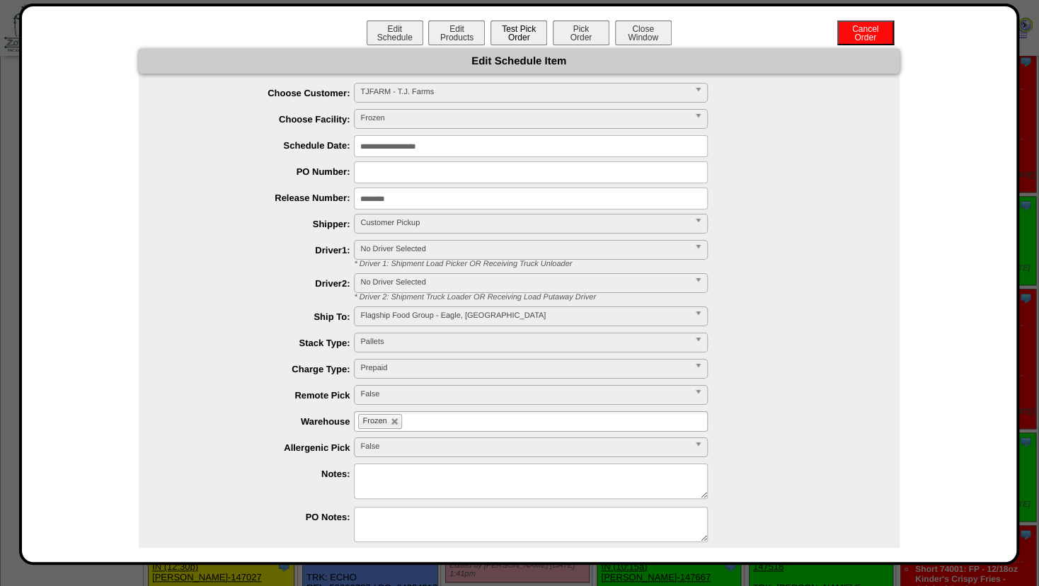
click at [512, 39] on button "Test Pick Order" at bounding box center [518, 33] width 57 height 25
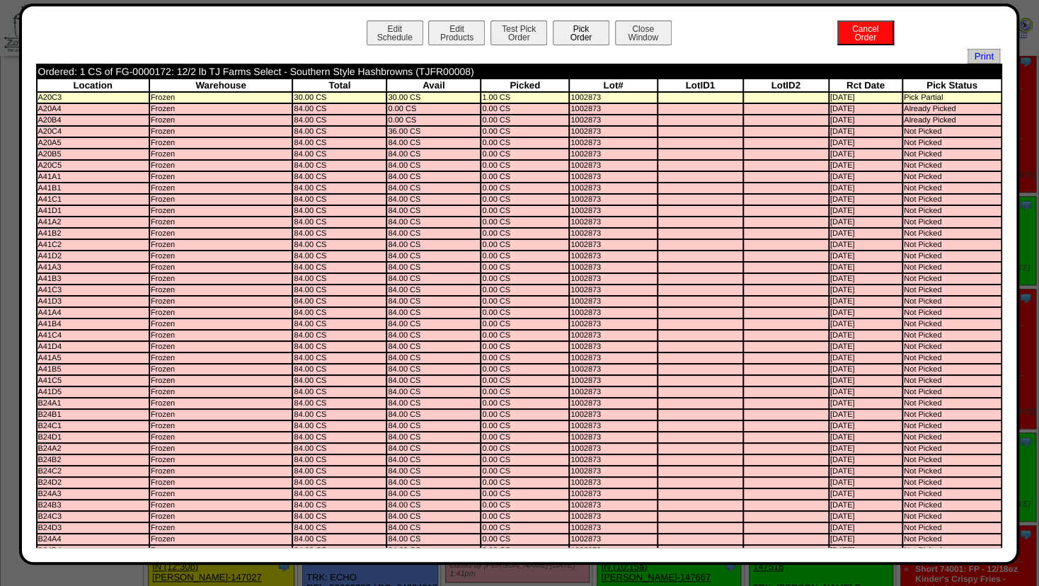
click at [575, 38] on button "Pick Order" at bounding box center [581, 33] width 57 height 25
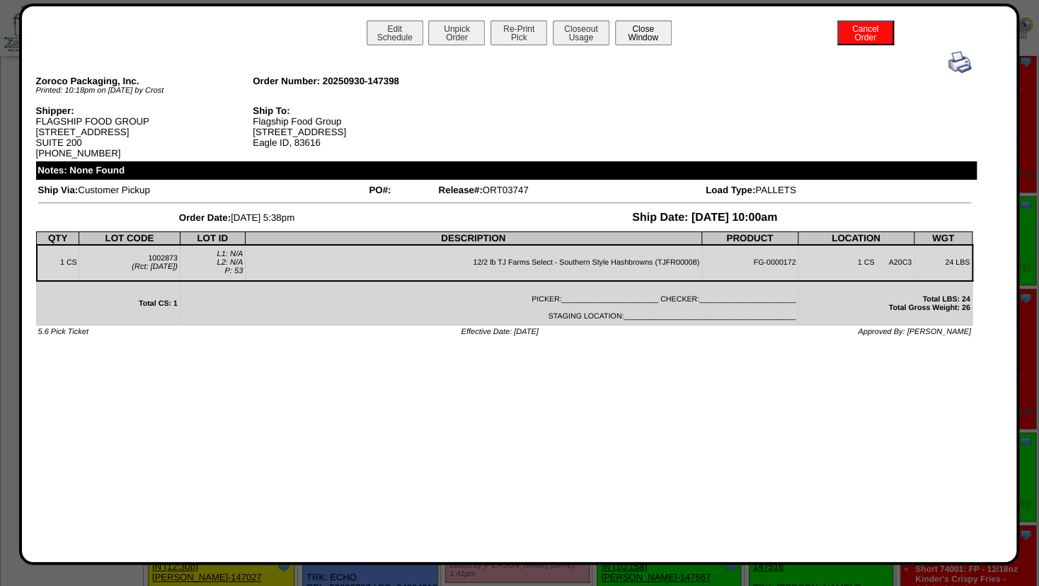
click at [638, 35] on button "Close Window" at bounding box center [643, 33] width 57 height 25
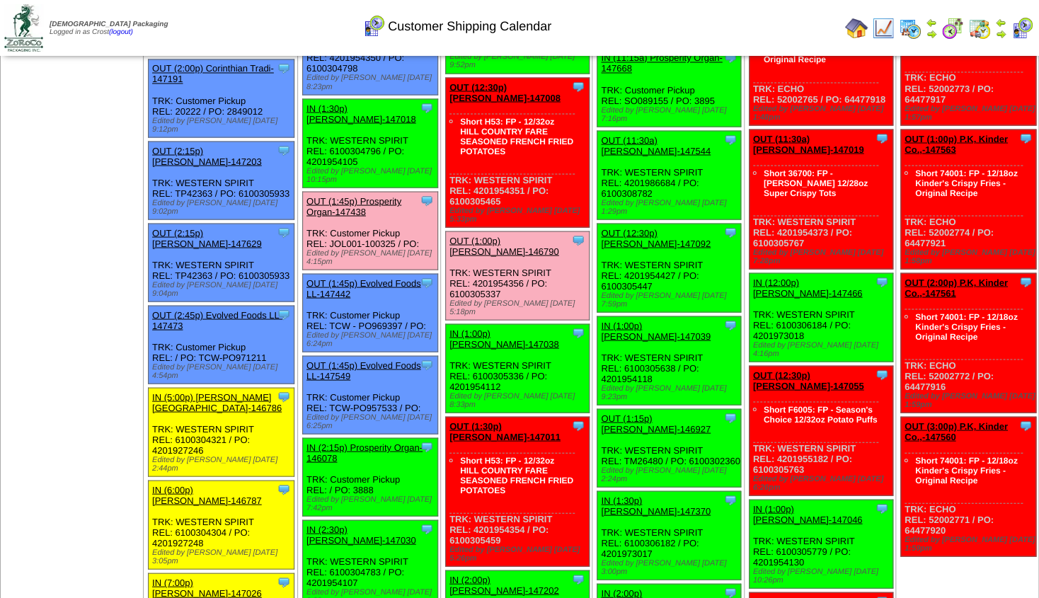
scroll to position [1197, 0]
